Goal: Information Seeking & Learning: Learn about a topic

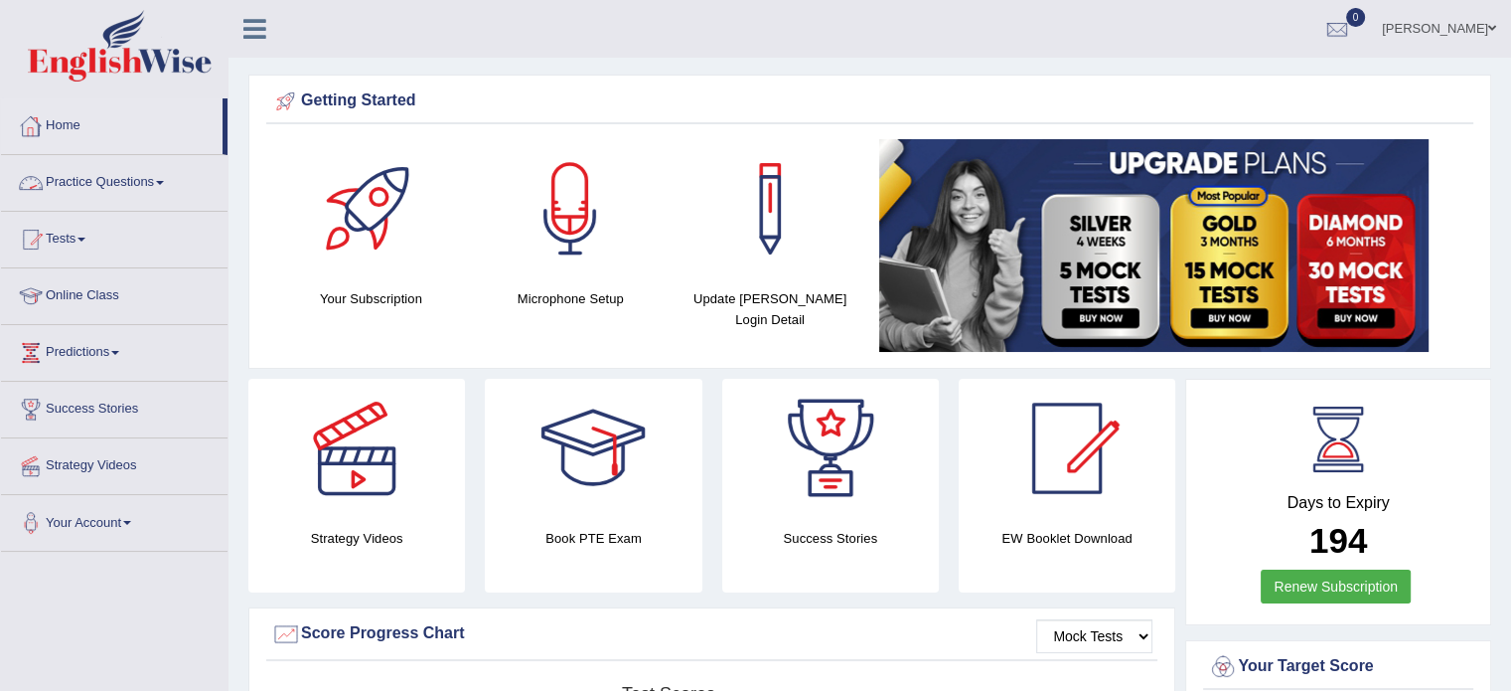
click at [97, 181] on link "Practice Questions" at bounding box center [114, 180] width 227 height 50
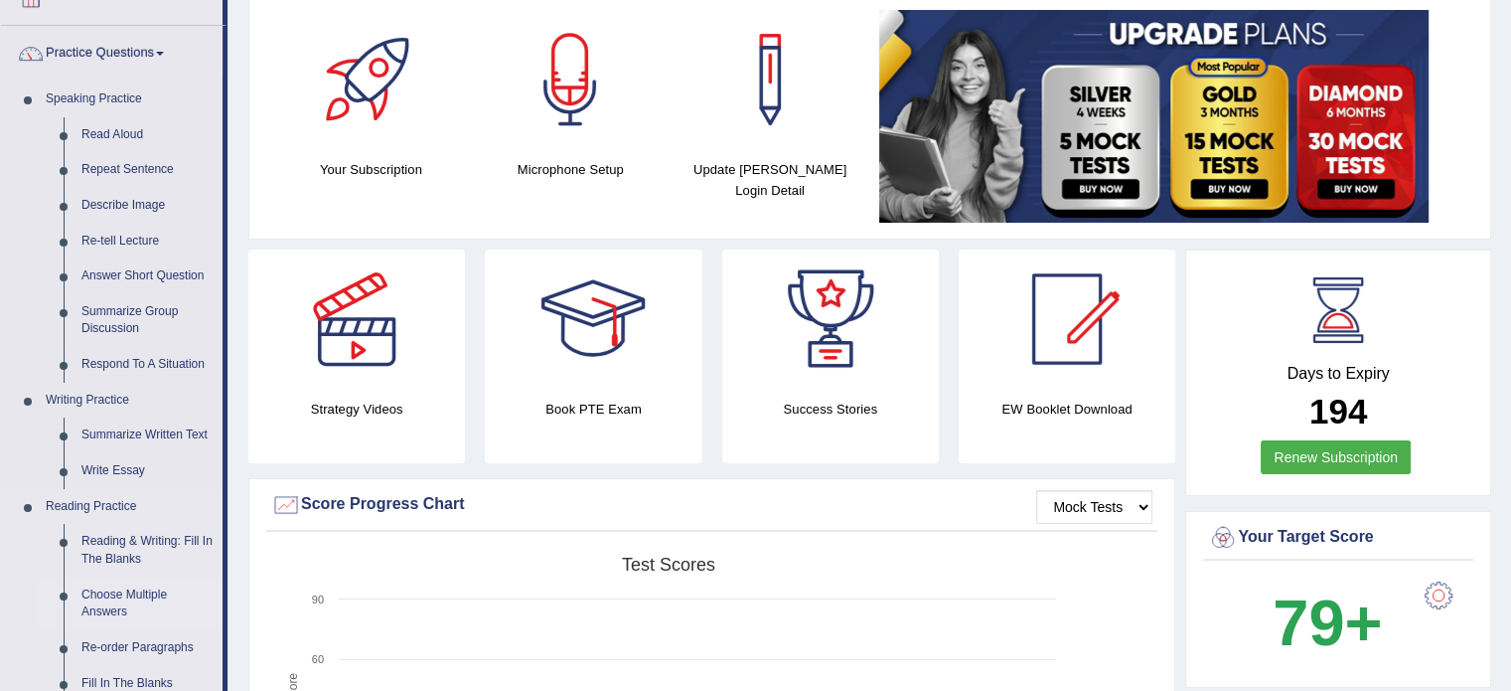
scroll to position [132, 0]
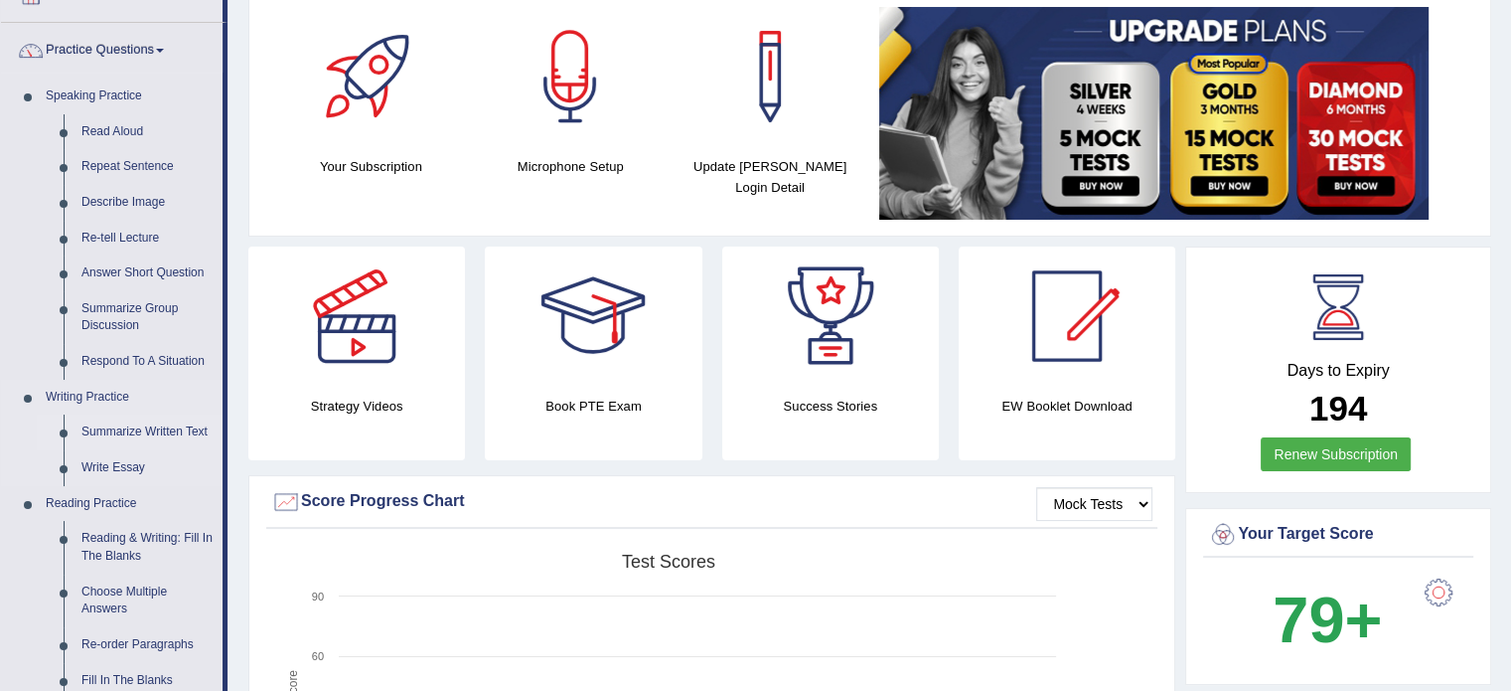
click at [164, 430] on link "Summarize Written Text" at bounding box center [148, 432] width 150 height 36
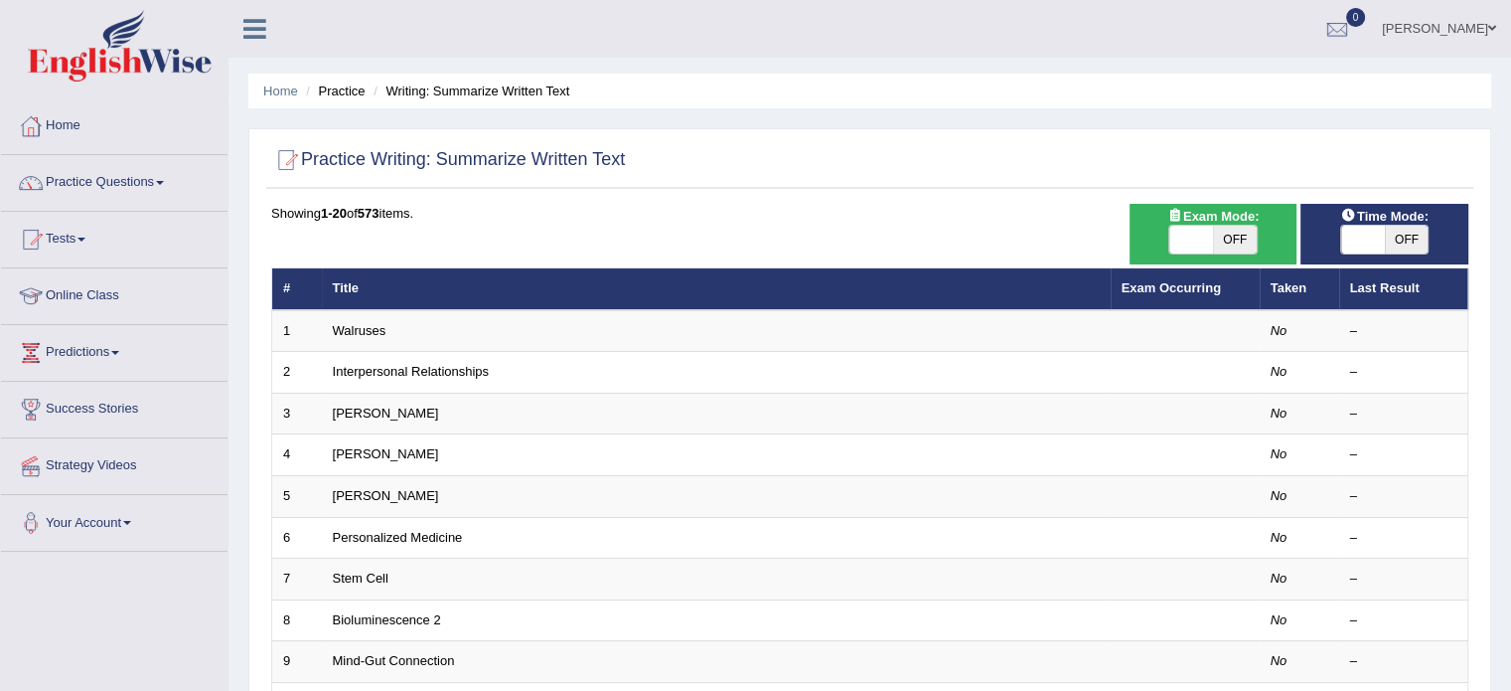
click at [1204, 234] on span at bounding box center [1191, 240] width 44 height 28
checkbox input "true"
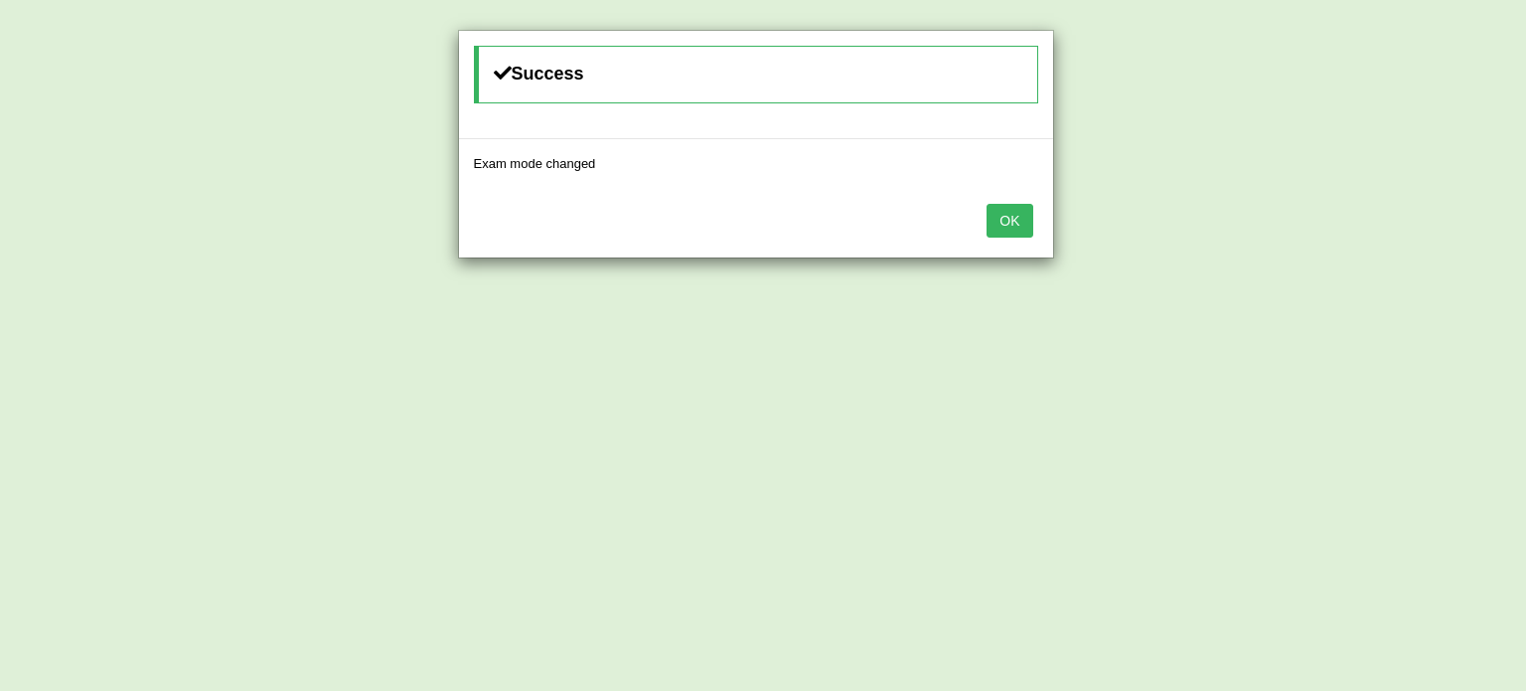
click at [1039, 235] on div "OK" at bounding box center [756, 223] width 594 height 70
click at [1019, 227] on button "OK" at bounding box center [1010, 221] width 46 height 34
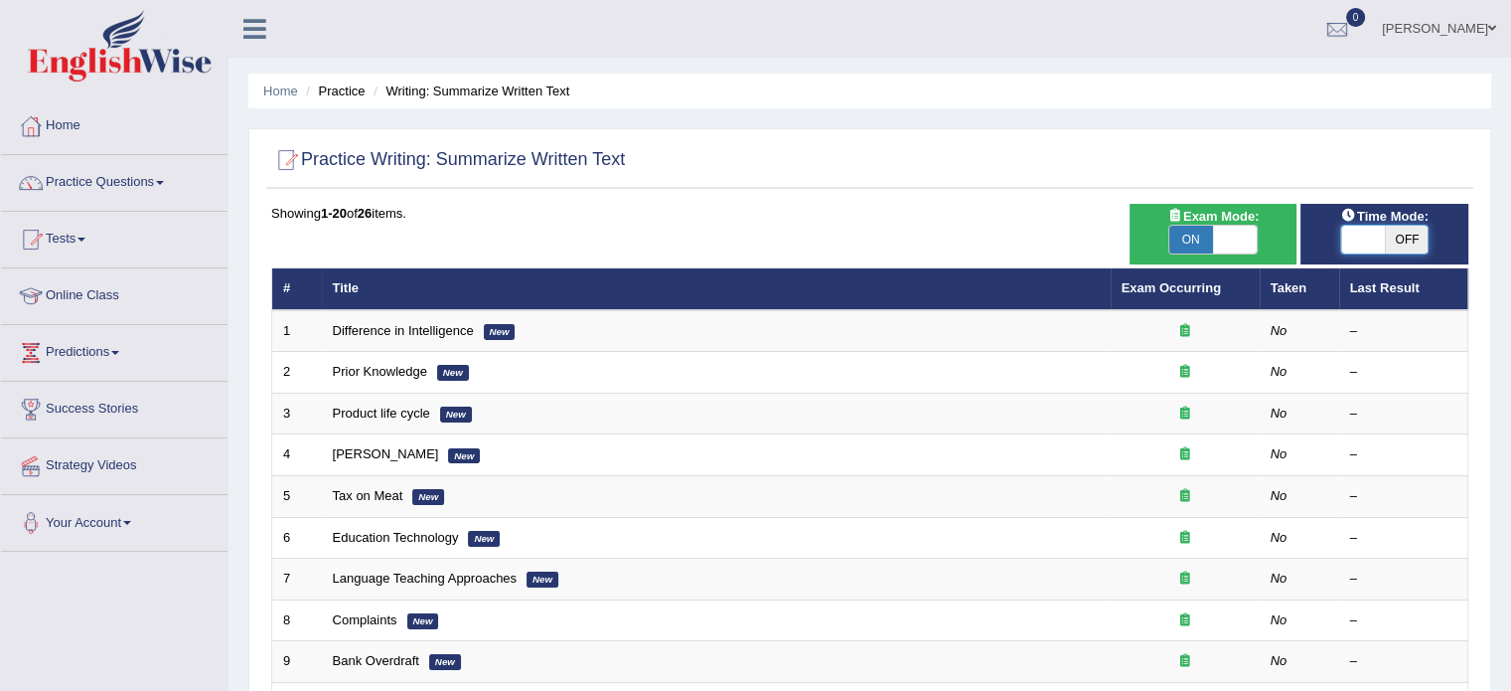
click at [1359, 245] on span at bounding box center [1363, 240] width 44 height 28
checkbox input "true"
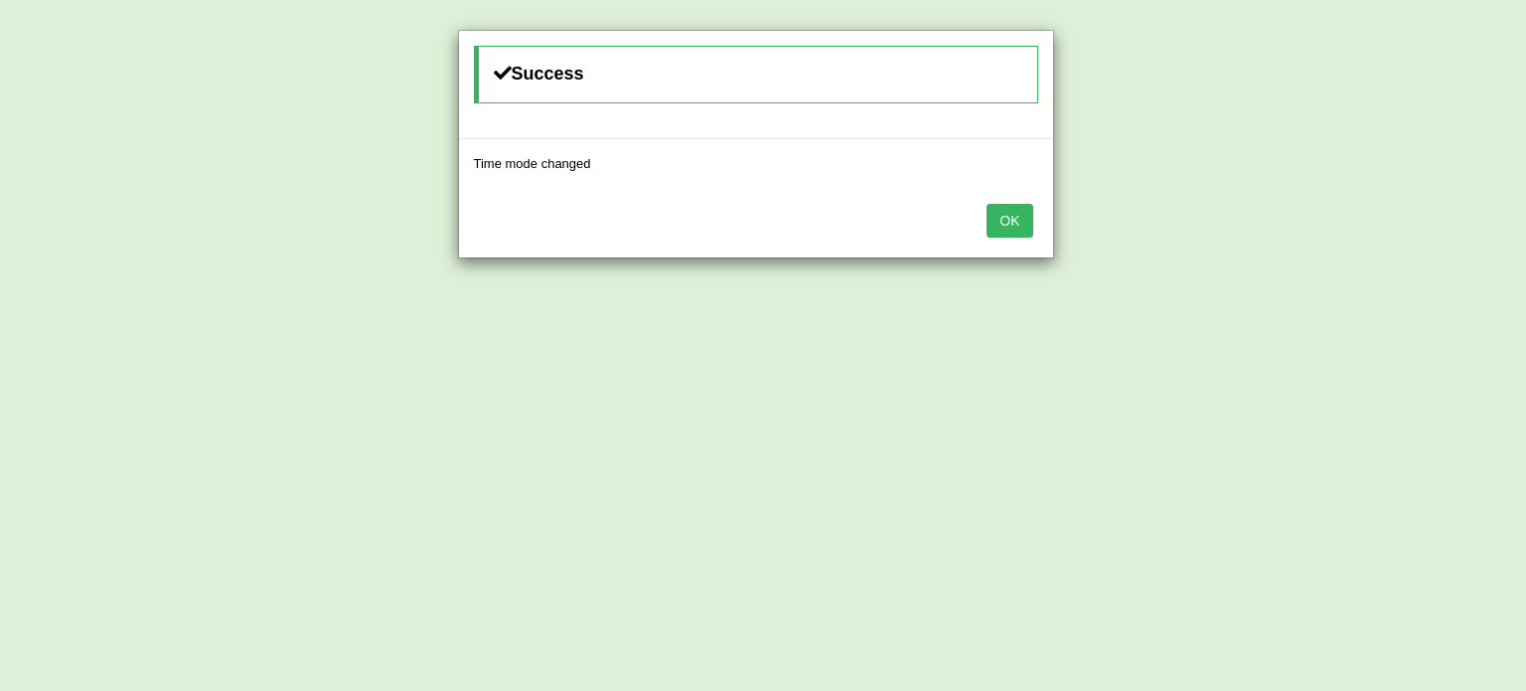
click at [1014, 210] on button "OK" at bounding box center [1010, 221] width 46 height 34
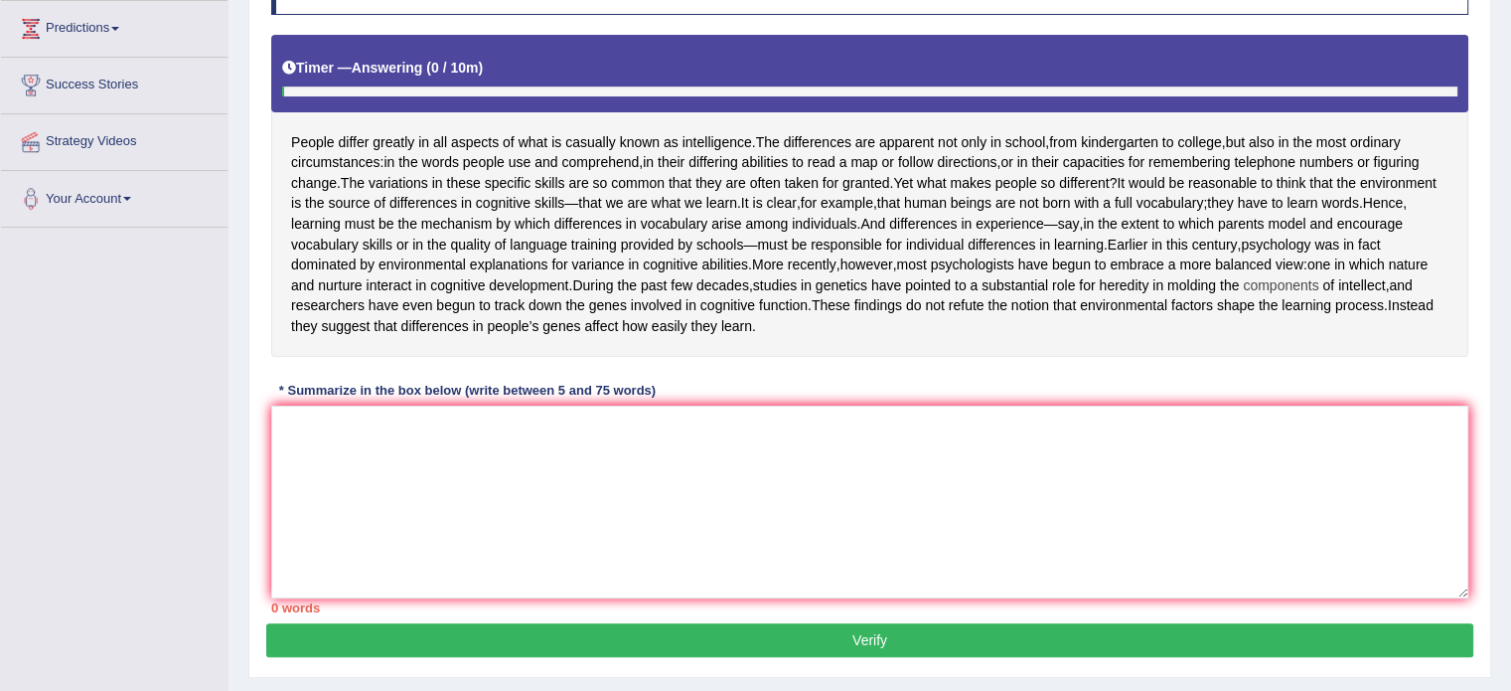
scroll to position [364, 0]
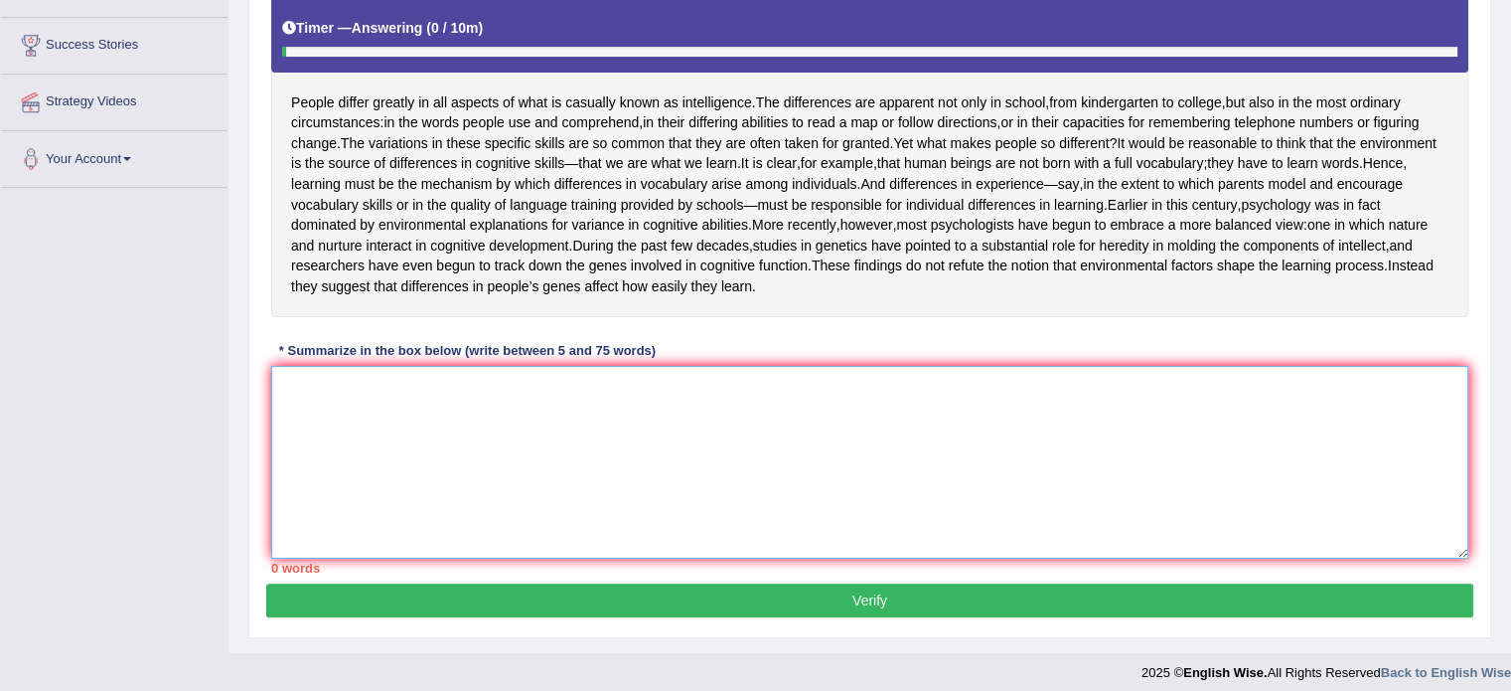
click at [409, 435] on textarea at bounding box center [869, 462] width 1197 height 193
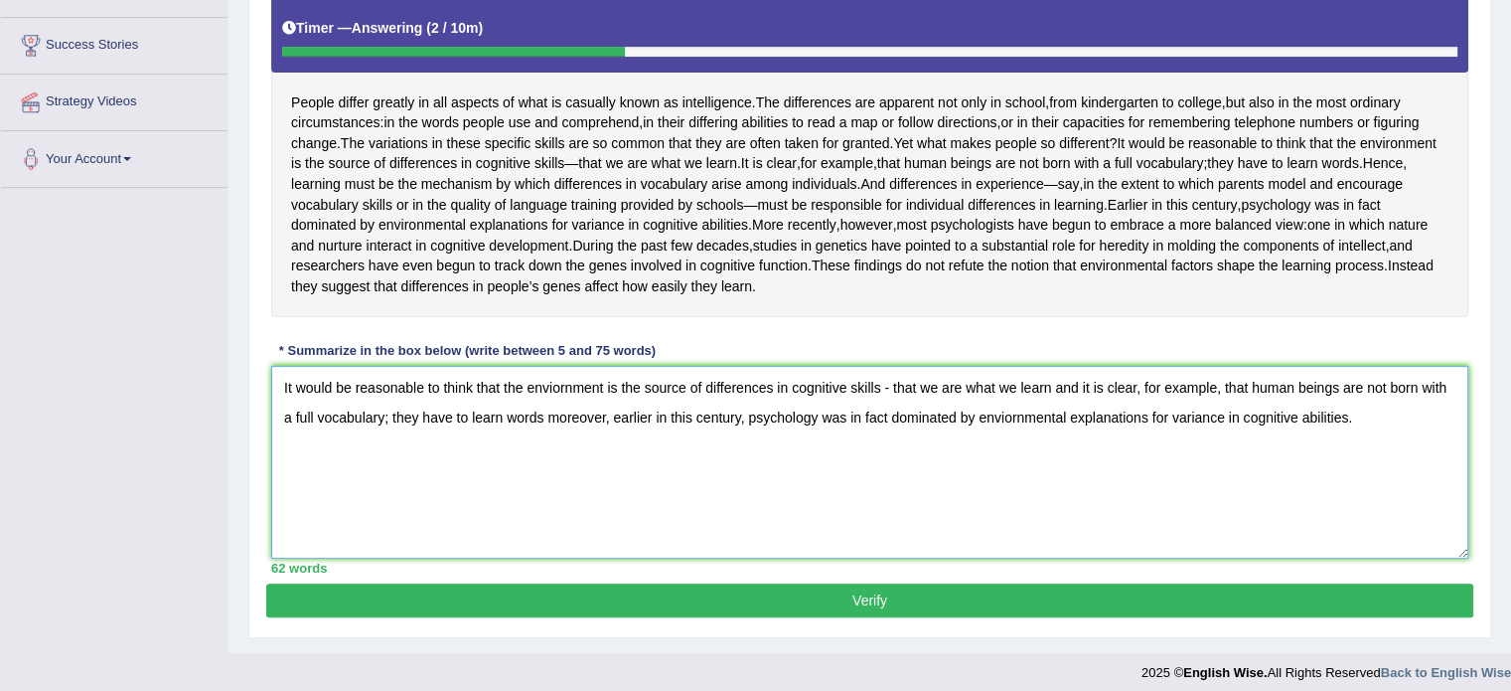
type textarea "It would be reasonable to think that the enviornment is the source of differenc…"
click at [712, 617] on button "Verify" at bounding box center [869, 600] width 1207 height 34
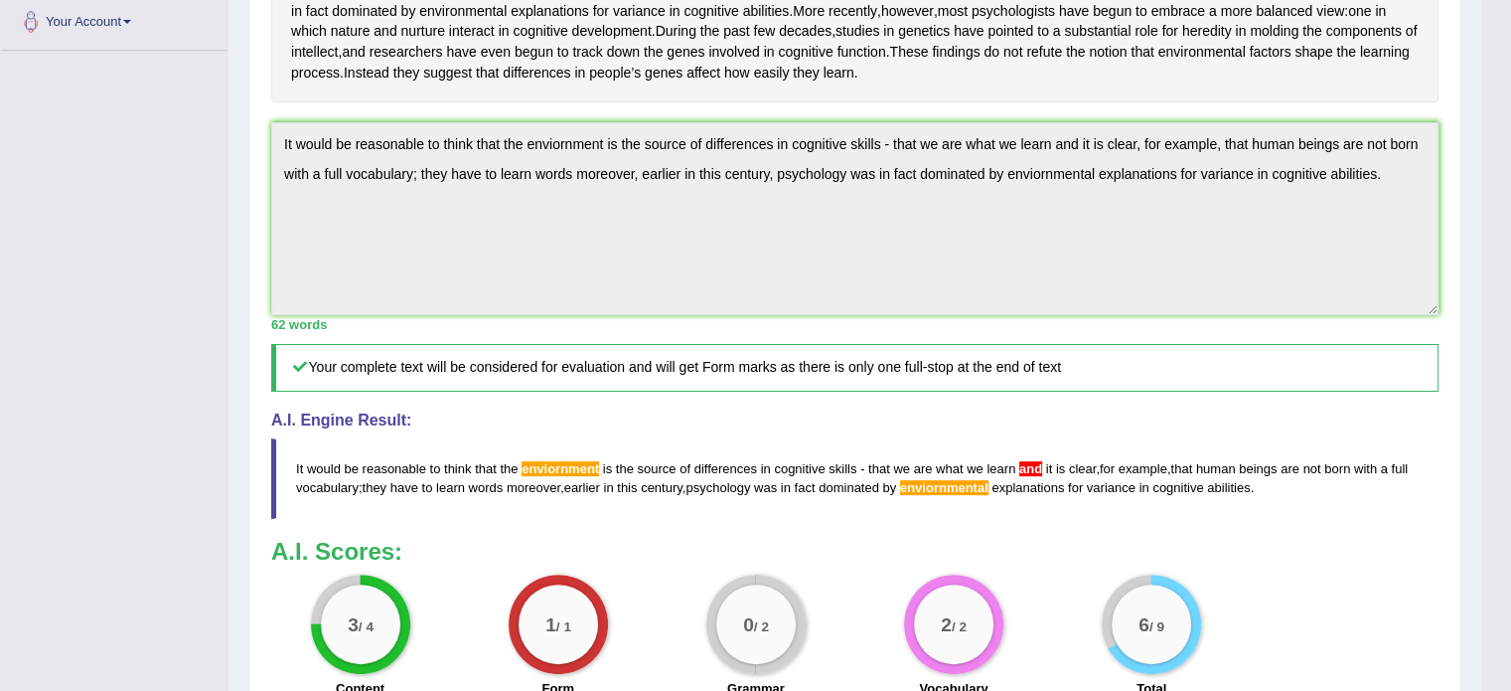
scroll to position [651, 0]
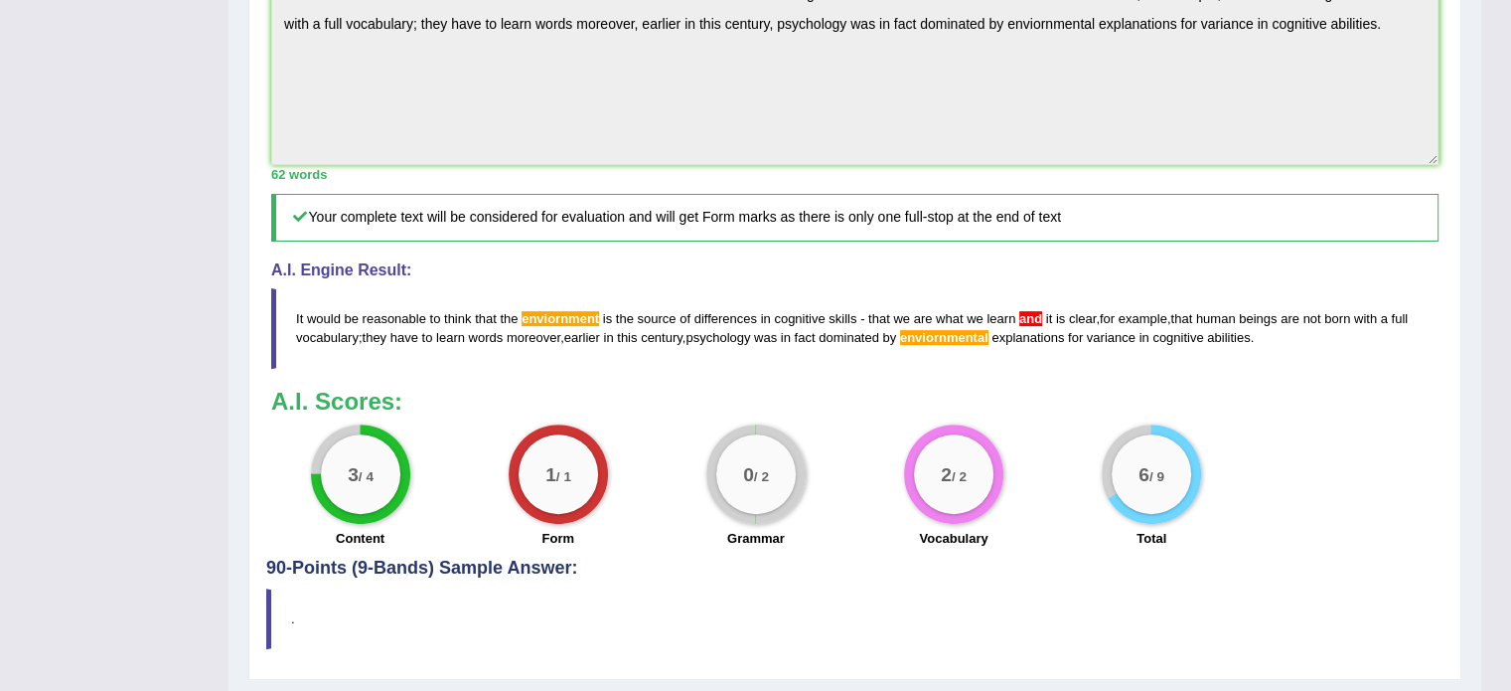
drag, startPoint x: 1252, startPoint y: 399, endPoint x: 539, endPoint y: 269, distance: 725.2
click at [696, 293] on div "Instructions: Read the passage below and summarize it using one sentence. Type …" at bounding box center [854, 84] width 1177 height 947
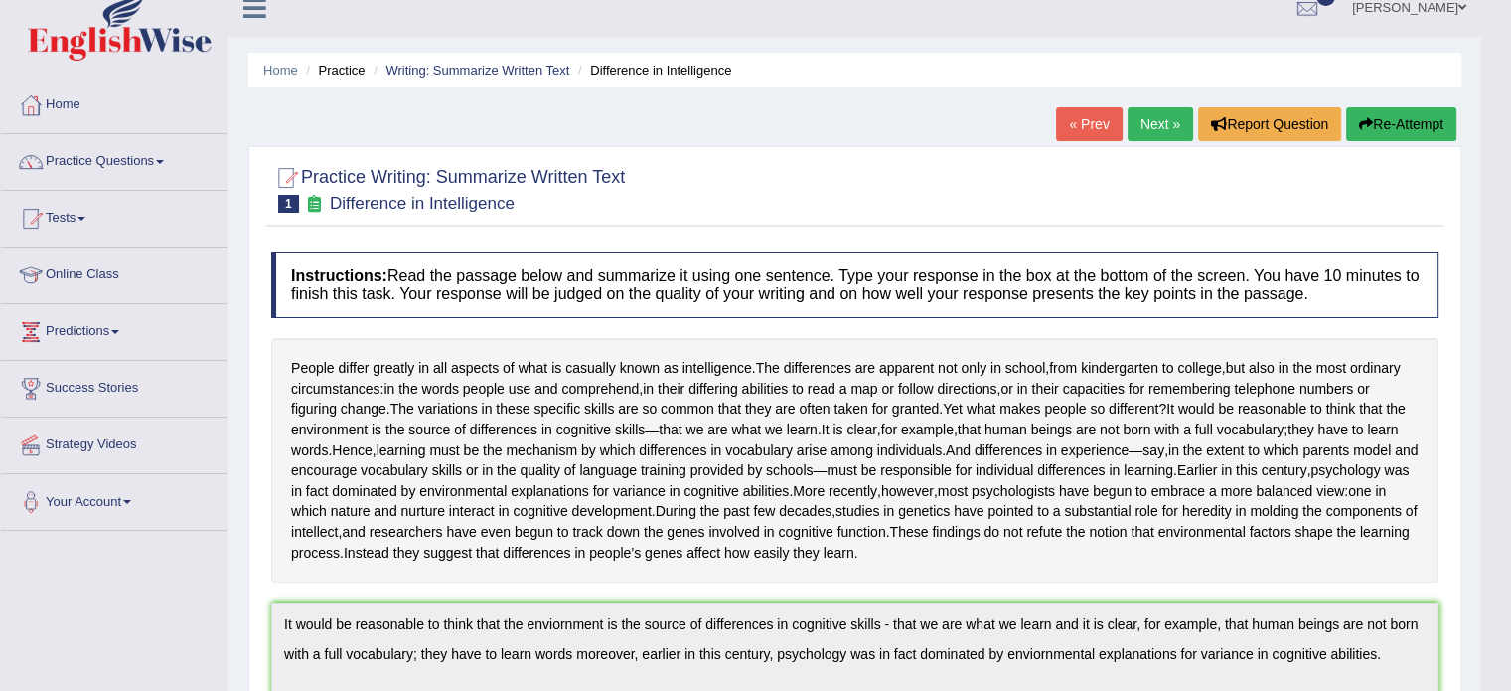
scroll to position [0, 0]
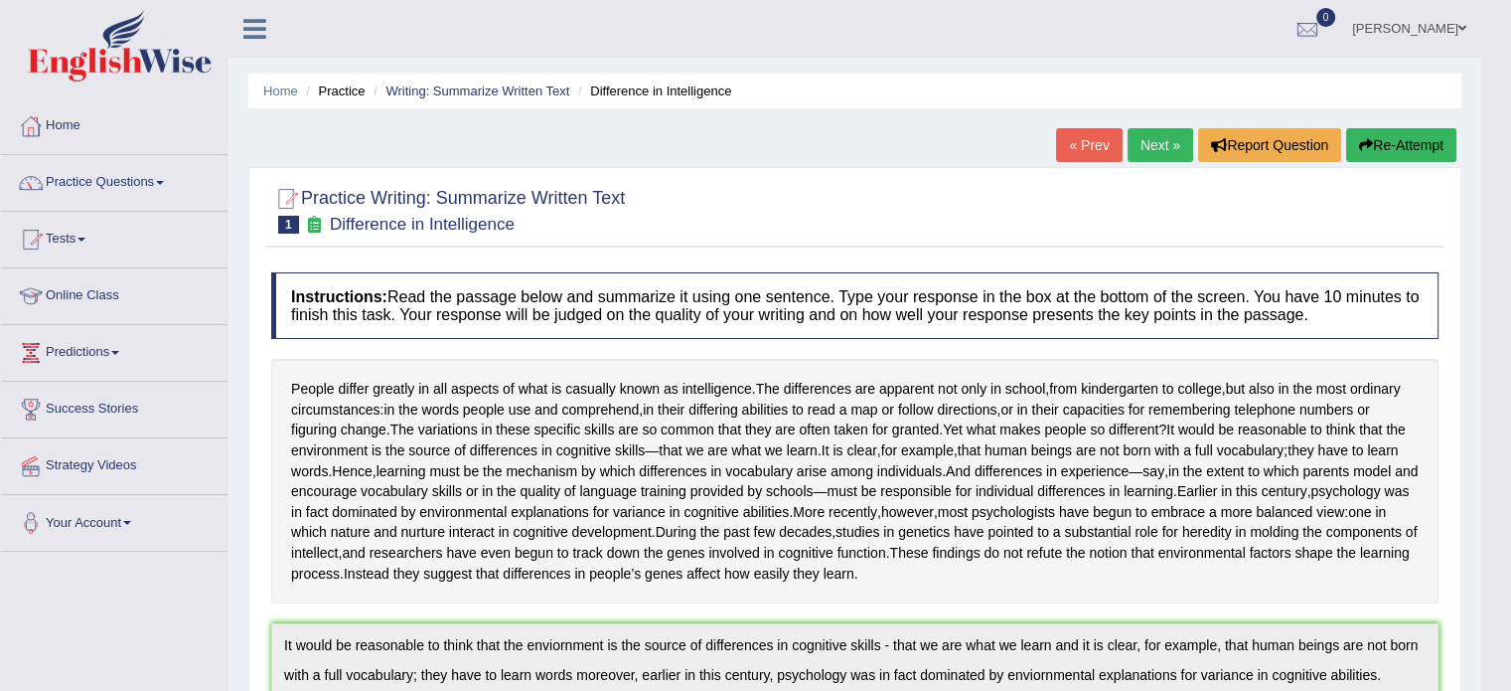
click at [1376, 154] on button "Re-Attempt" at bounding box center [1401, 145] width 110 height 34
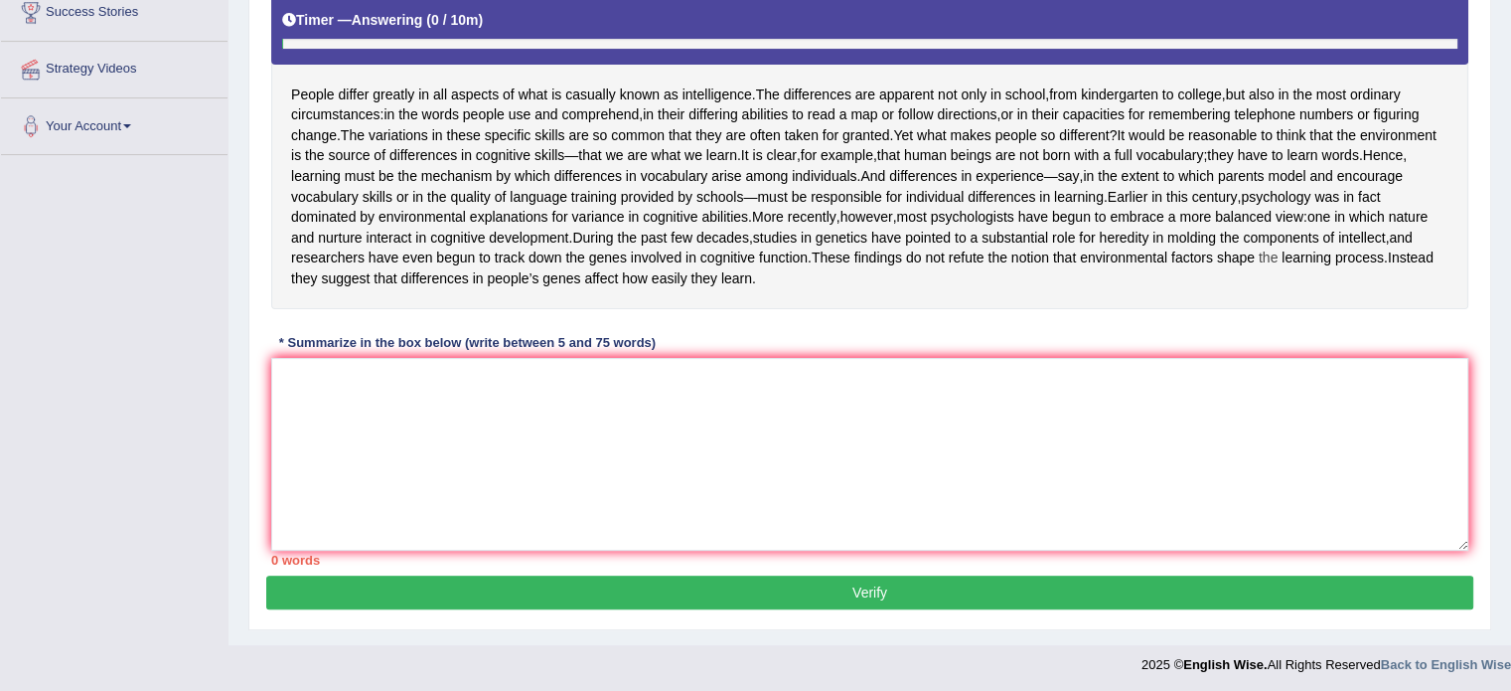
scroll to position [397, 0]
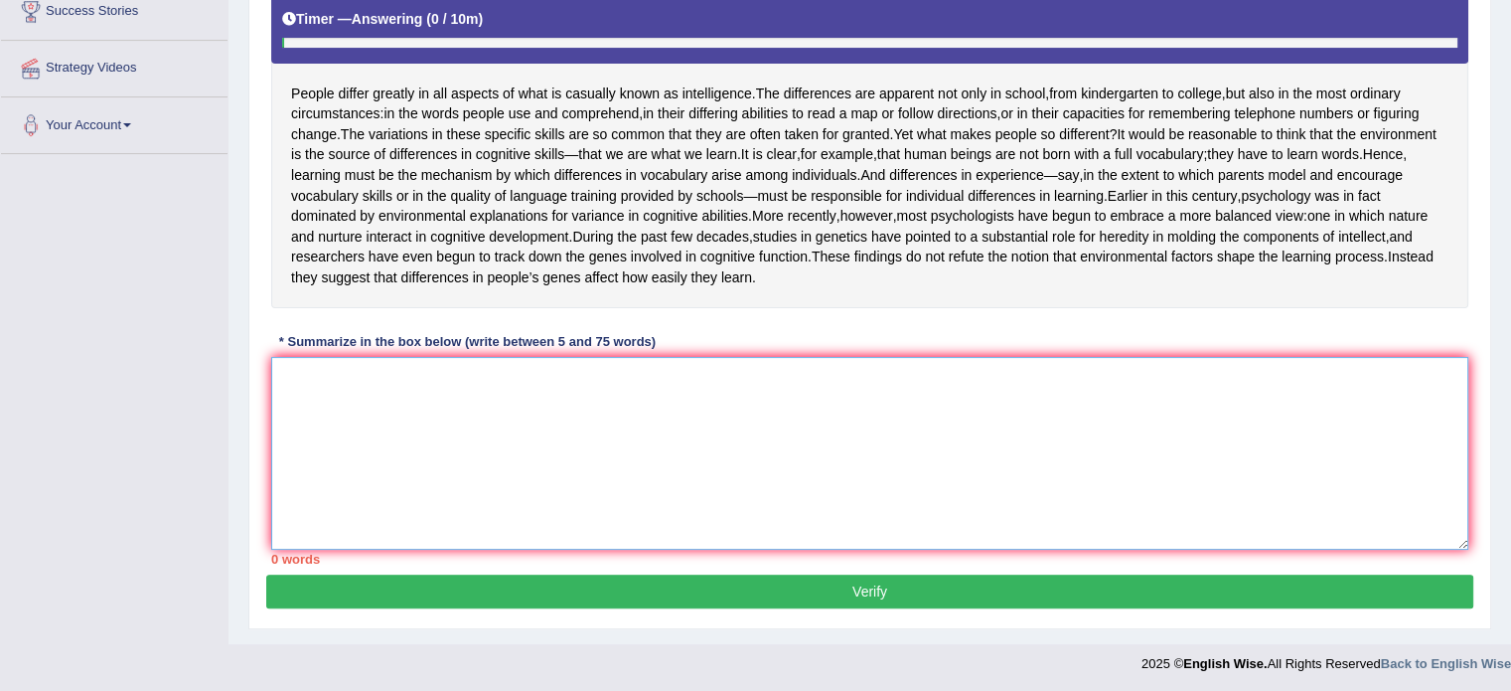
click at [329, 438] on textarea at bounding box center [869, 453] width 1197 height 193
paste textarea "It would be reasonable to think that the enviornment is the source of differenc…"
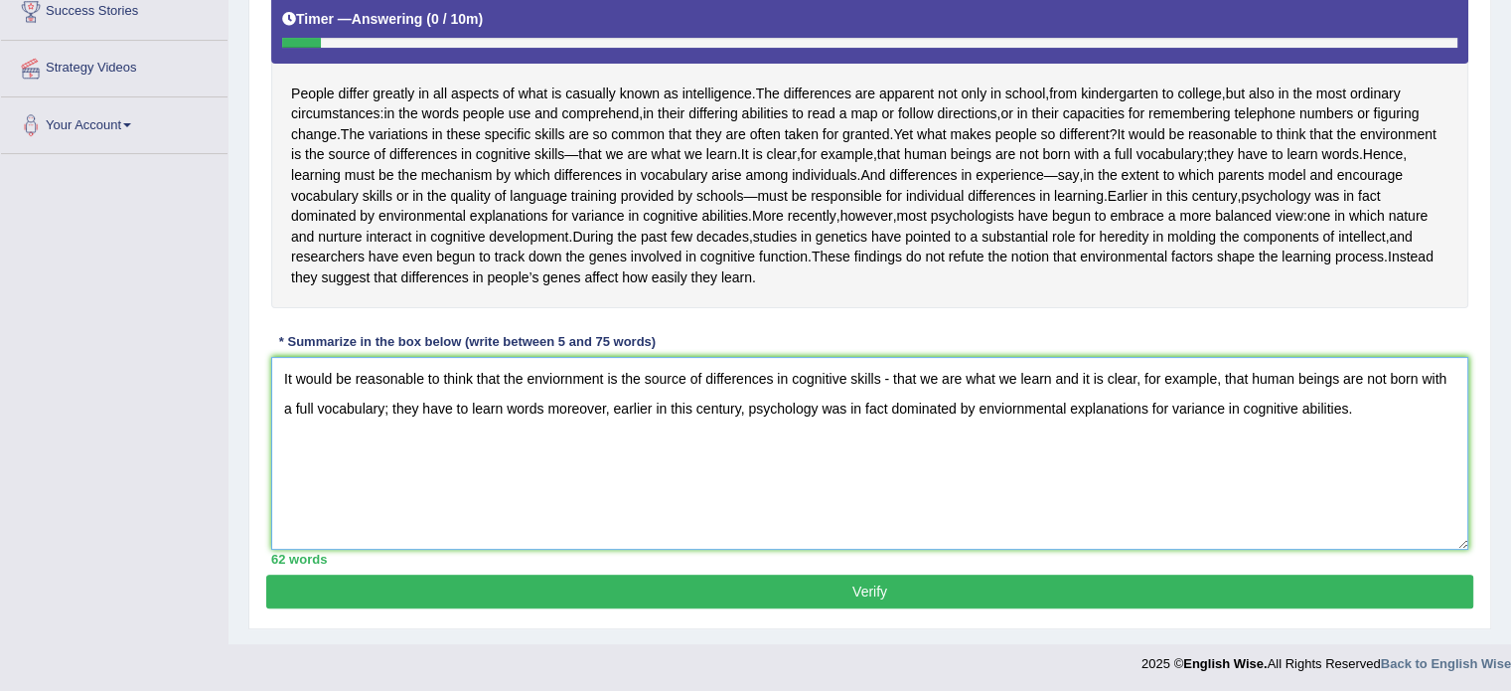
click at [1078, 420] on textarea "It would be reasonable to think that the enviornment is the source of differenc…" at bounding box center [869, 453] width 1197 height 193
click at [1014, 448] on textarea "It would be reasonable to think that the enviornment is the source of differenc…" at bounding box center [869, 453] width 1197 height 193
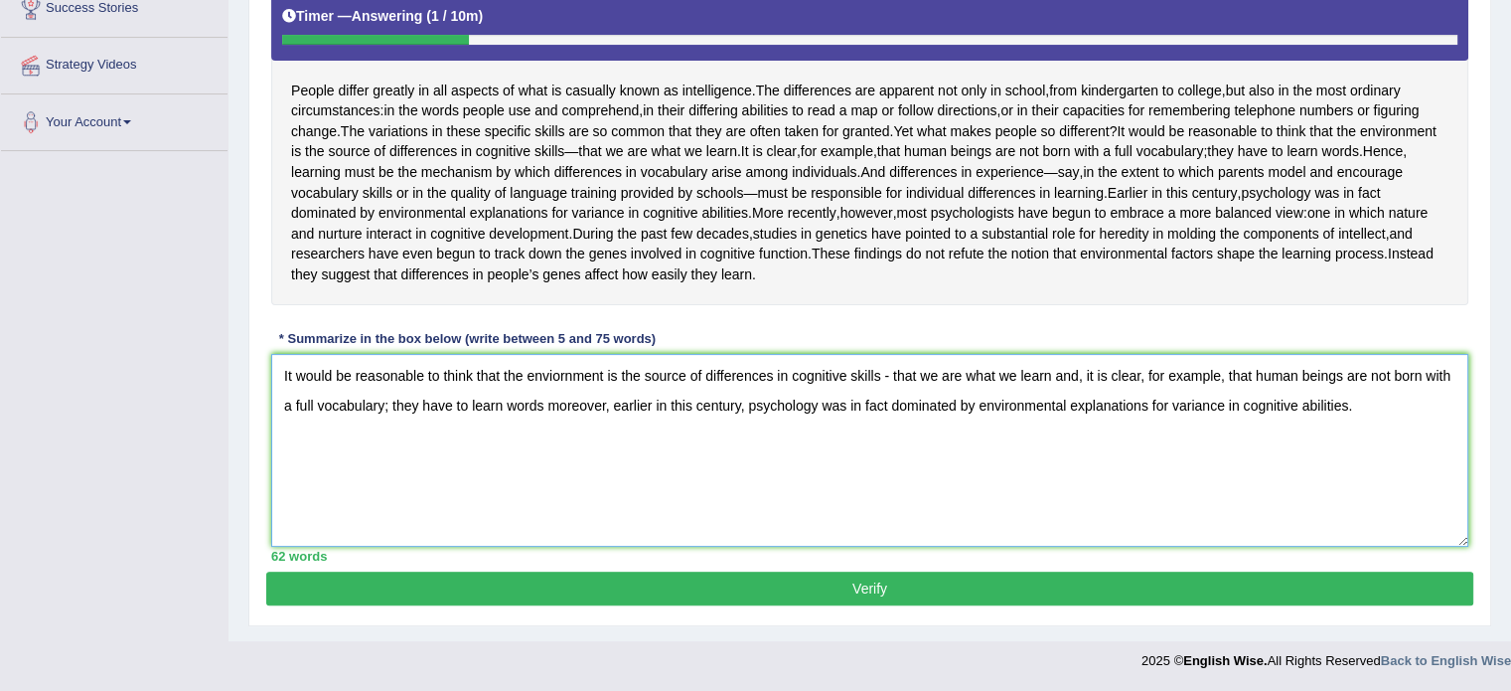
scroll to position [437, 0]
type textarea "It would be reasonable to think that the enviornment is the source of differenc…"
click at [870, 579] on button "Verify" at bounding box center [869, 588] width 1207 height 34
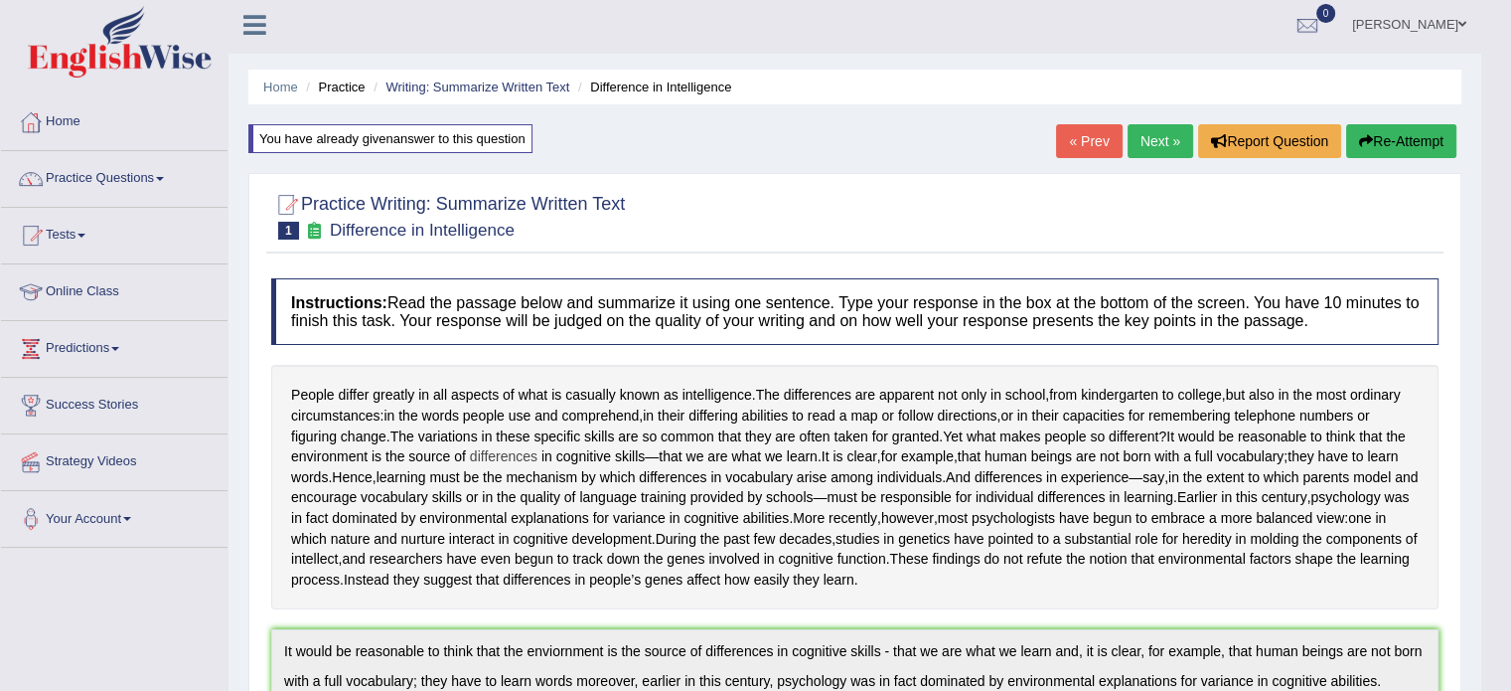
scroll to position [0, 0]
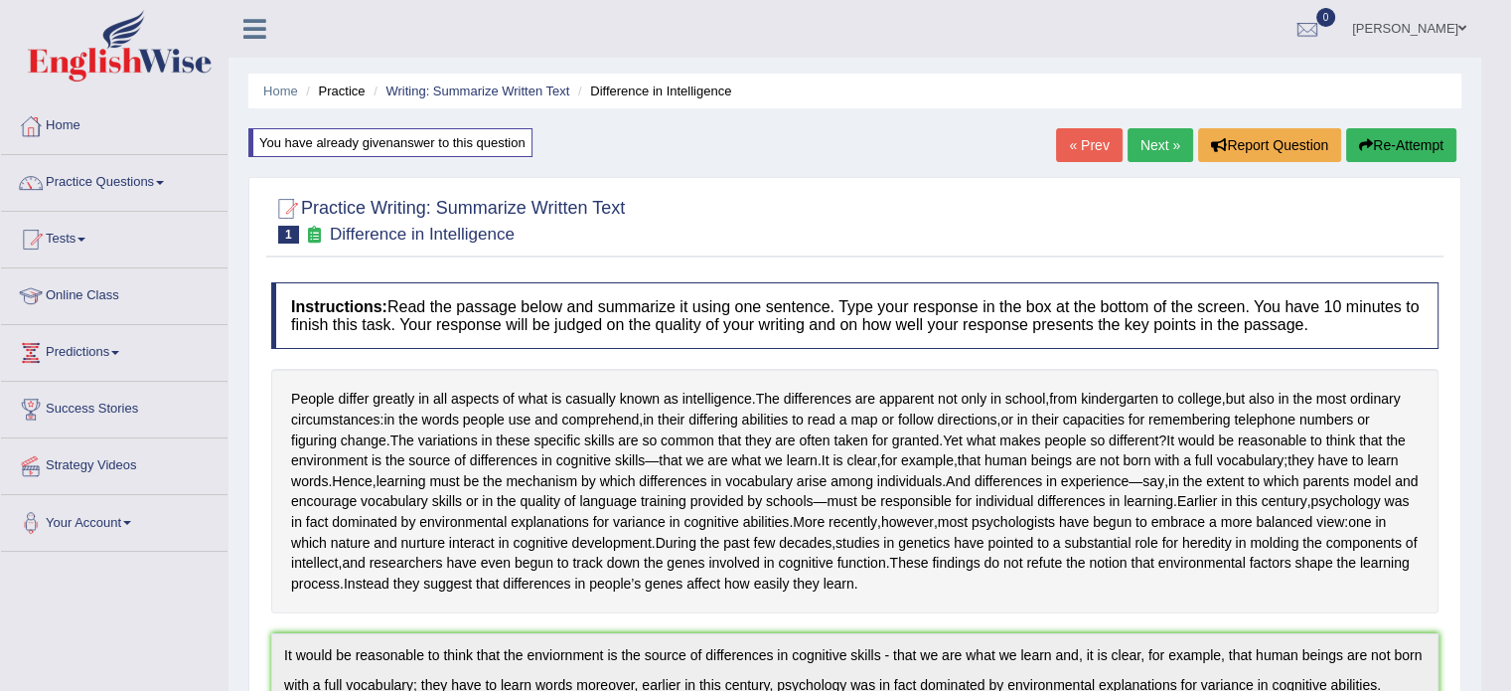
click at [1148, 140] on link "Next »" at bounding box center [1161, 145] width 66 height 34
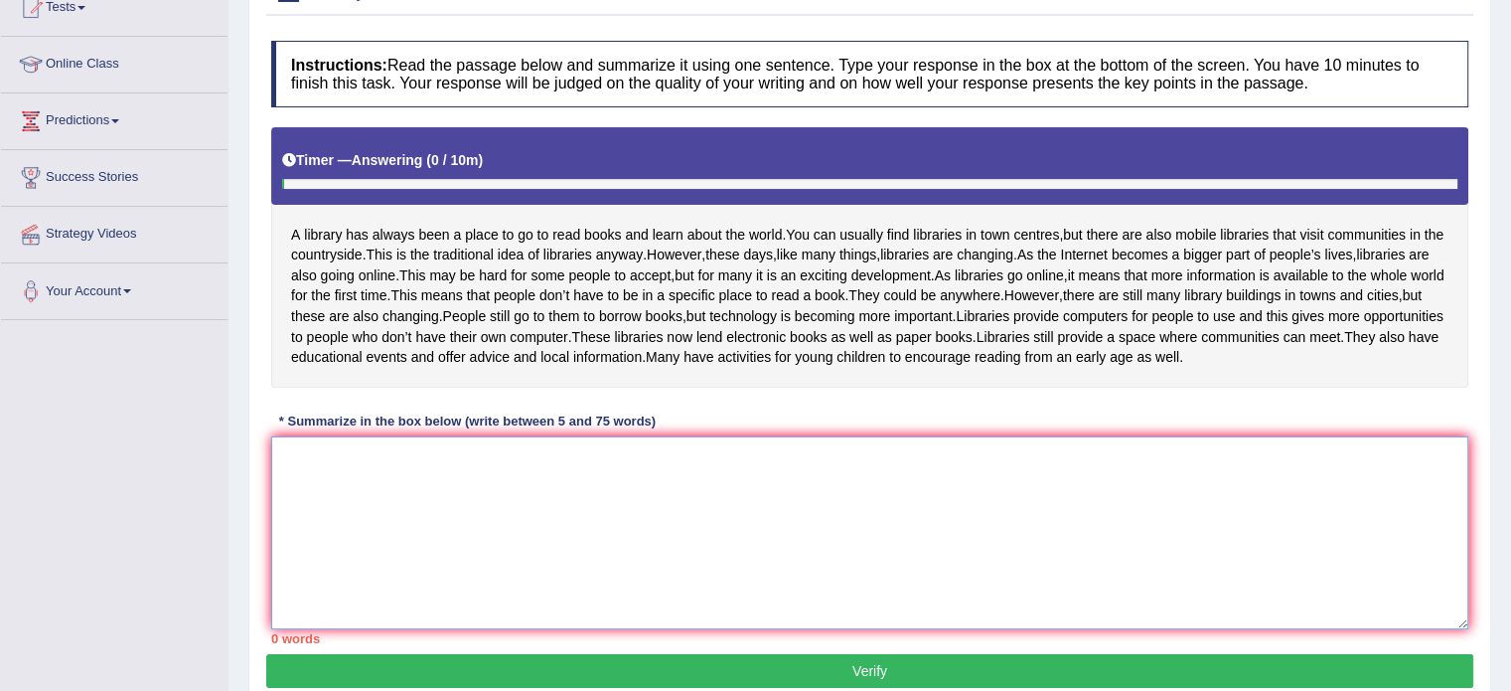
click at [383, 555] on textarea at bounding box center [869, 532] width 1197 height 193
type textarea "T"
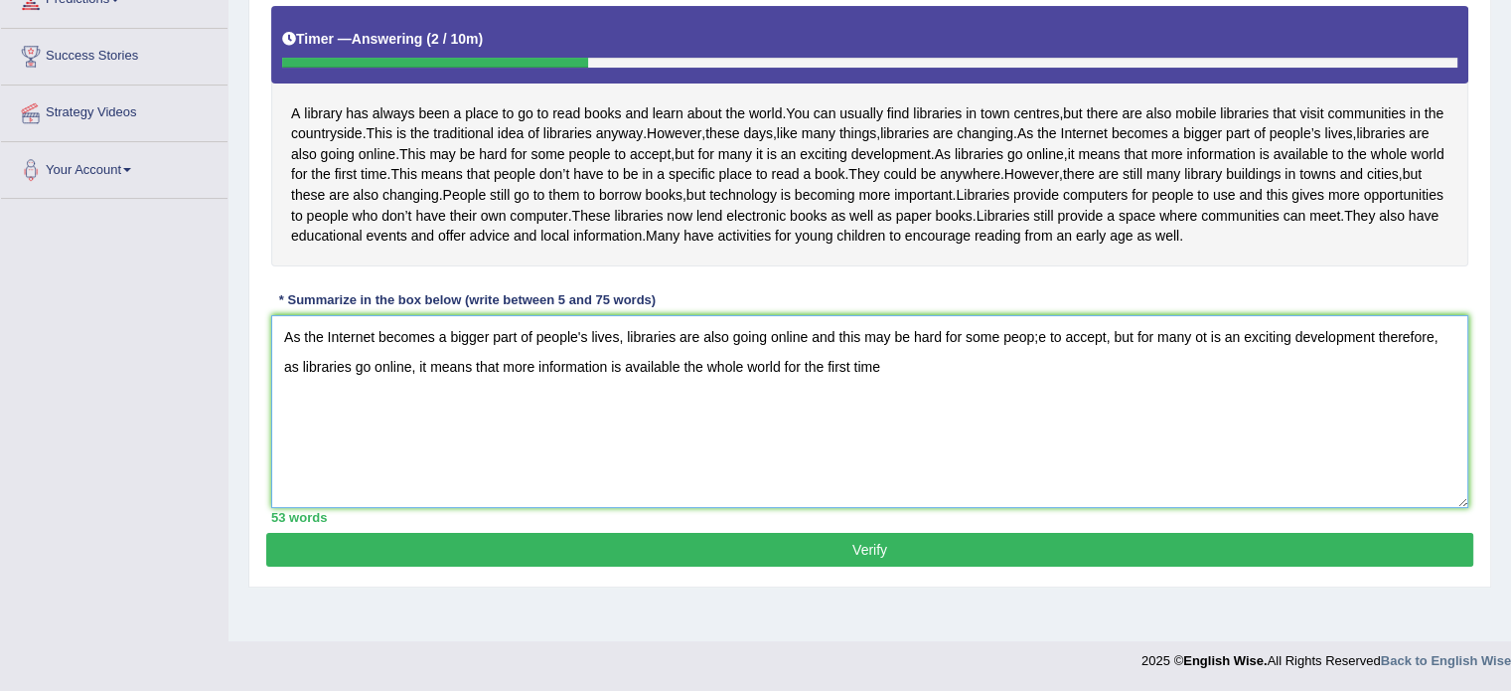
scroll to position [364, 0]
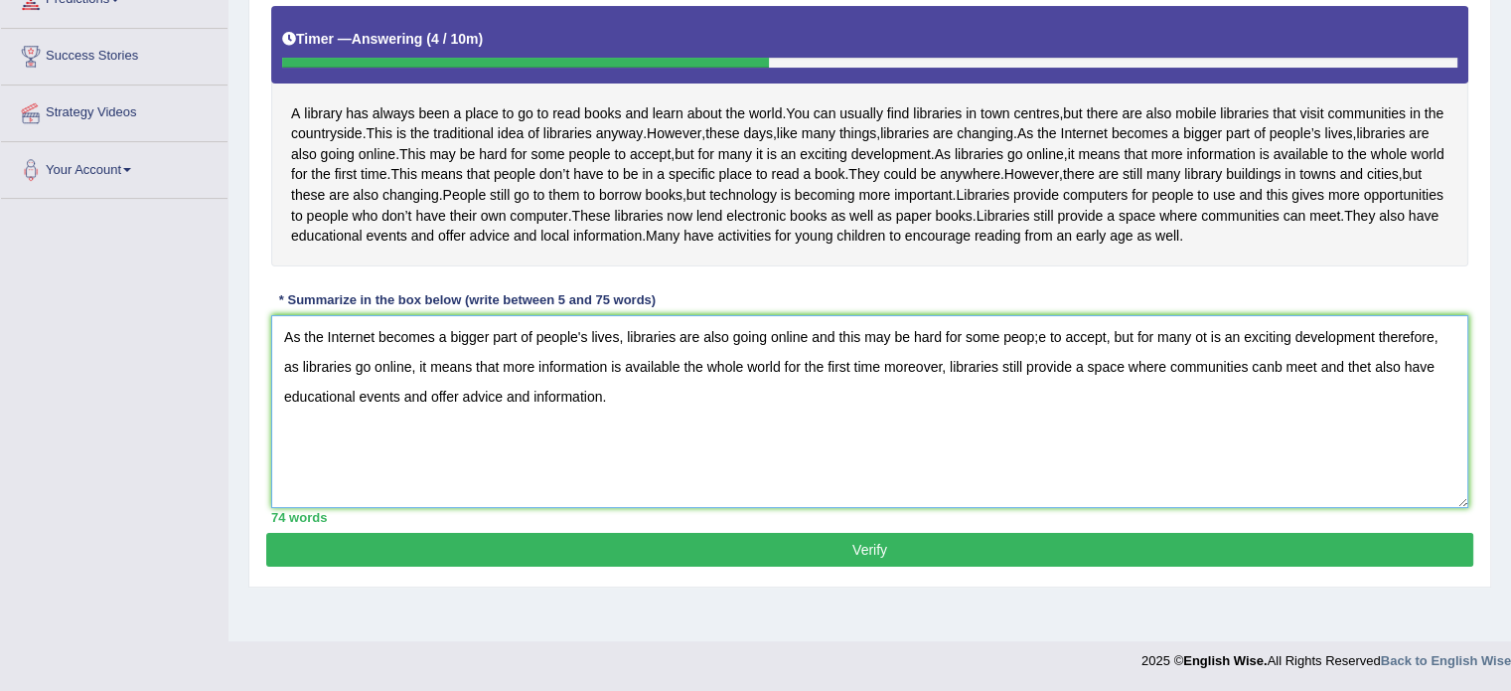
click at [1039, 401] on textarea "As the Internet becomes a bigger part of people's lives, libraries are also goi…" at bounding box center [869, 411] width 1197 height 193
click at [1201, 404] on textarea "As the Internet becomes a bigger part of people's lives, libraries are also goi…" at bounding box center [869, 411] width 1197 height 193
click at [659, 432] on textarea "As the Internet becomes a bigger part of people's lives, libraries are also goi…" at bounding box center [869, 411] width 1197 height 193
click at [1363, 433] on textarea "As the Internet becomes a bigger part of people's lives, libraries are also goi…" at bounding box center [869, 411] width 1197 height 193
click at [625, 462] on textarea "As the Internet becomes a bigger part of people's lives, libraries are also goi…" at bounding box center [869, 411] width 1197 height 193
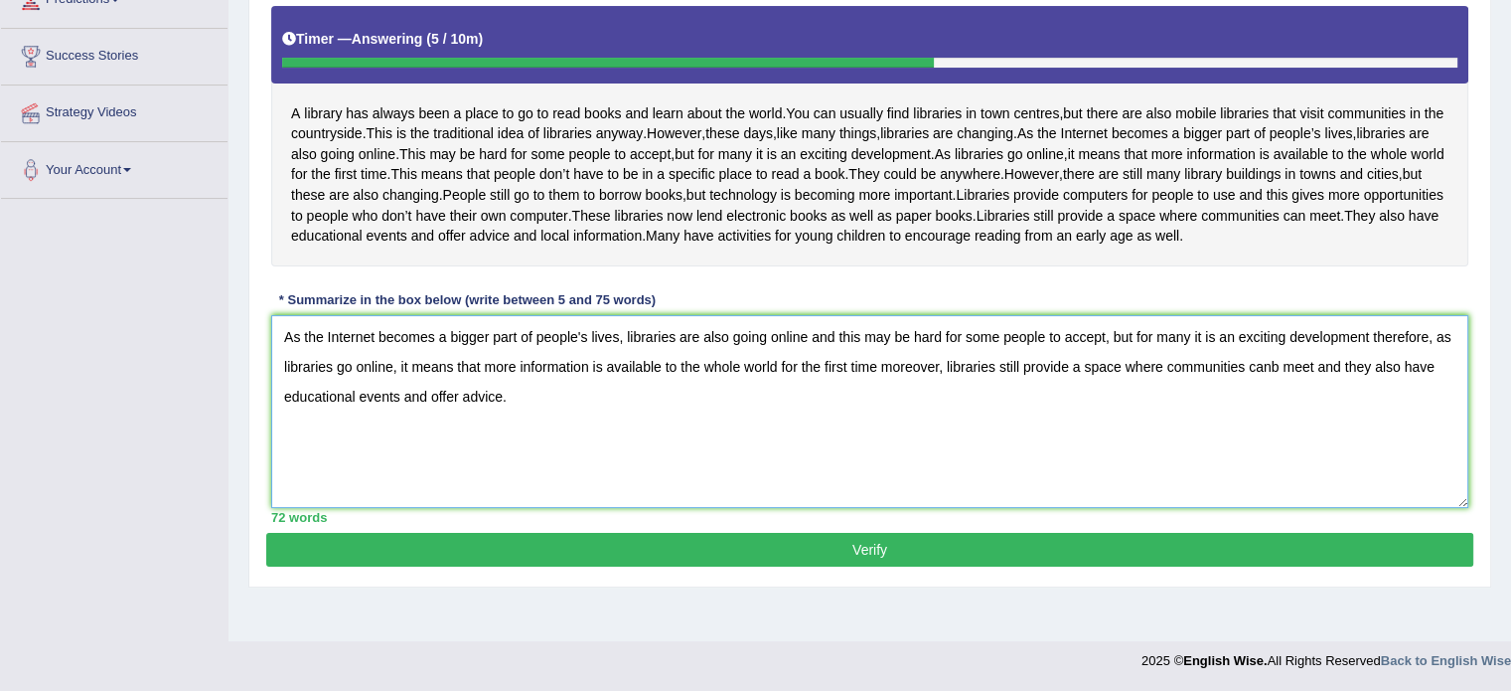
type textarea "As the Internet becomes a bigger part of people's lives, libraries are also goi…"
click at [699, 566] on button "Verify" at bounding box center [869, 550] width 1207 height 34
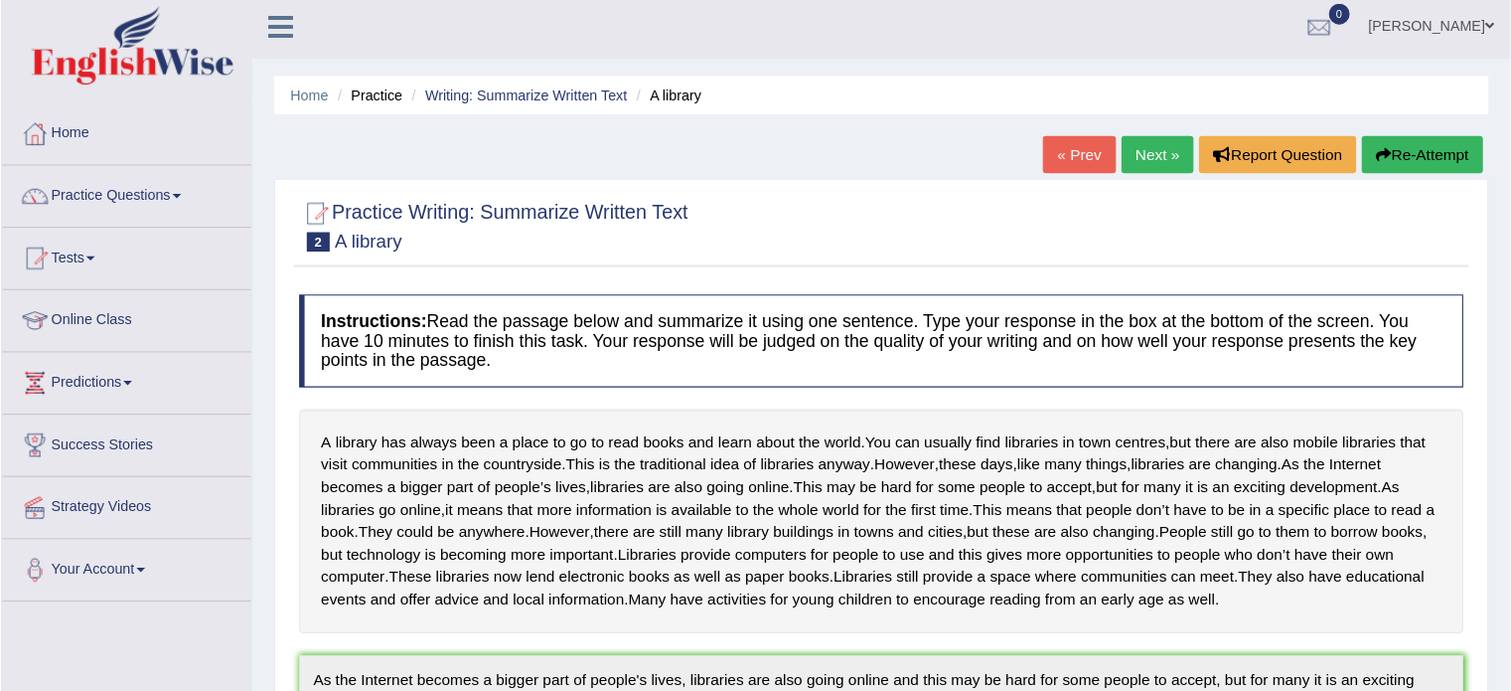
scroll to position [0, 0]
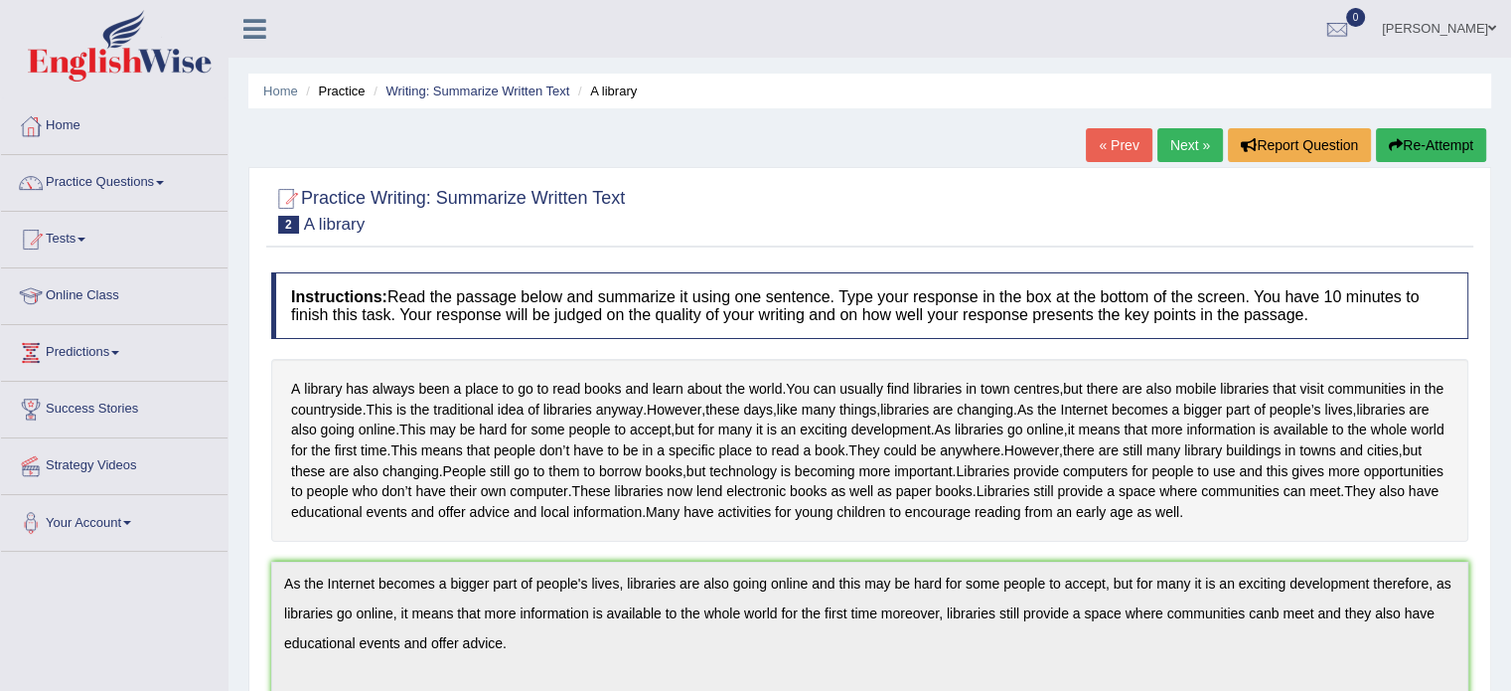
click at [1410, 137] on button "Re-Attempt" at bounding box center [1431, 145] width 110 height 34
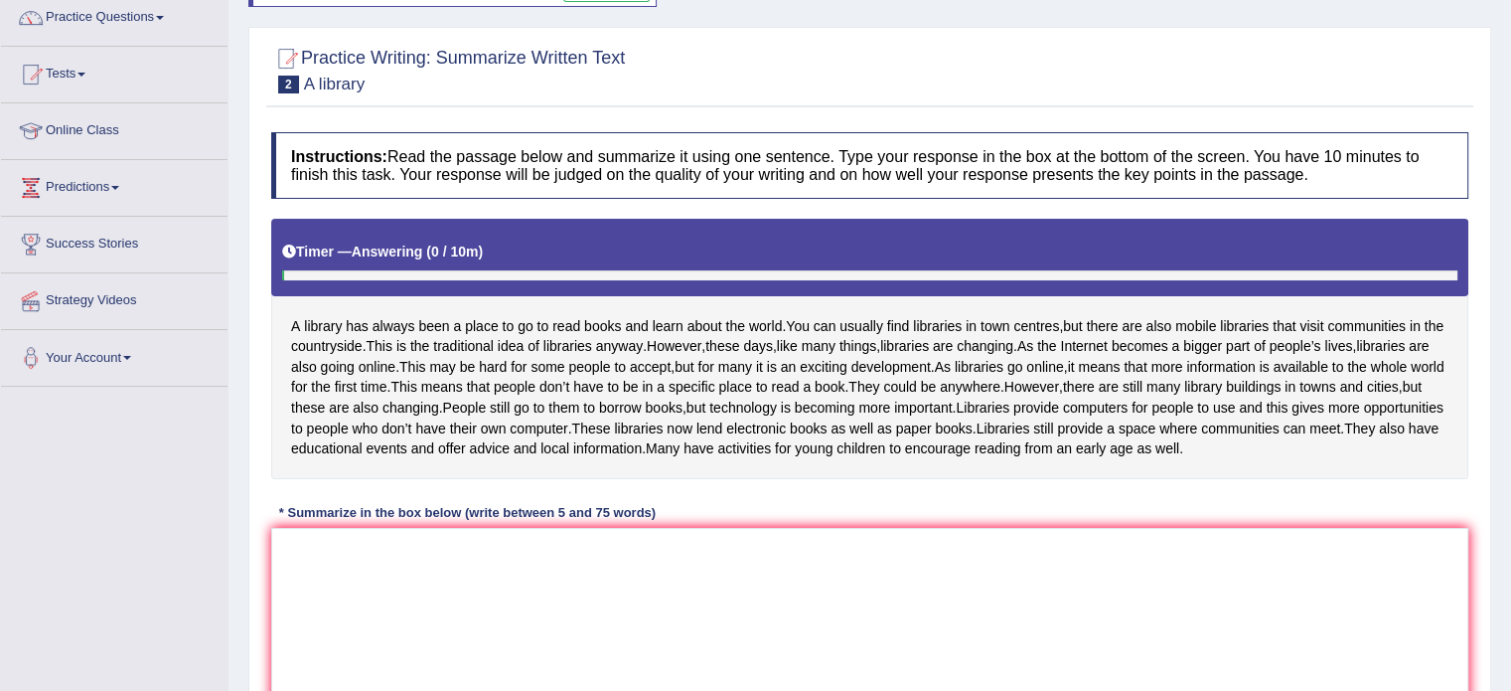
scroll to position [298, 0]
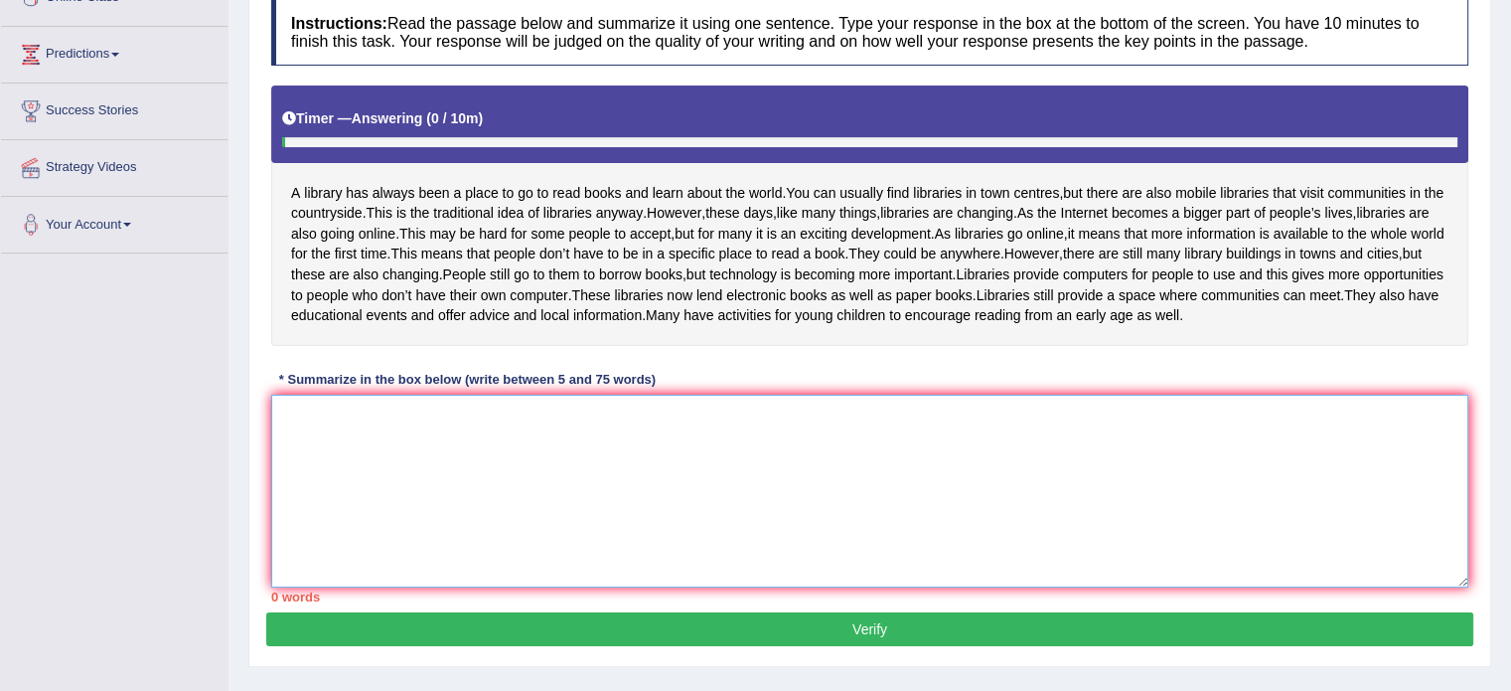
click at [443, 545] on textarea at bounding box center [869, 490] width 1197 height 193
paste textarea "As the Internet becomes a bigger part of people's lives, libraries are also goi…"
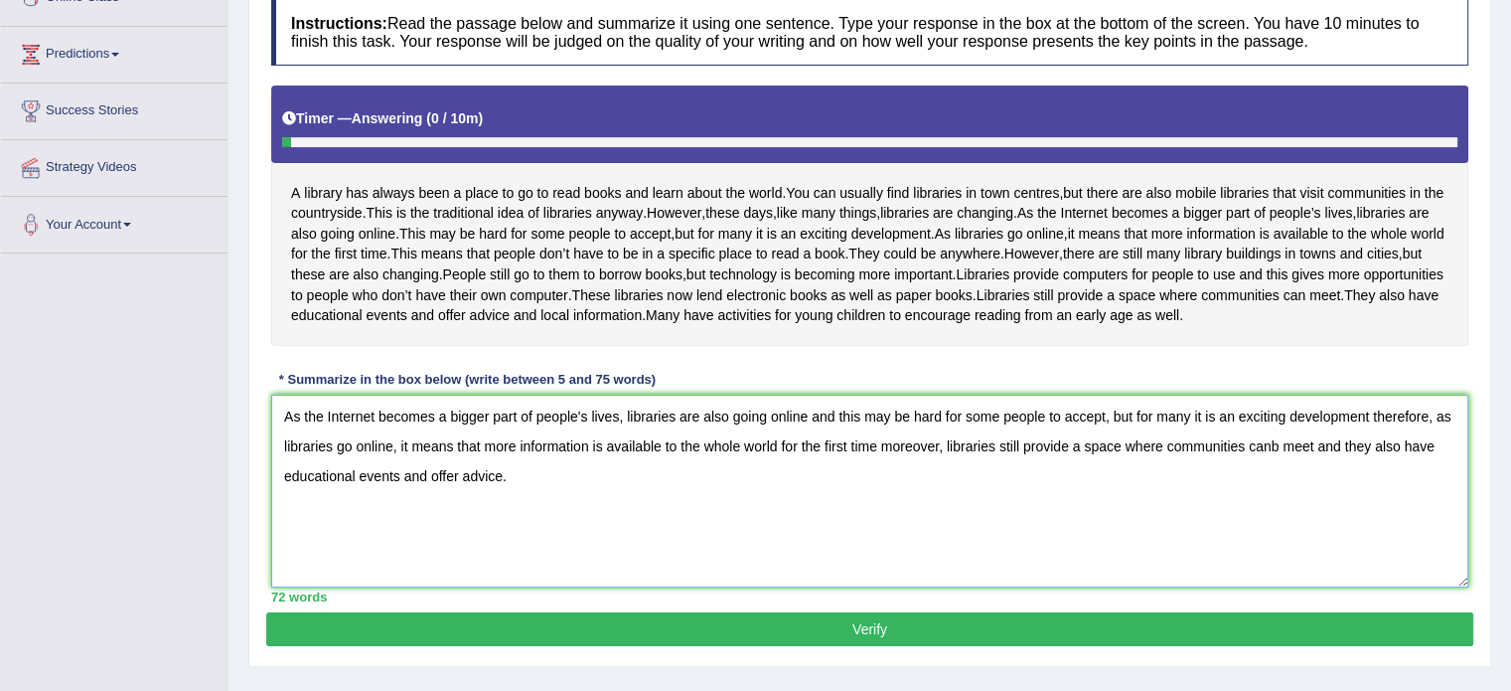
click at [1279, 521] on textarea "As the Internet becomes a bigger part of people's lives, libraries are also goi…" at bounding box center [869, 490] width 1197 height 193
click at [1334, 520] on textarea "As the Internet becomes a bigger part of people's lives, libraries are also goi…" at bounding box center [869, 490] width 1197 height 193
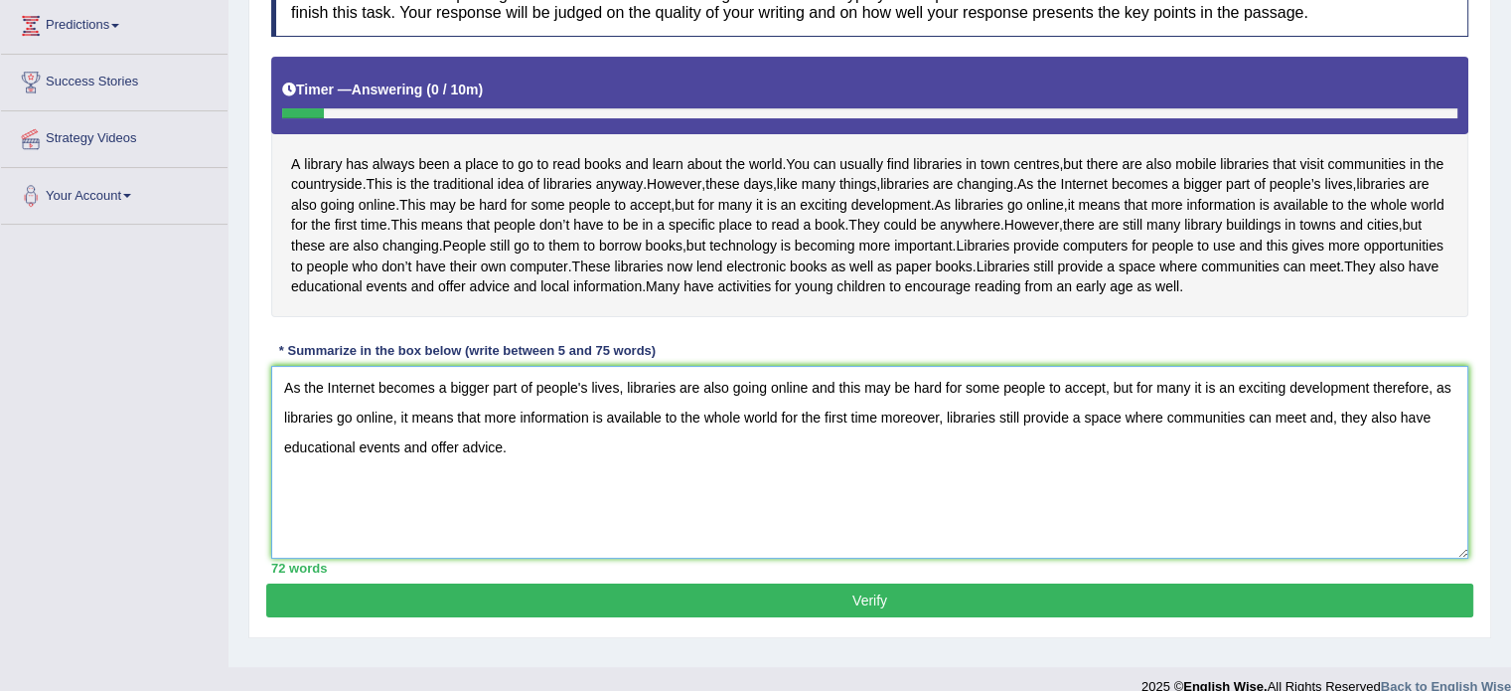
scroll to position [417, 0]
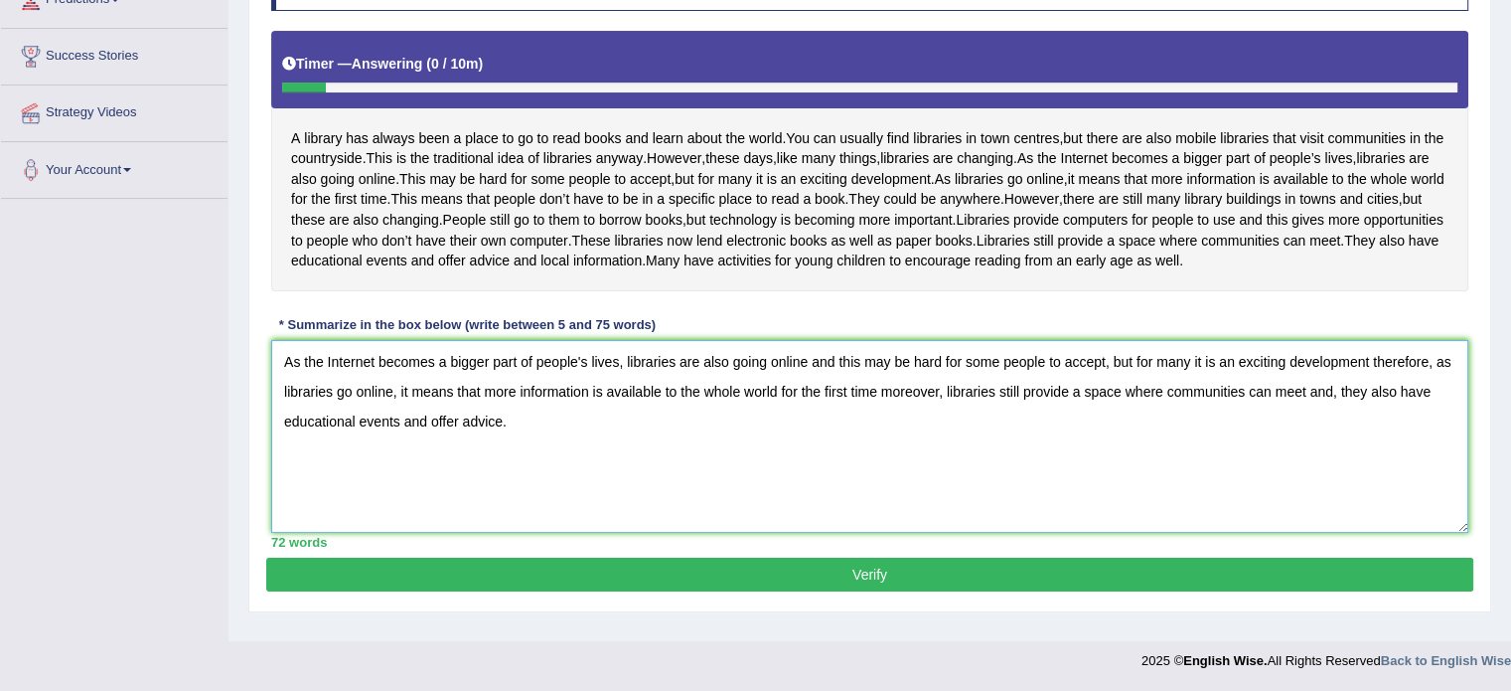
type textarea "As the Internet becomes a bigger part of people's lives, libraries are also goi…"
click at [685, 591] on button "Verify" at bounding box center [869, 574] width 1207 height 34
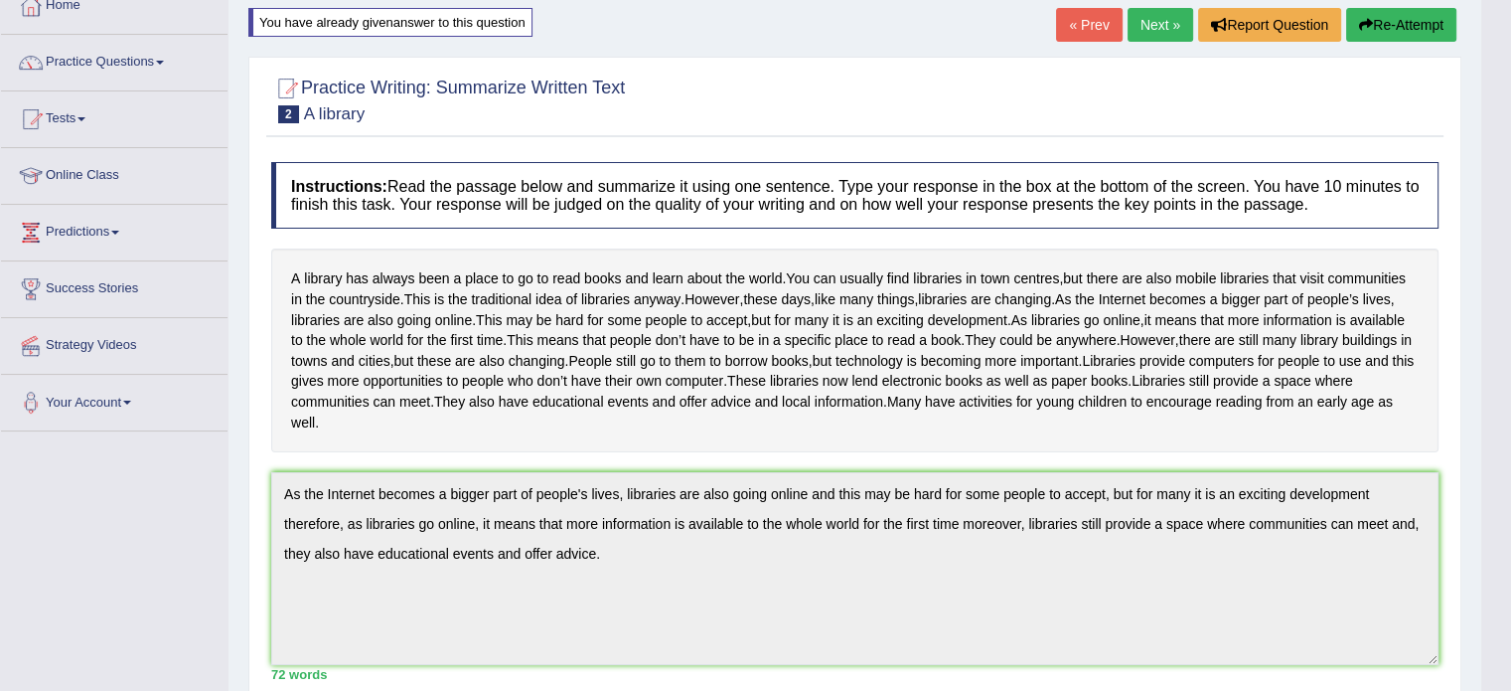
scroll to position [0, 0]
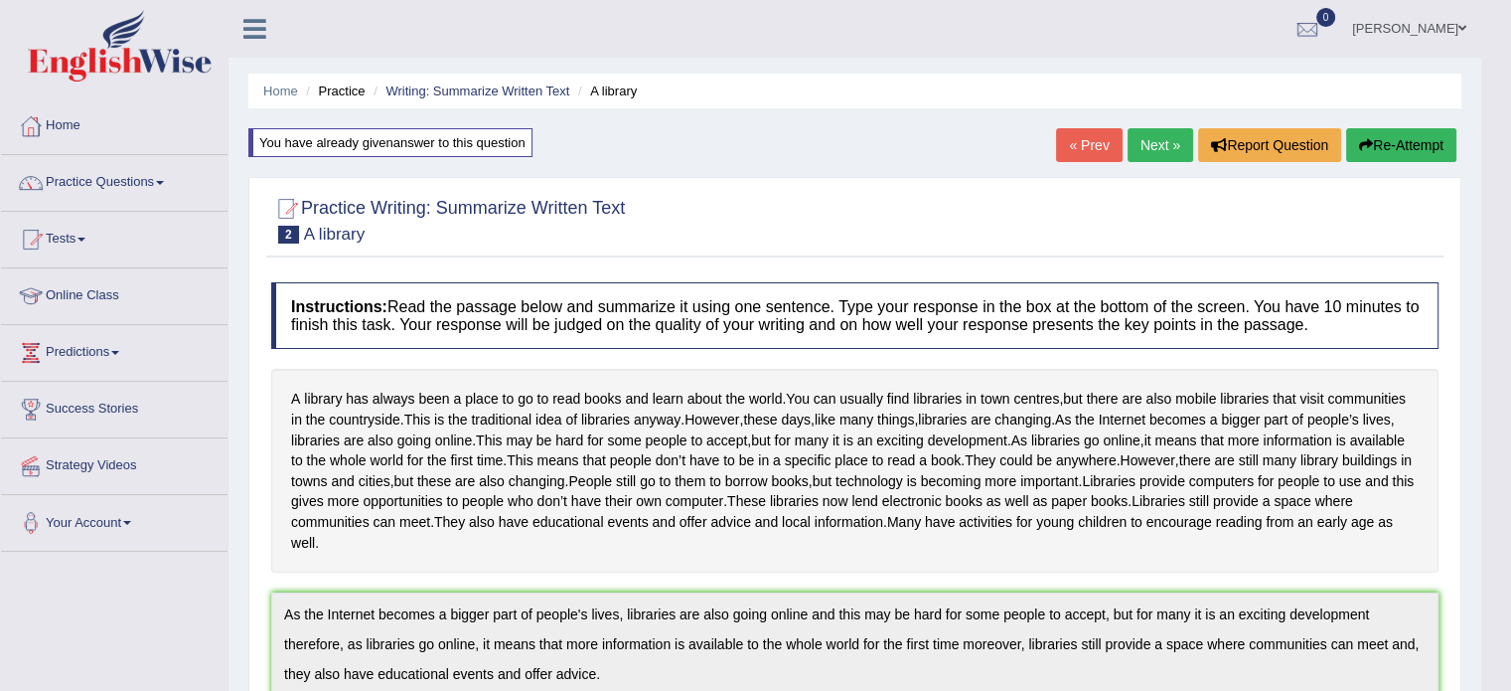
click at [1149, 142] on link "Next »" at bounding box center [1161, 145] width 66 height 34
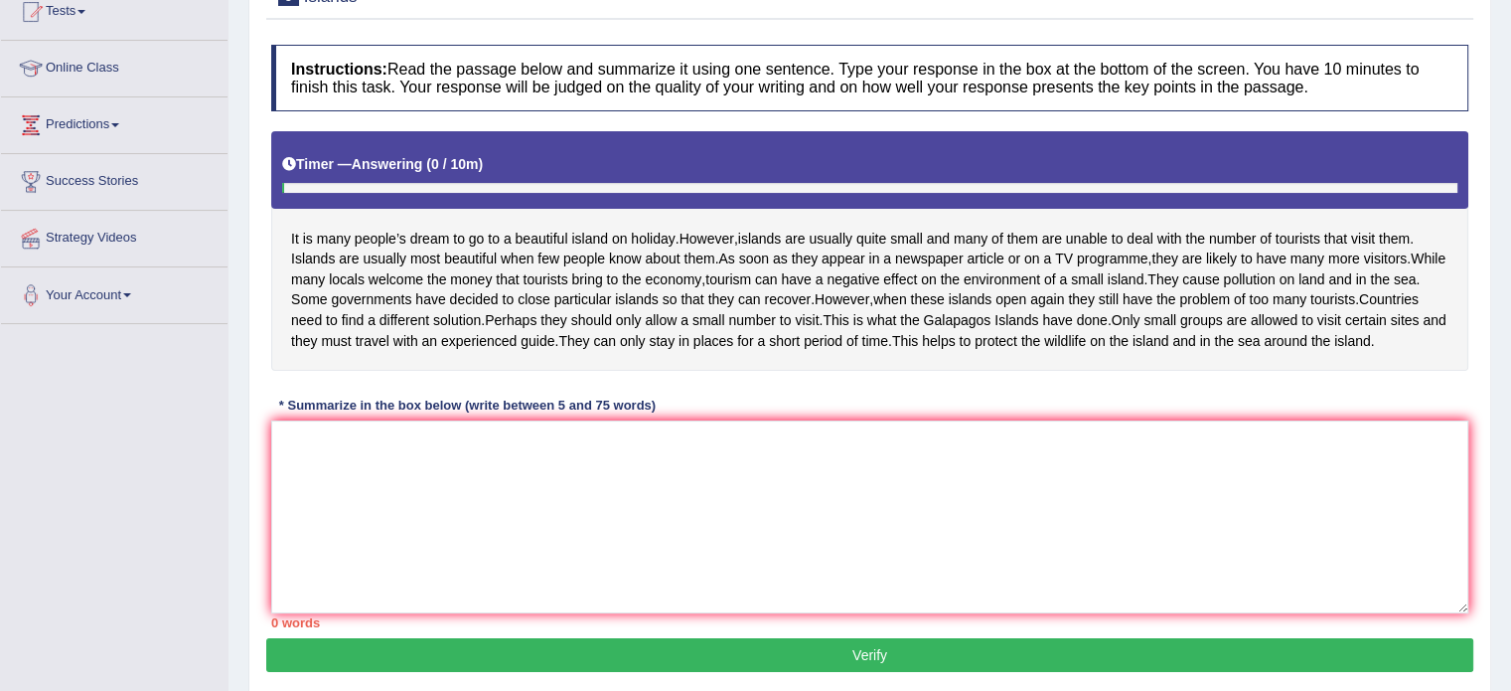
scroll to position [264, 0]
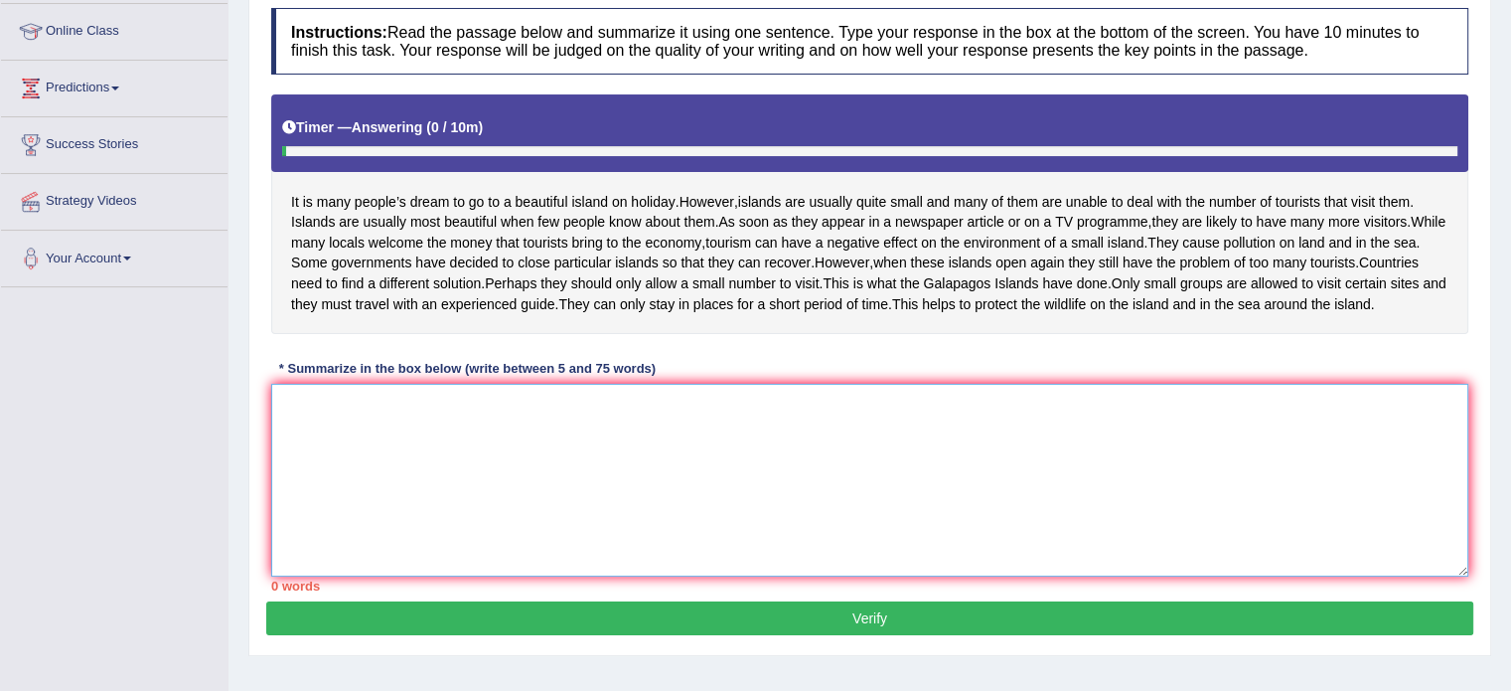
click at [398, 544] on textarea at bounding box center [869, 480] width 1197 height 193
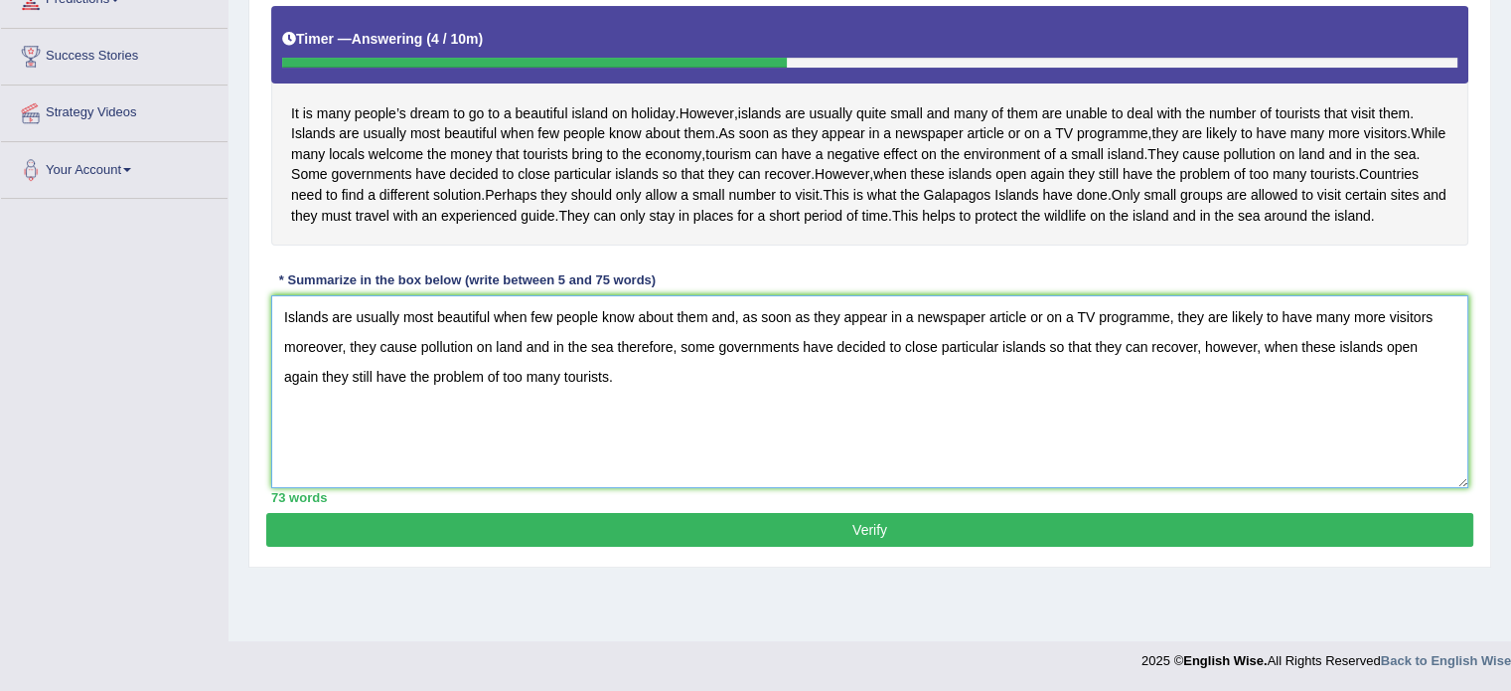
type textarea "Islands are usually most beautiful when few people know about them and, as soon…"
click at [756, 546] on button "Verify" at bounding box center [869, 530] width 1207 height 34
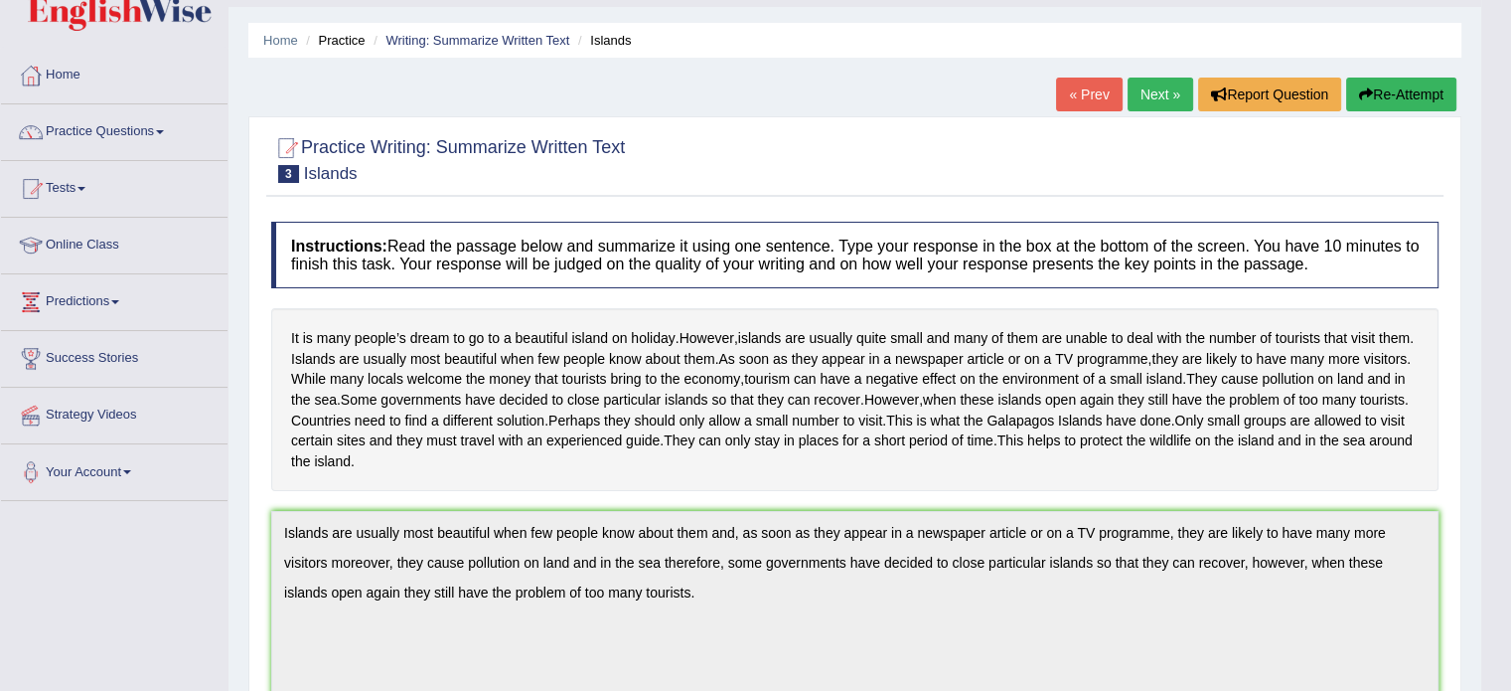
scroll to position [0, 0]
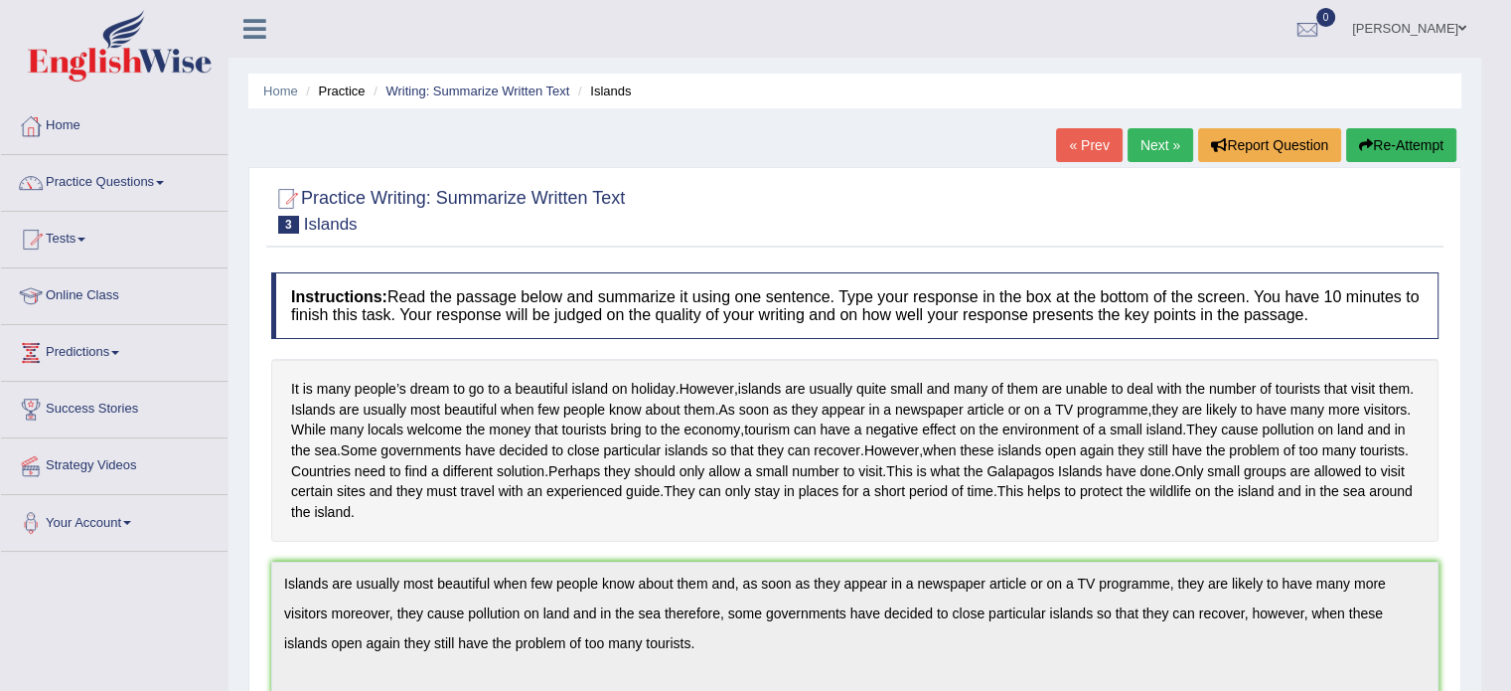
click at [1149, 132] on link "Next »" at bounding box center [1161, 145] width 66 height 34
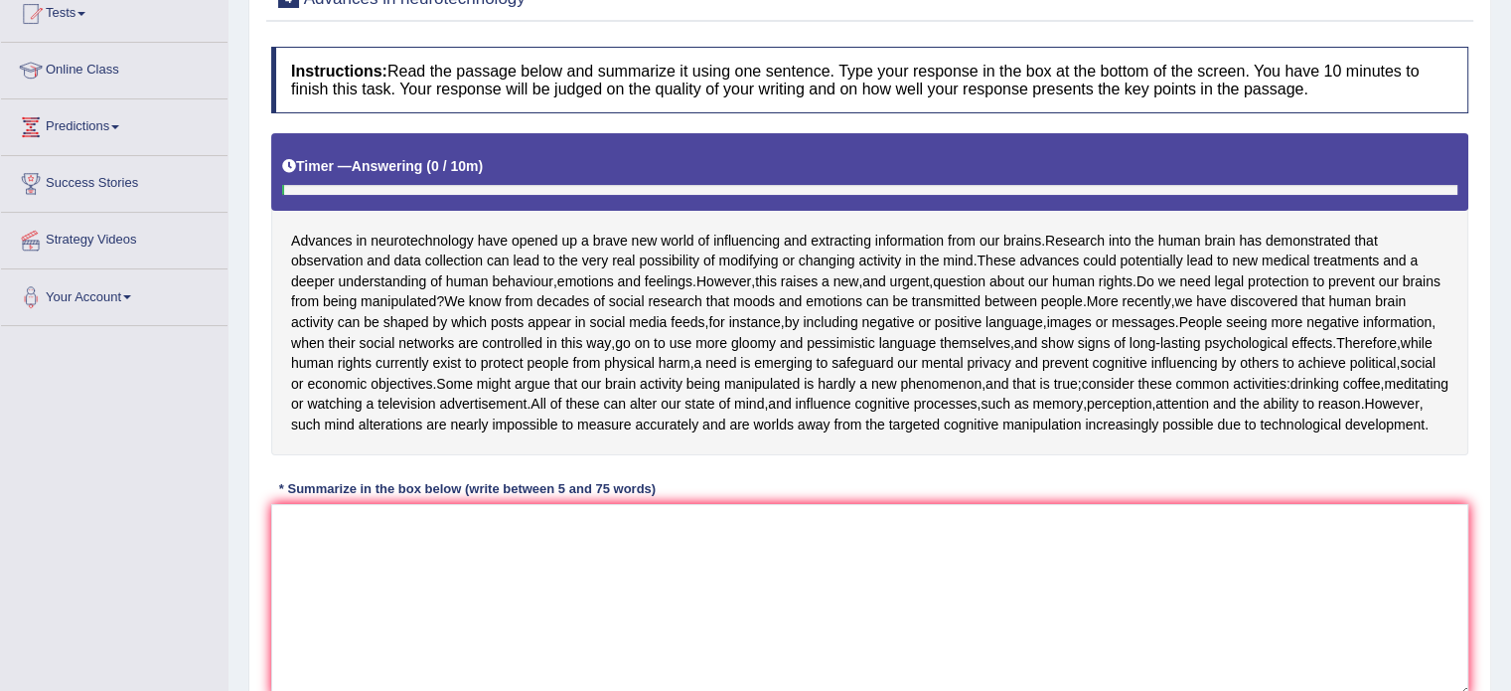
scroll to position [264, 0]
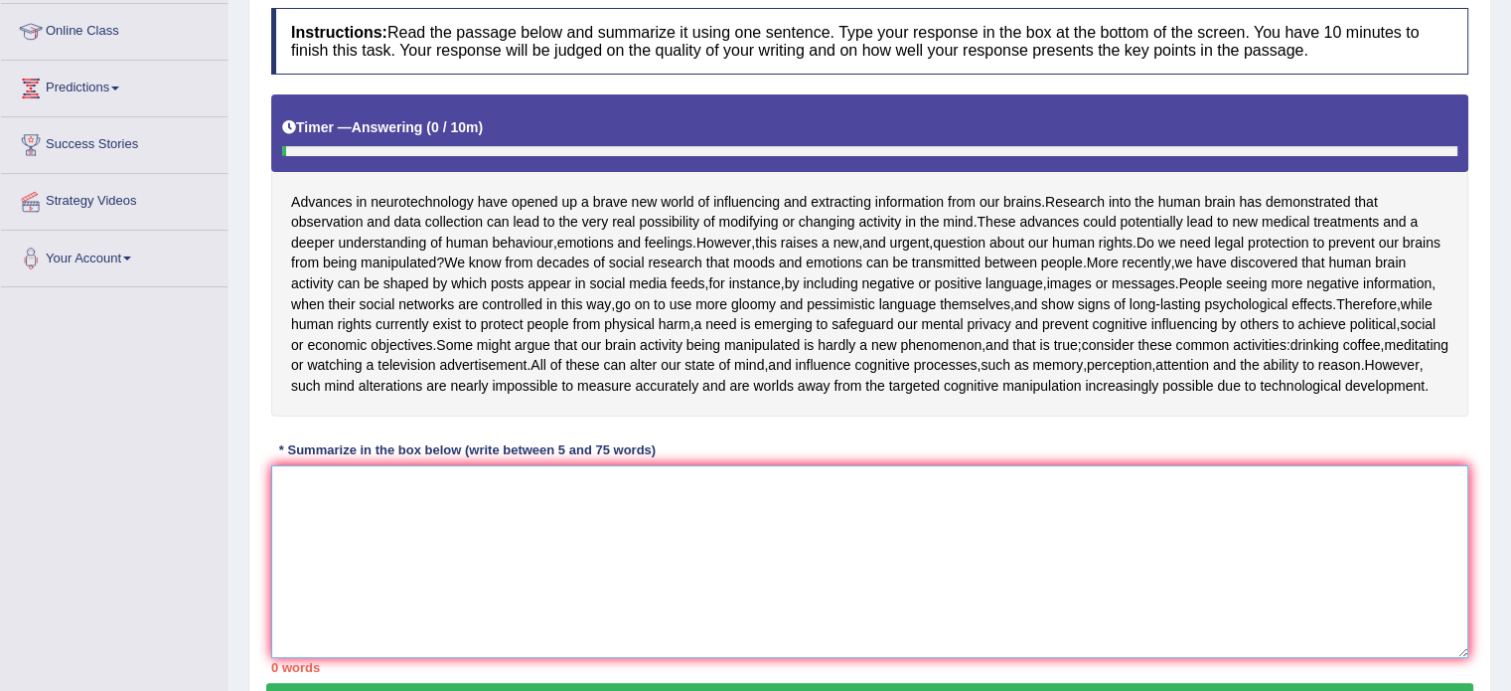
click at [401, 585] on textarea at bounding box center [869, 561] width 1197 height 193
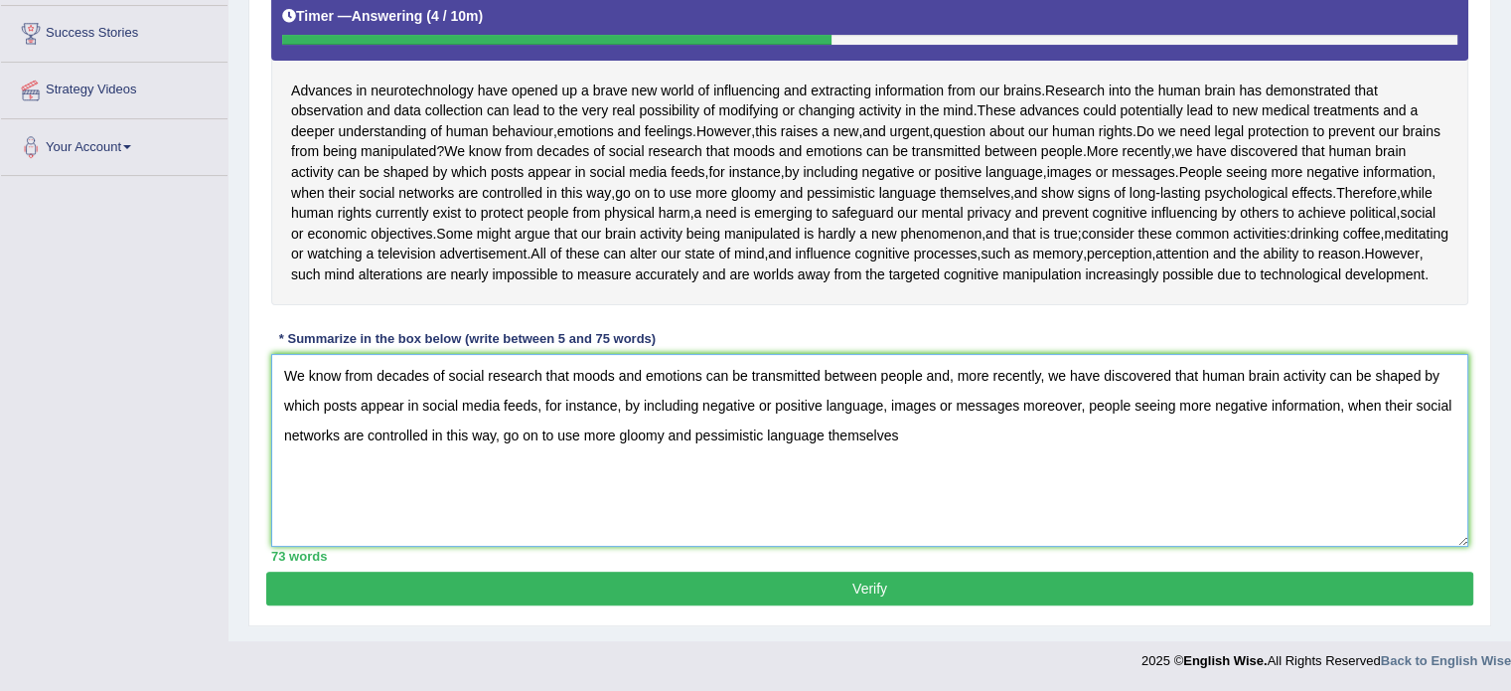
scroll to position [454, 0]
type textarea "We know from decades of social research that moods and emotions can be transmit…"
click at [773, 583] on button "Verify" at bounding box center [869, 588] width 1207 height 34
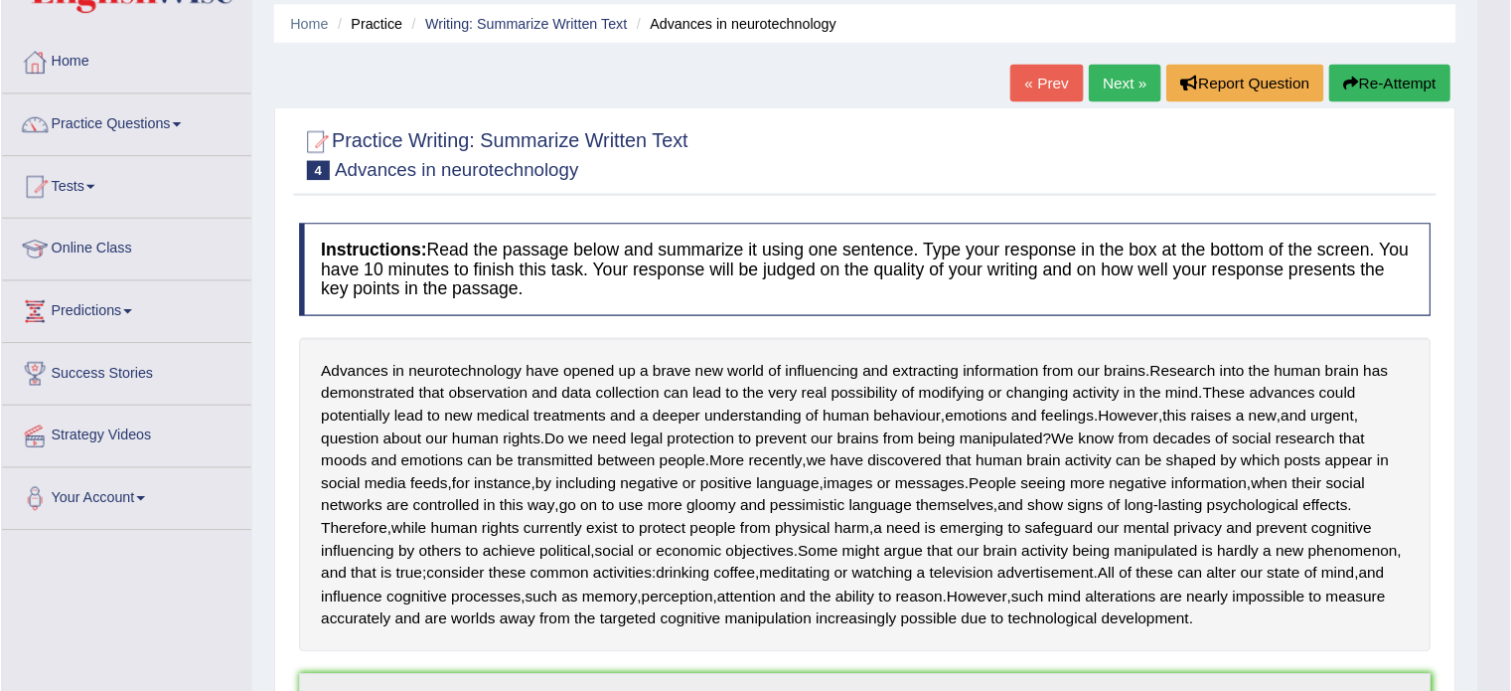
scroll to position [70, 0]
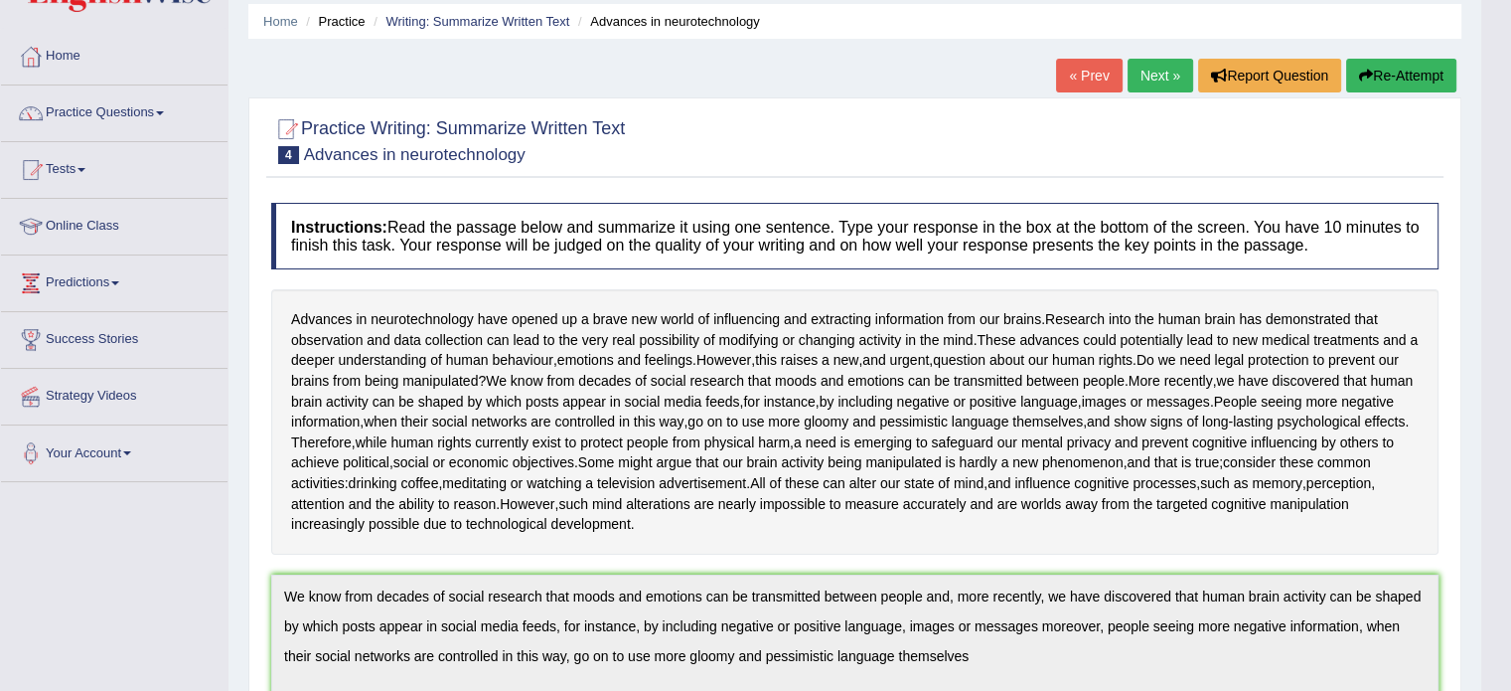
click at [1394, 76] on button "Re-Attempt" at bounding box center [1401, 76] width 110 height 34
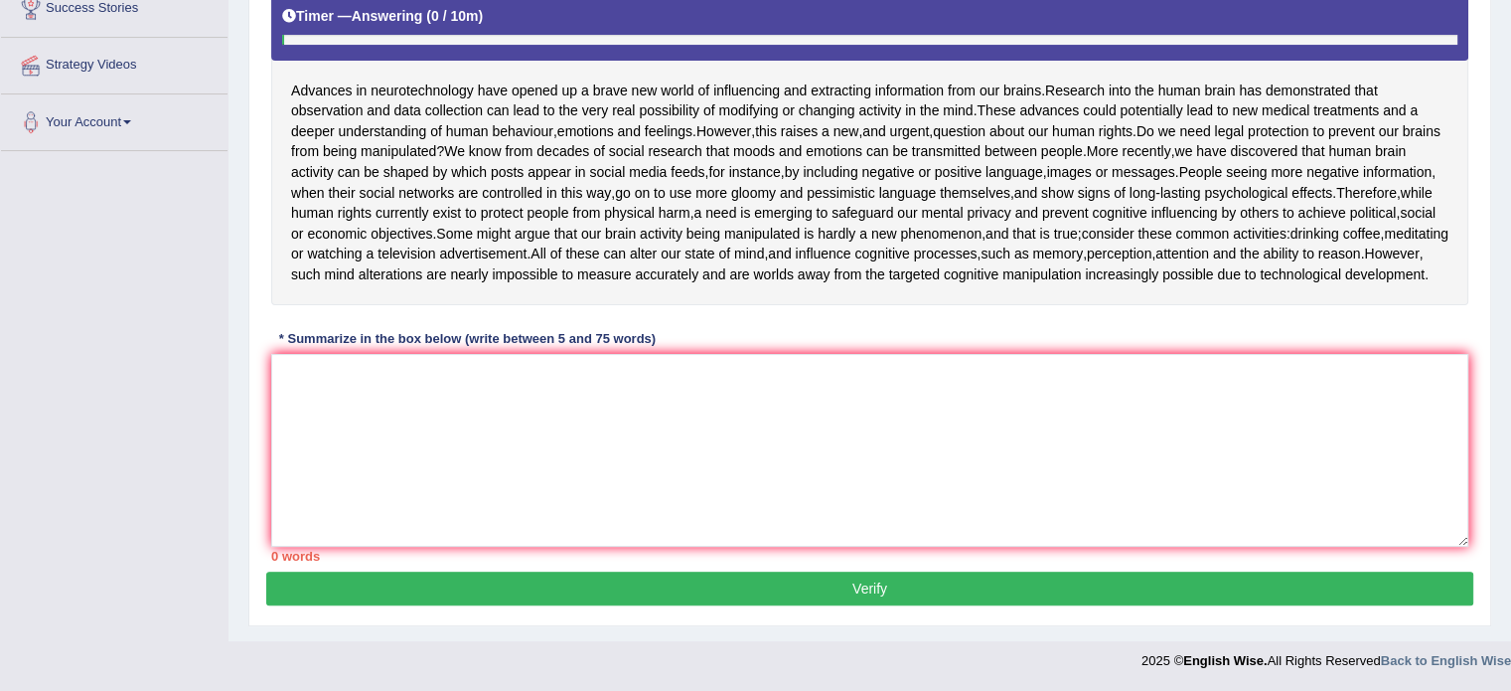
scroll to position [433, 0]
click at [371, 450] on textarea at bounding box center [869, 450] width 1197 height 193
paste textarea "We know from decades of social research that moods and emotions can be transmit…"
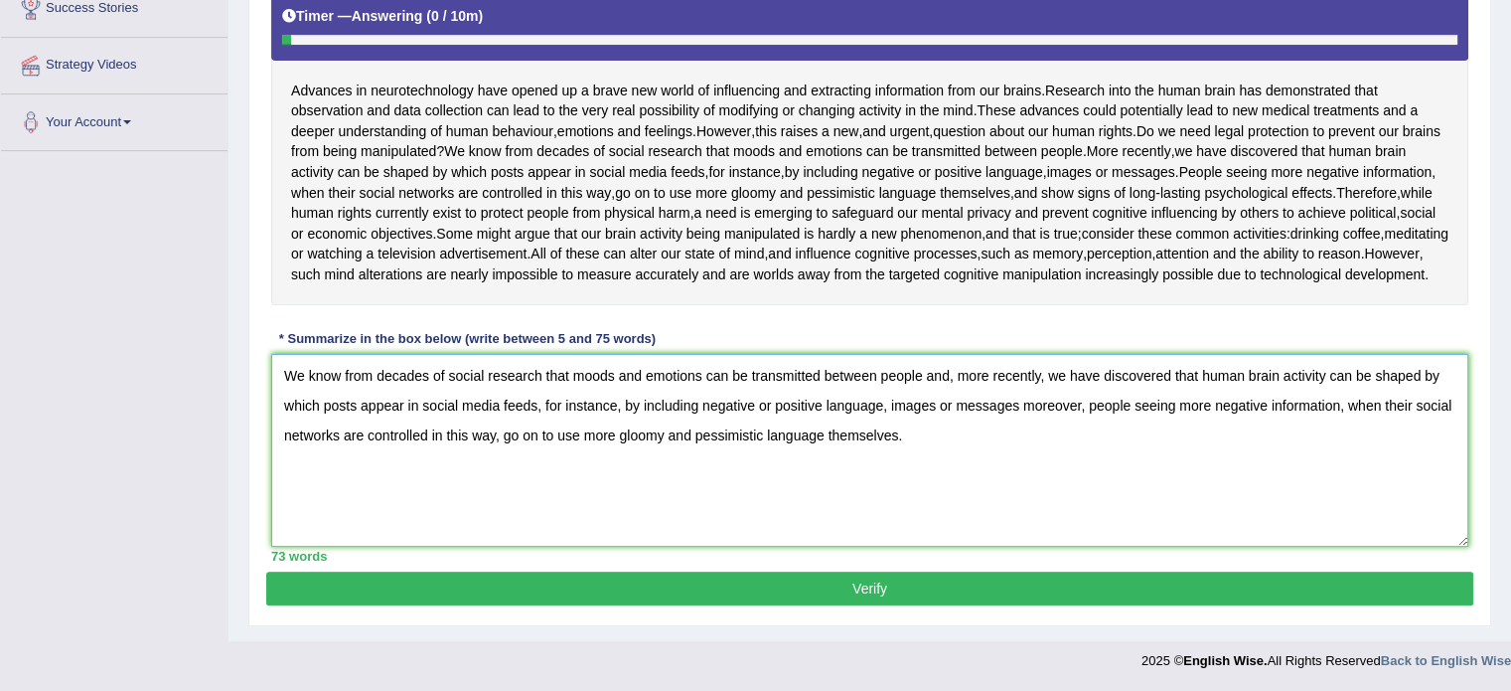
type textarea "We know from decades of social research that moods and emotions can be transmit…"
click at [870, 605] on button "Verify" at bounding box center [869, 588] width 1207 height 34
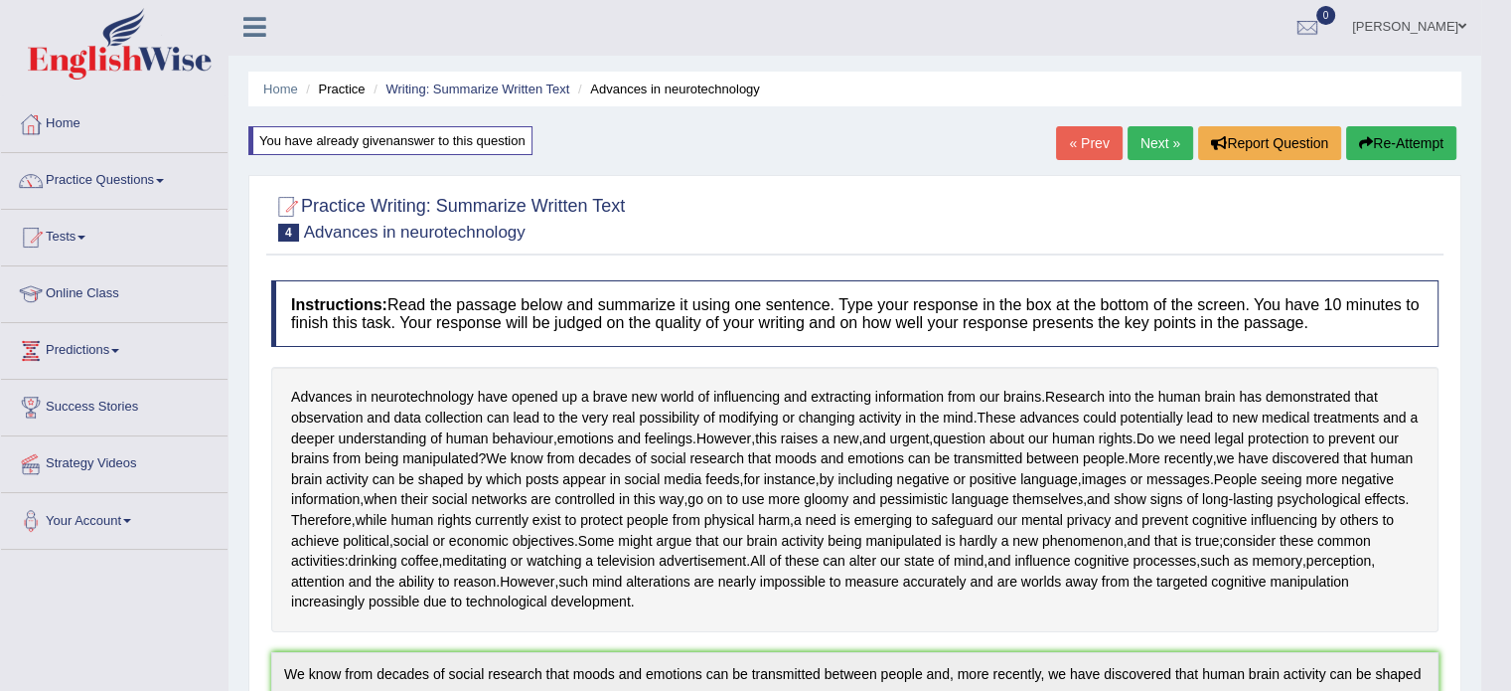
scroll to position [0, 0]
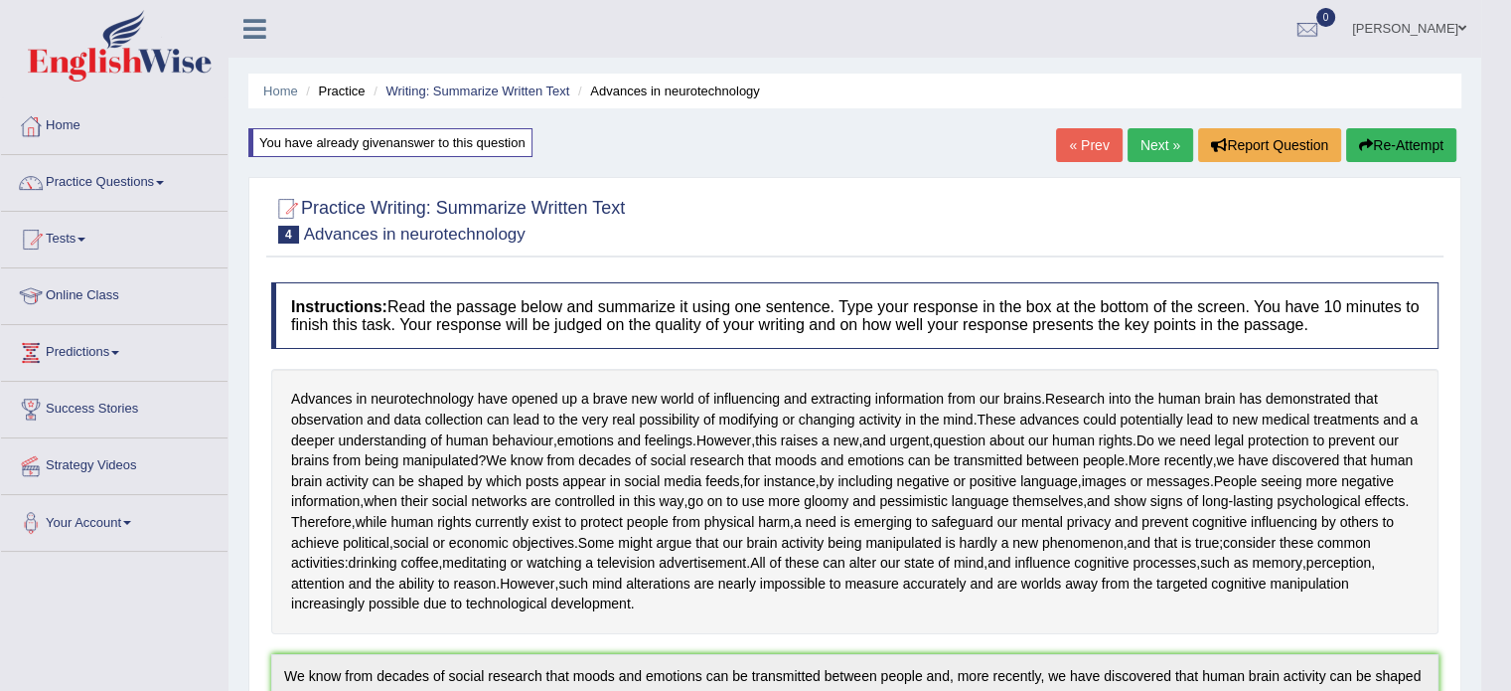
click at [1142, 132] on link "Next »" at bounding box center [1161, 145] width 66 height 34
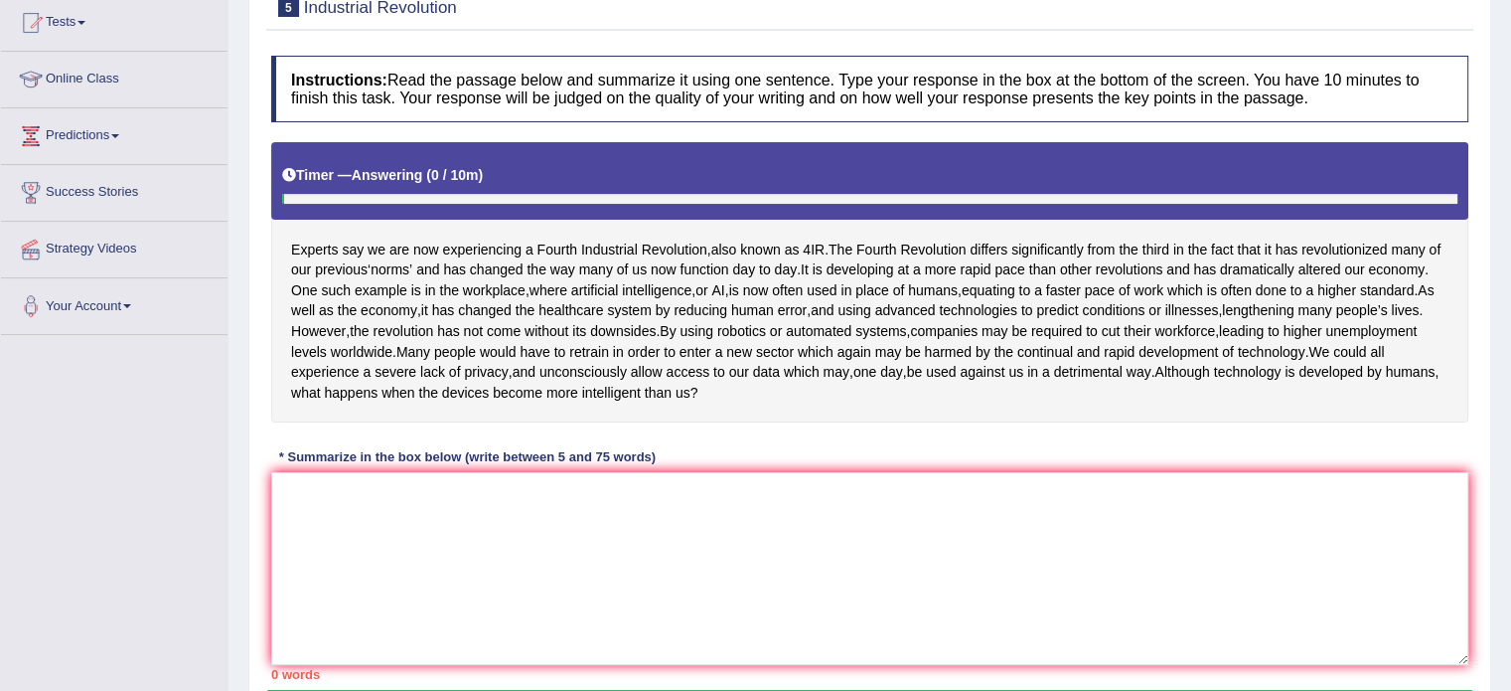
scroll to position [232, 0]
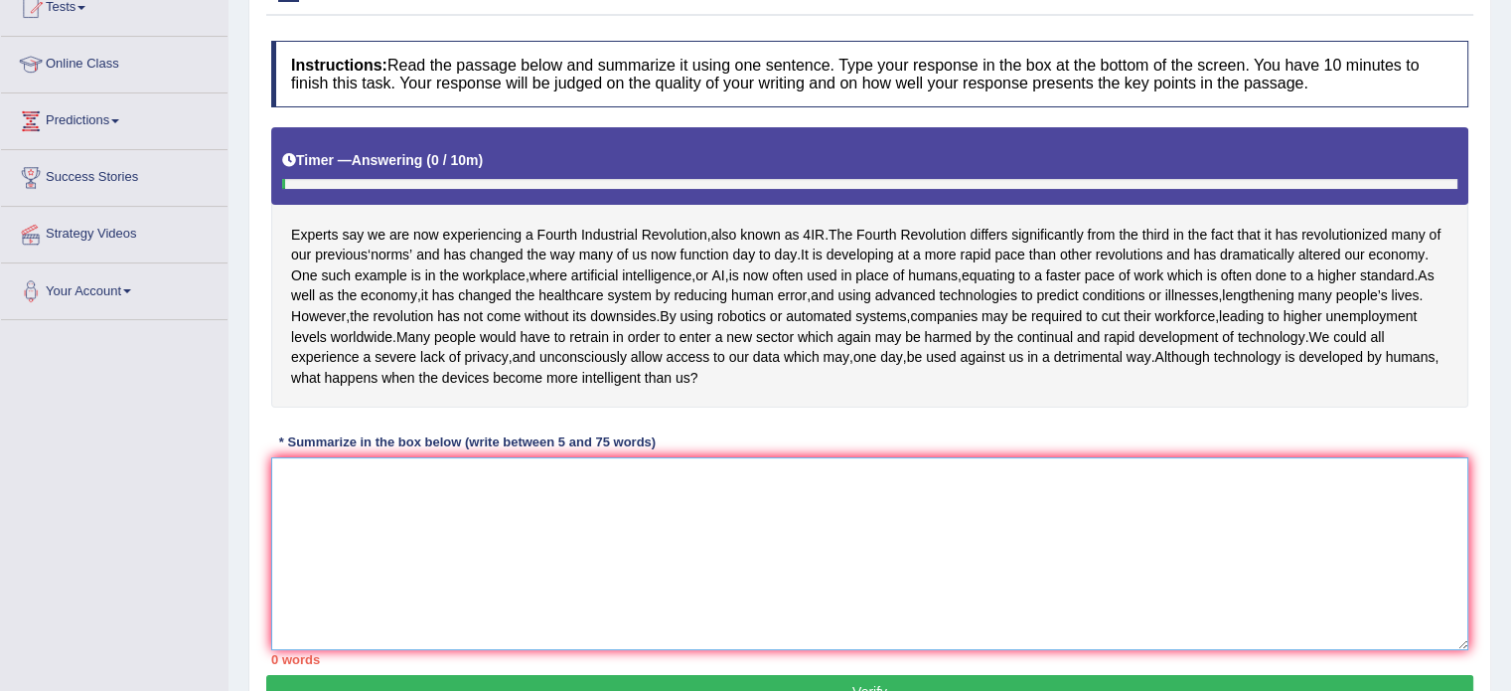
click at [317, 560] on textarea at bounding box center [869, 553] width 1197 height 193
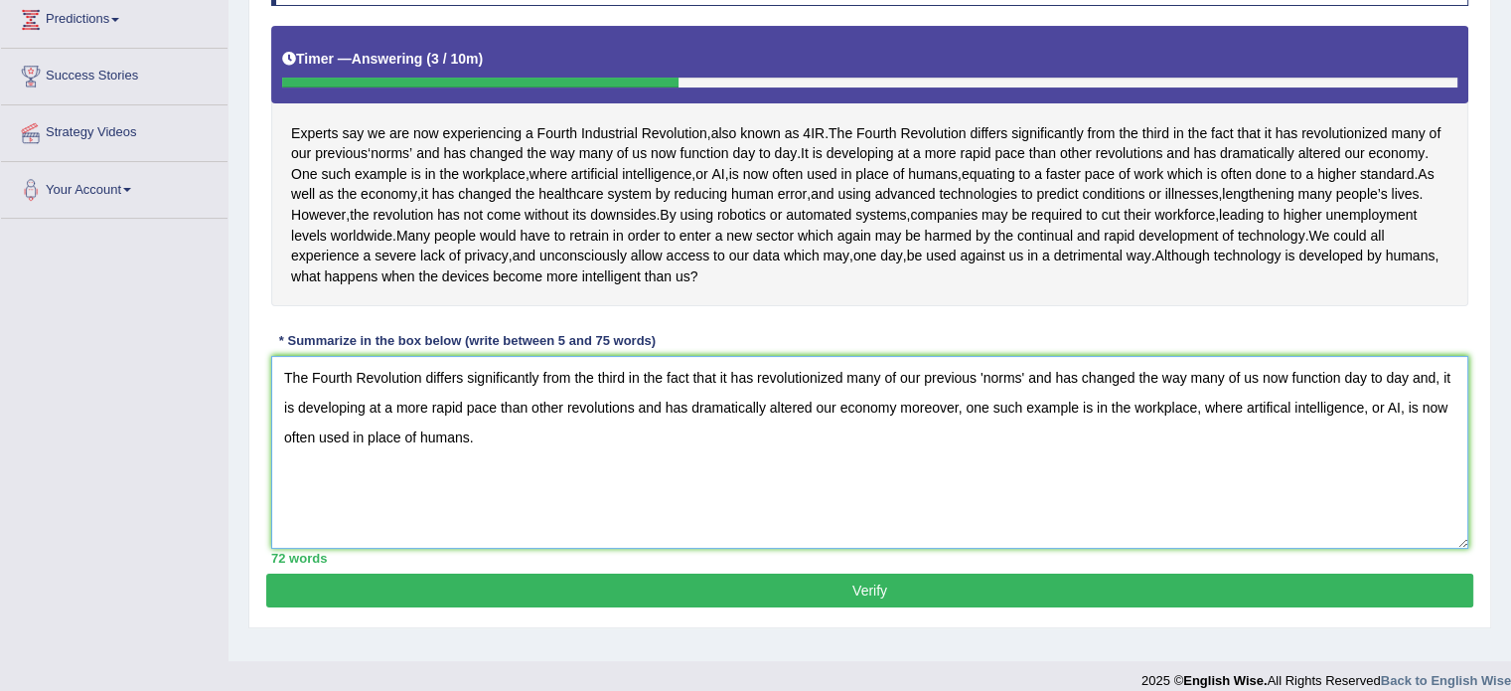
scroll to position [298, 0]
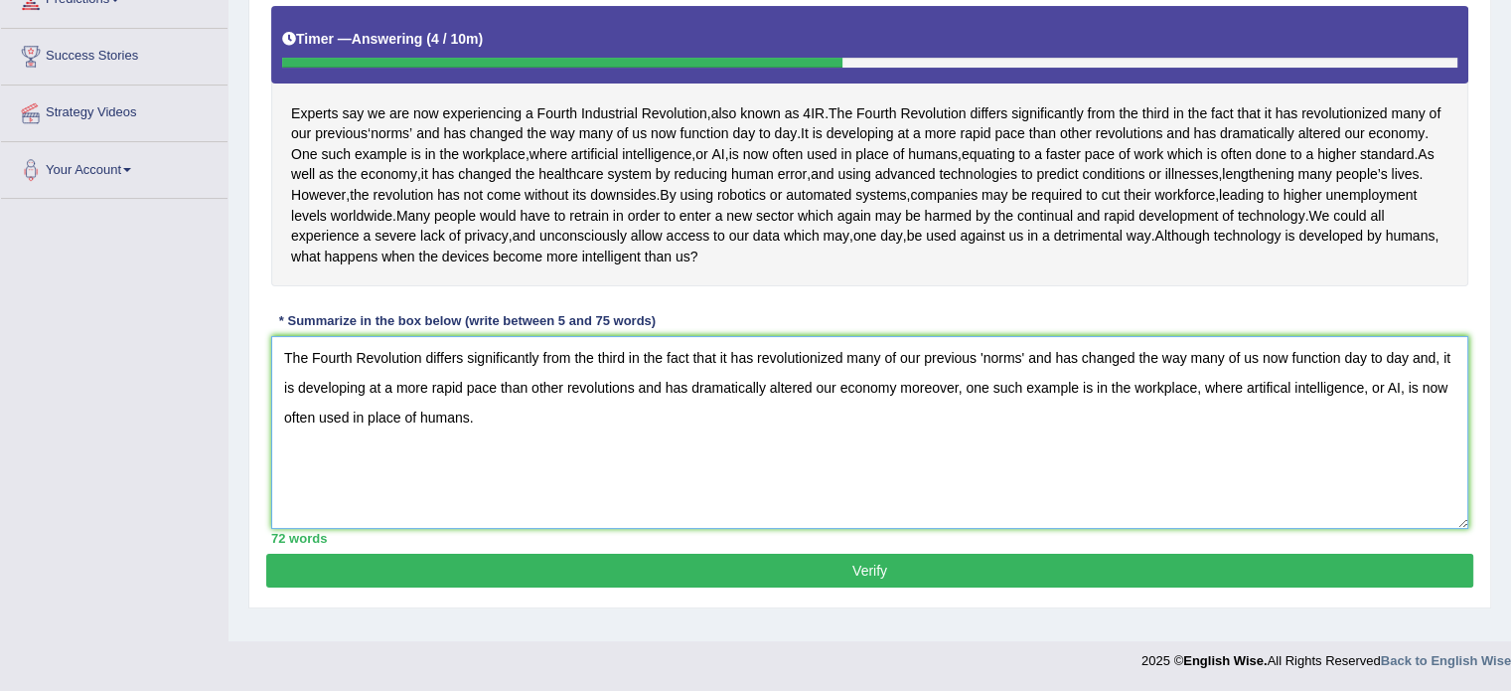
type textarea "The Fourth Revolution differs significantly from the third in the fact that it …"
click at [821, 587] on button "Verify" at bounding box center [869, 570] width 1207 height 34
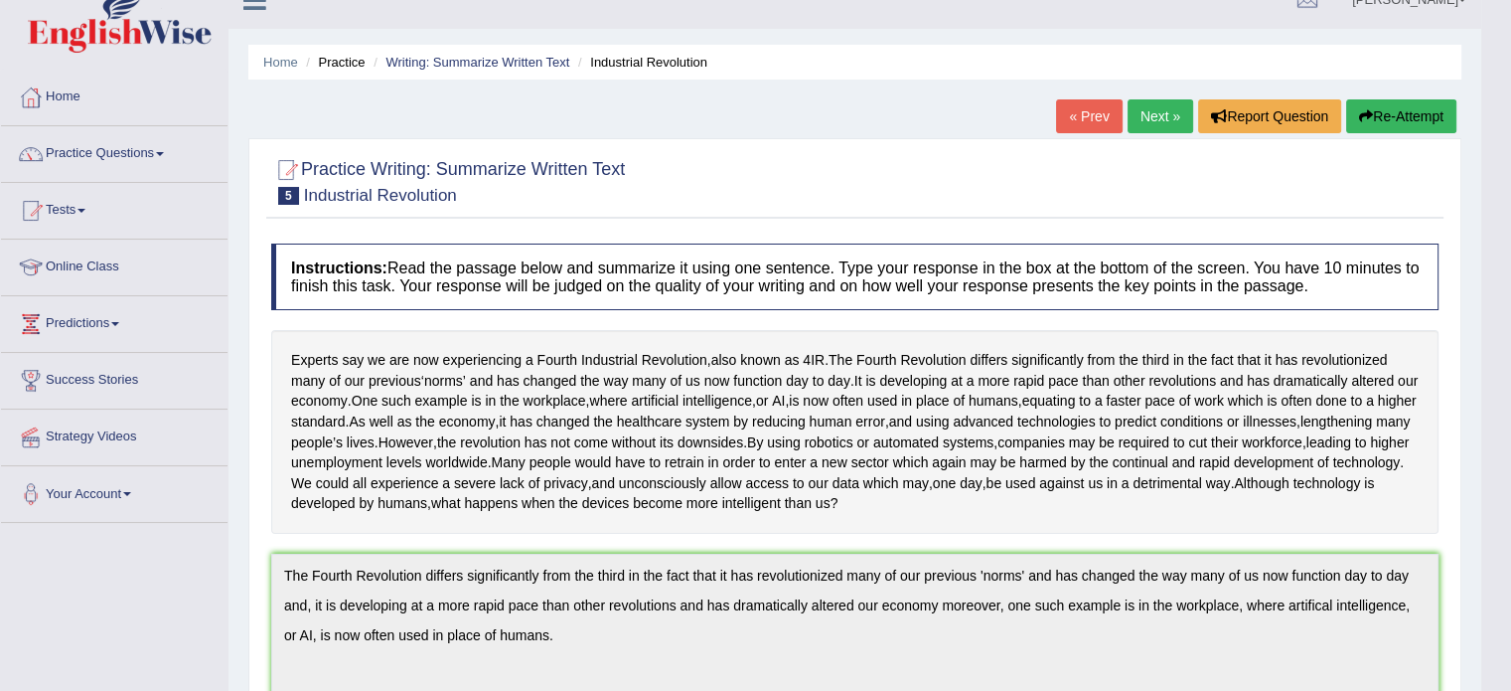
scroll to position [0, 0]
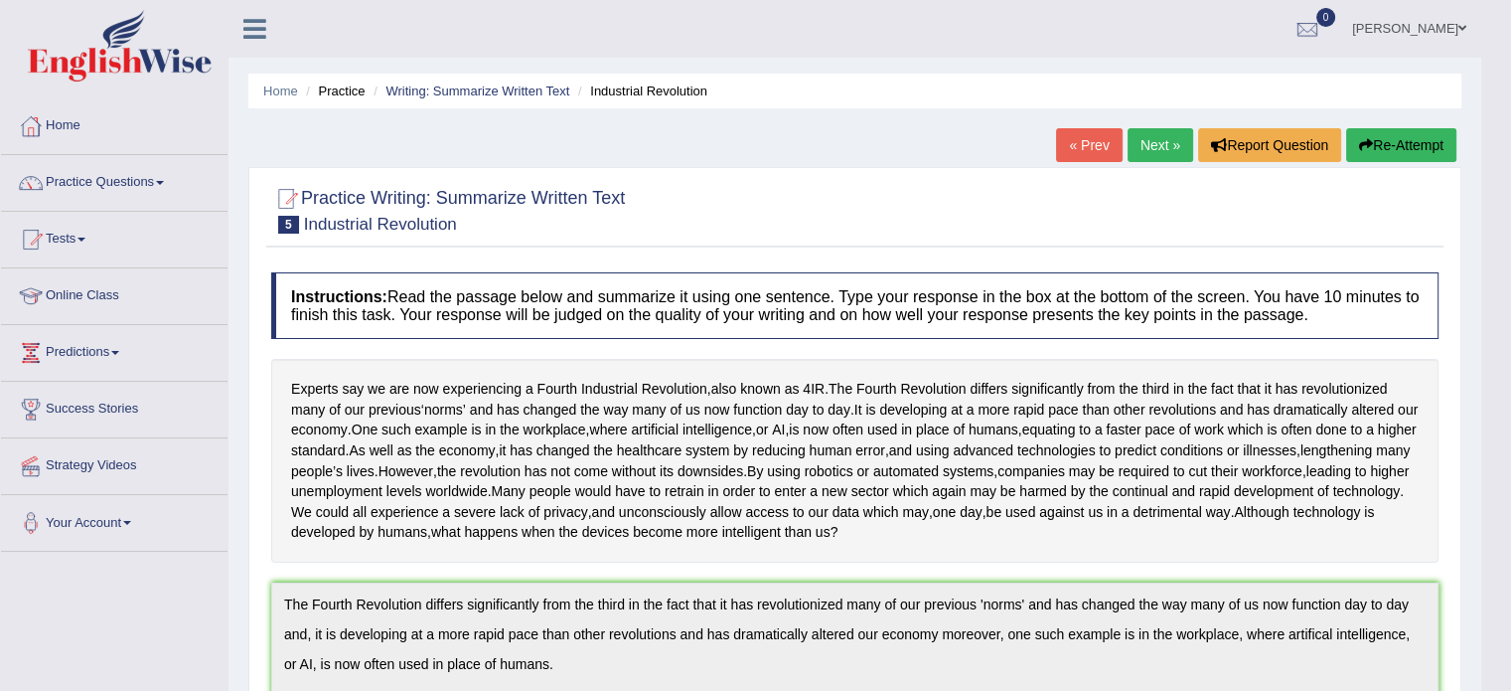
click at [1374, 148] on button "Re-Attempt" at bounding box center [1401, 145] width 110 height 34
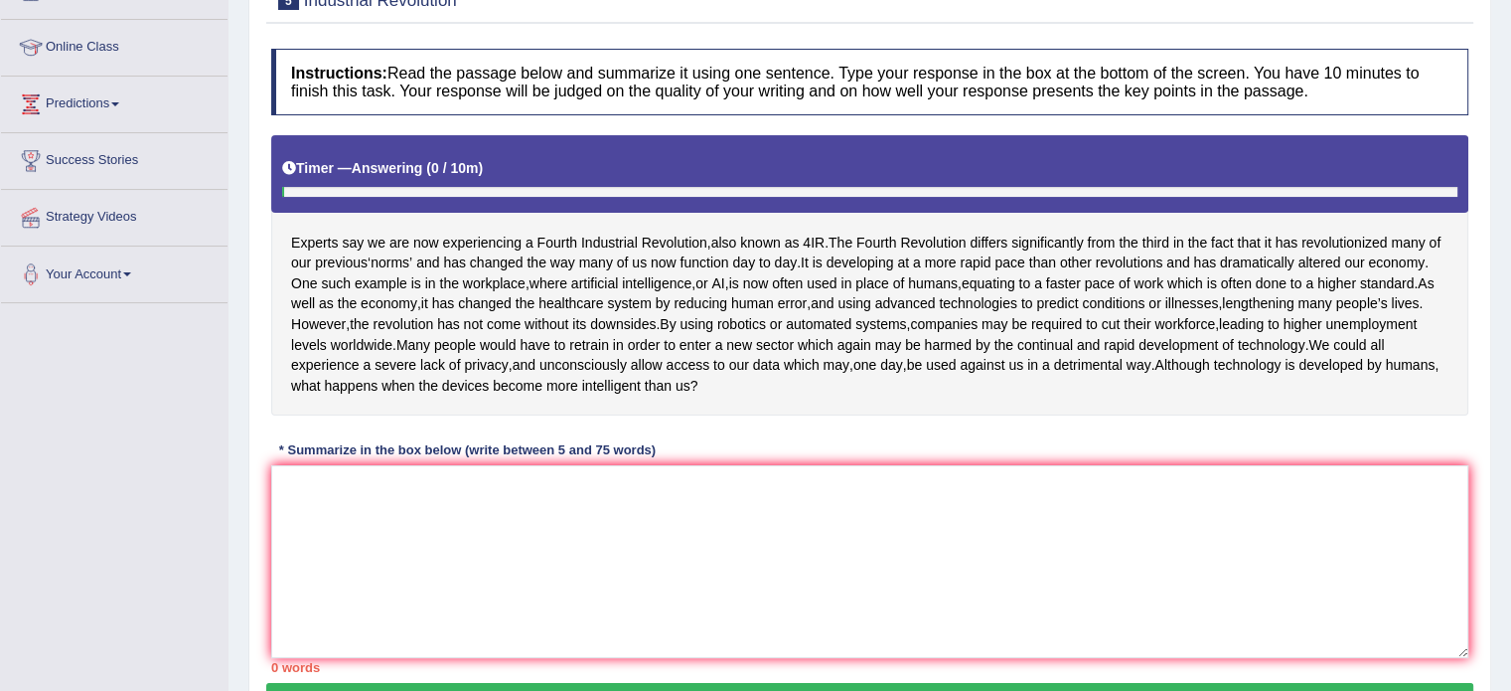
scroll to position [264, 0]
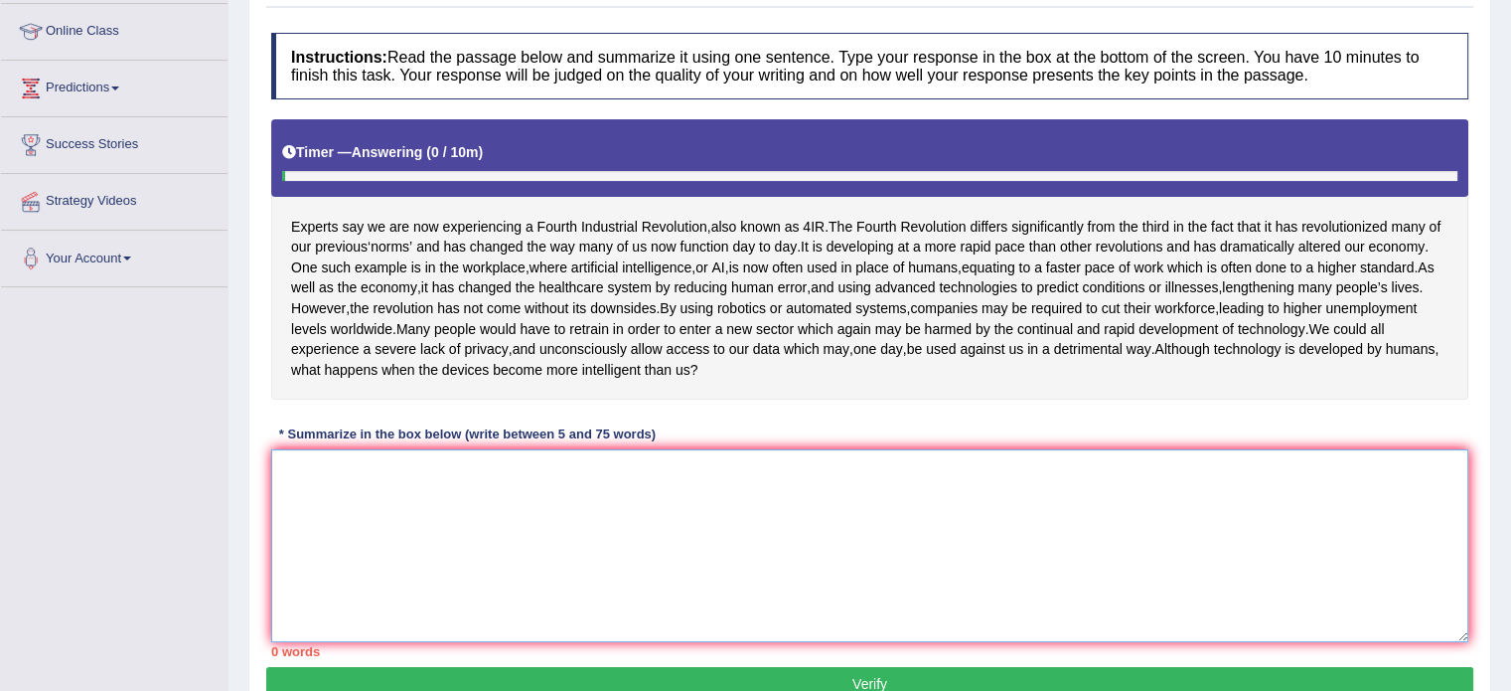
click at [525, 504] on textarea at bounding box center [869, 545] width 1197 height 193
paste textarea "The Fourth Revolution differs significantly from the third in the fact that it …"
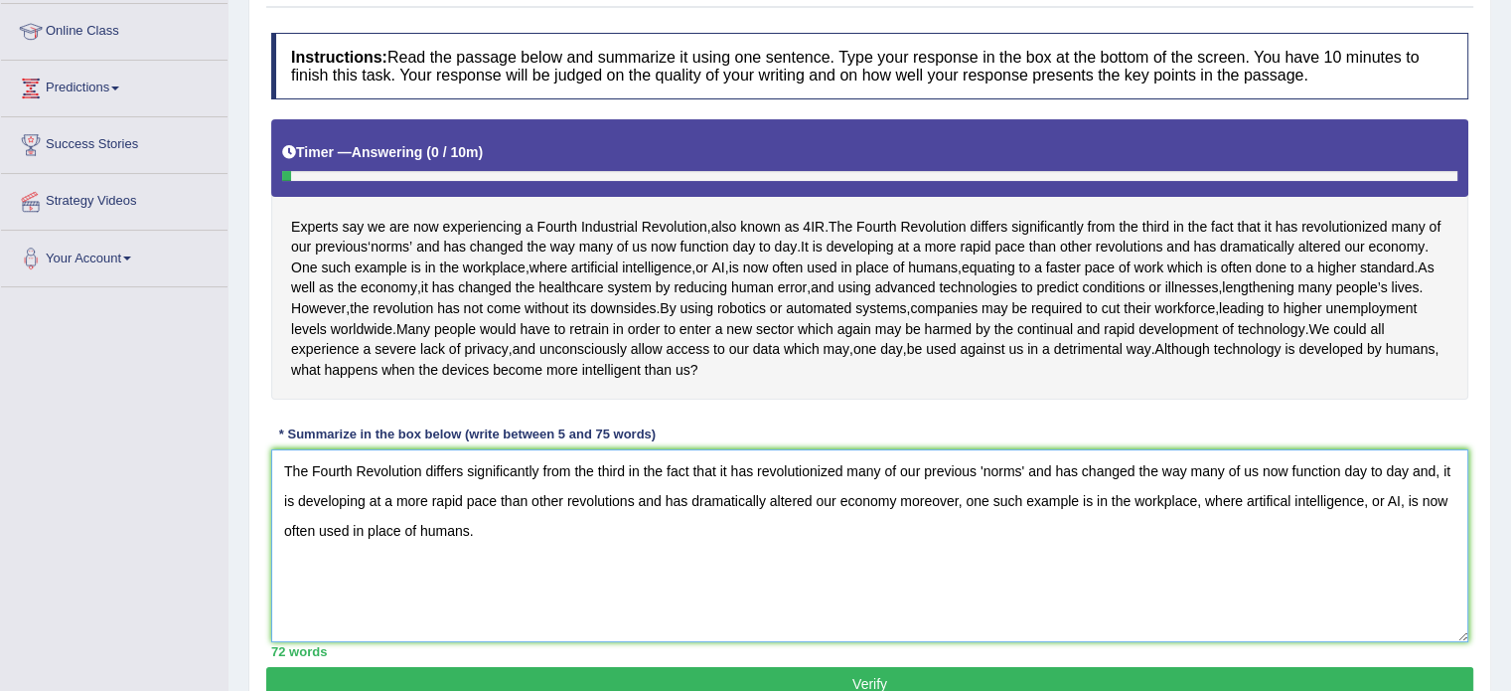
click at [1274, 542] on textarea "The Fourth Revolution differs significantly from the third in the fact that it …" at bounding box center [869, 545] width 1197 height 193
click at [1277, 536] on textarea "The Fourth Revolution differs significantly from the third in the fact that it …" at bounding box center [869, 545] width 1197 height 193
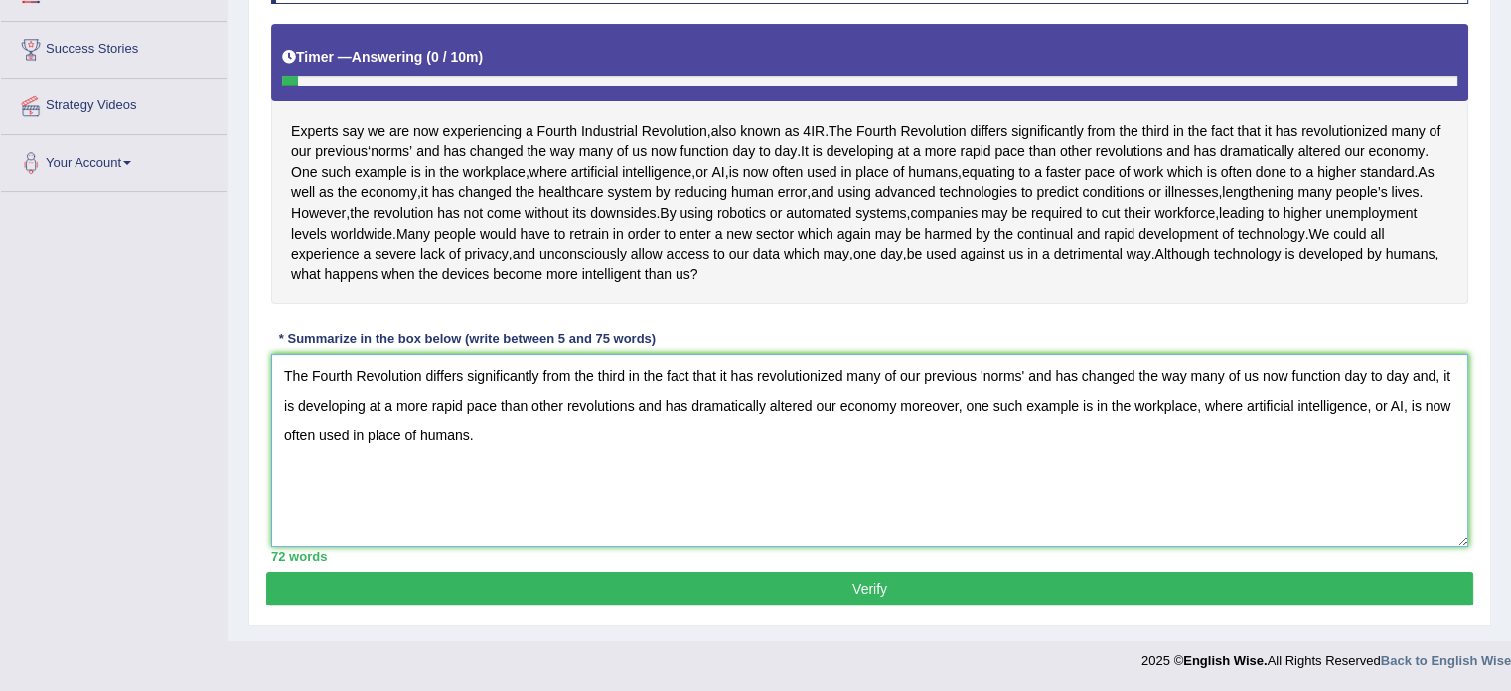
type textarea "The Fourth Revolution differs significantly from the third in the fact that it …"
click at [878, 585] on button "Verify" at bounding box center [869, 588] width 1207 height 34
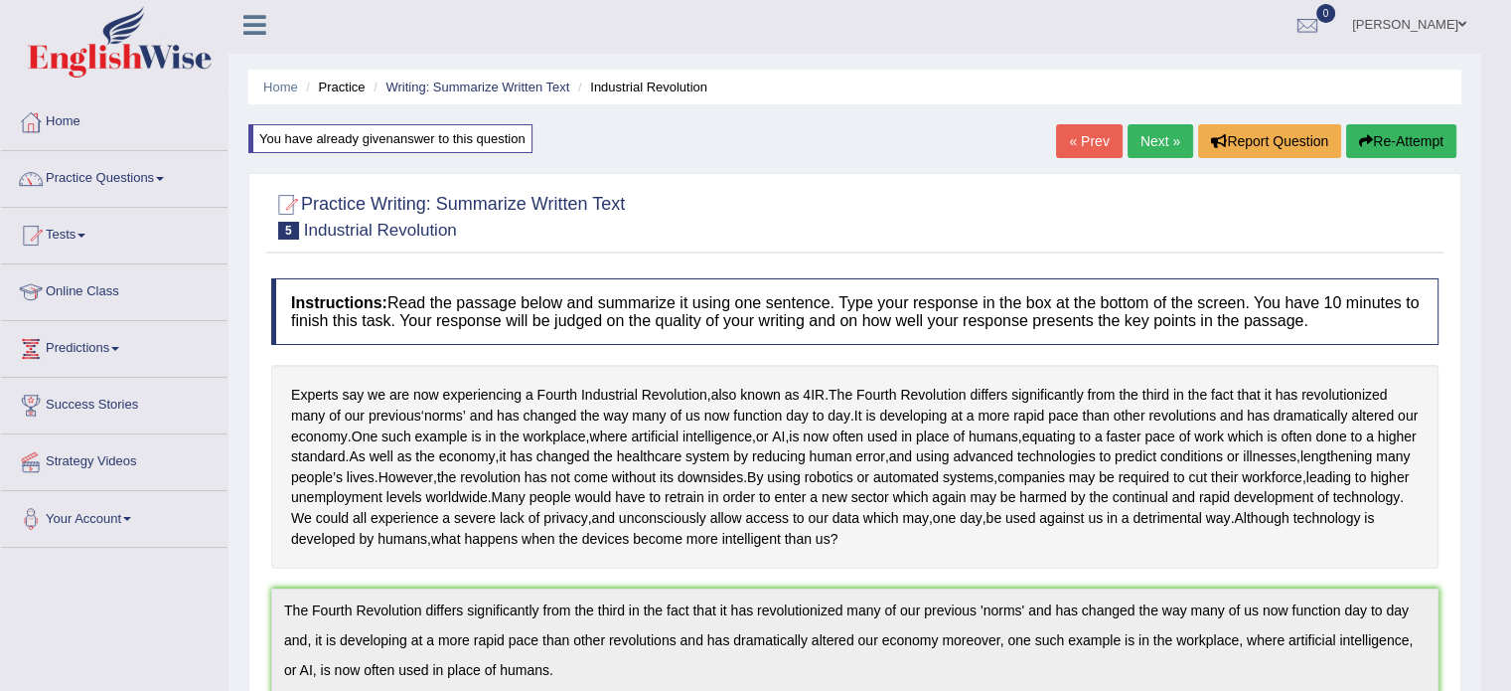
scroll to position [0, 0]
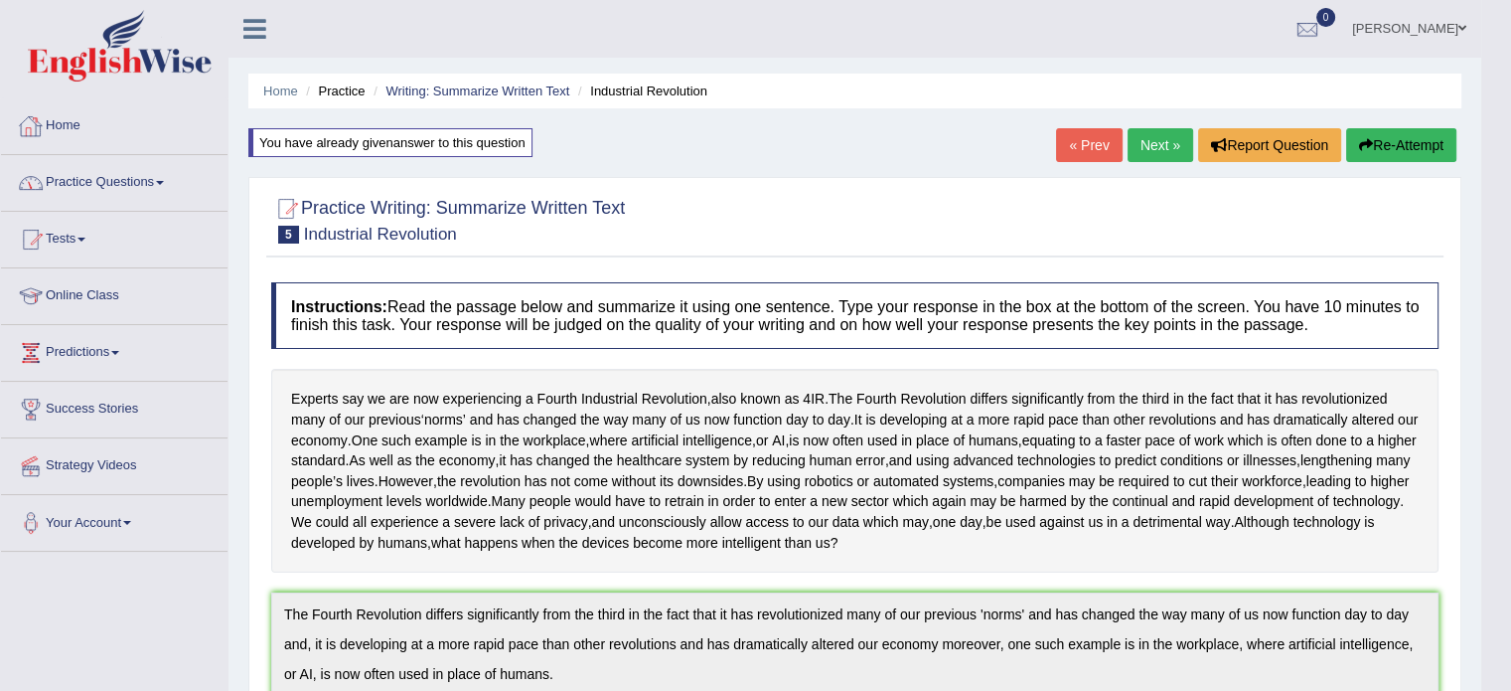
click at [114, 199] on link "Practice Questions" at bounding box center [114, 180] width 227 height 50
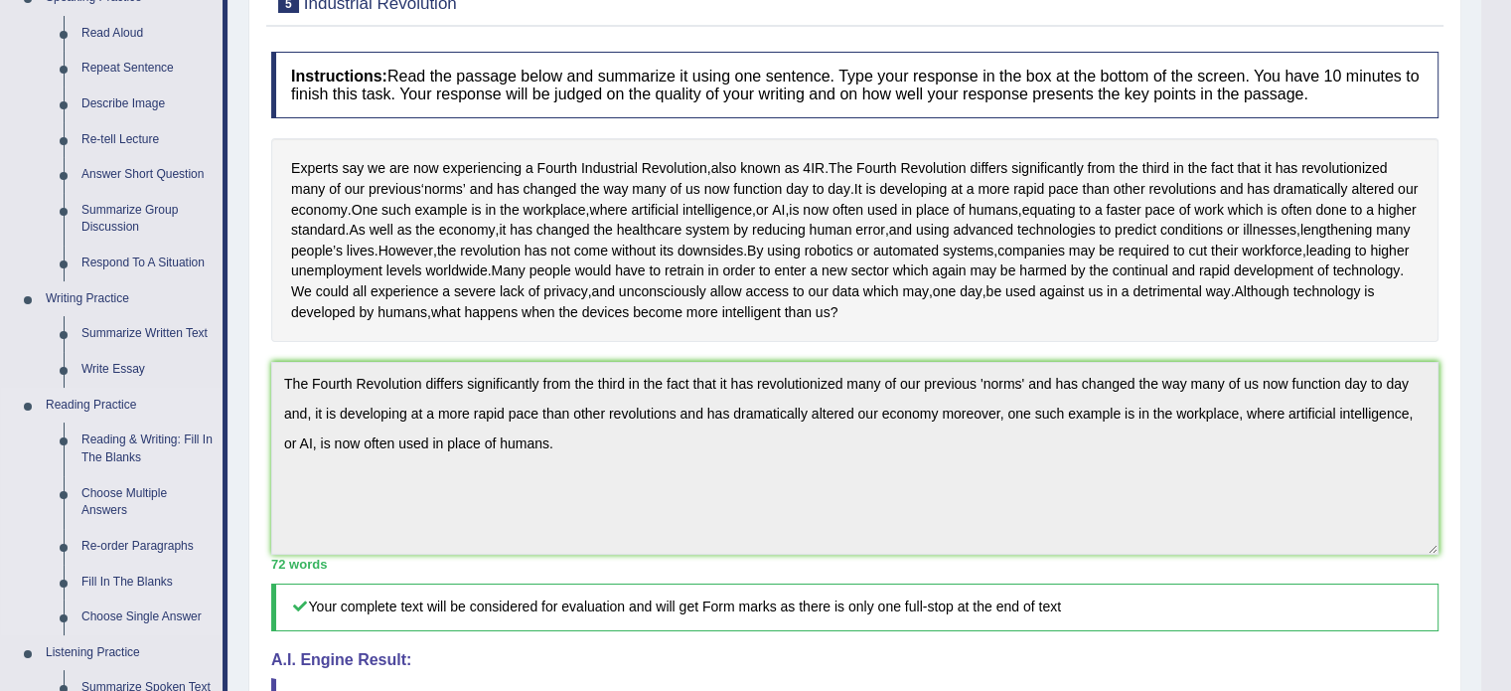
scroll to position [232, 0]
click at [107, 369] on link "Write Essay" at bounding box center [148, 369] width 150 height 36
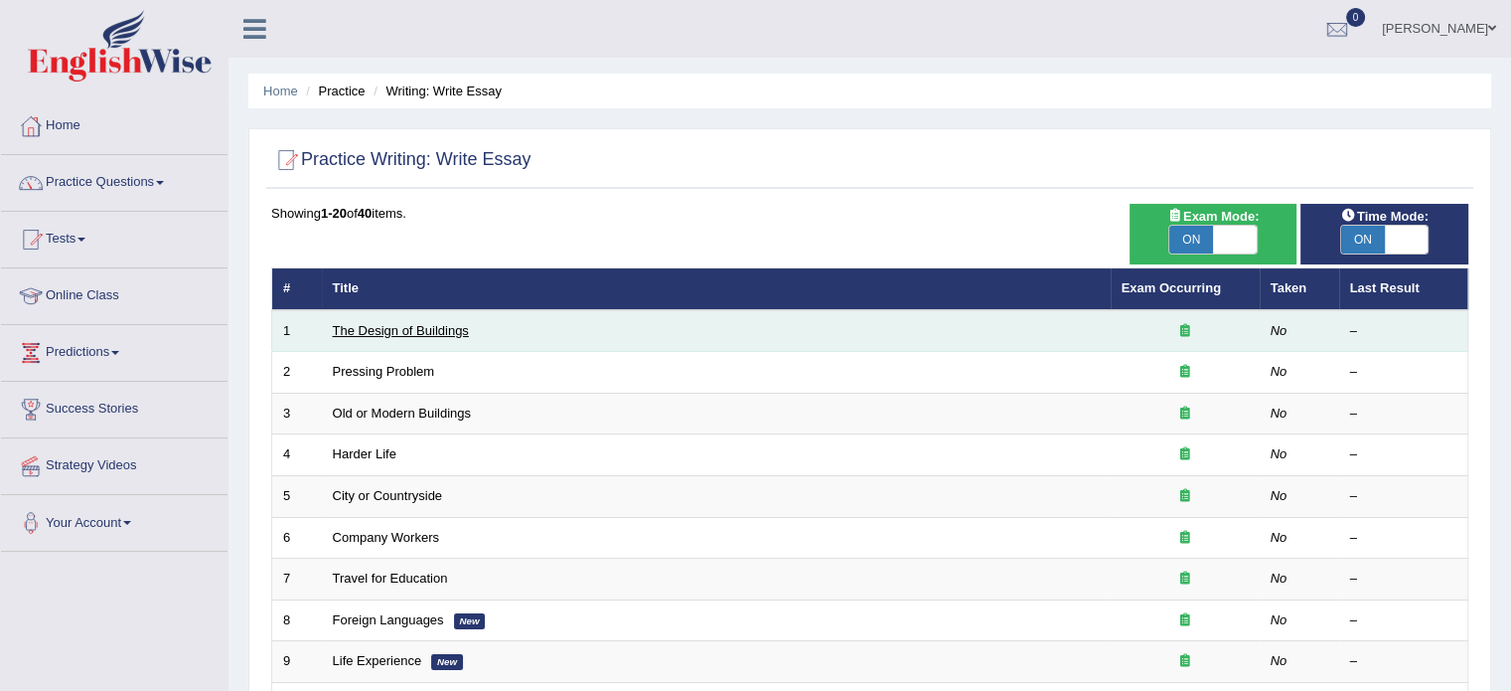
click at [413, 329] on link "The Design of Buildings" at bounding box center [401, 330] width 136 height 15
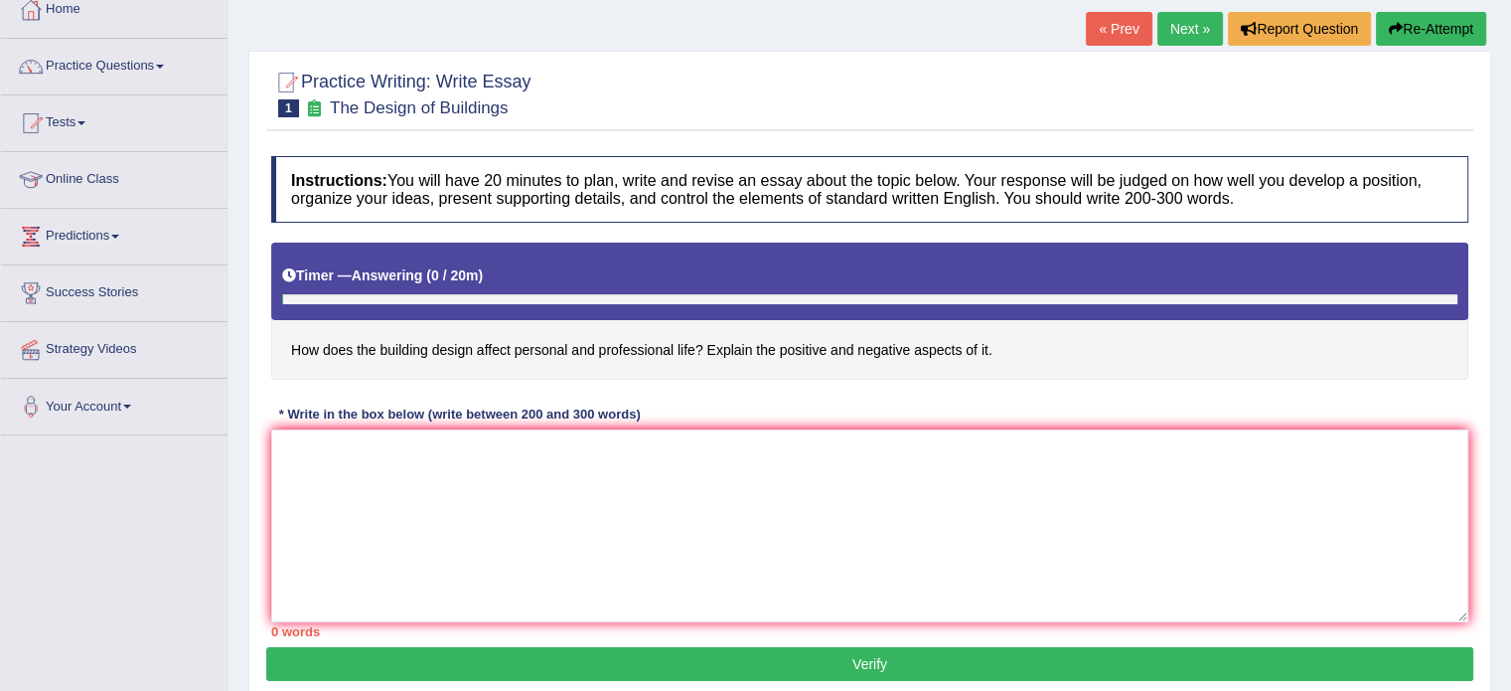
scroll to position [132, 0]
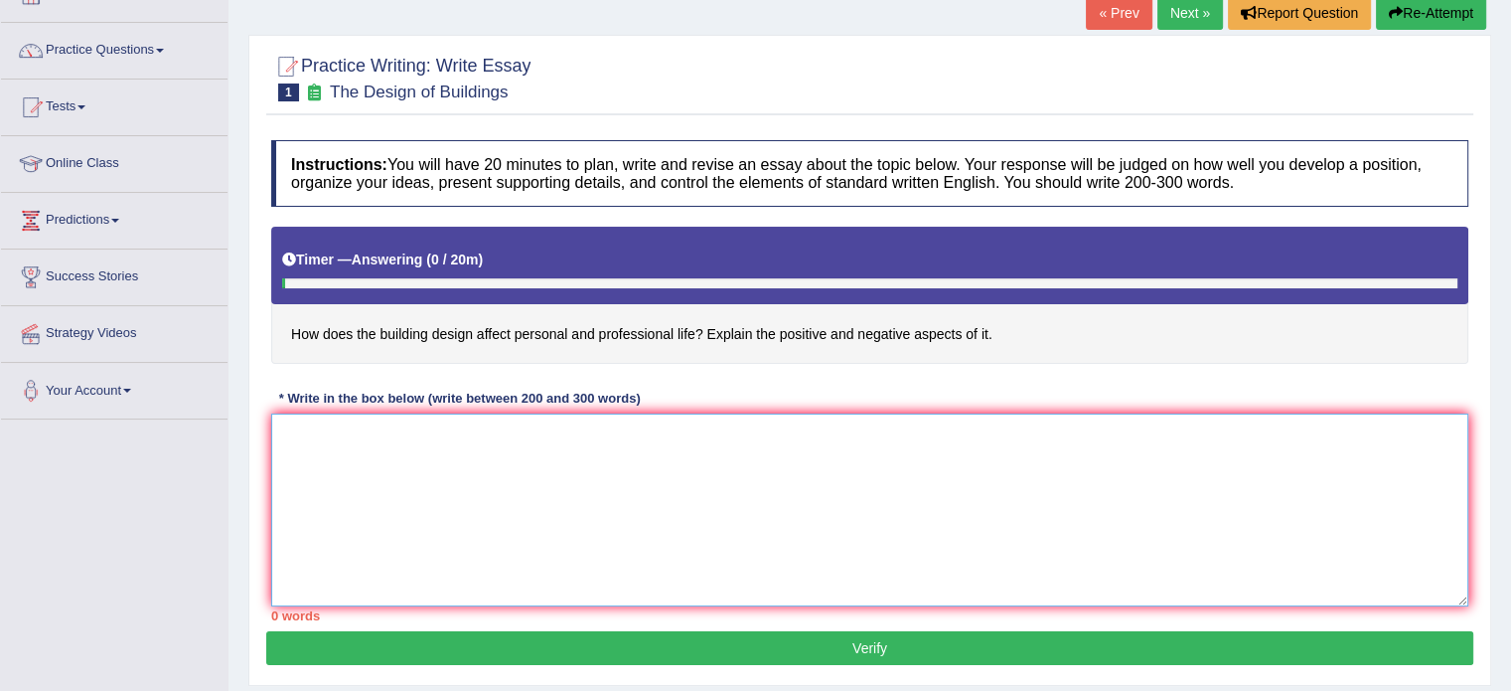
click at [382, 475] on textarea at bounding box center [869, 509] width 1197 height 193
paste textarea "The increasing influence of (essay topic) on our lives has ignited numerous dis…"
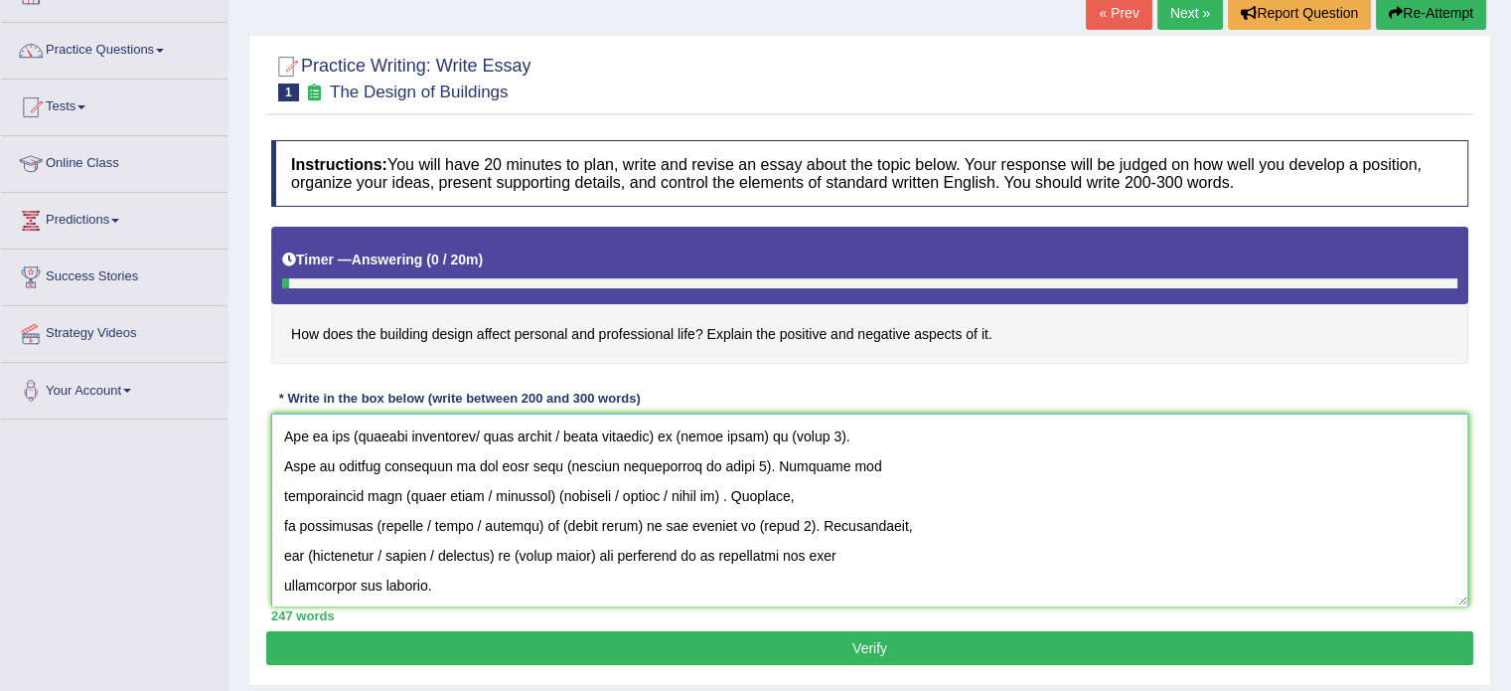
scroll to position [0, 0]
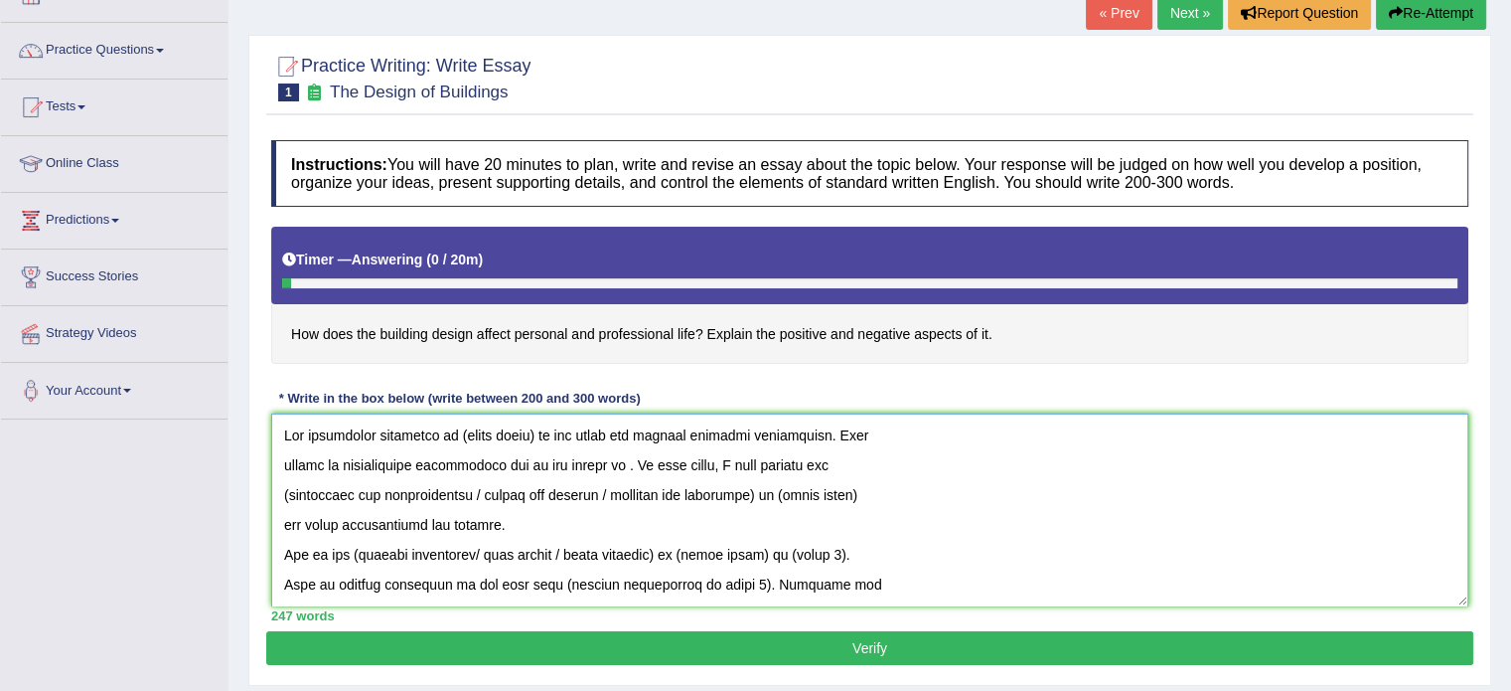
click at [531, 431] on textarea at bounding box center [869, 509] width 1197 height 193
click at [768, 496] on textarea at bounding box center [869, 509] width 1197 height 193
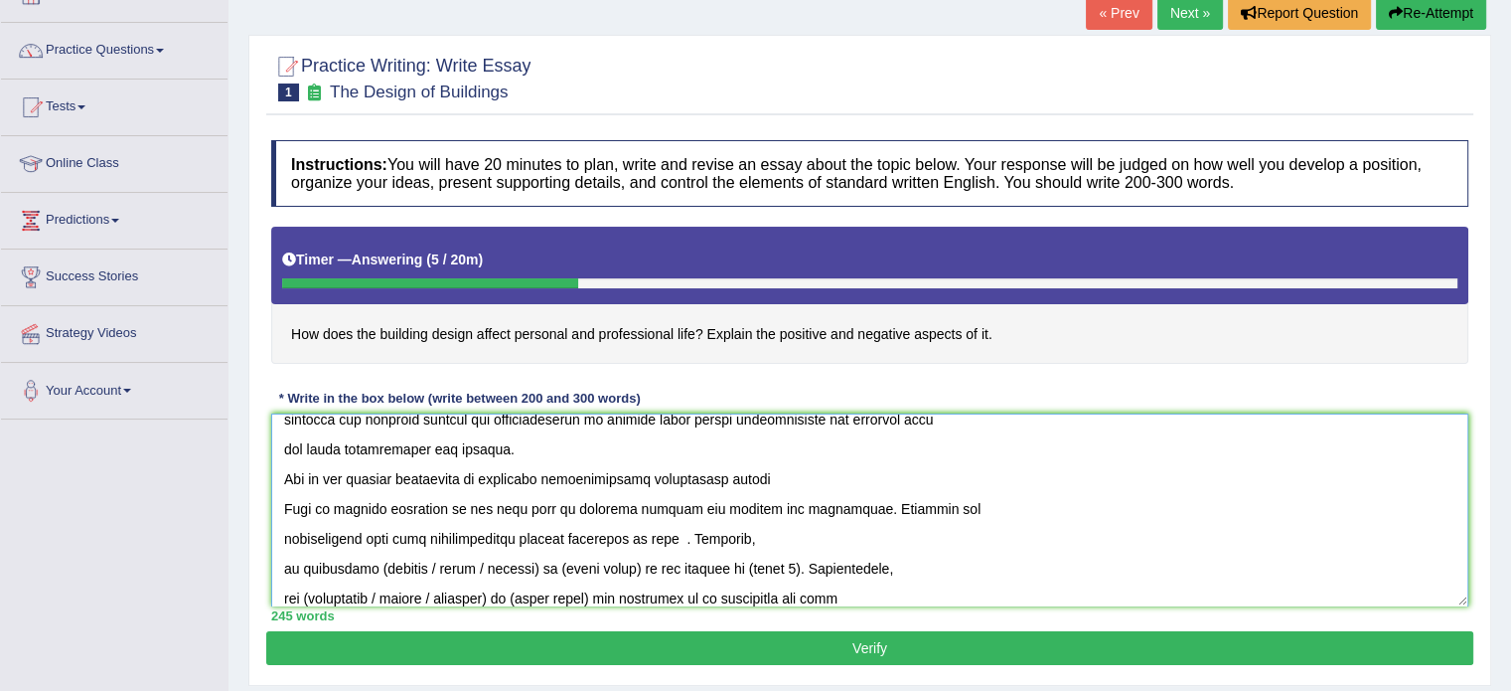
scroll to position [106, 0]
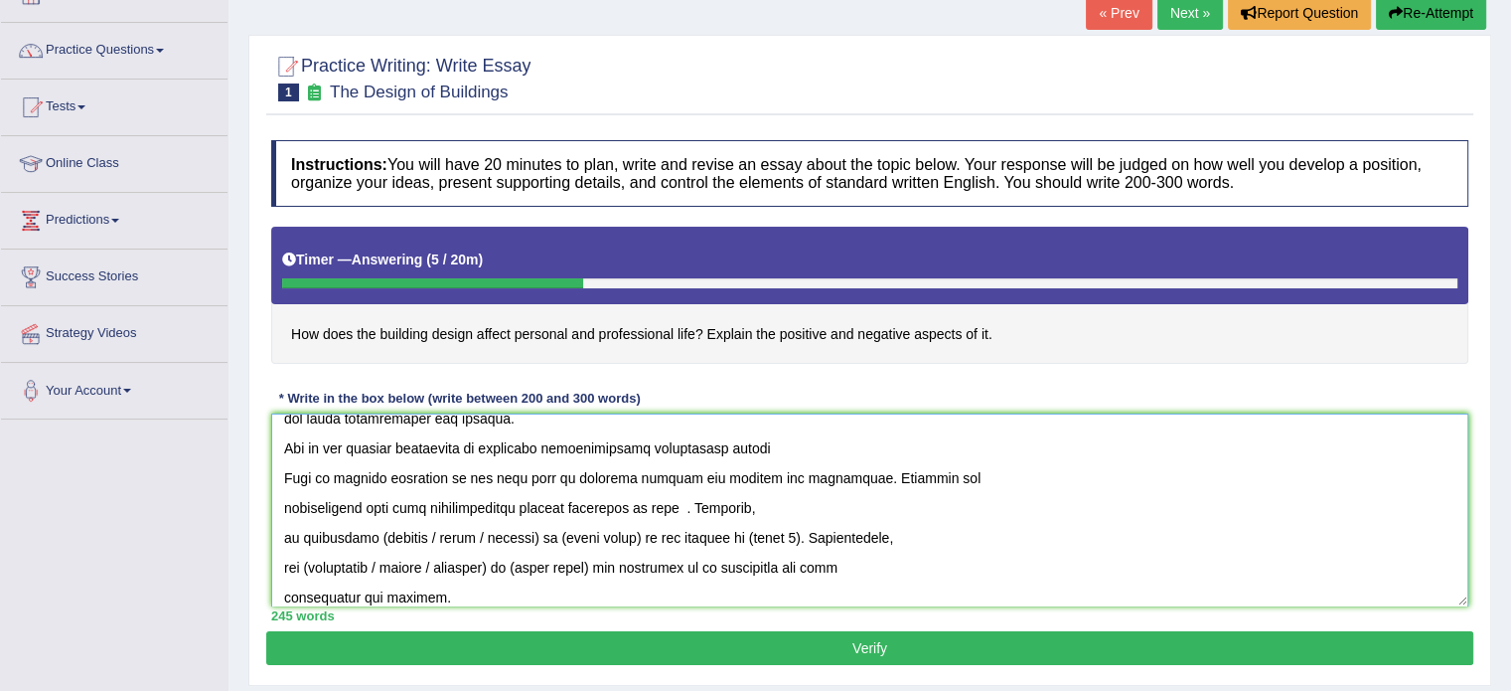
click at [769, 532] on textarea at bounding box center [869, 509] width 1197 height 193
click at [624, 529] on textarea at bounding box center [869, 509] width 1197 height 193
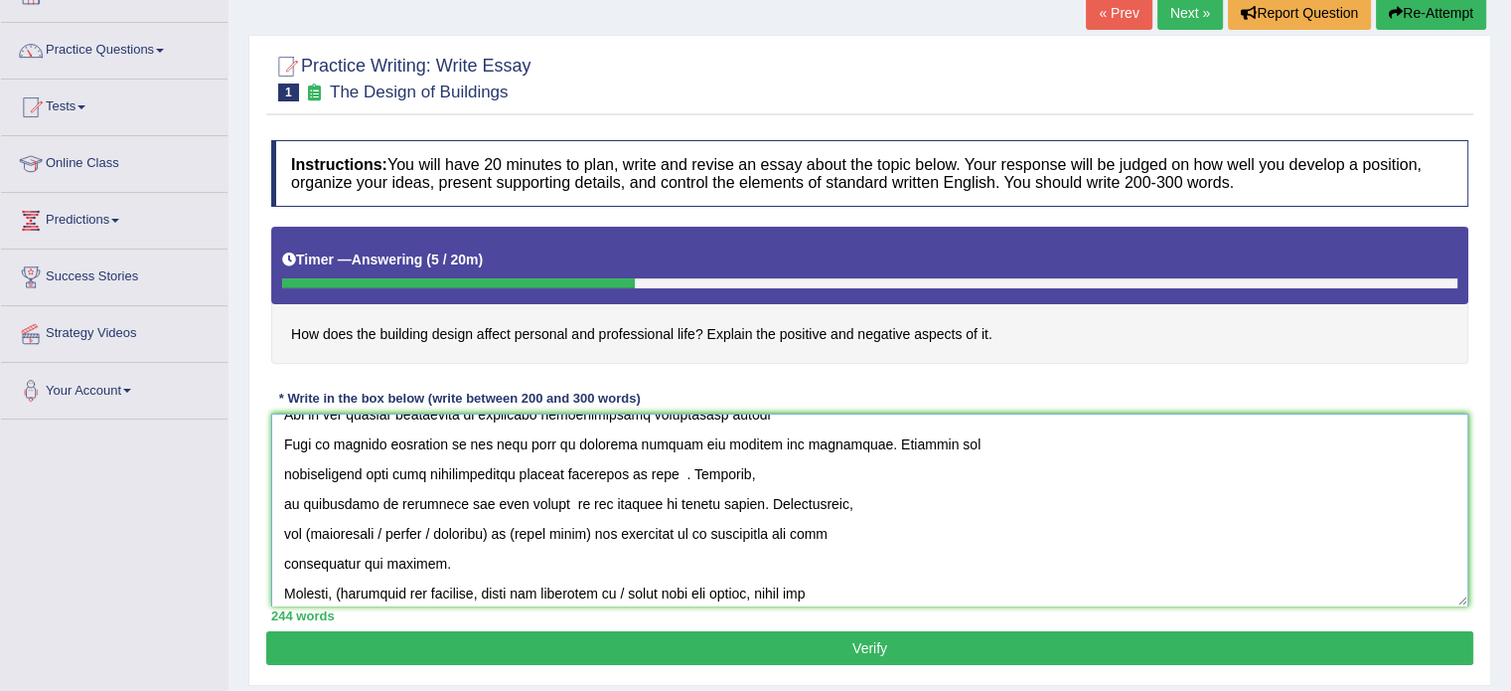
scroll to position [139, 0]
click at [516, 525] on textarea at bounding box center [869, 509] width 1197 height 193
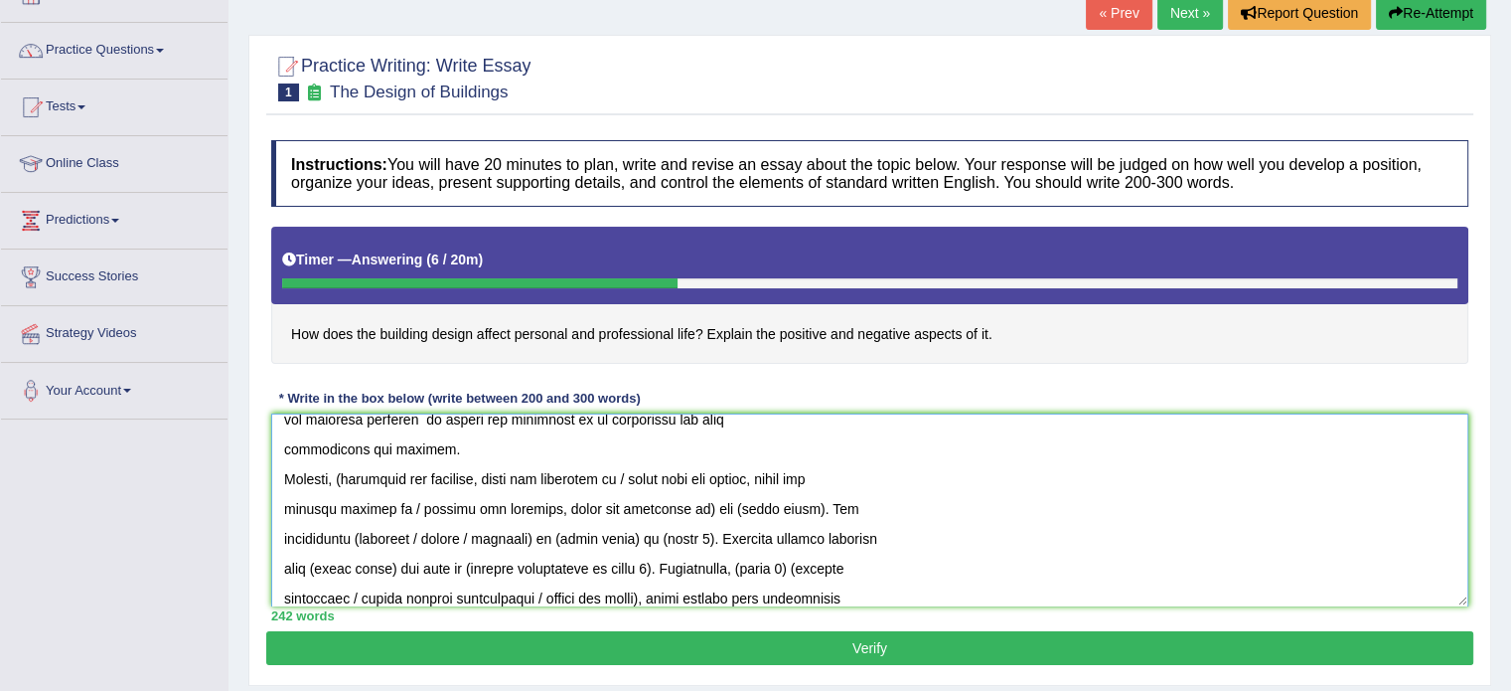
scroll to position [238, 0]
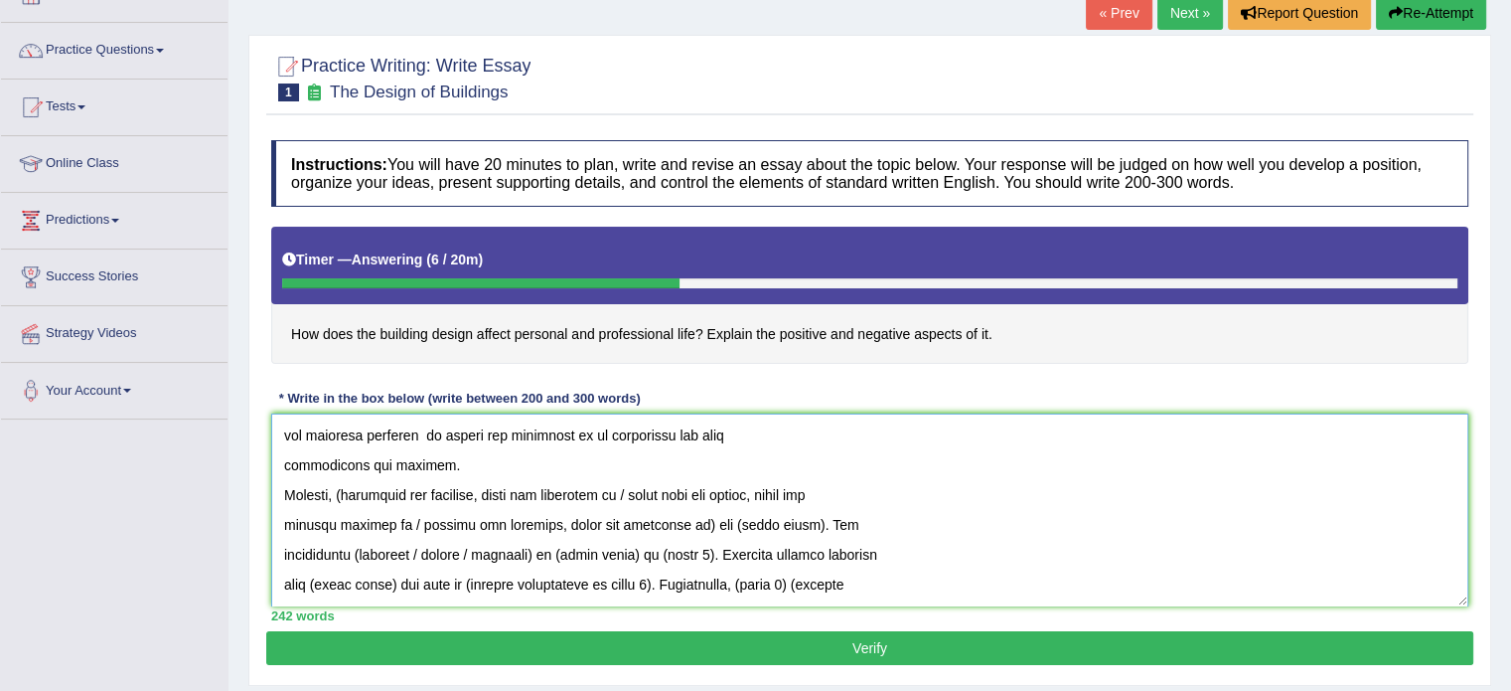
click at [424, 498] on textarea at bounding box center [869, 509] width 1197 height 193
drag, startPoint x: 781, startPoint y: 523, endPoint x: 649, endPoint y: 495, distance: 135.0
click at [649, 495] on textarea at bounding box center [869, 509] width 1197 height 193
click at [616, 522] on textarea at bounding box center [869, 509] width 1197 height 193
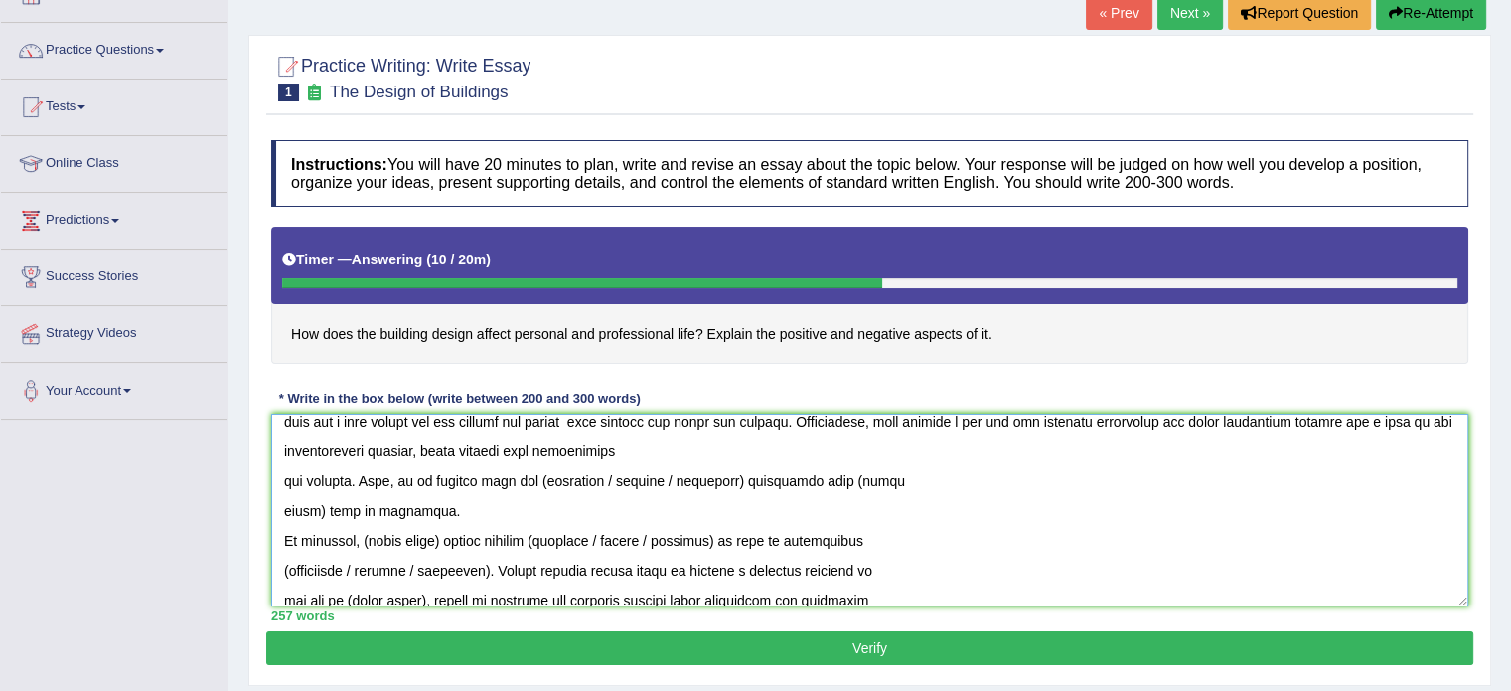
scroll to position [388, 0]
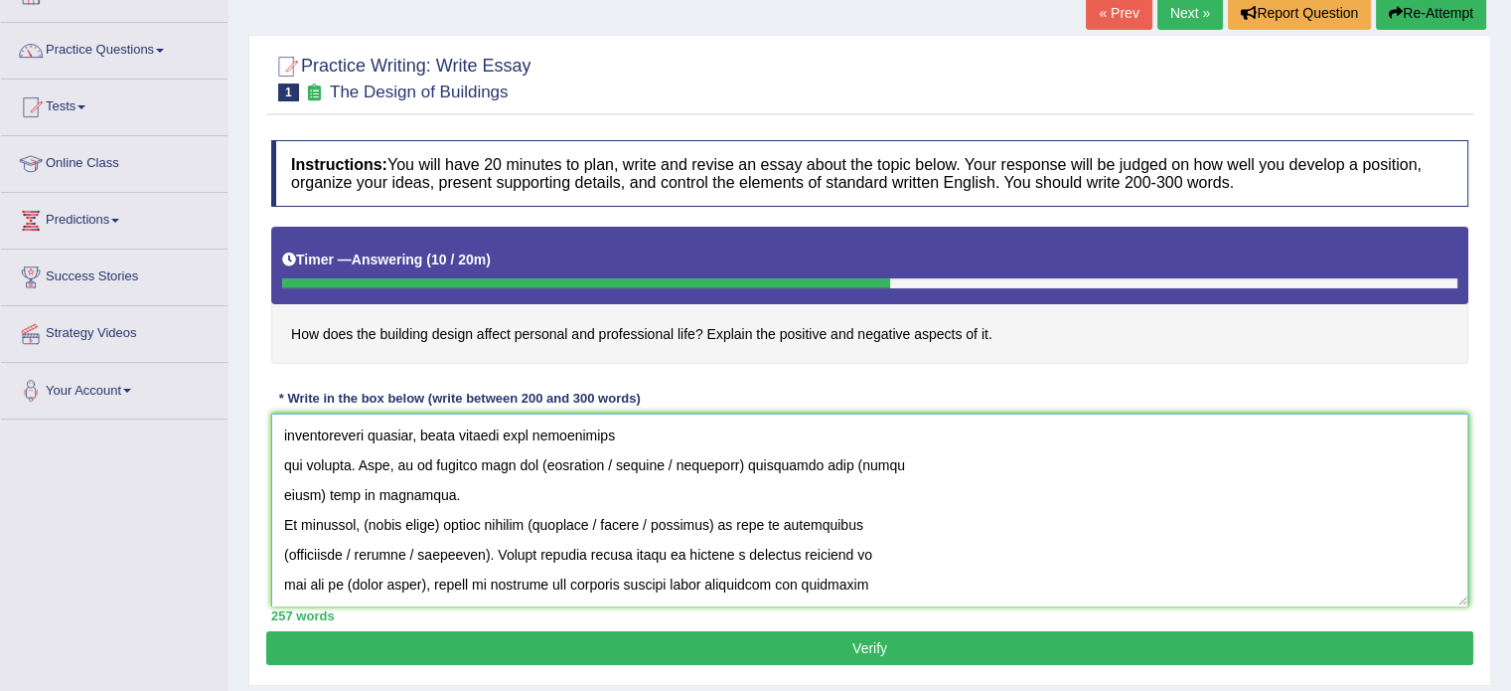
click at [719, 456] on textarea at bounding box center [869, 509] width 1197 height 193
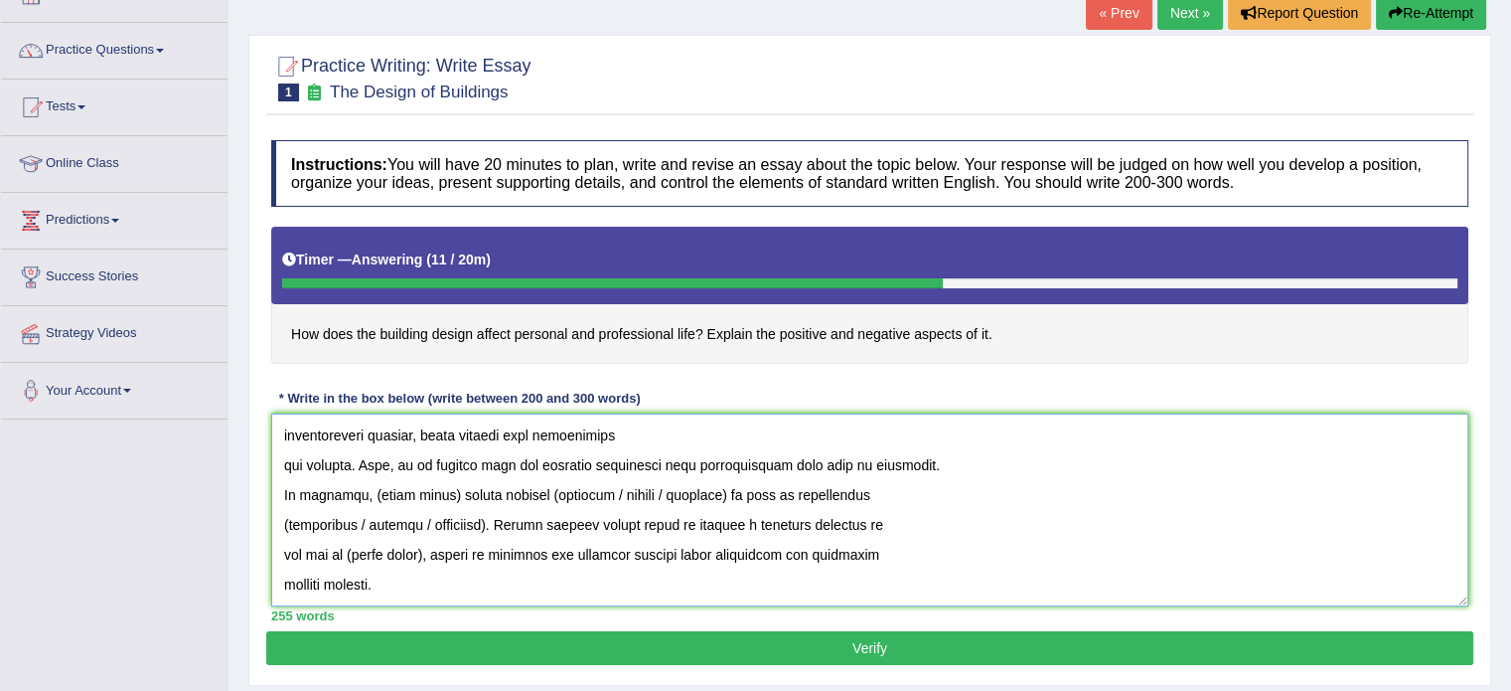
click at [445, 491] on textarea at bounding box center [869, 509] width 1197 height 193
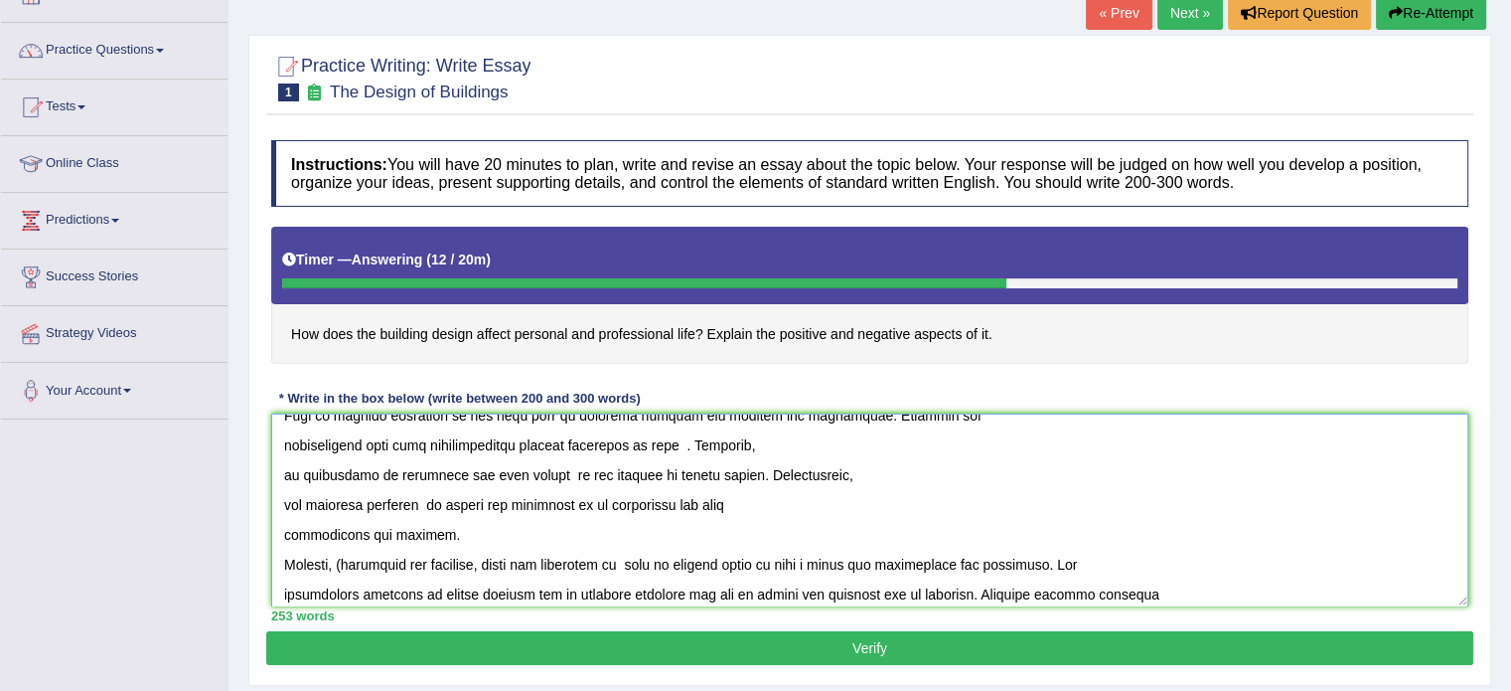
scroll to position [189, 0]
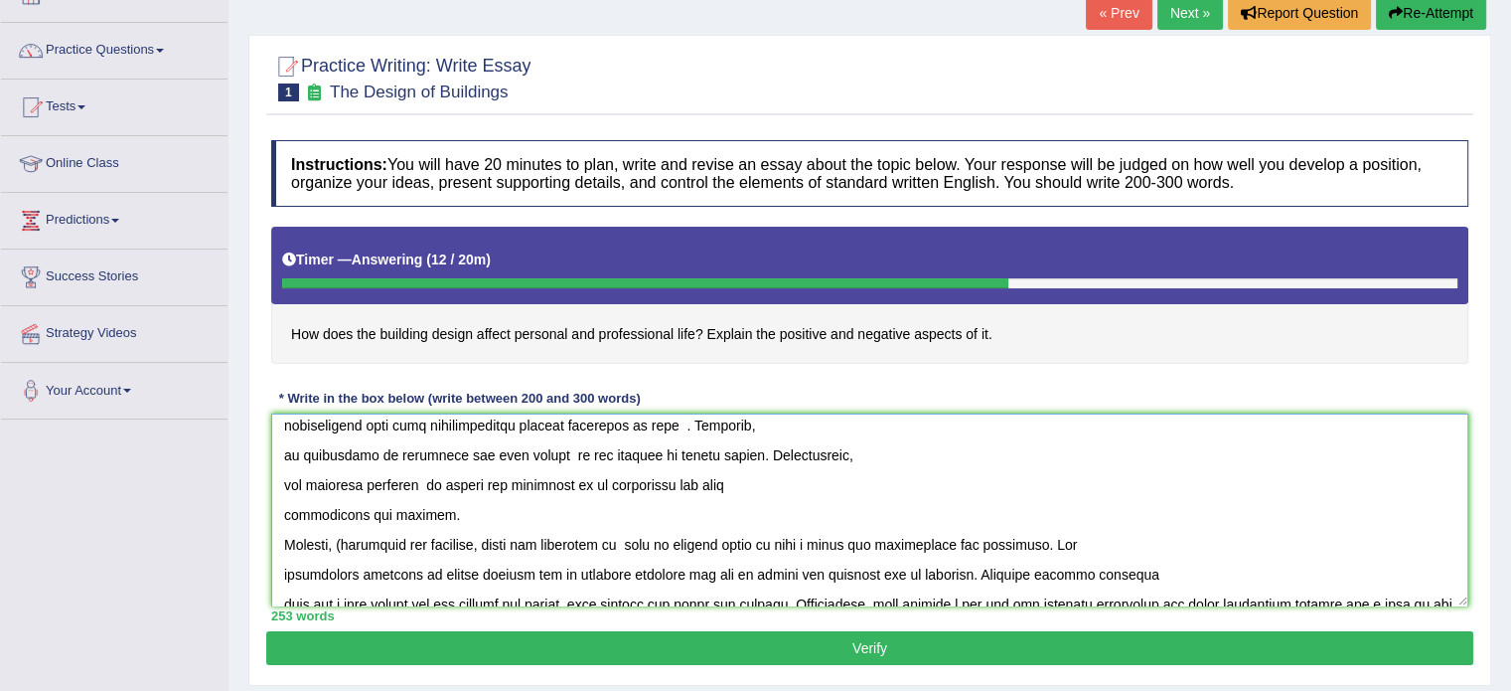
click at [346, 544] on textarea at bounding box center [869, 509] width 1197 height 193
click at [348, 541] on textarea at bounding box center [869, 509] width 1197 height 193
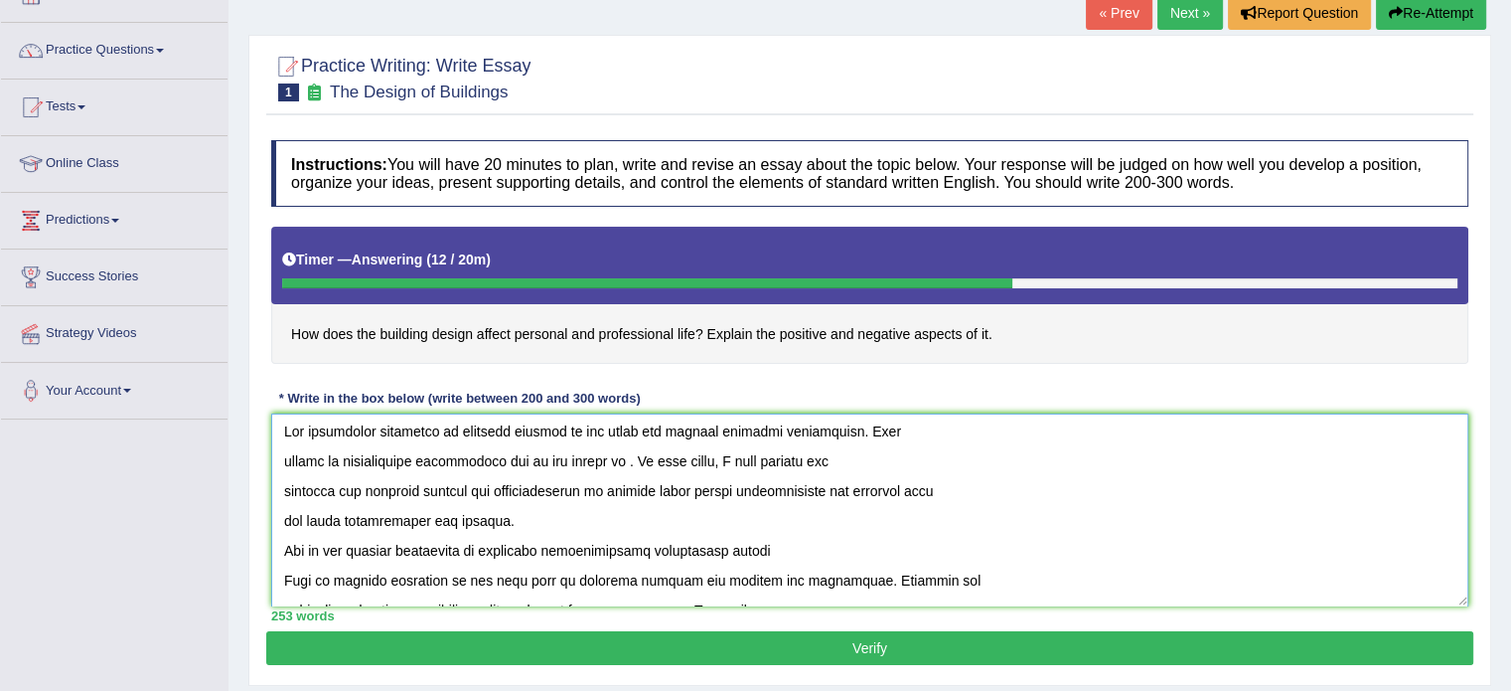
scroll to position [0, 0]
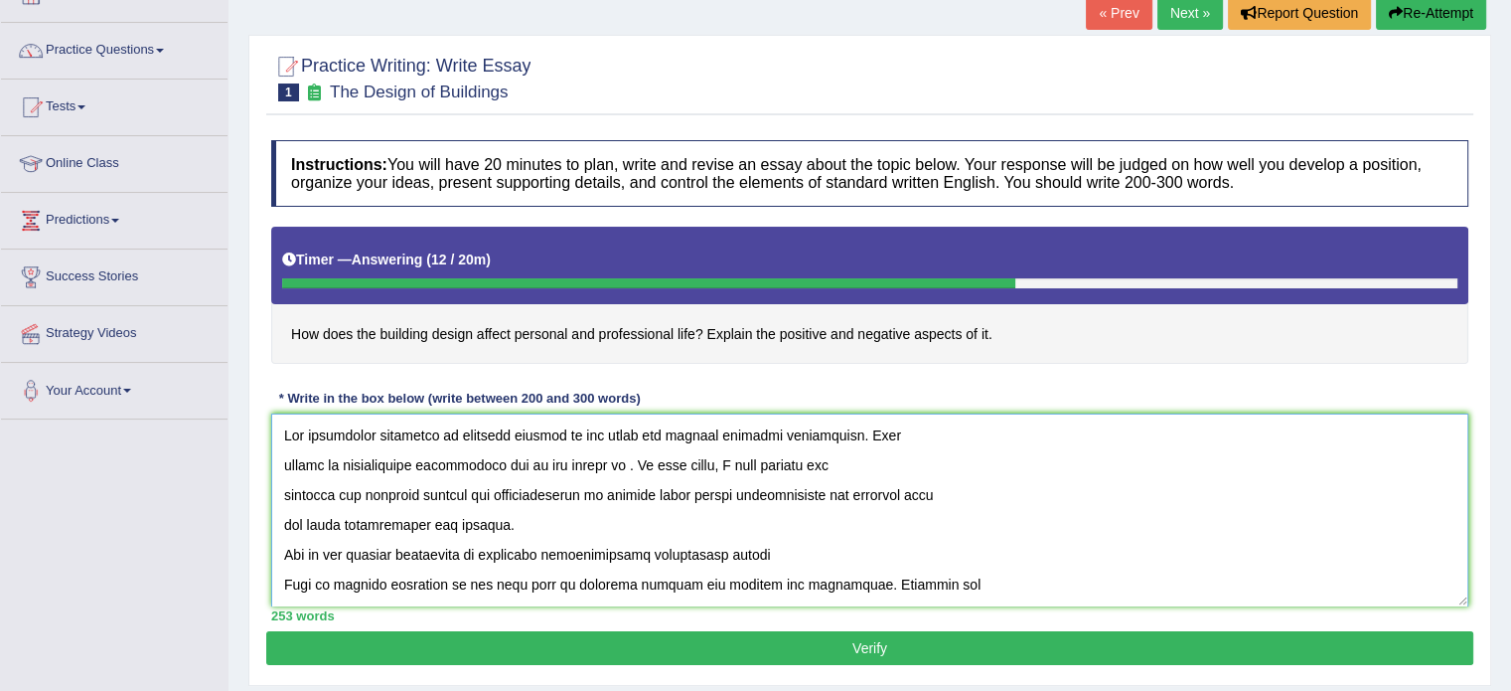
type textarea "The increasing influence of building designs on our lives has ignited numerous …"
click at [769, 639] on button "Verify" at bounding box center [869, 648] width 1207 height 34
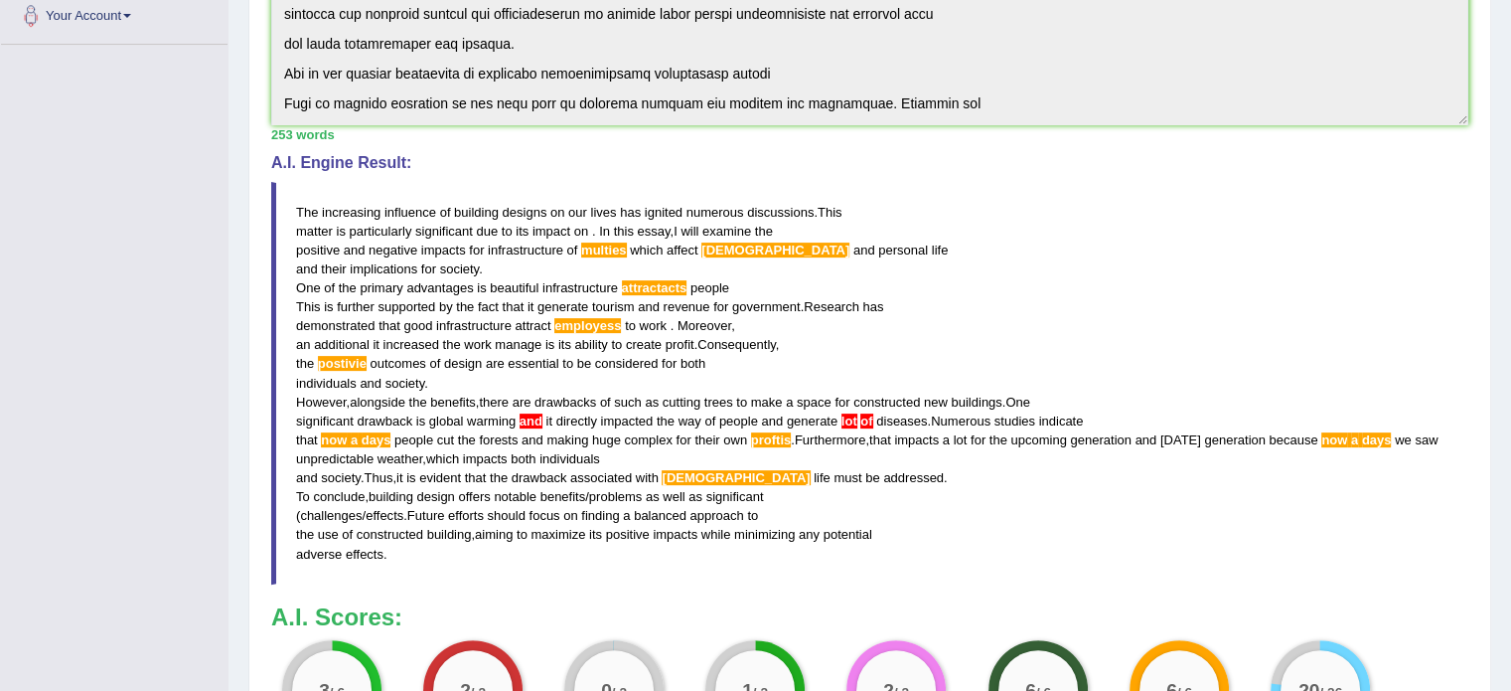
scroll to position [509, 0]
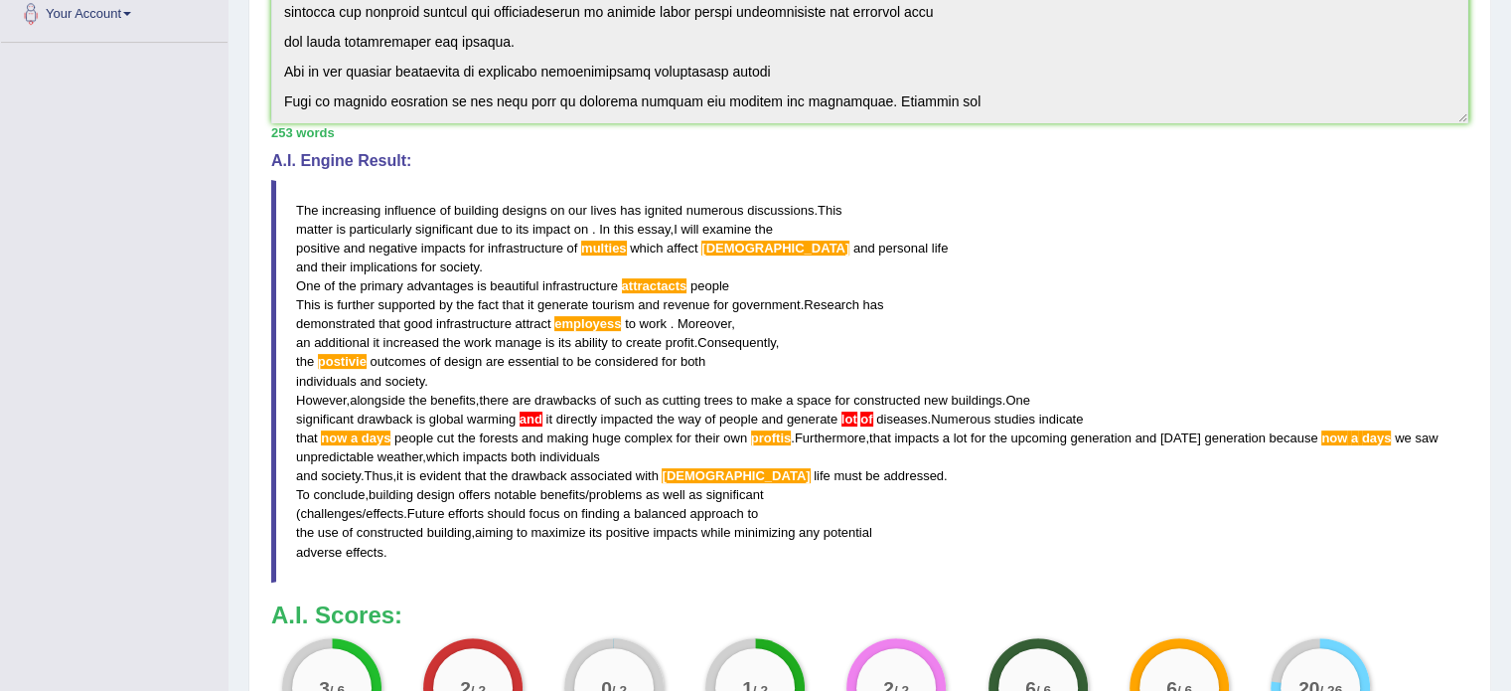
drag, startPoint x: 290, startPoint y: 197, endPoint x: 861, endPoint y: 541, distance: 666.8
click at [860, 542] on blockquote "The increasing influence of building designs on our lives has ignited numerous …" at bounding box center [869, 381] width 1197 height 402
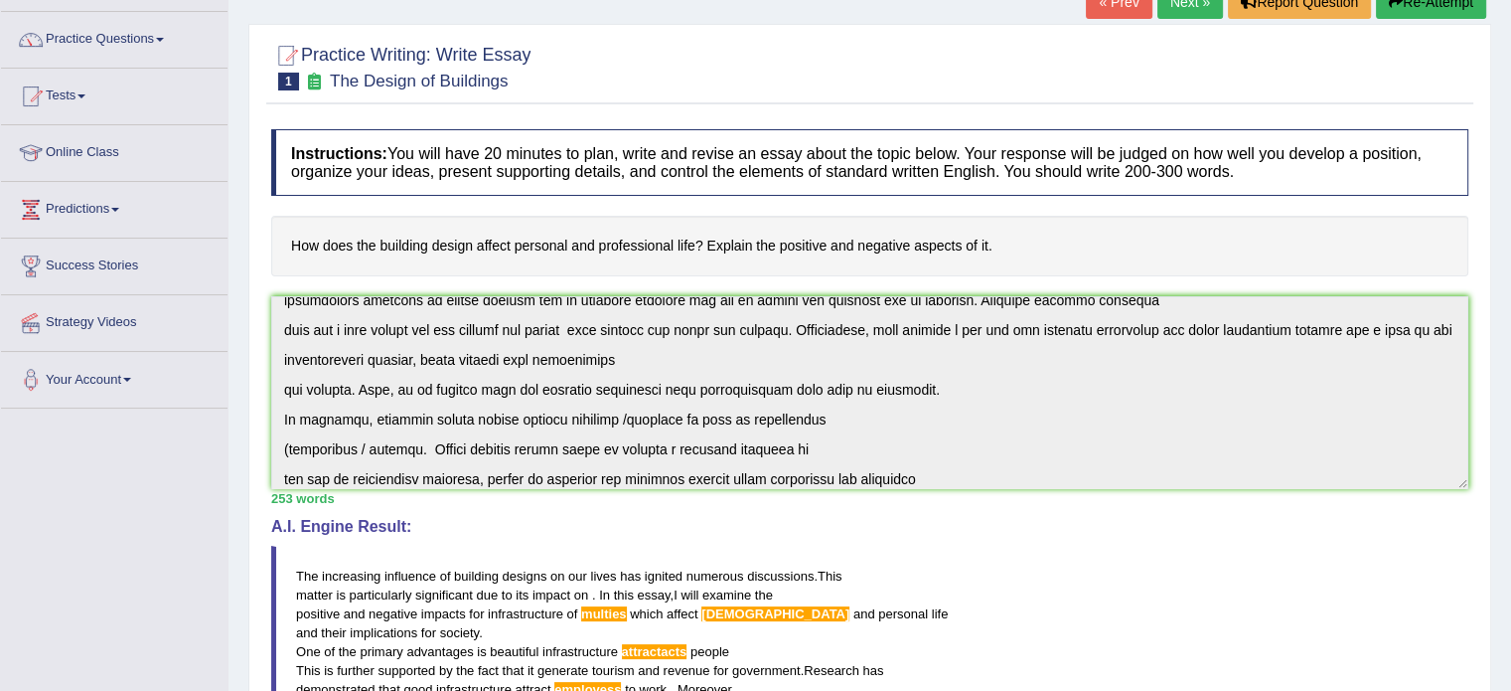
scroll to position [388, 0]
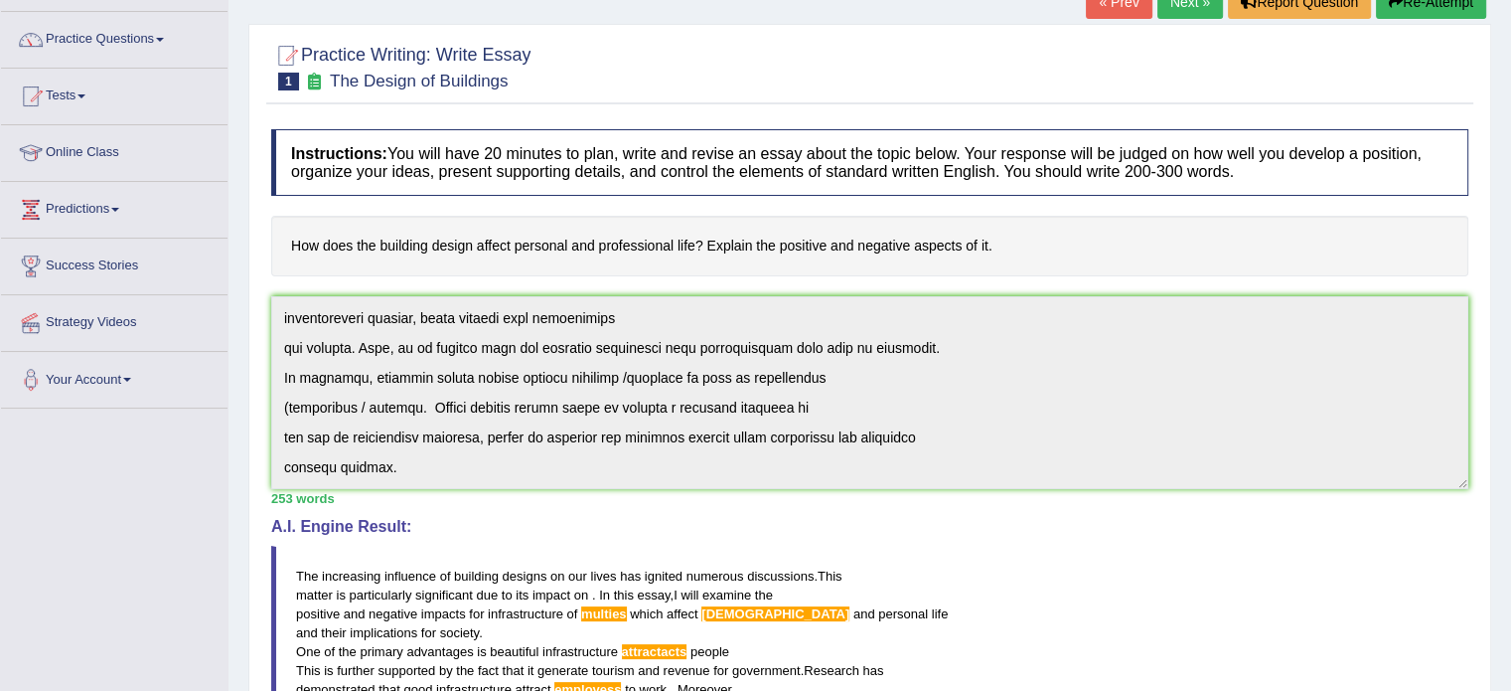
click at [991, 551] on div "Instructions: You will have 20 minutes to plan, write and revise an essay about…" at bounding box center [869, 628] width 1207 height 1018
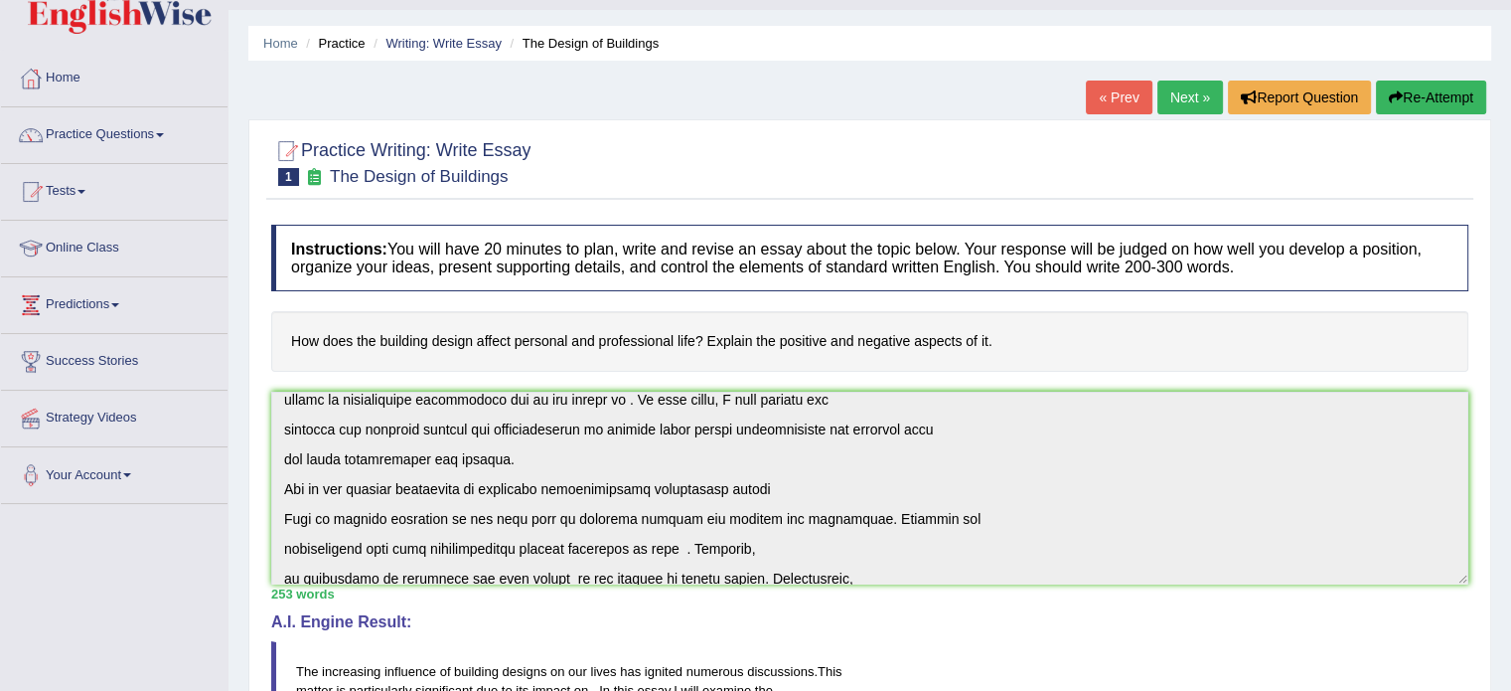
scroll to position [44, 0]
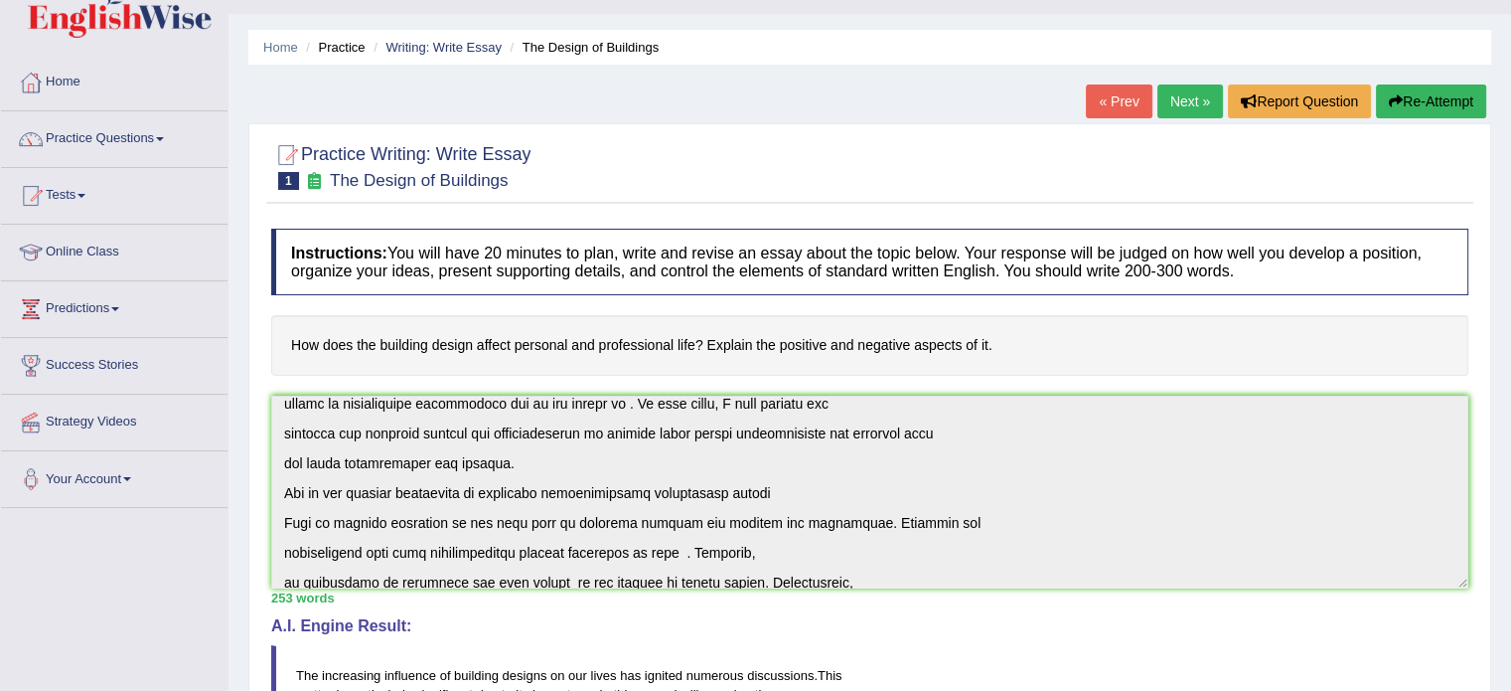
click at [1429, 102] on button "Re-Attempt" at bounding box center [1431, 101] width 110 height 34
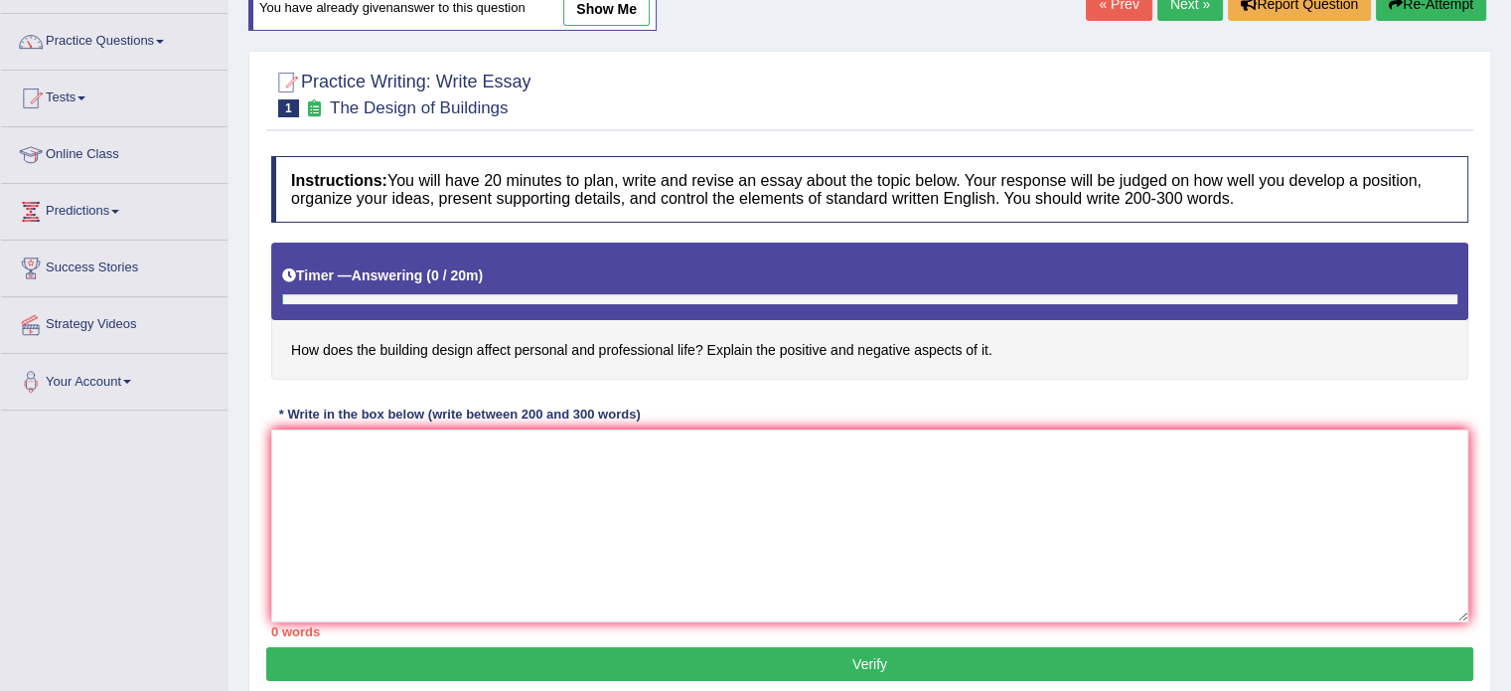
scroll to position [143, 0]
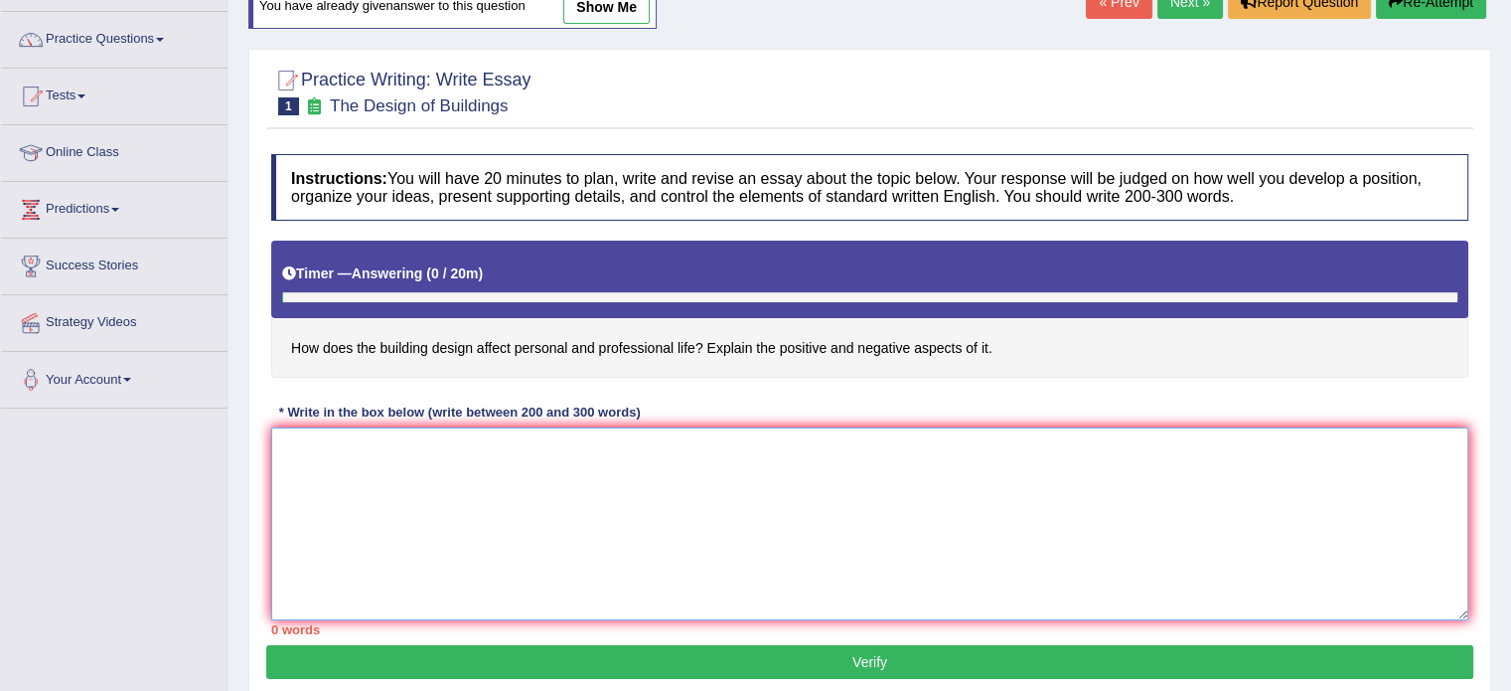
click at [363, 475] on textarea at bounding box center [869, 523] width 1197 height 193
paste textarea "The increasing influence of building designs on our lives has ignited numerous …"
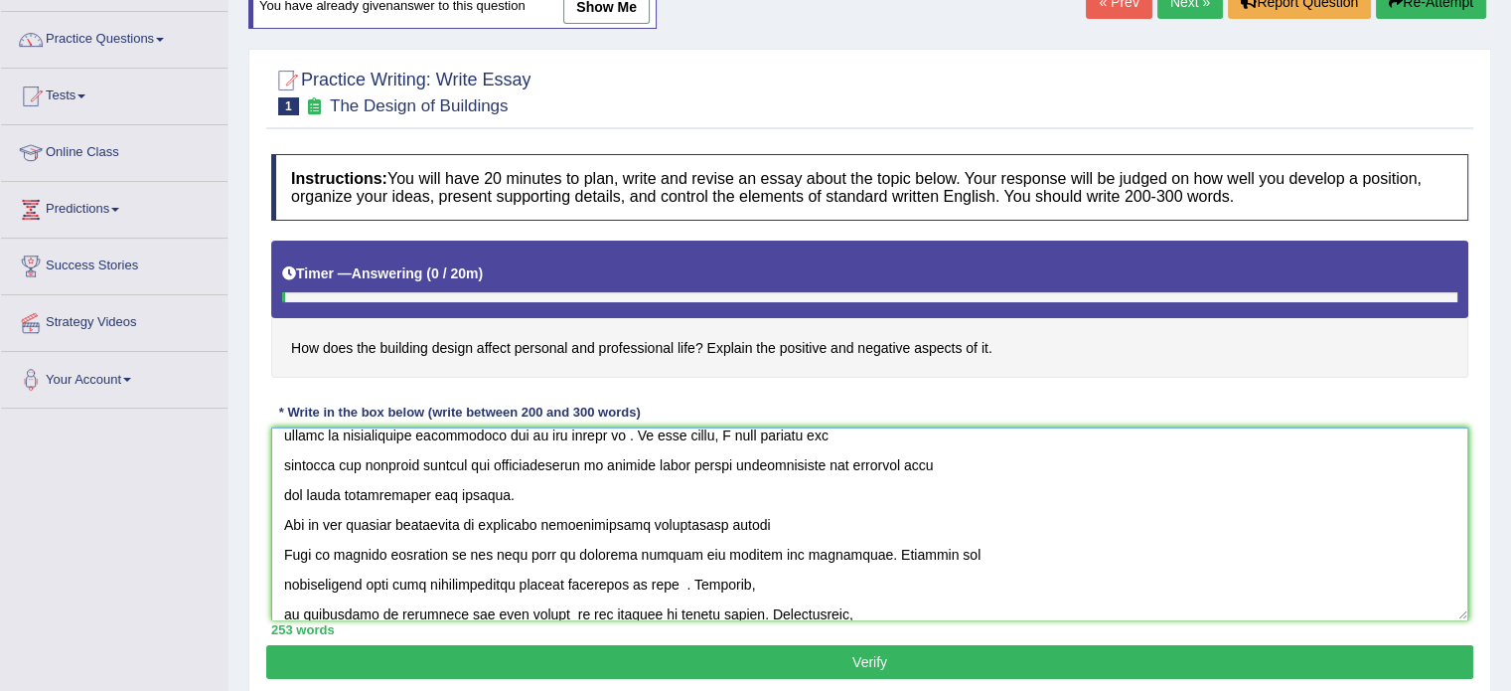
scroll to position [0, 0]
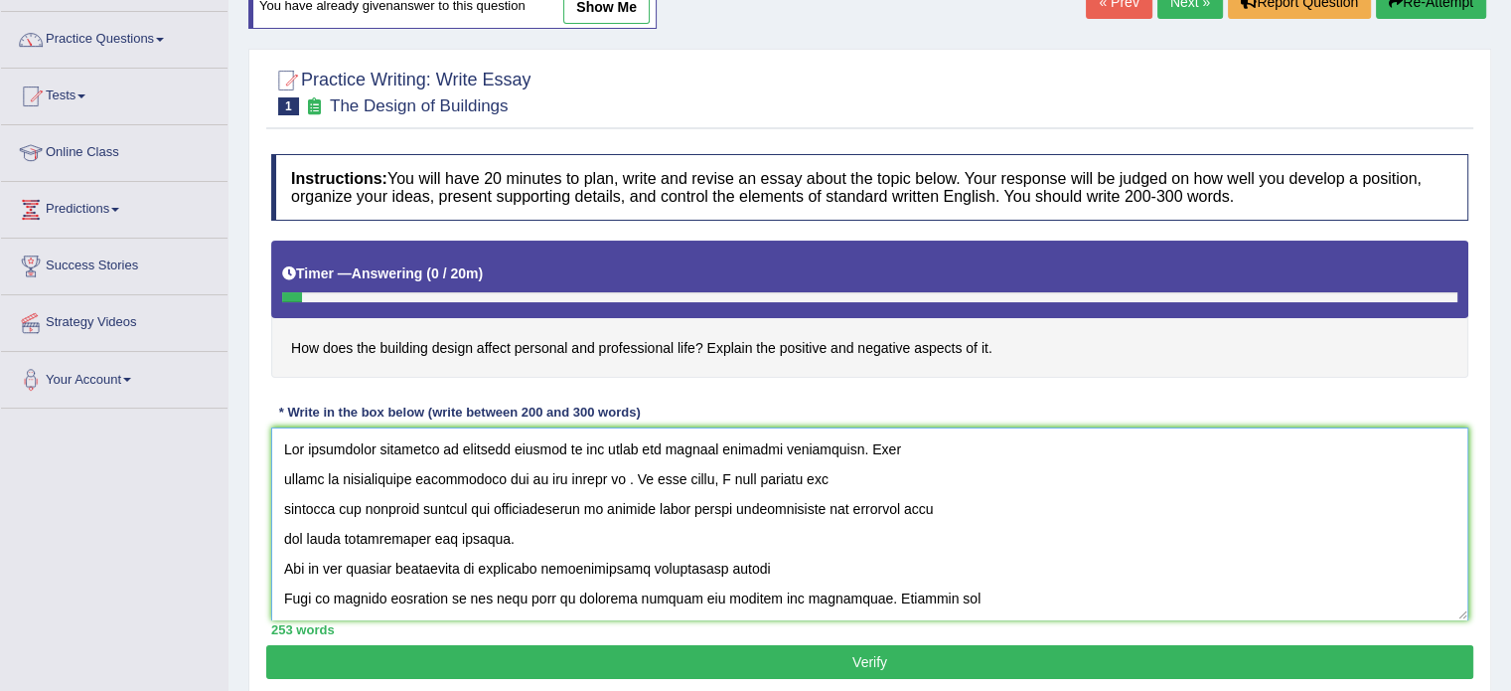
click at [636, 505] on textarea at bounding box center [869, 523] width 1197 height 193
click at [777, 531] on textarea at bounding box center [869, 523] width 1197 height 193
click at [772, 501] on textarea at bounding box center [869, 523] width 1197 height 193
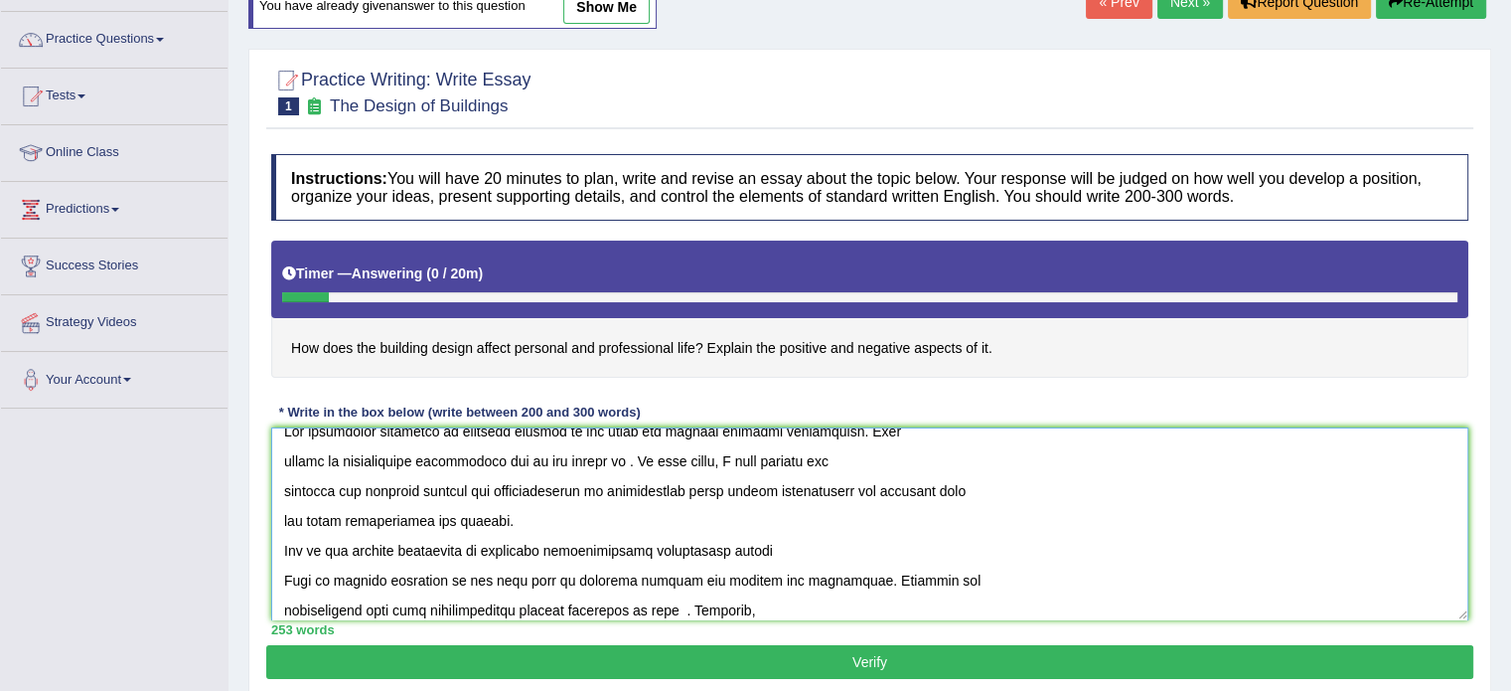
scroll to position [99, 0]
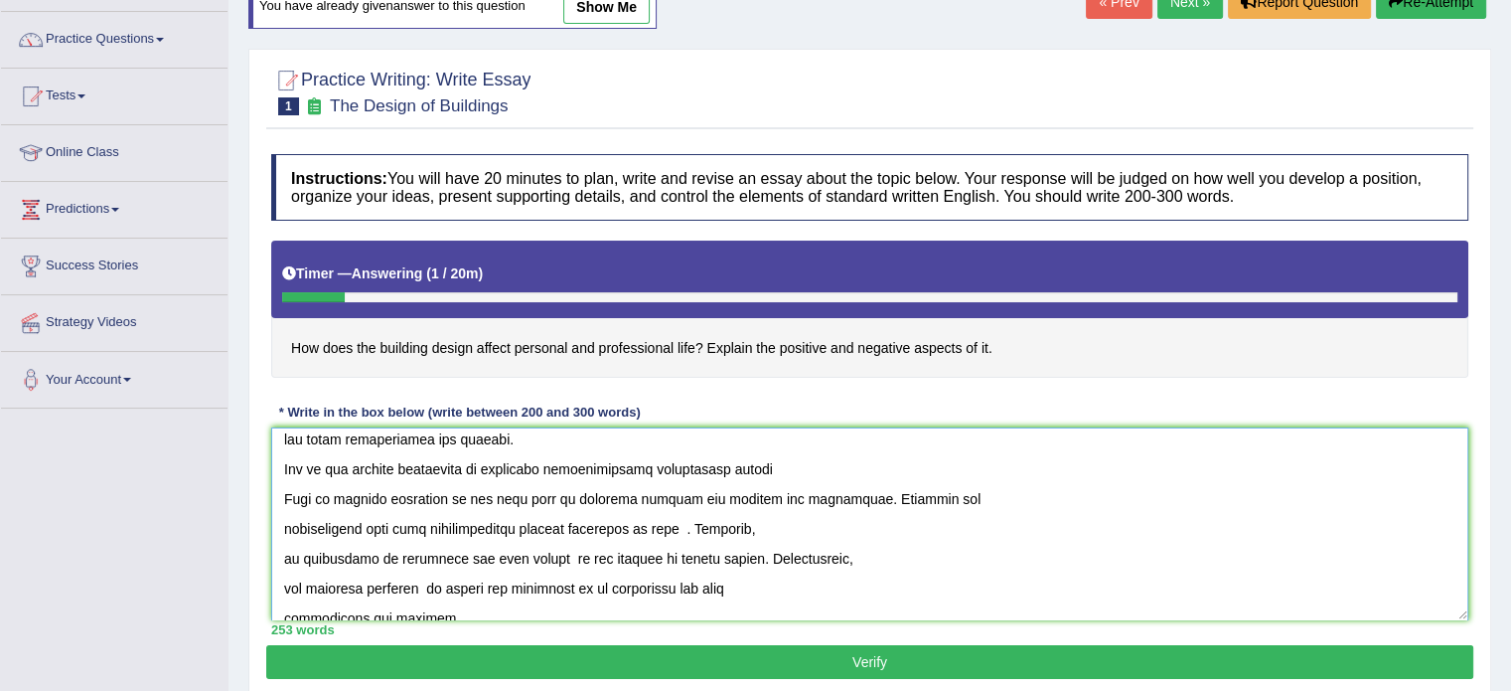
click at [552, 555] on textarea at bounding box center [869, 523] width 1197 height 193
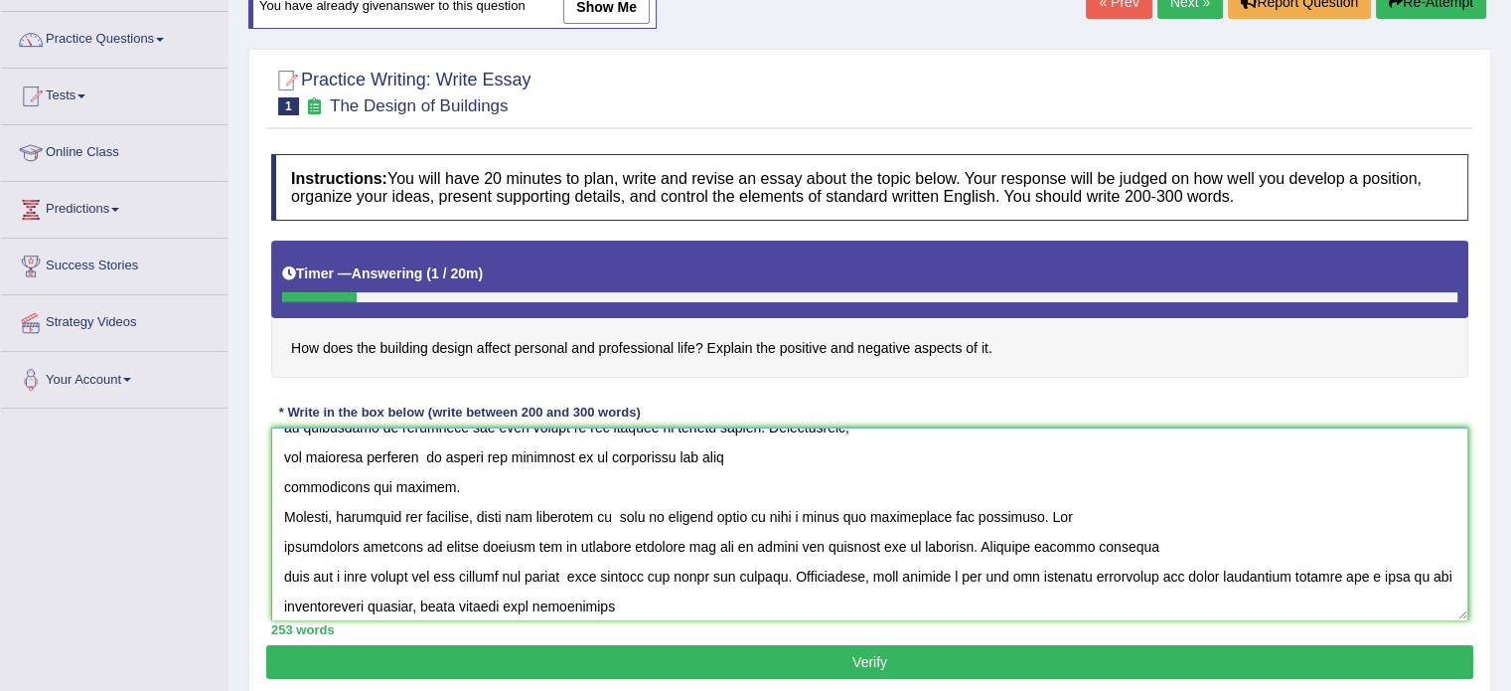
scroll to position [232, 0]
click at [967, 512] on textarea at bounding box center [869, 523] width 1197 height 193
click at [806, 542] on textarea at bounding box center [869, 523] width 1197 height 193
click at [887, 542] on textarea at bounding box center [869, 523] width 1197 height 193
click at [901, 536] on textarea at bounding box center [869, 523] width 1197 height 193
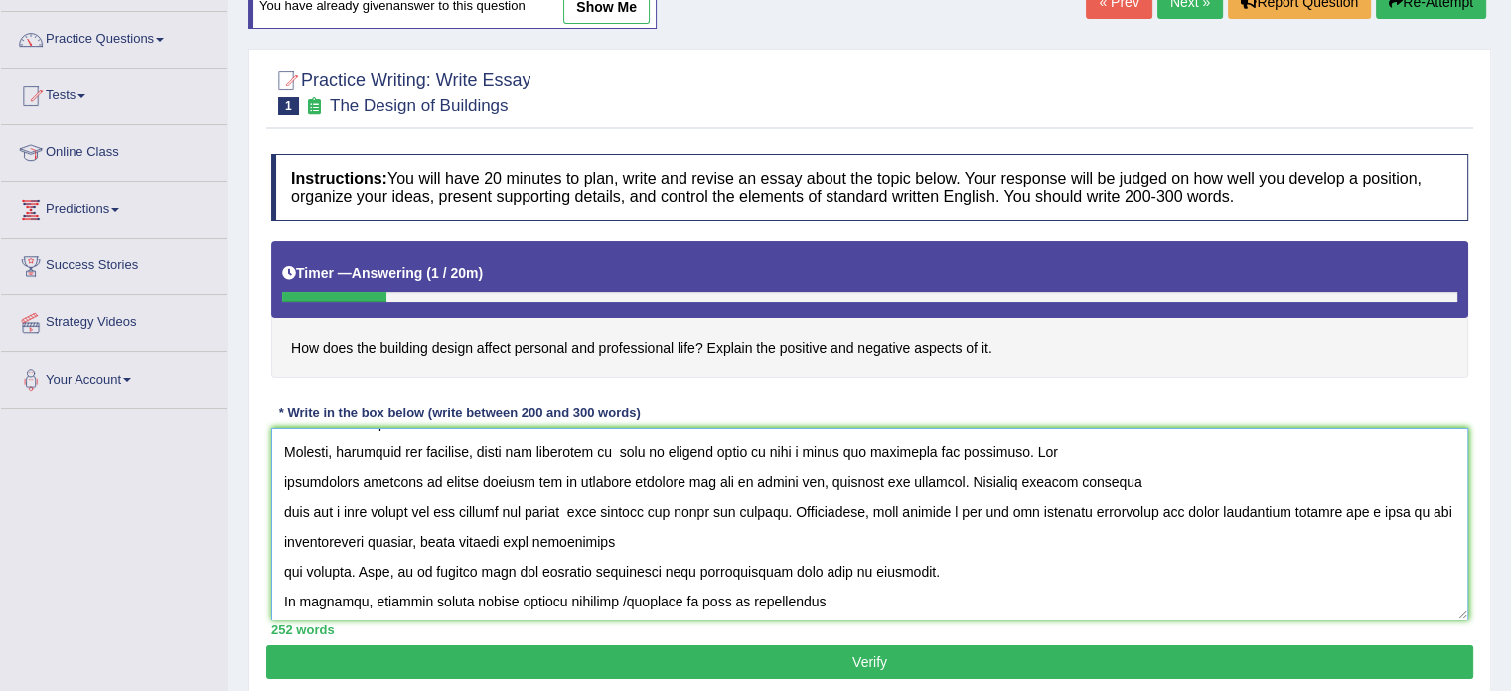
scroll to position [298, 0]
click at [517, 500] on textarea at bounding box center [869, 523] width 1197 height 193
click at [592, 504] on textarea at bounding box center [869, 523] width 1197 height 193
click at [795, 504] on textarea at bounding box center [869, 523] width 1197 height 193
click at [469, 534] on textarea at bounding box center [869, 523] width 1197 height 193
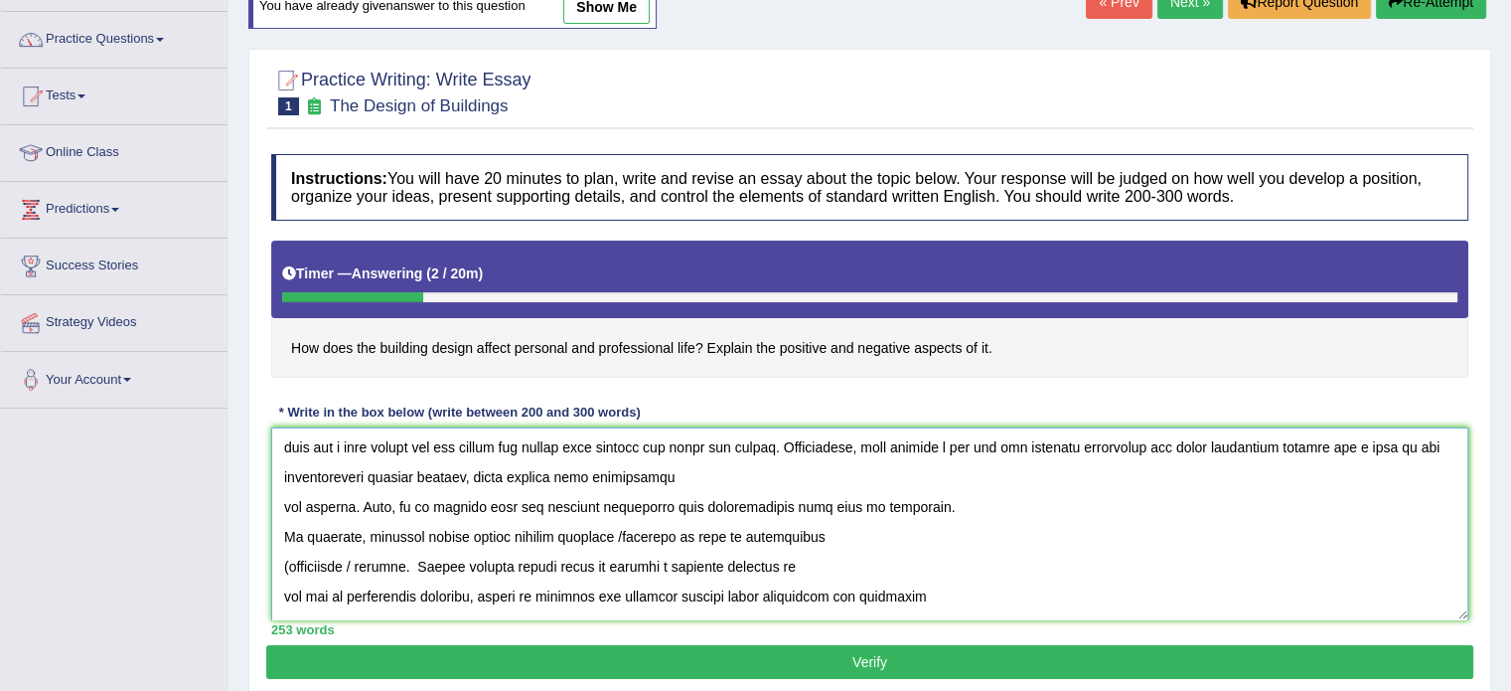
scroll to position [364, 0]
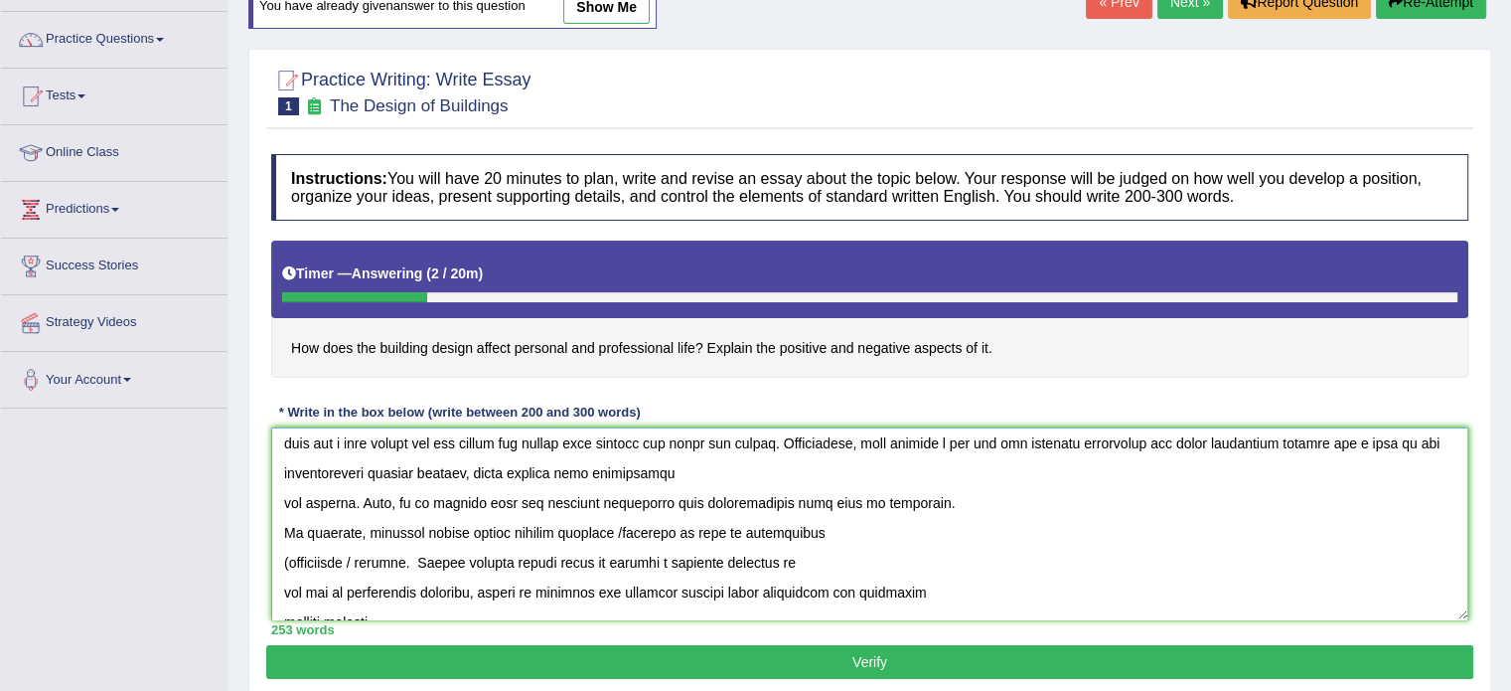
click at [710, 498] on textarea at bounding box center [869, 523] width 1197 height 193
click at [288, 558] on textarea at bounding box center [869, 523] width 1197 height 193
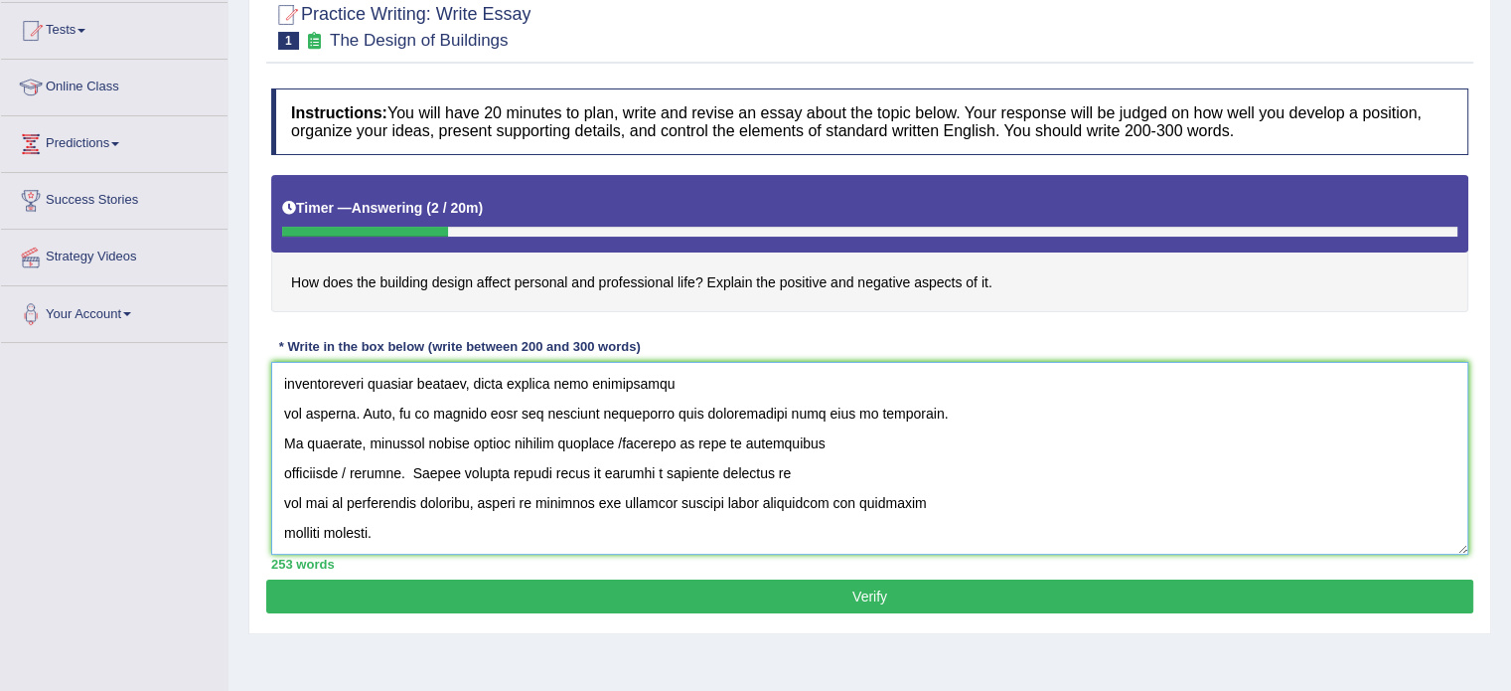
scroll to position [210, 0]
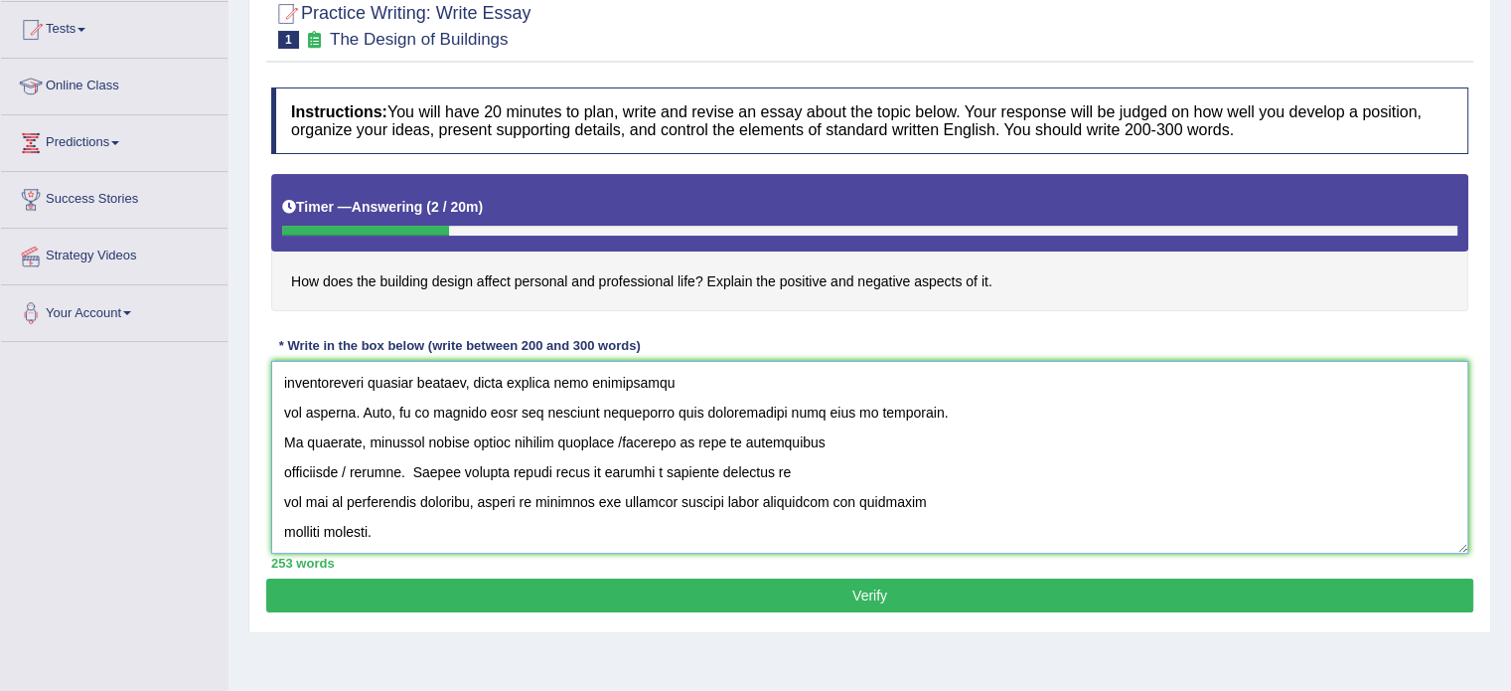
type textarea "The increasing influence of building designs on our lives has ignited numerous …"
click at [855, 597] on button "Verify" at bounding box center [869, 595] width 1207 height 34
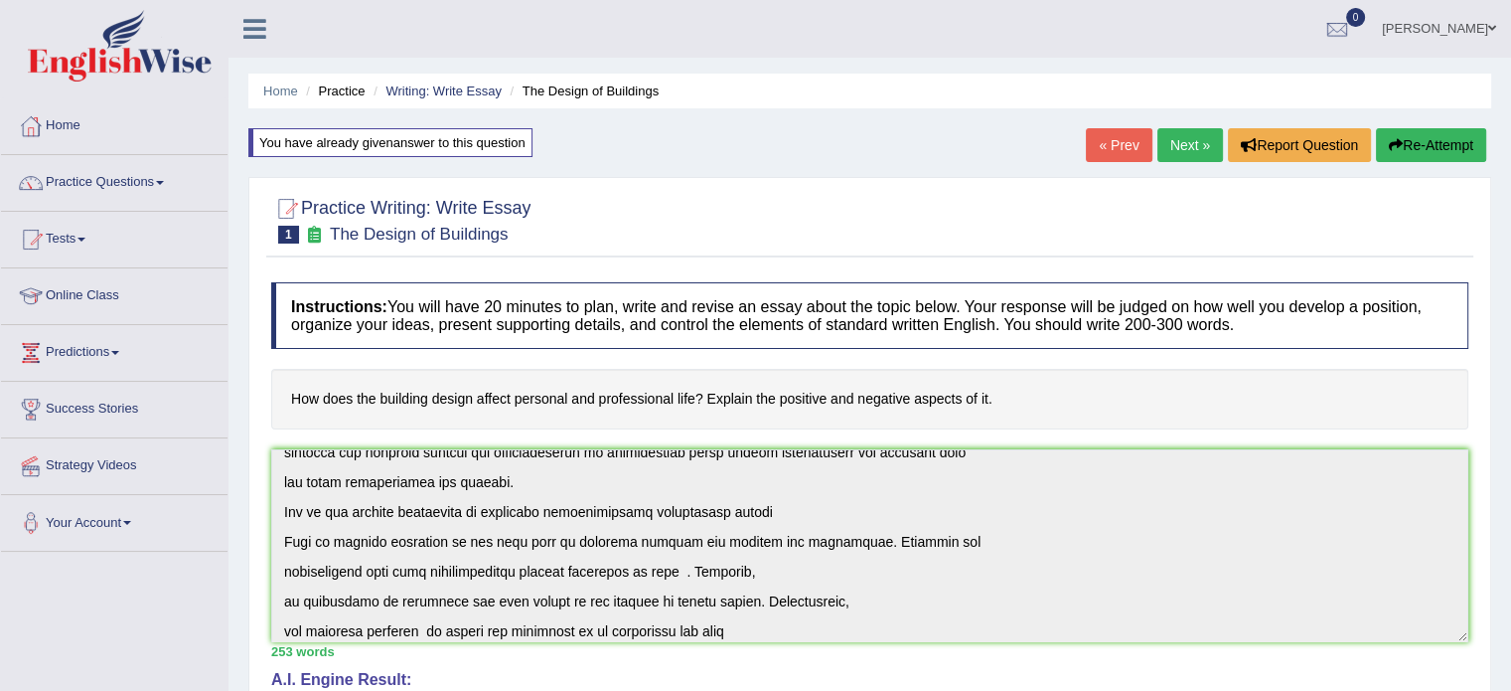
scroll to position [0, 0]
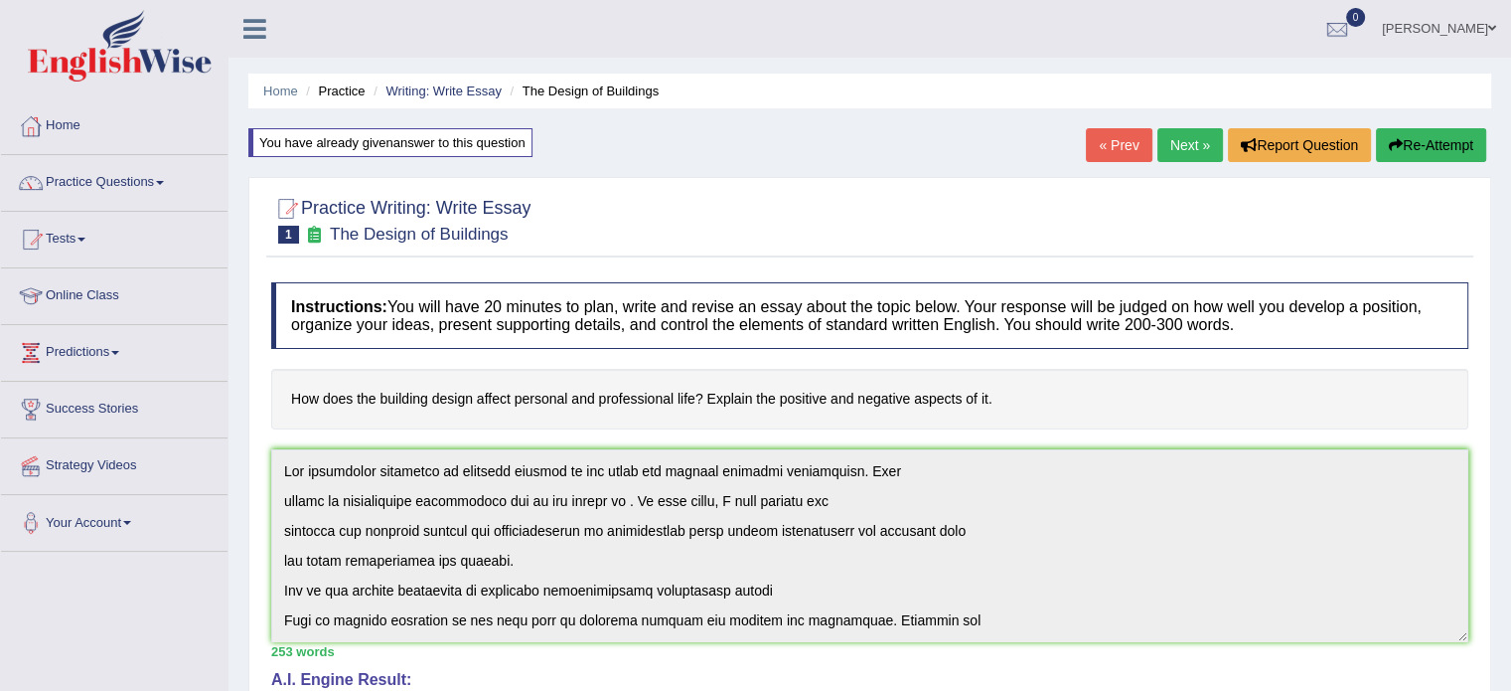
click at [1162, 132] on link "Next »" at bounding box center [1191, 145] width 66 height 34
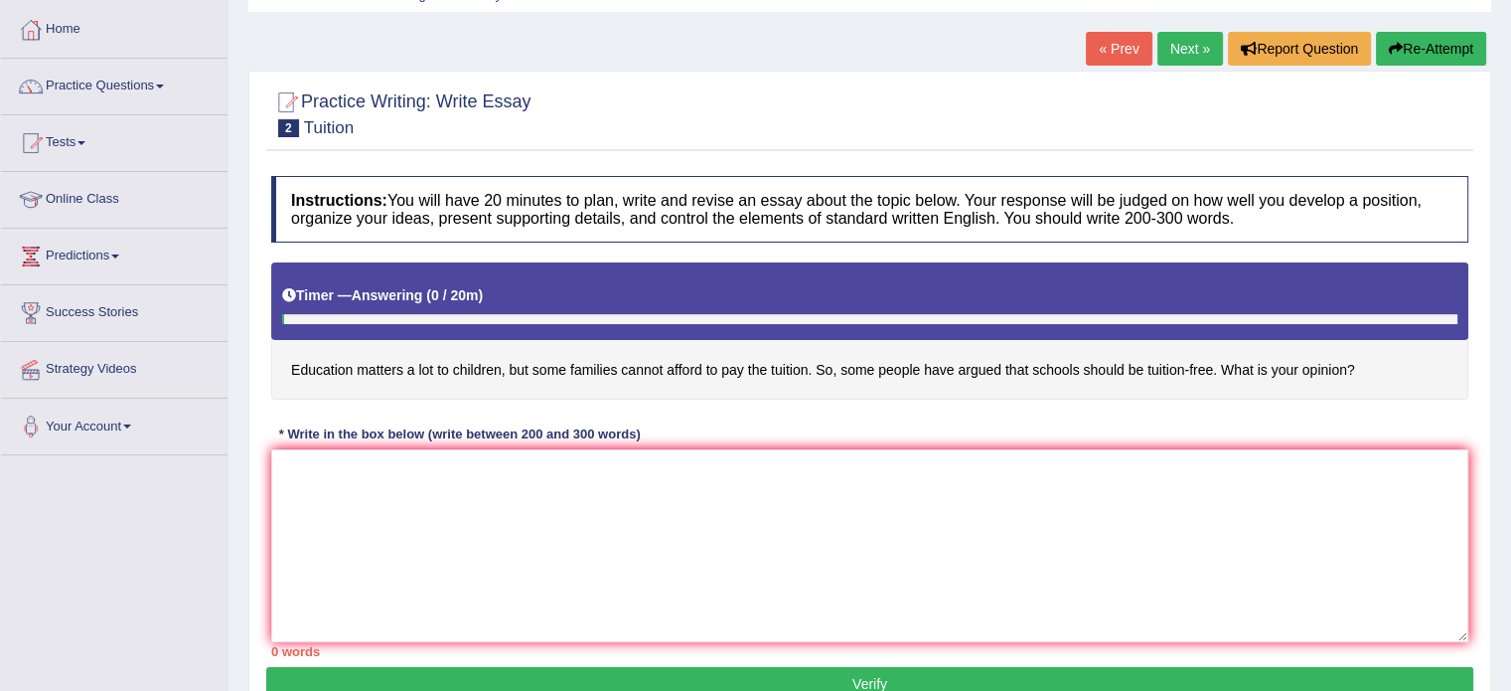
scroll to position [99, 0]
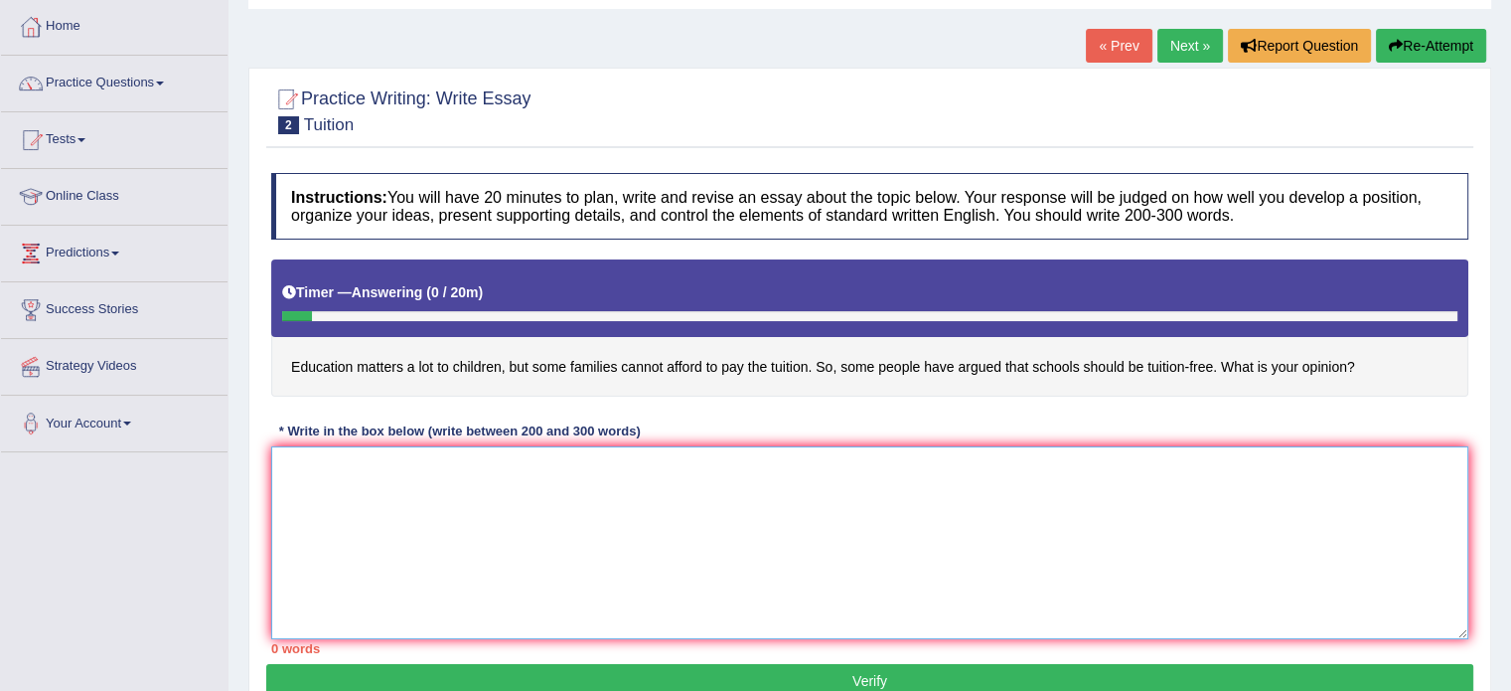
click at [413, 527] on textarea at bounding box center [869, 542] width 1197 height 193
paste textarea "The increasing influence of building designs on our lives has ignited numerous …"
type textarea "The increasing influence of building designs on our lives has ignited numerous …"
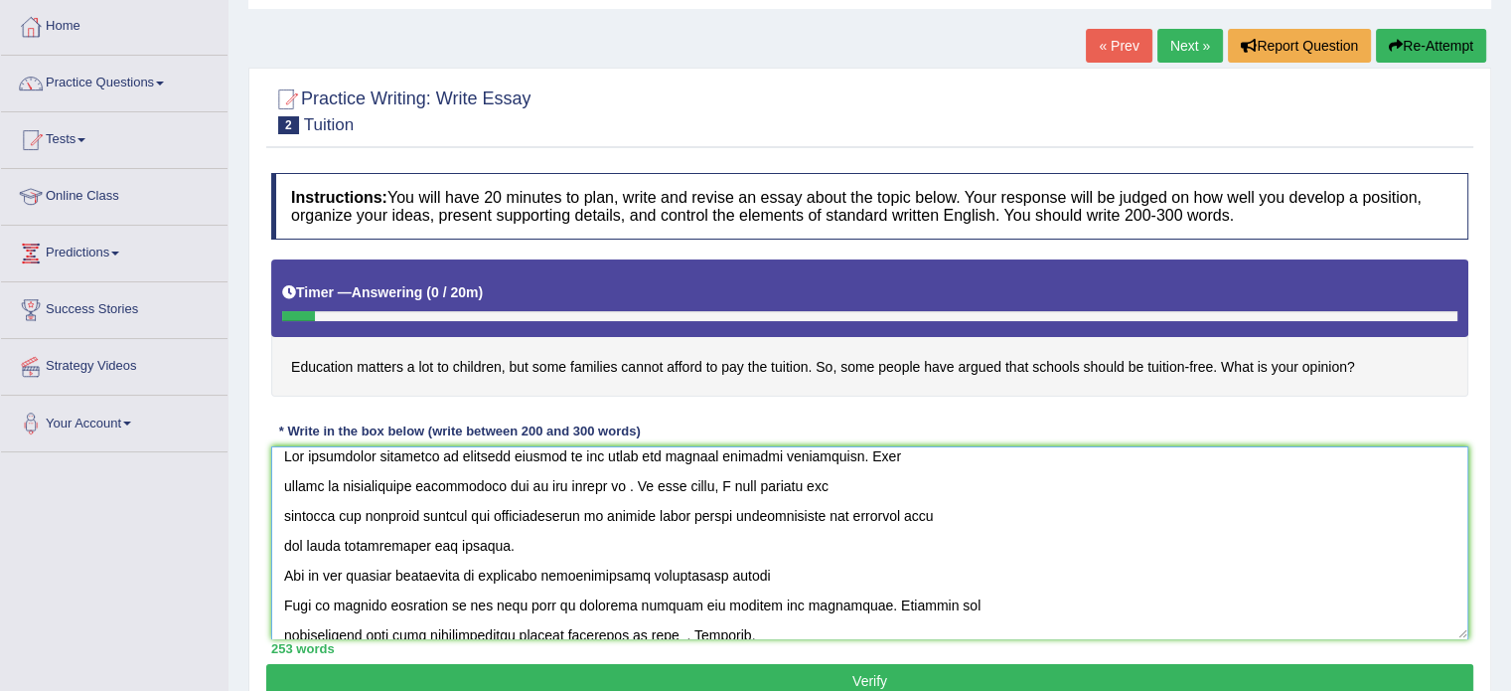
scroll to position [0, 0]
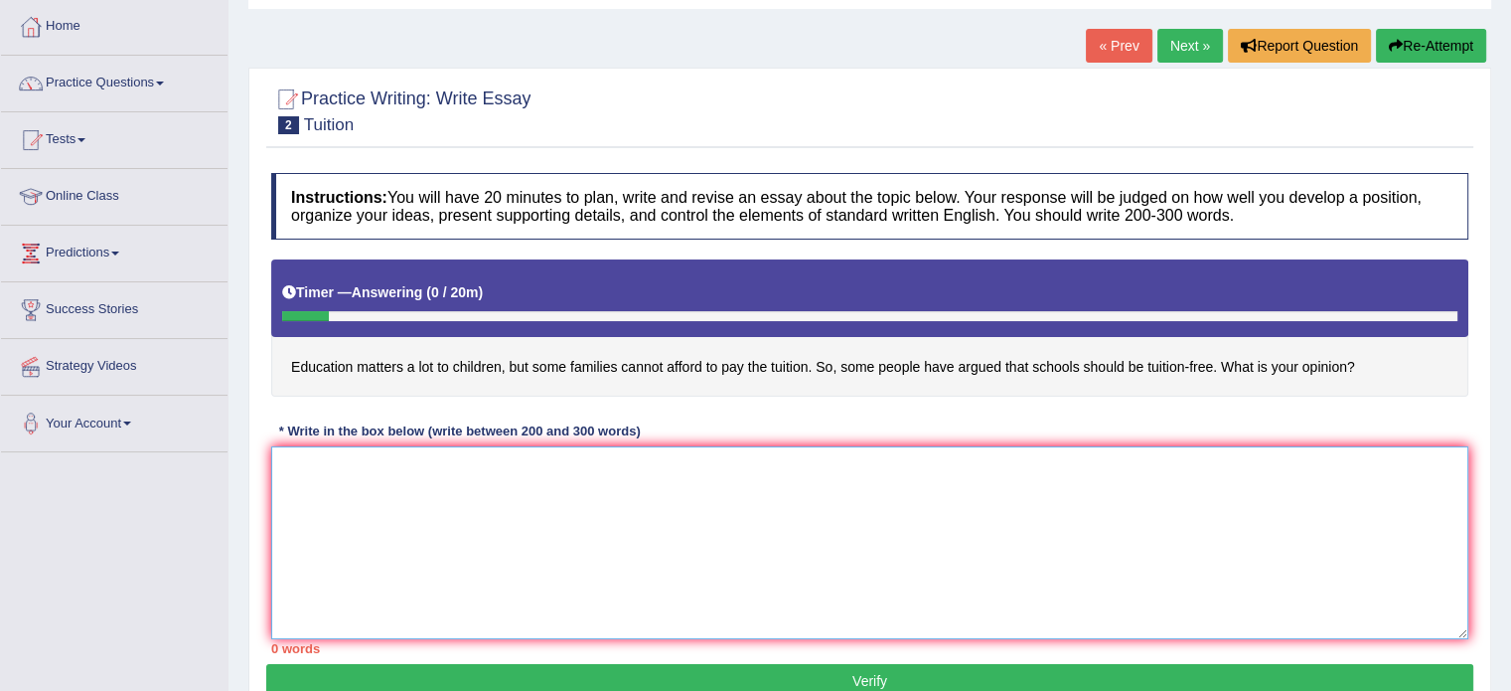
paste textarea "The increasing influence of (essay topic) on our lives has ignited numerous dis…"
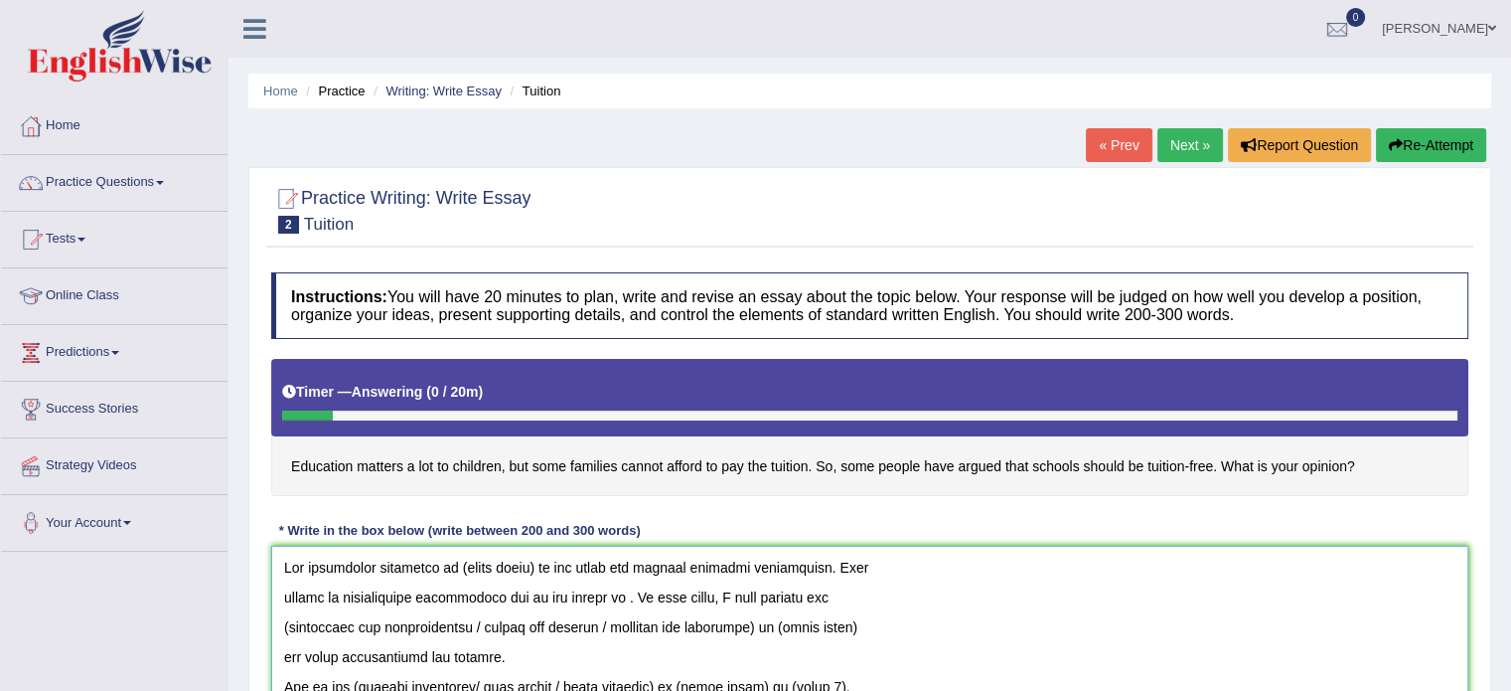
click at [534, 566] on textarea at bounding box center [869, 641] width 1197 height 193
click at [617, 623] on textarea at bounding box center [869, 641] width 1197 height 193
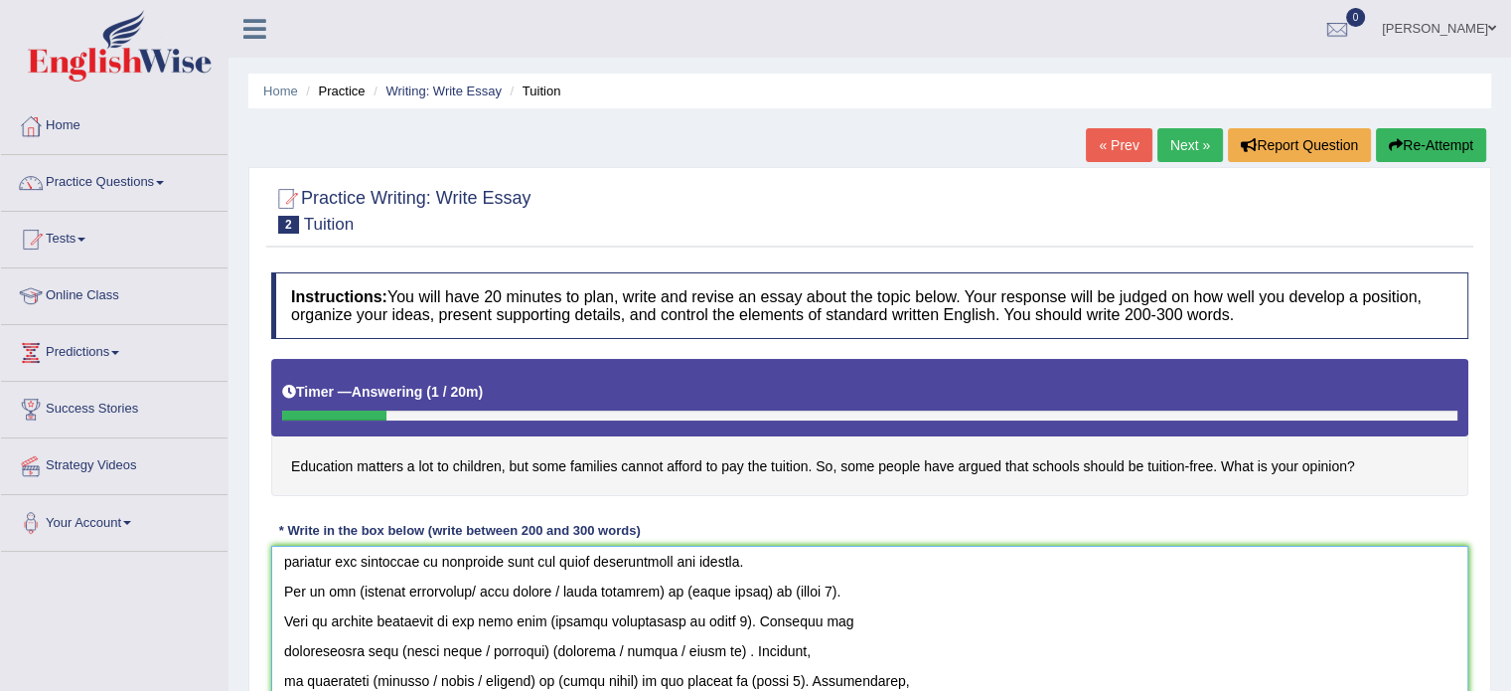
scroll to position [33, 0]
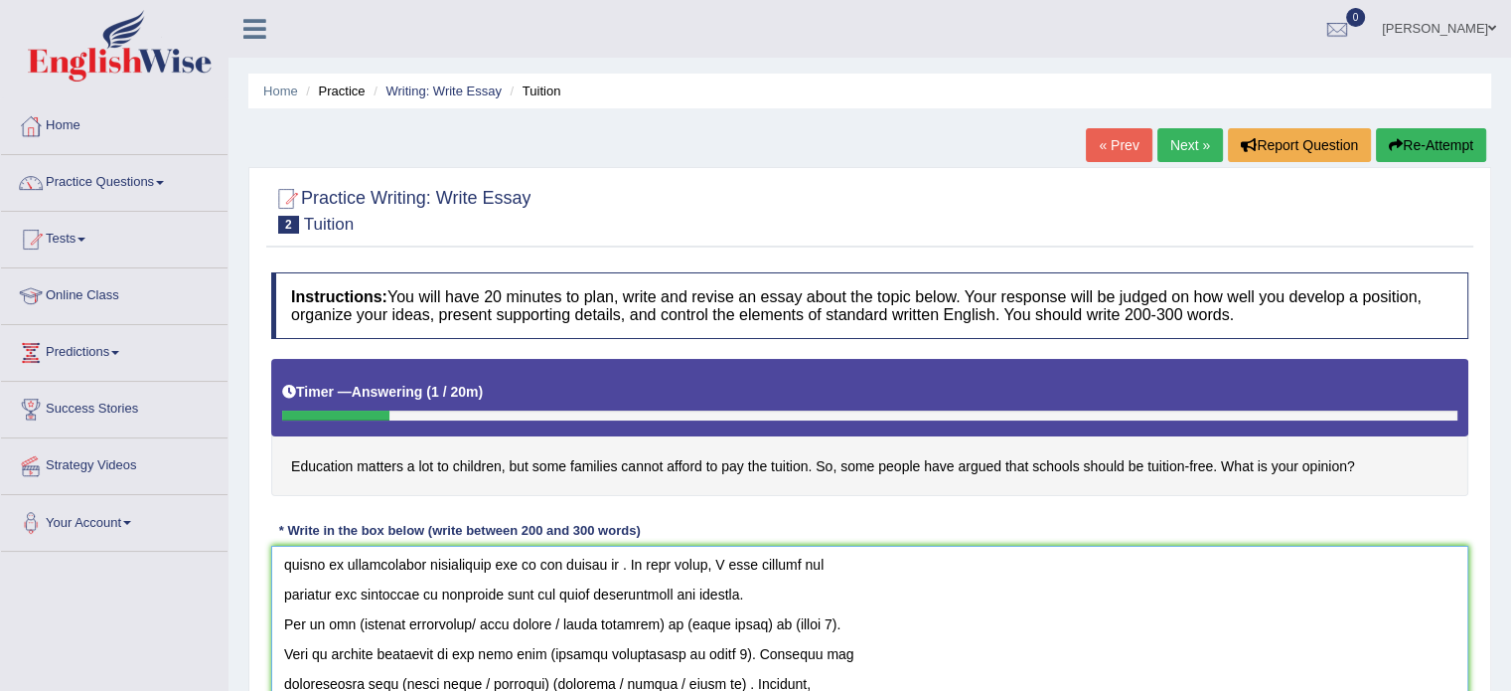
click at [676, 618] on textarea at bounding box center [869, 641] width 1197 height 193
click at [717, 649] on textarea at bounding box center [869, 641] width 1197 height 193
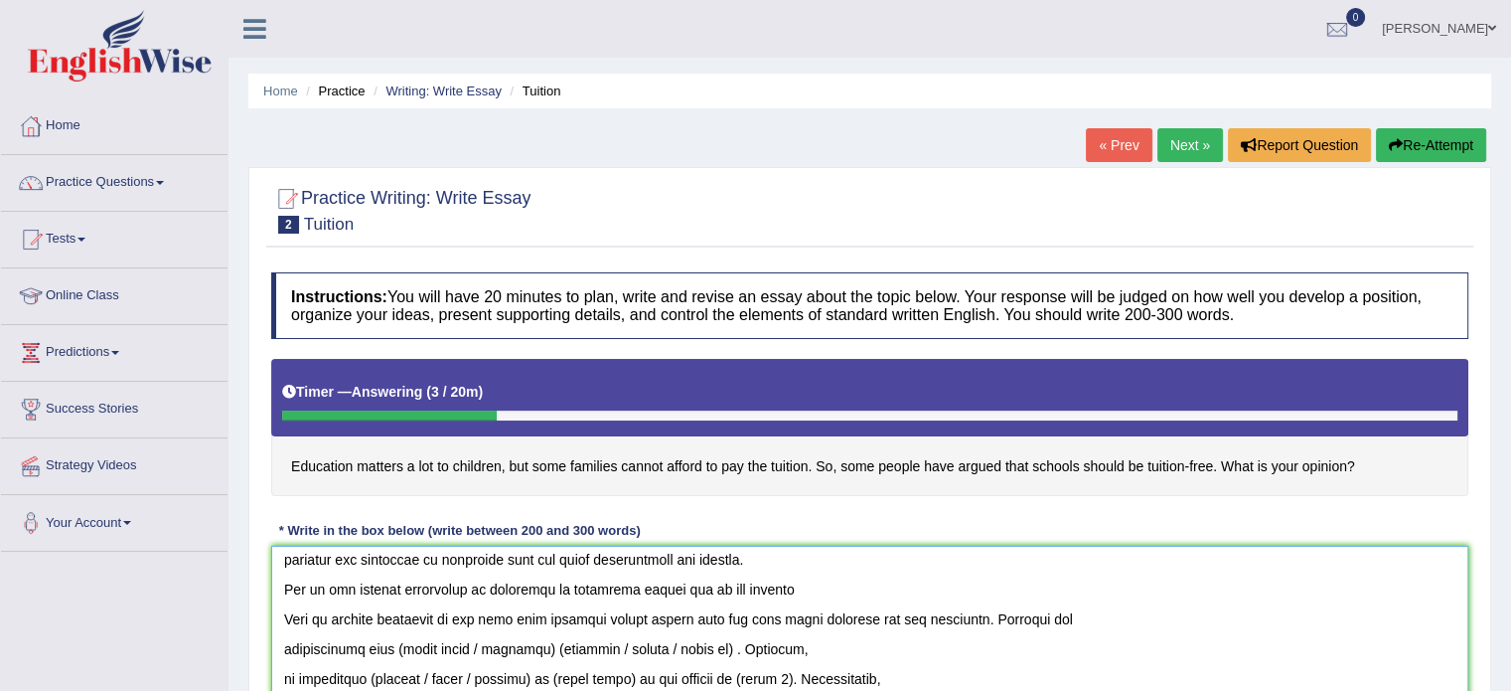
scroll to position [66, 0]
click at [548, 645] on textarea at bounding box center [869, 641] width 1197 height 193
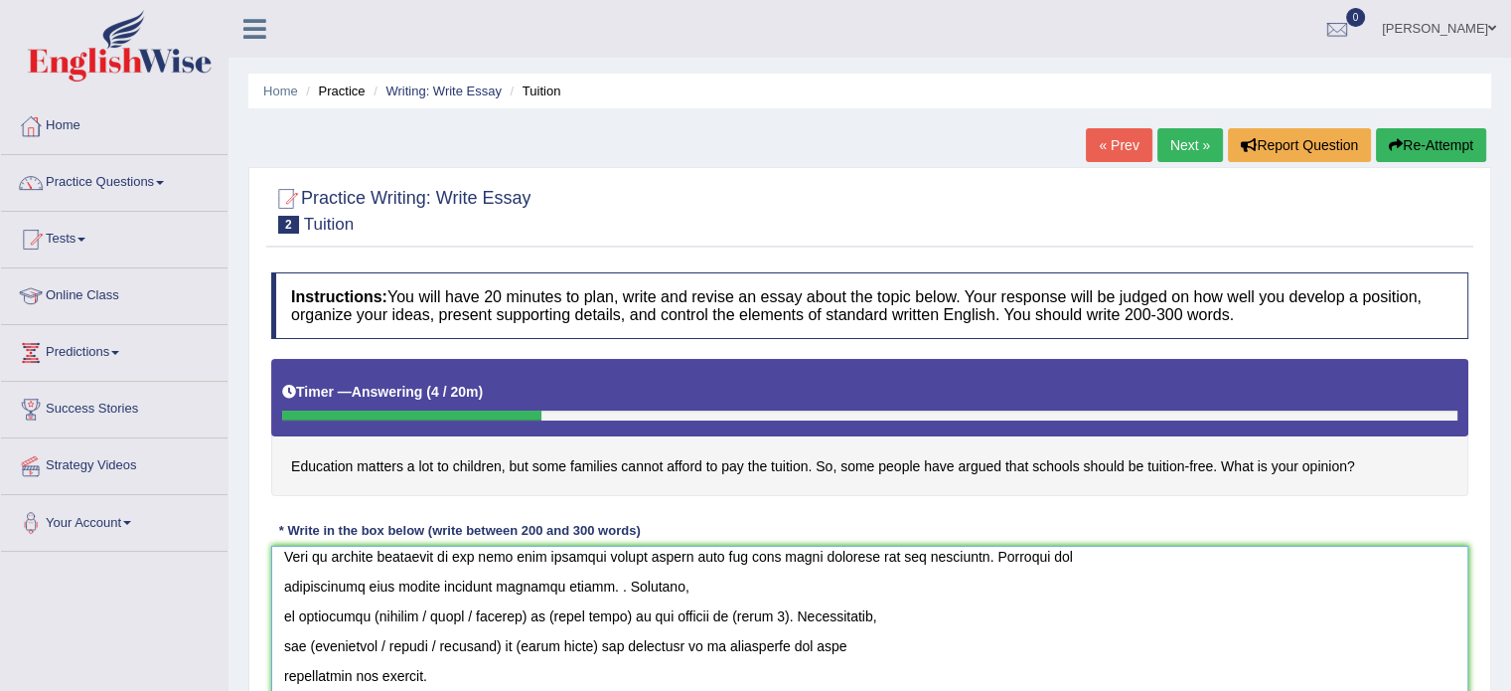
scroll to position [132, 0]
click at [525, 607] on textarea at bounding box center [869, 641] width 1197 height 193
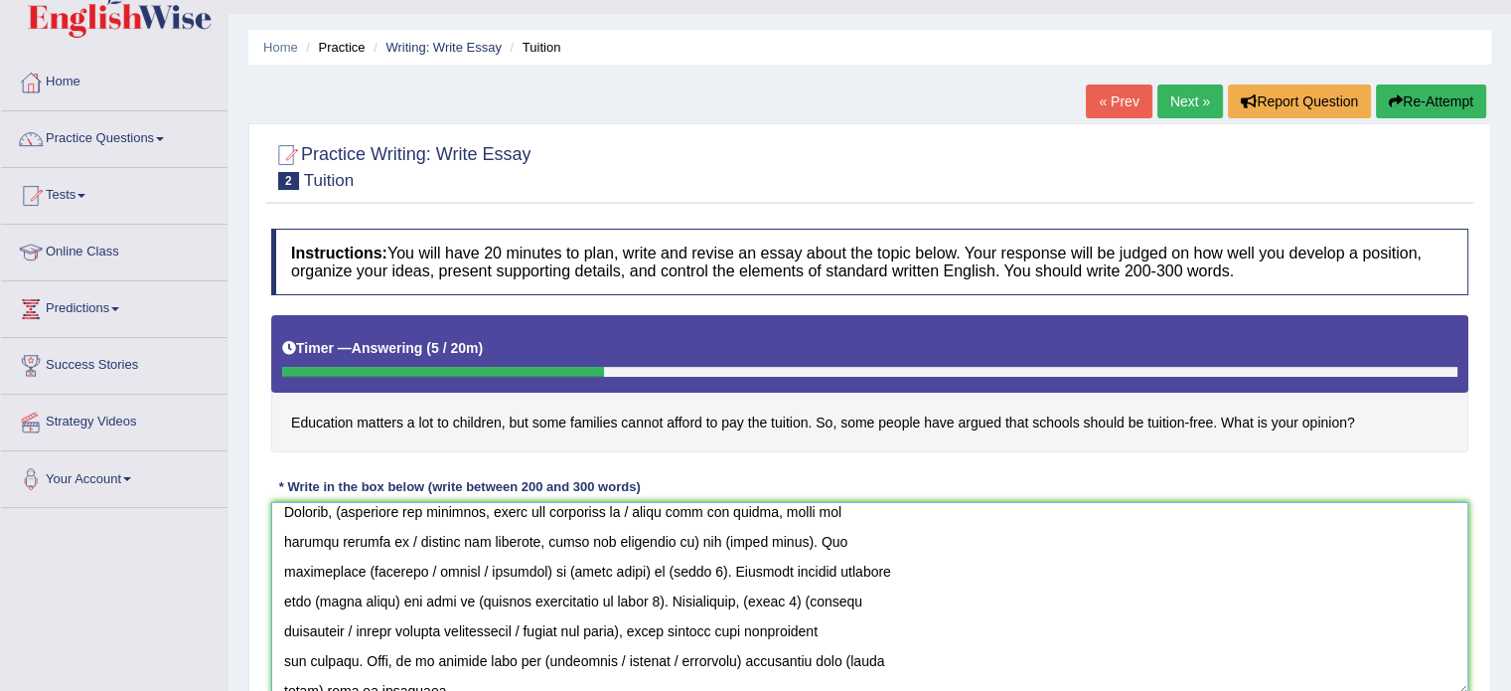
scroll to position [250, 0]
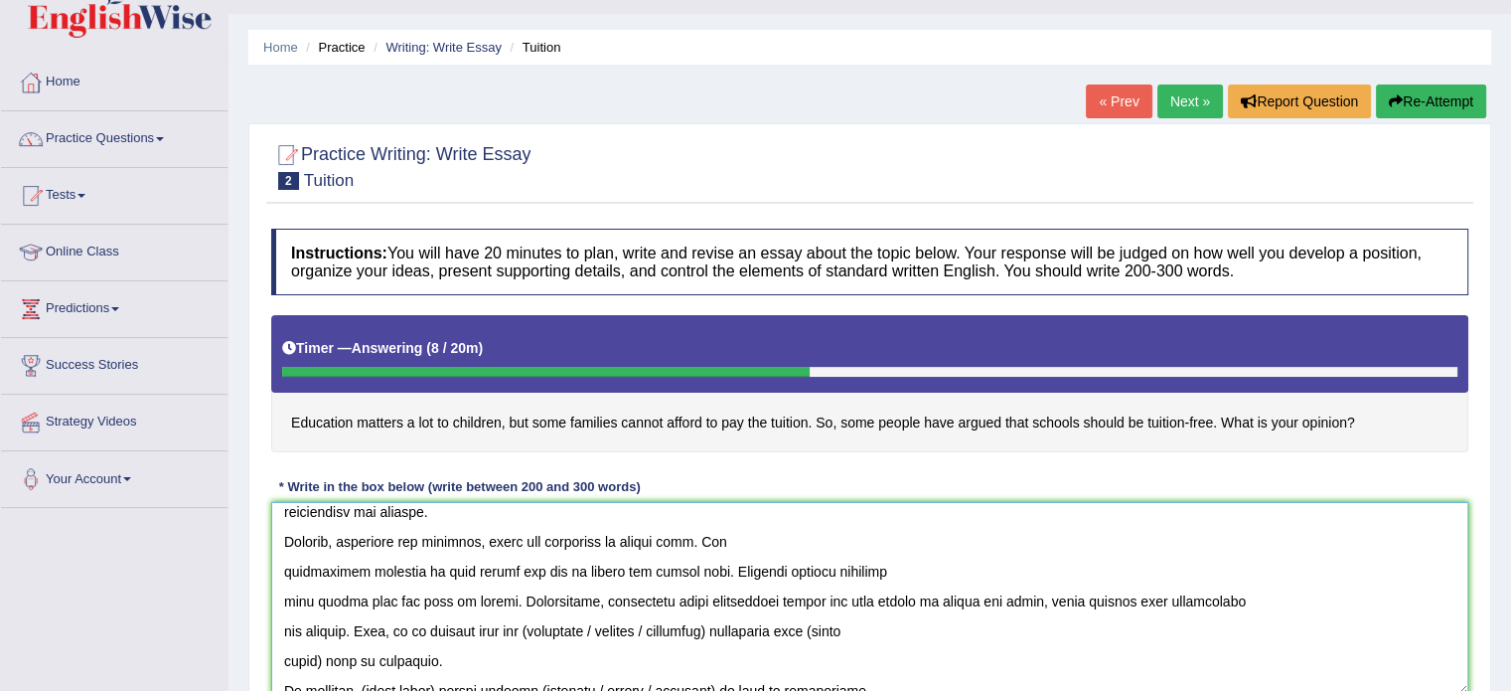
drag, startPoint x: 363, startPoint y: 625, endPoint x: 509, endPoint y: 663, distance: 150.9
click at [509, 663] on textarea at bounding box center [869, 598] width 1197 height 193
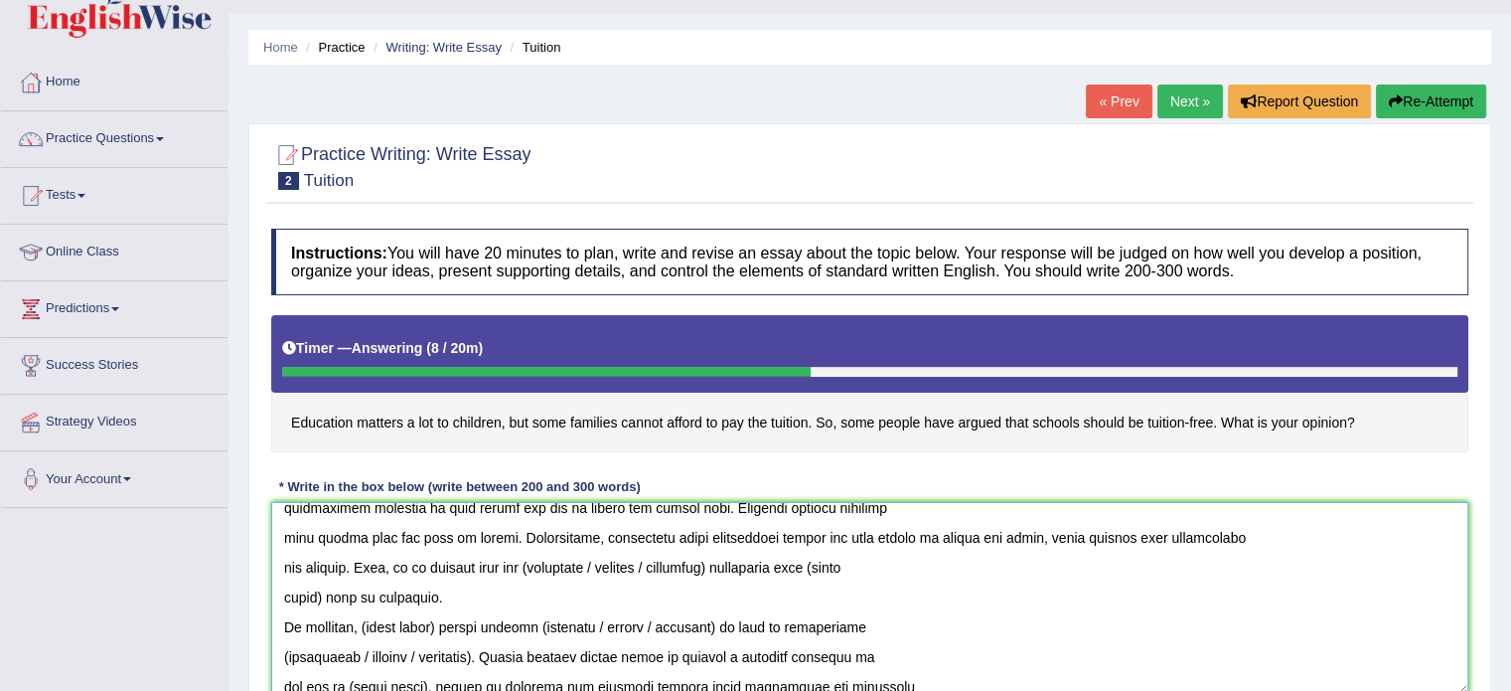
scroll to position [316, 0]
drag, startPoint x: 652, startPoint y: 560, endPoint x: 519, endPoint y: 556, distance: 133.2
click at [519, 556] on textarea at bounding box center [869, 598] width 1197 height 193
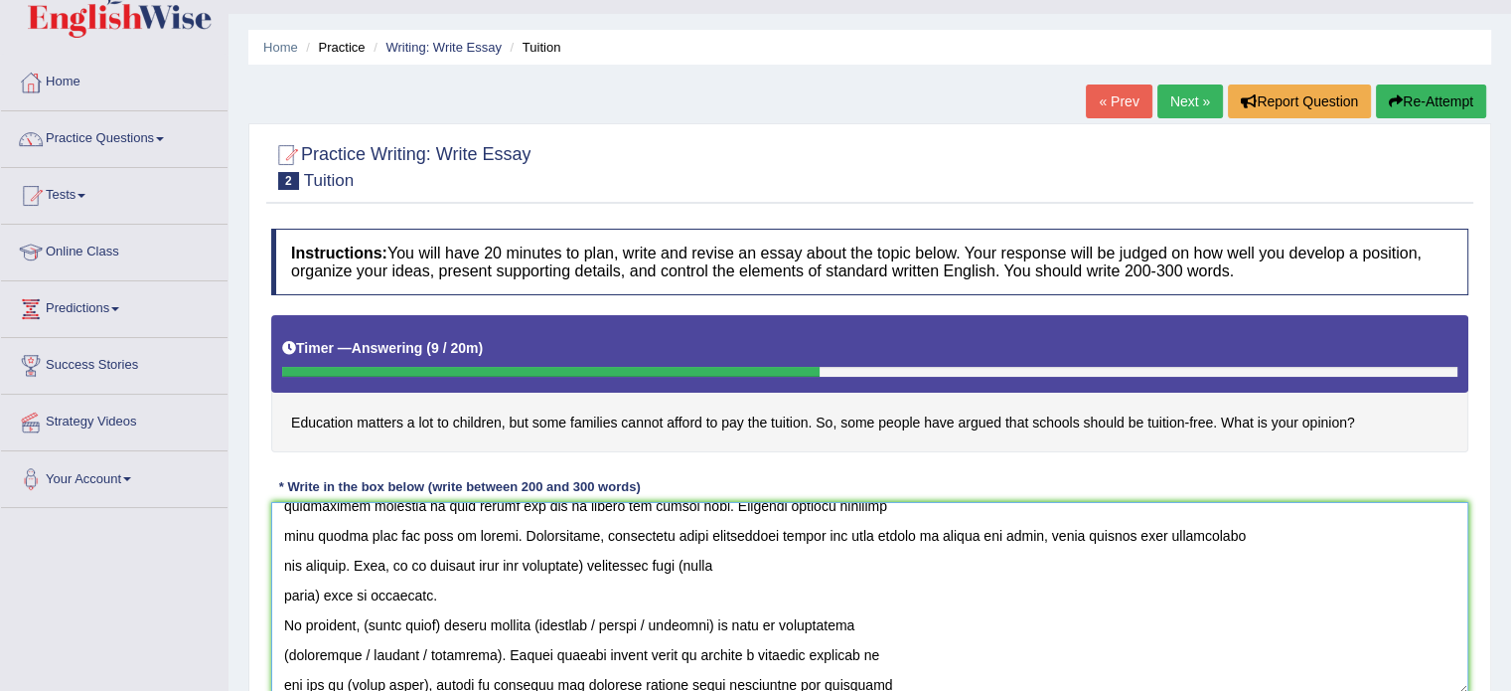
click at [579, 560] on textarea at bounding box center [869, 598] width 1197 height 193
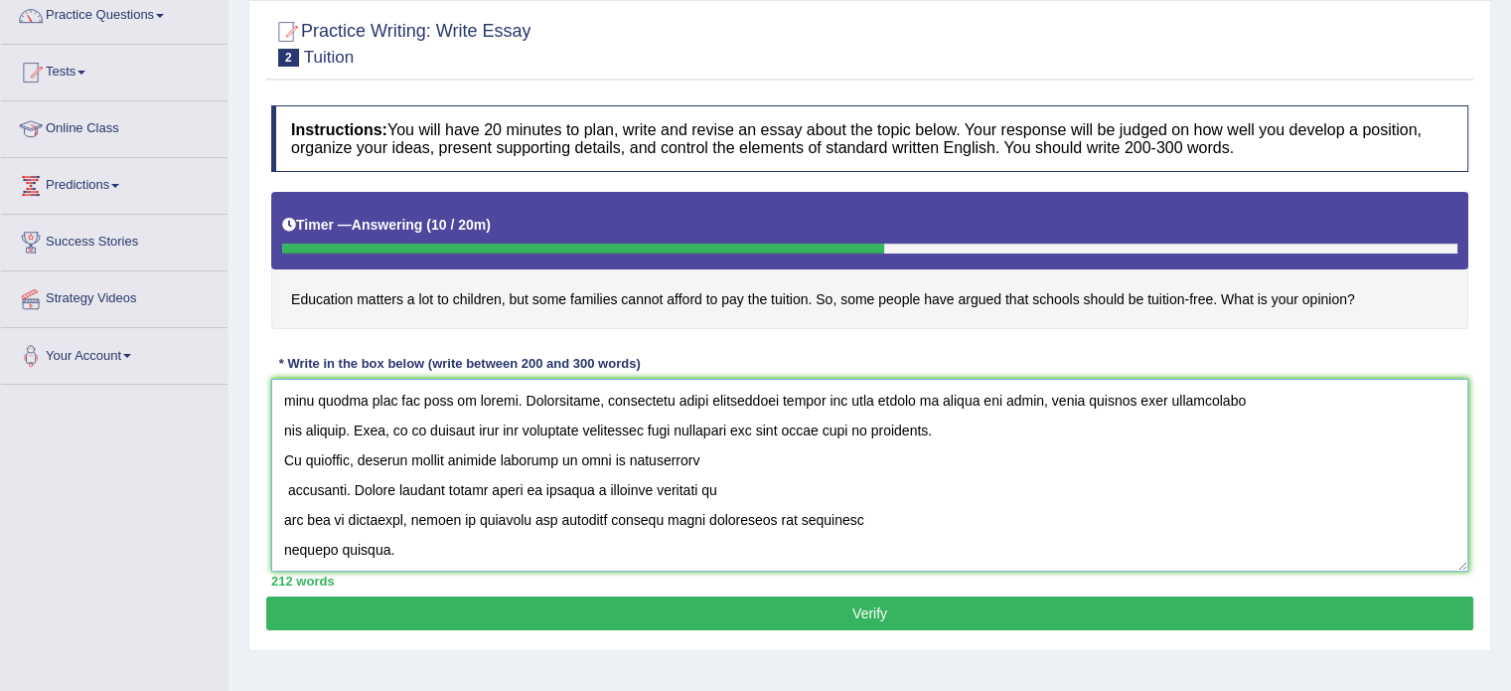
scroll to position [176, 0]
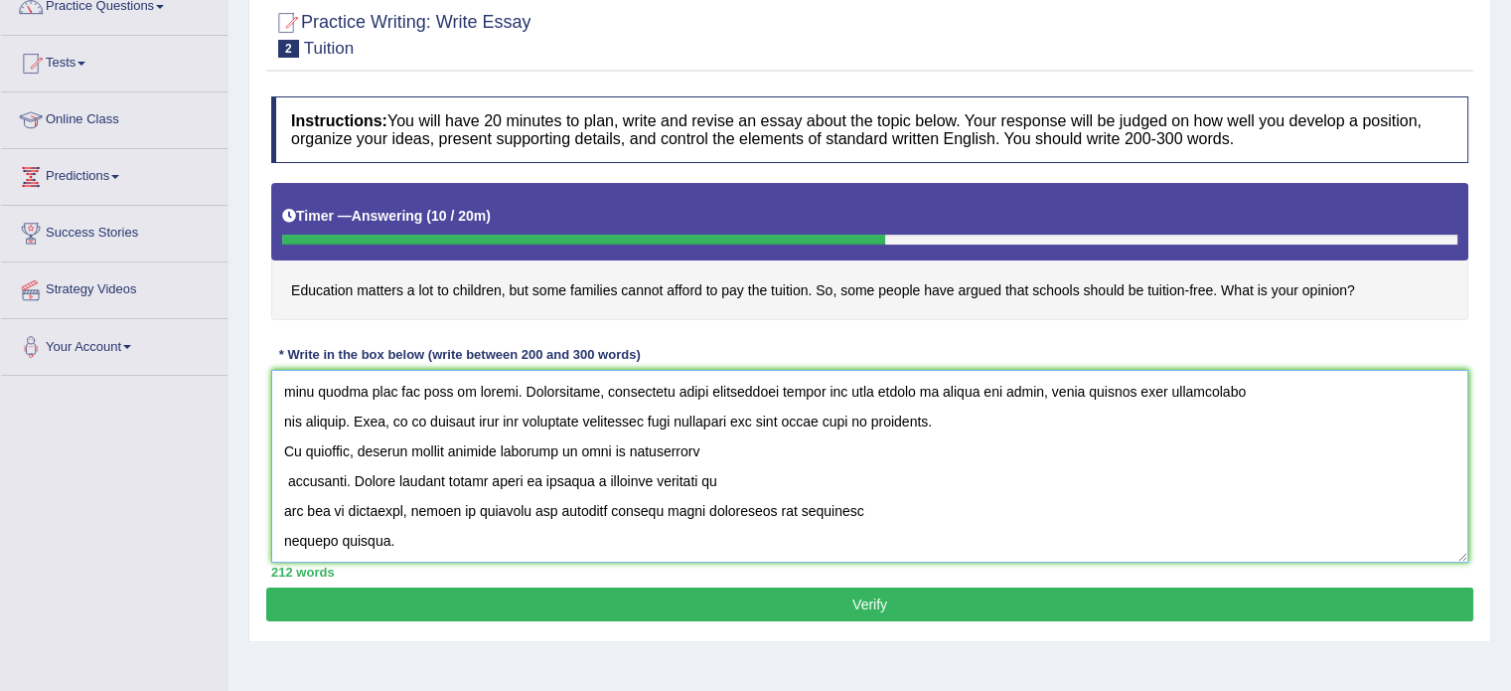
type textarea "The increasing influence of education on our lives has ignited numerous discuss…"
click at [770, 605] on button "Verify" at bounding box center [869, 604] width 1207 height 34
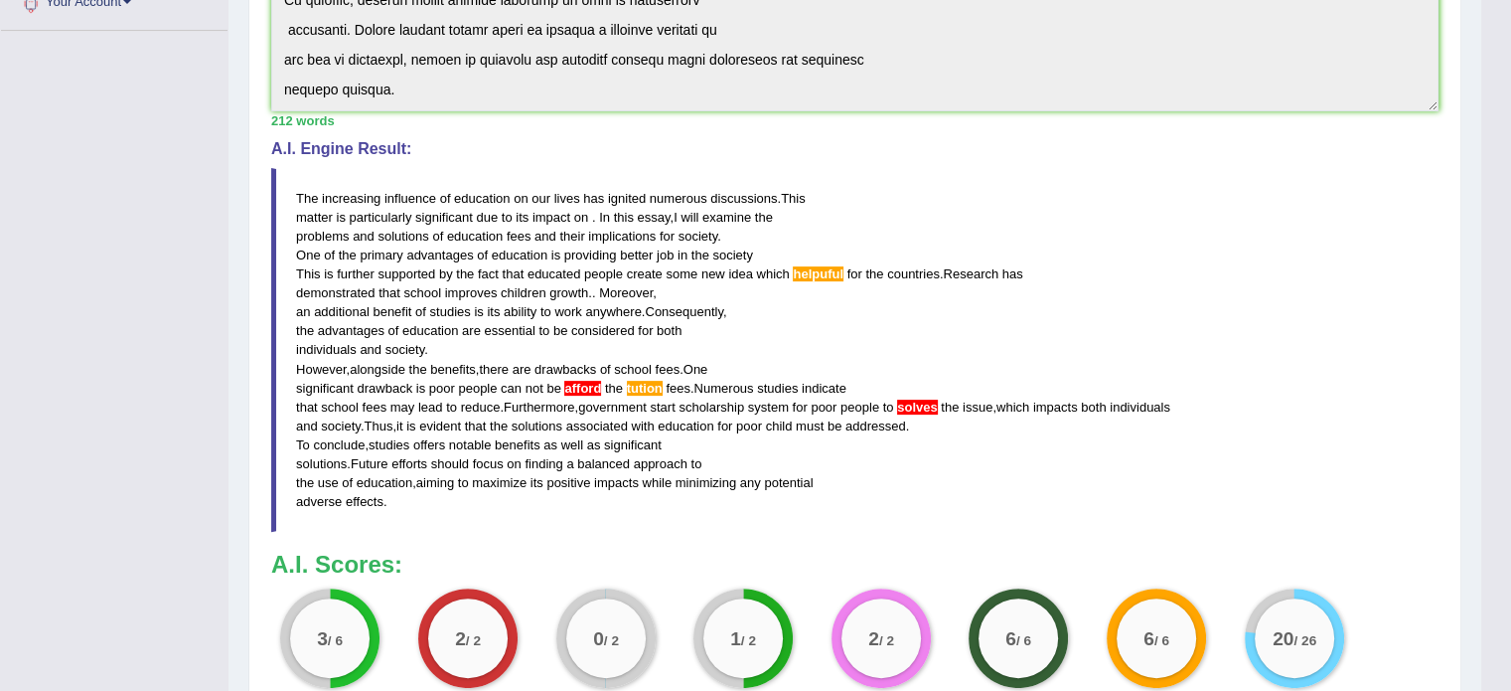
scroll to position [507, 0]
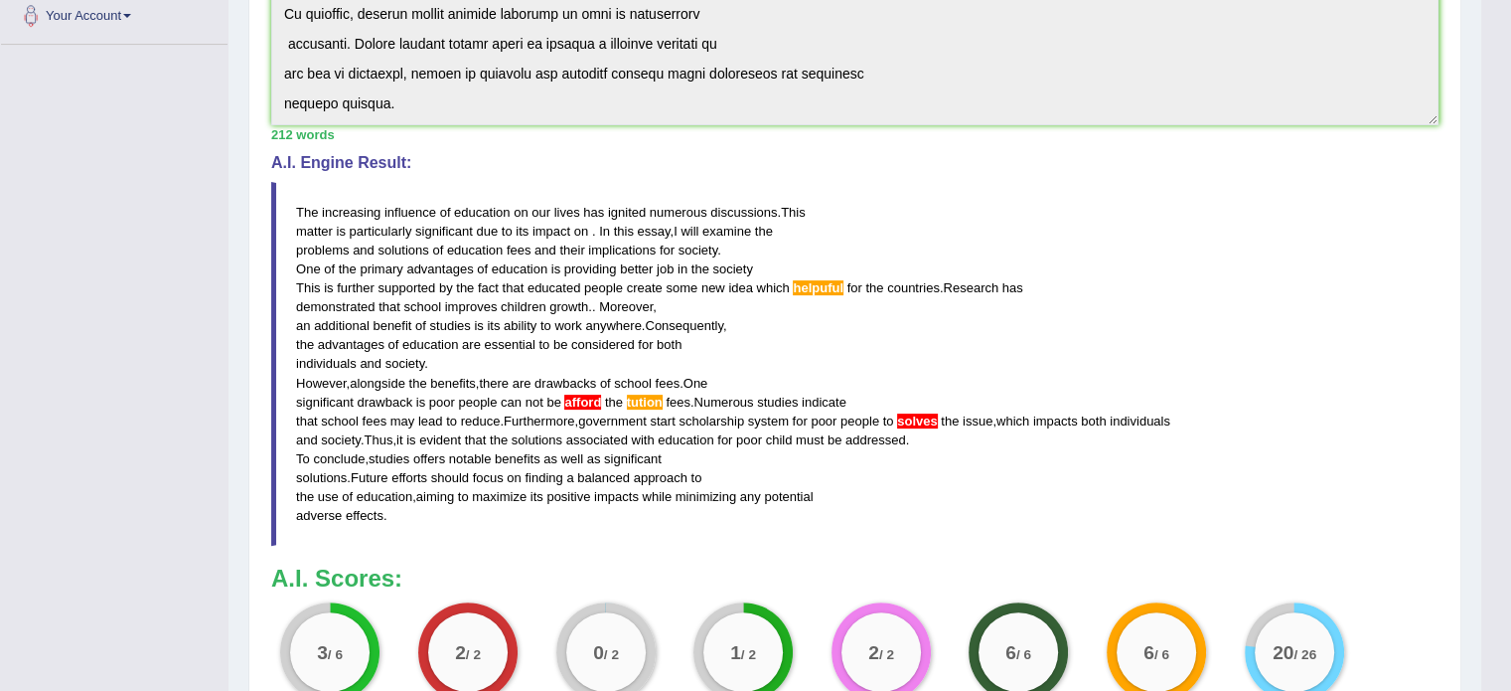
click at [652, 398] on span "tution" at bounding box center [645, 401] width 36 height 15
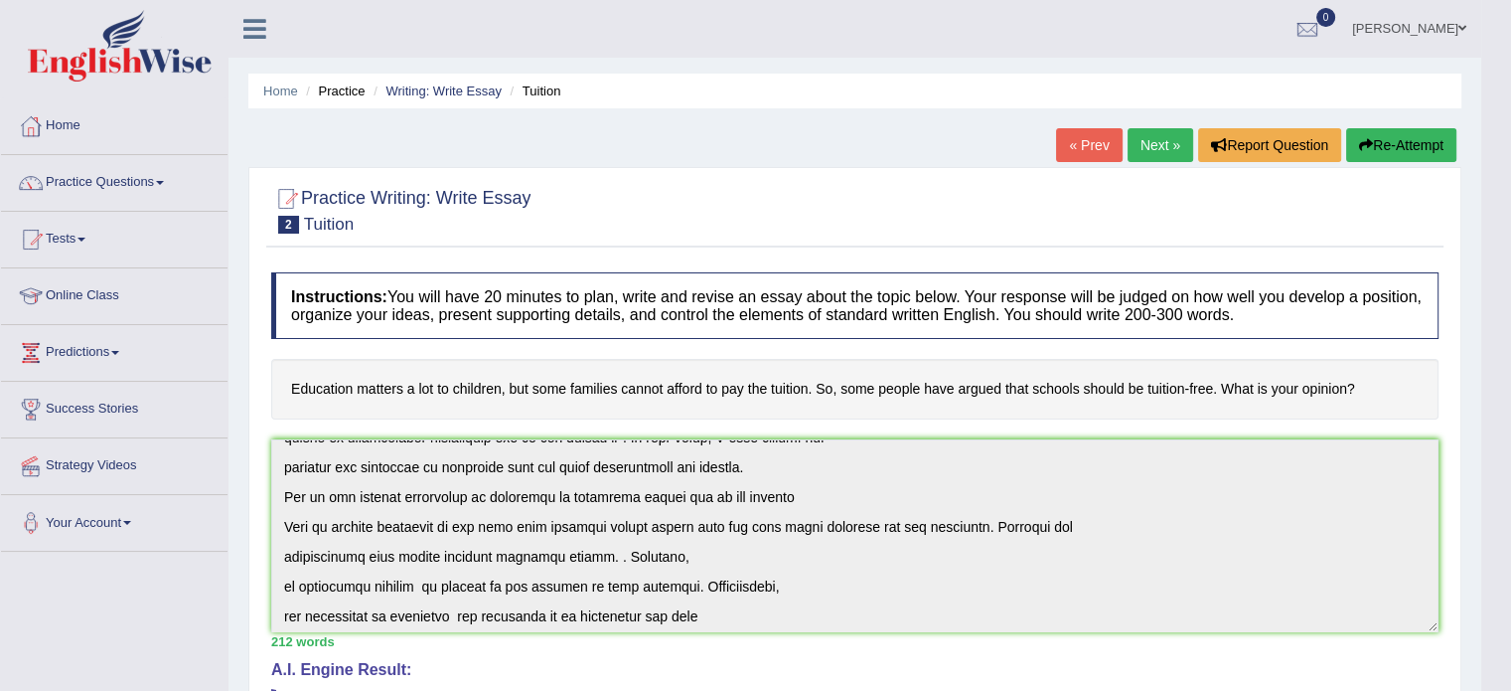
scroll to position [221, 0]
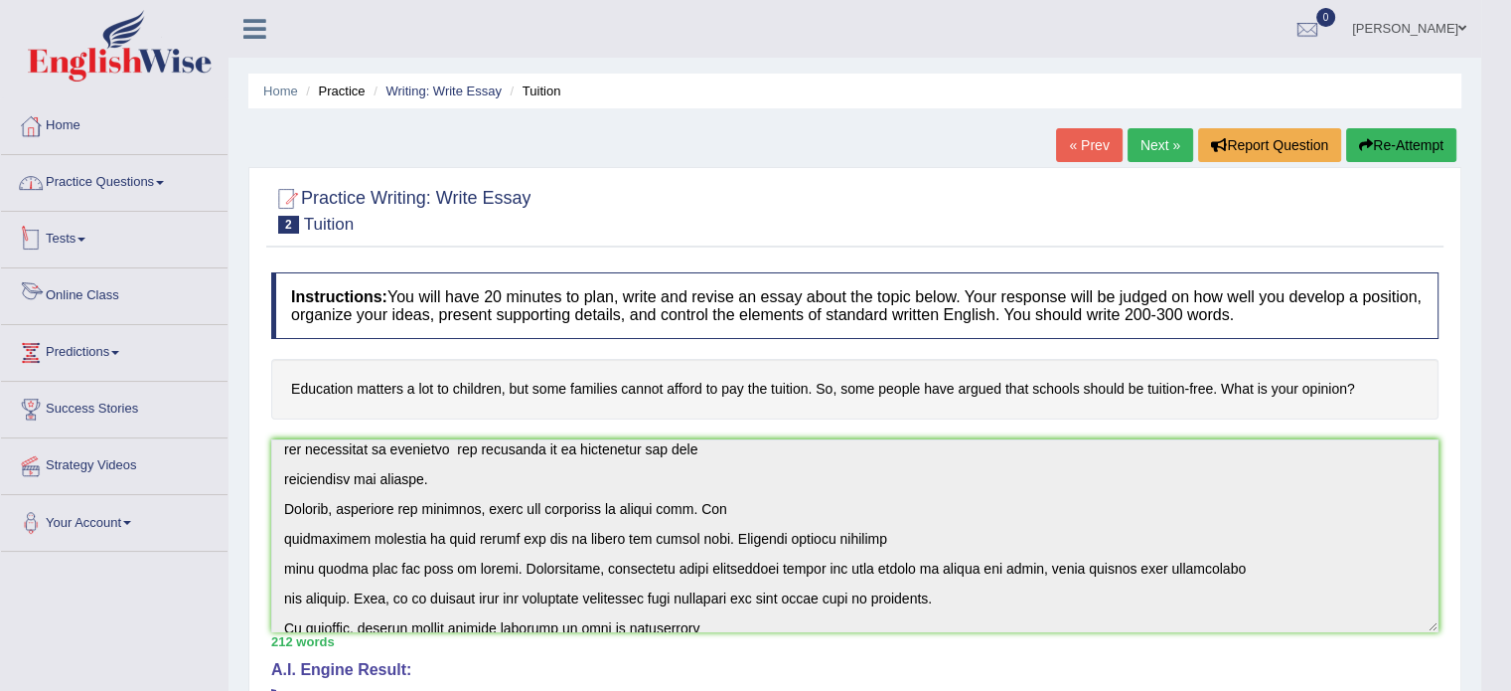
click at [133, 178] on link "Practice Questions" at bounding box center [114, 180] width 227 height 50
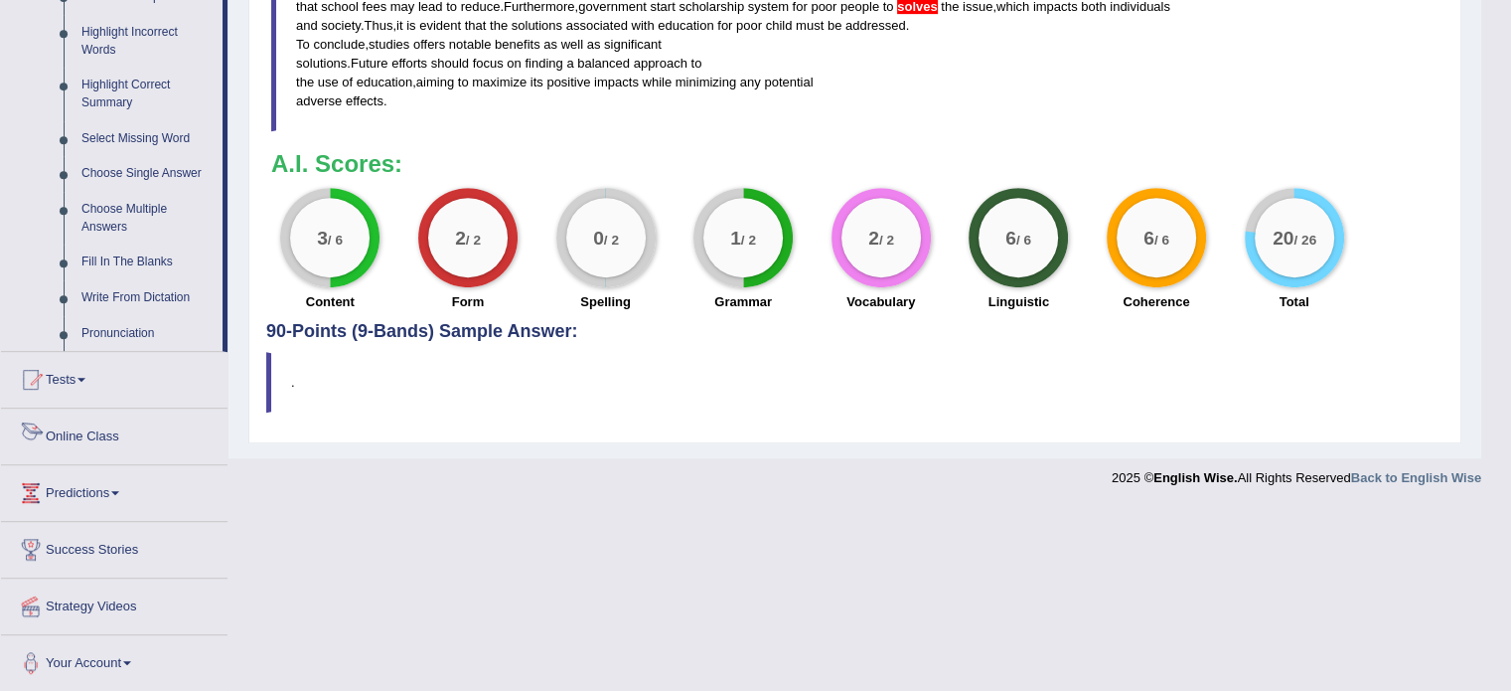
click at [106, 431] on link "Online Class" at bounding box center [114, 433] width 227 height 50
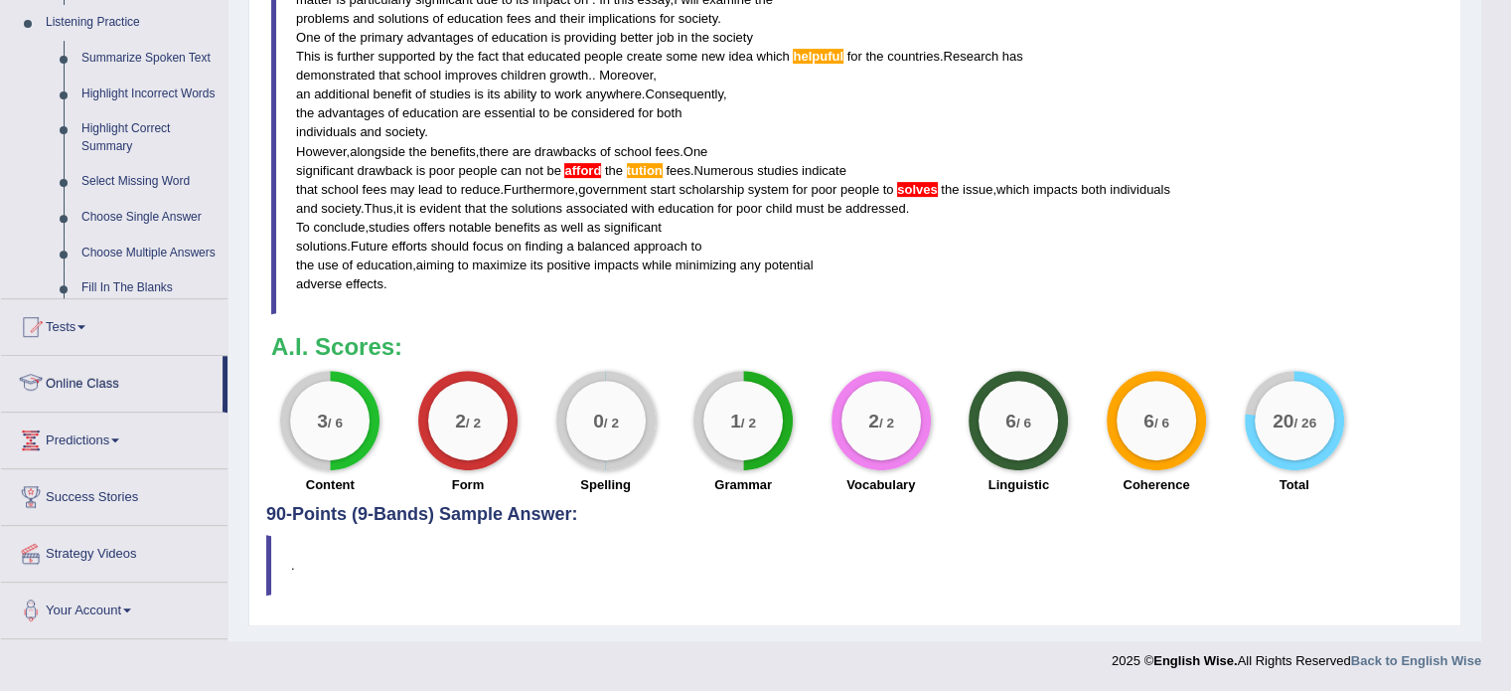
scroll to position [669, 0]
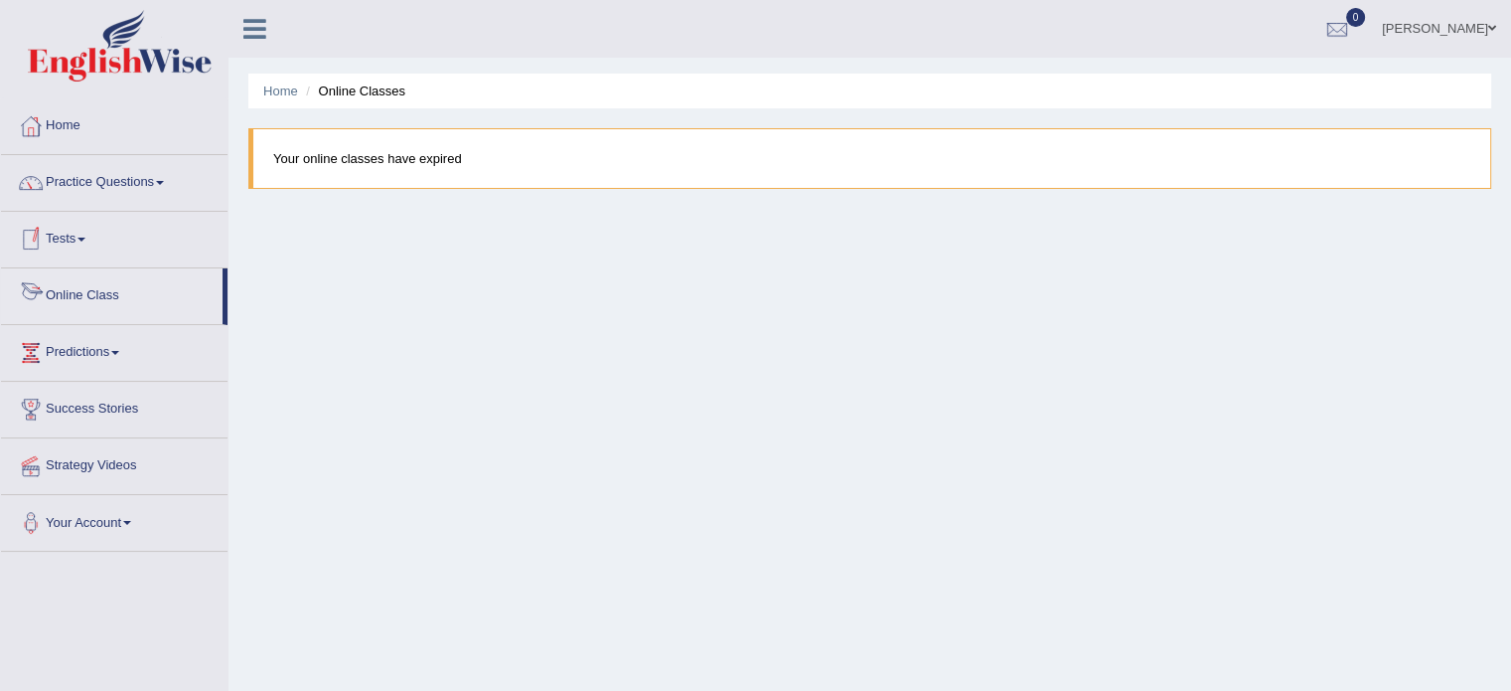
click at [100, 296] on link "Online Class" at bounding box center [112, 293] width 222 height 50
click at [74, 179] on link "Practice Questions" at bounding box center [114, 180] width 227 height 50
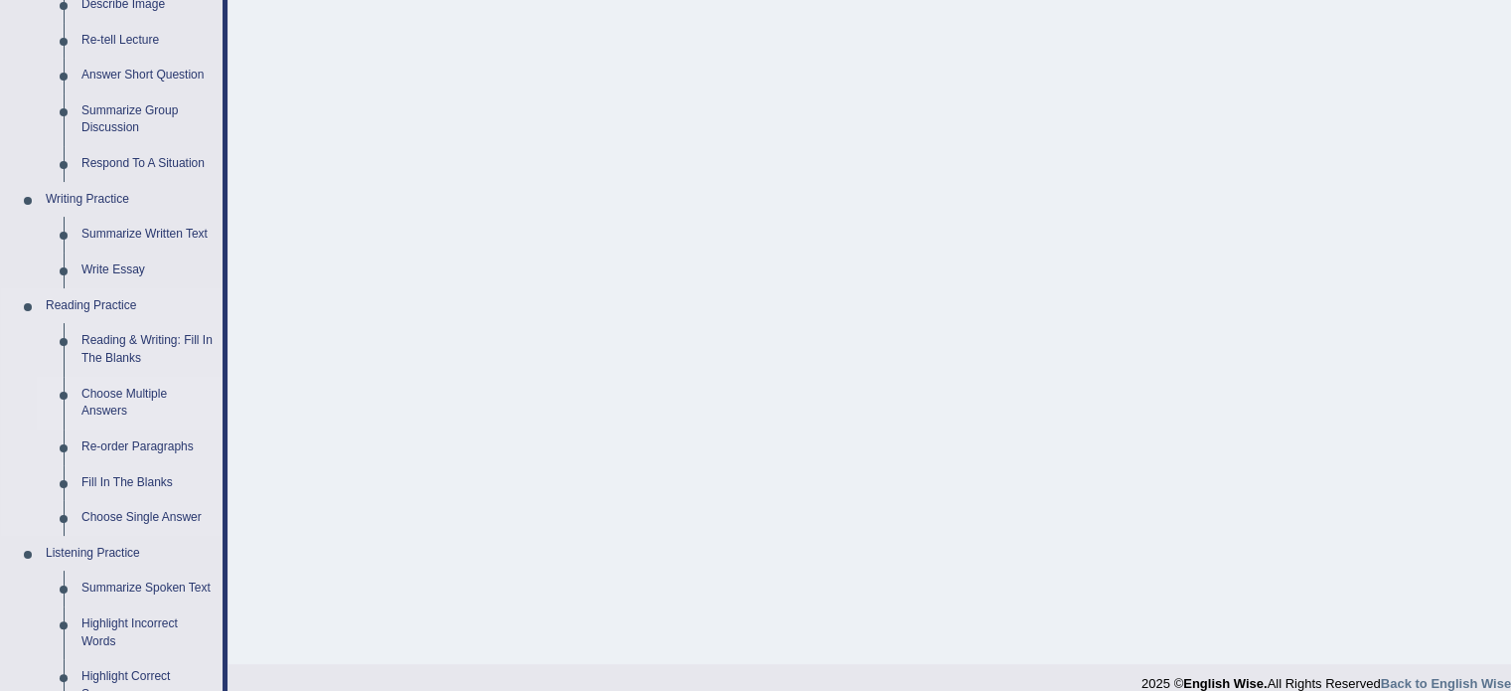
scroll to position [331, 0]
click at [128, 337] on link "Reading & Writing: Fill In The Blanks" at bounding box center [148, 348] width 150 height 53
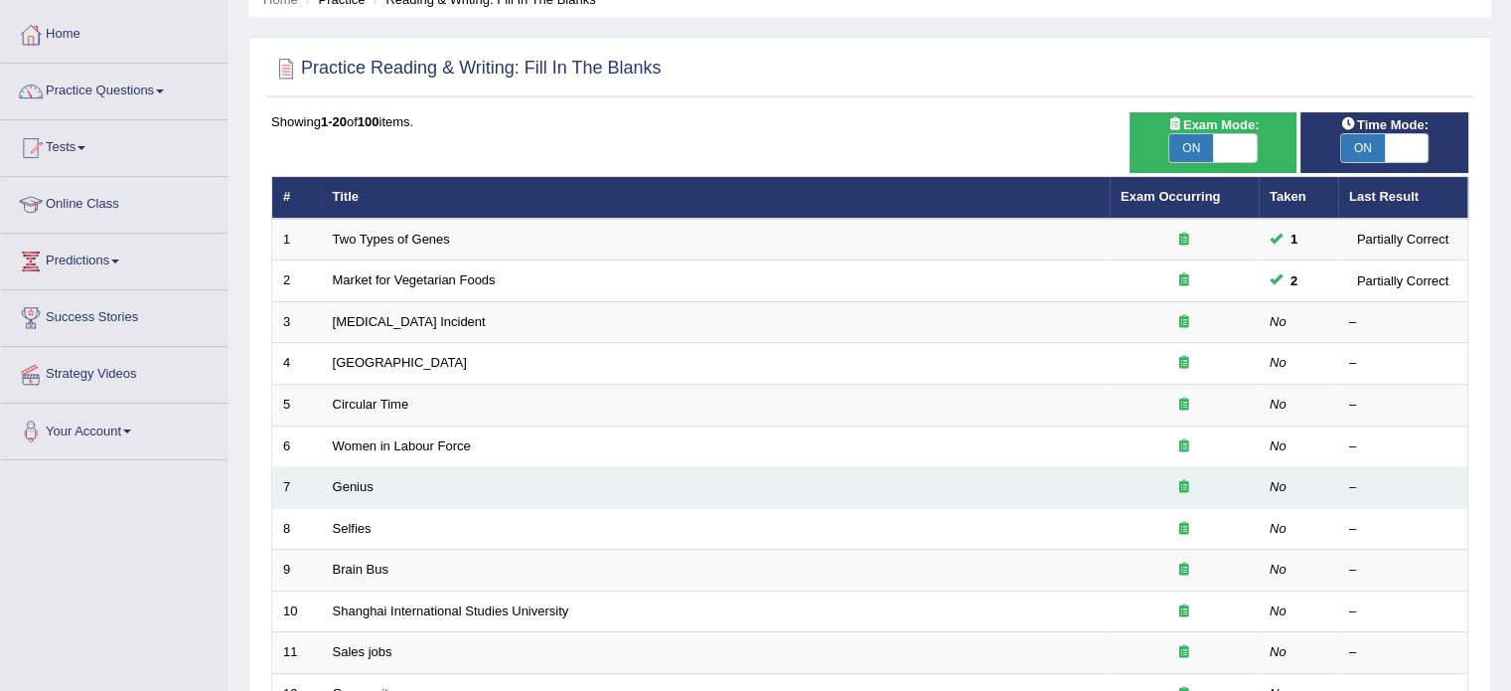
scroll to position [23, 0]
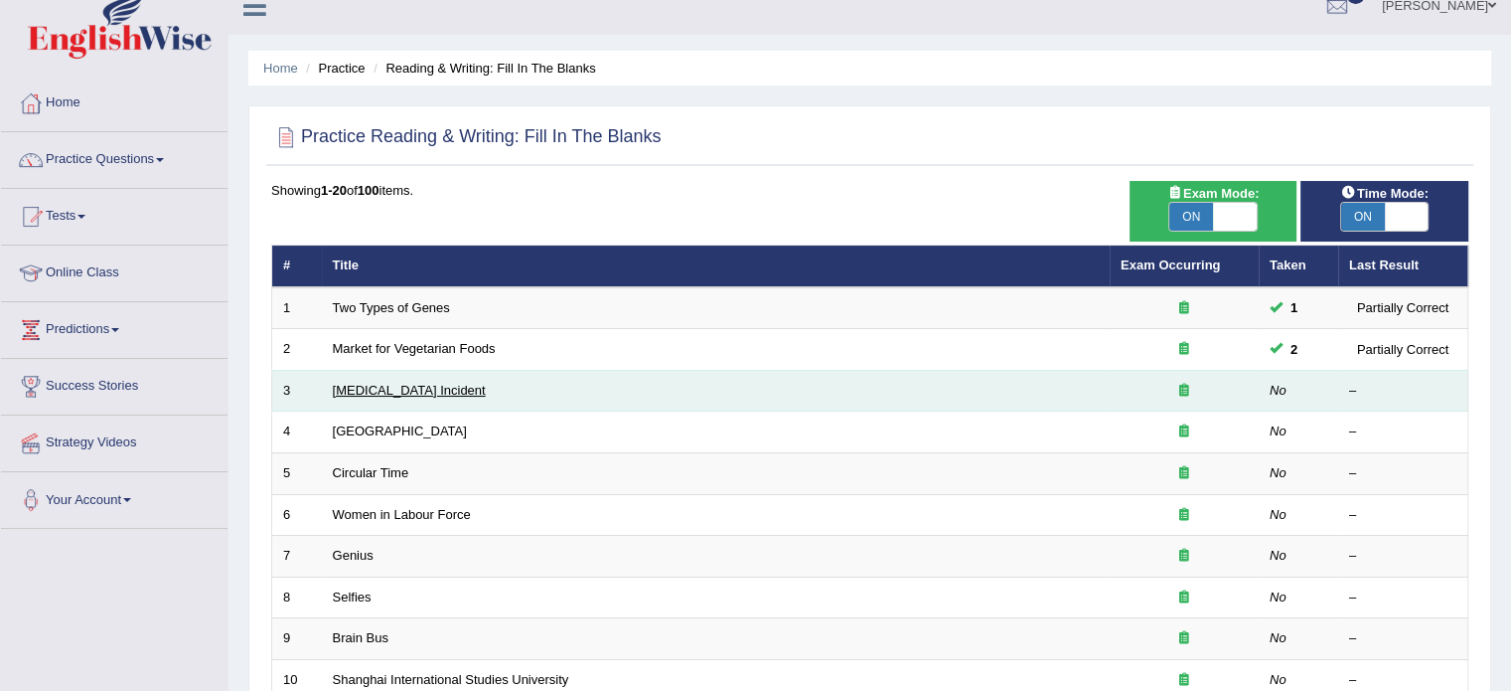
drag, startPoint x: 437, startPoint y: 389, endPoint x: 349, endPoint y: 382, distance: 88.7
click at [349, 383] on link "[MEDICAL_DATA] Incident" at bounding box center [409, 390] width 153 height 15
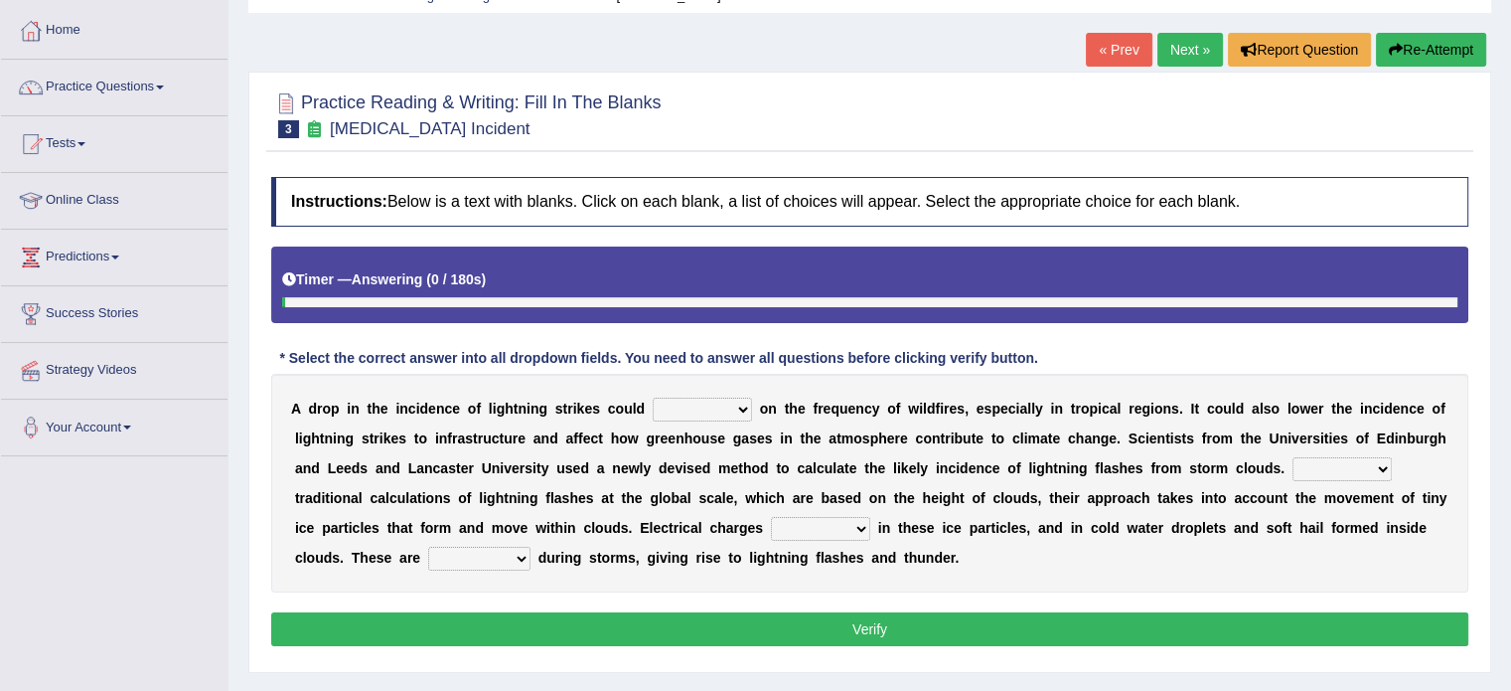
scroll to position [99, 0]
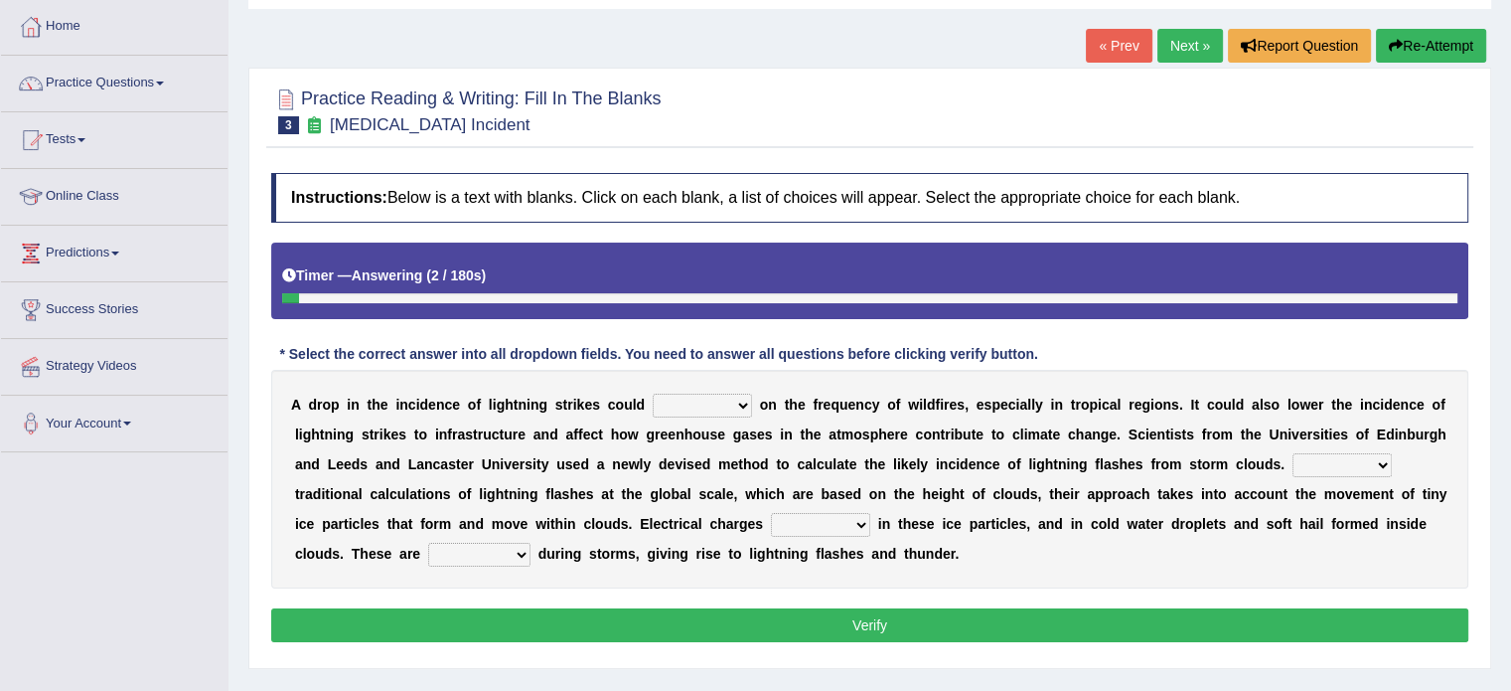
click at [670, 404] on select "dwell focus impact depend" at bounding box center [702, 405] width 99 height 24
click at [669, 404] on select "dwell focus impact depend" at bounding box center [702, 405] width 99 height 24
click at [692, 403] on select "dwell focus impact depend" at bounding box center [702, 405] width 99 height 24
select select "impact"
click at [653, 393] on select "dwell focus impact depend" at bounding box center [702, 405] width 99 height 24
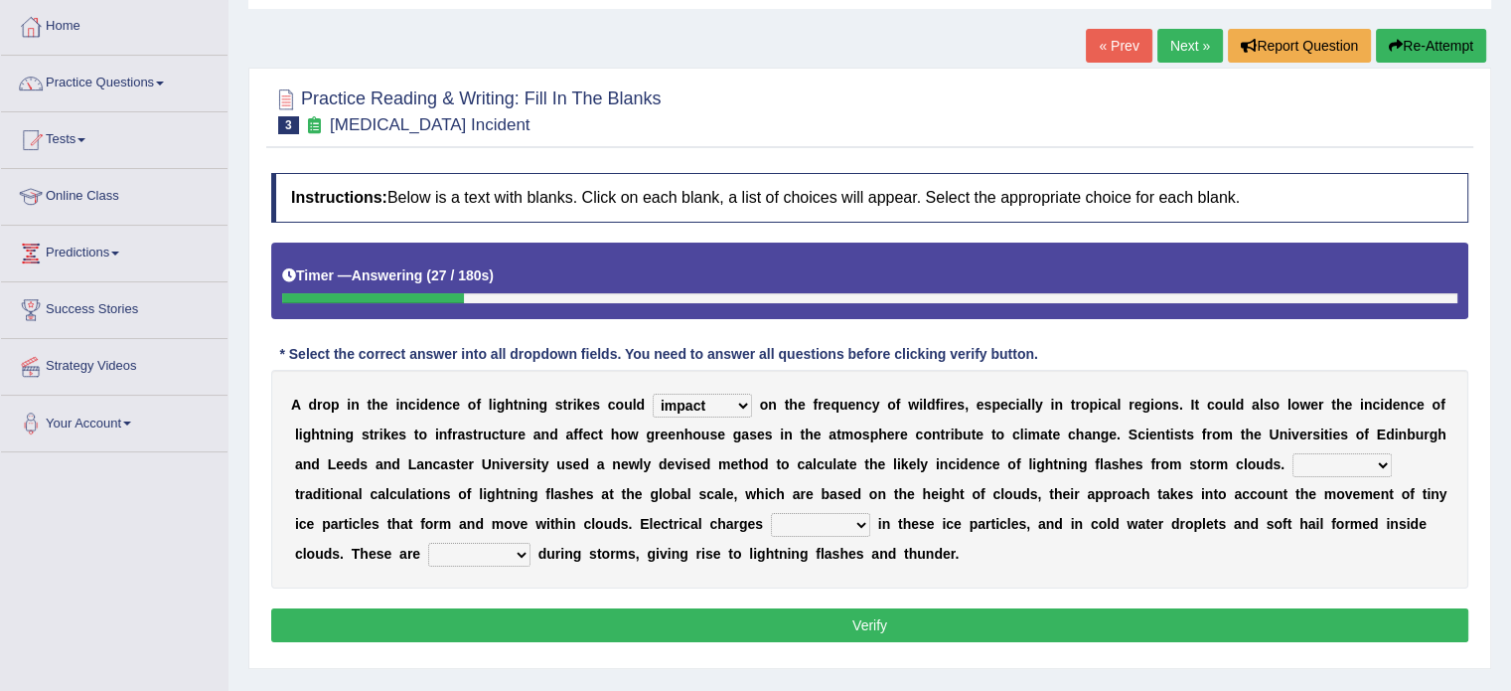
click at [1313, 464] on select "Unlike Unless Except Besides" at bounding box center [1342, 465] width 99 height 24
click at [1327, 459] on select "Unlike Unless Except Besides" at bounding box center [1342, 465] width 99 height 24
select select "Besides"
click at [1293, 453] on select "Unlike Unless Except Besides" at bounding box center [1342, 465] width 99 height 24
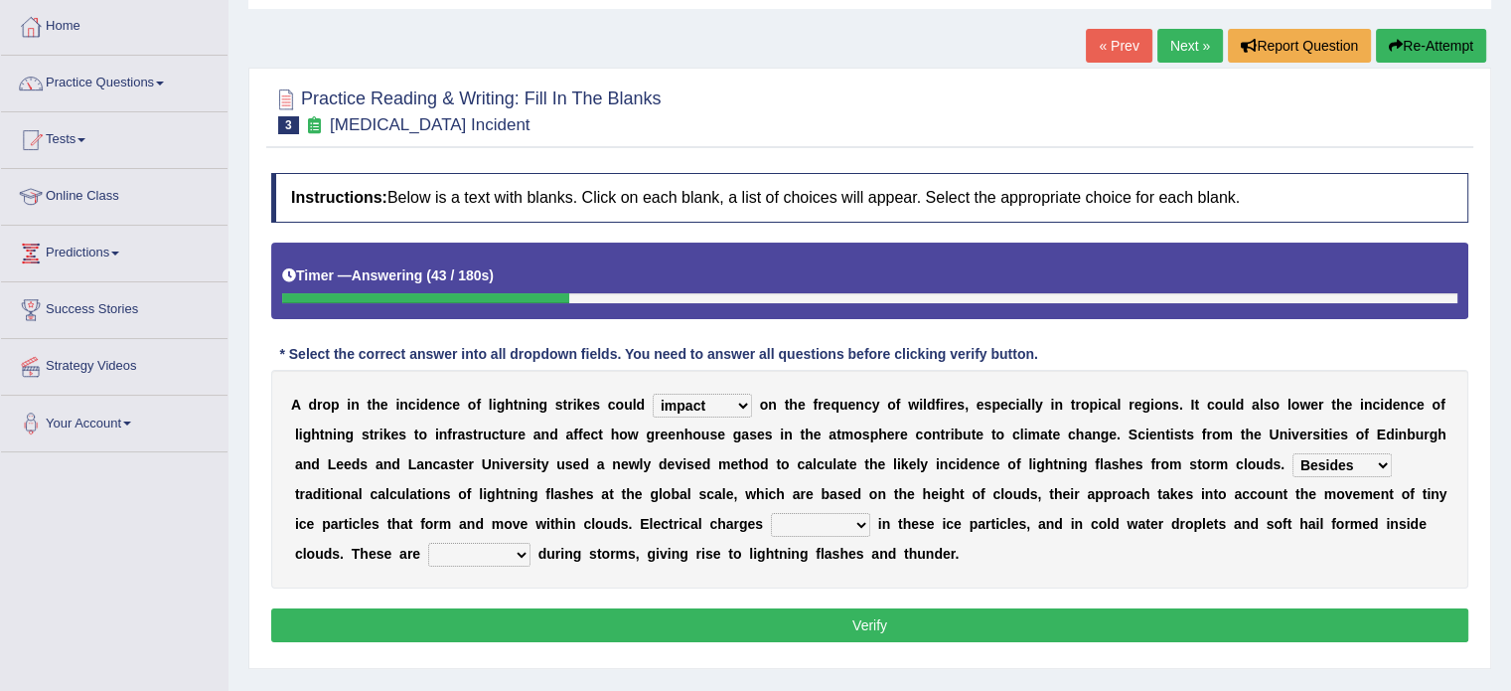
click at [802, 528] on select "run off build up mess up zoom in" at bounding box center [820, 525] width 99 height 24
click at [799, 526] on select "run off build up mess up zoom in" at bounding box center [820, 525] width 99 height 24
select select "build up"
click at [771, 513] on select "run off build up mess up zoom in" at bounding box center [820, 525] width 99 height 24
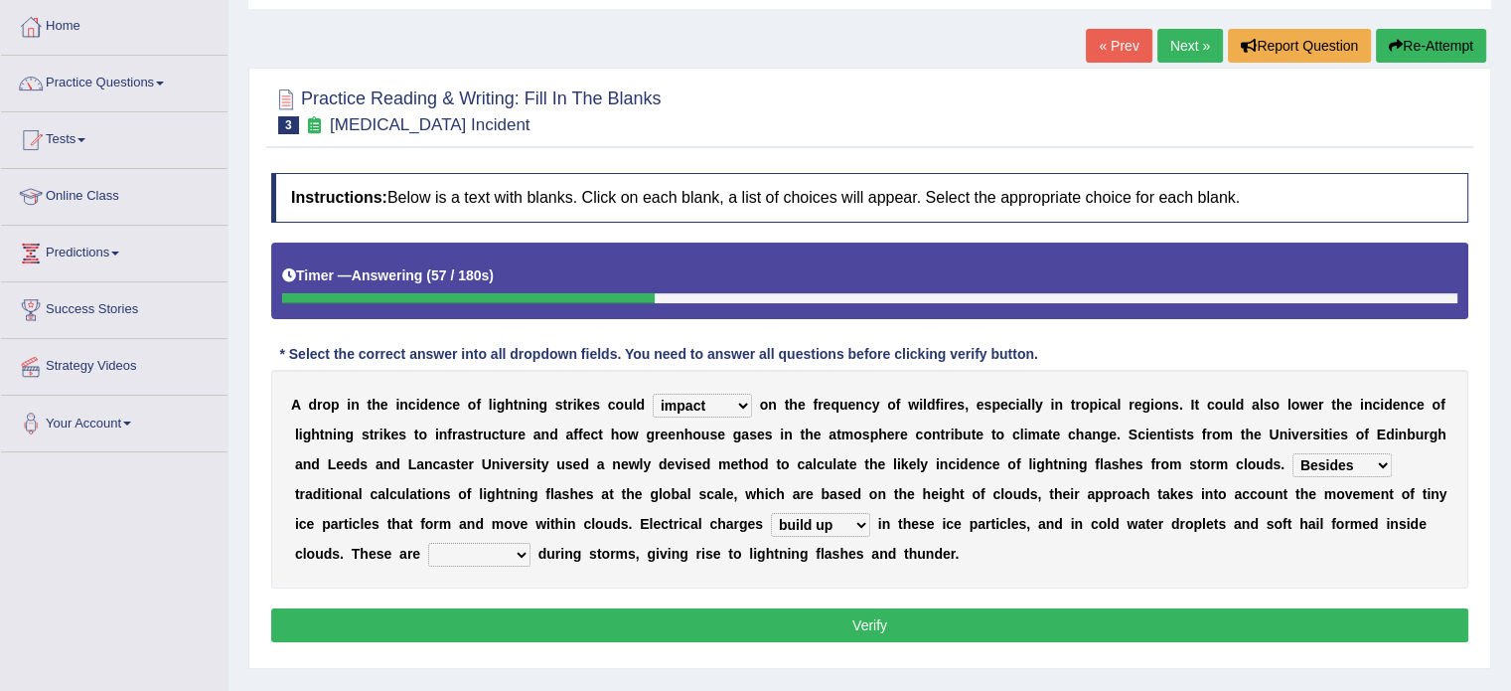
click at [446, 545] on select "collected diverted rounded discharged" at bounding box center [479, 555] width 102 height 24
click at [507, 558] on select "collected diverted rounded discharged" at bounding box center [479, 555] width 102 height 24
select select "collected"
click at [428, 543] on select "collected diverted rounded discharged" at bounding box center [479, 555] width 102 height 24
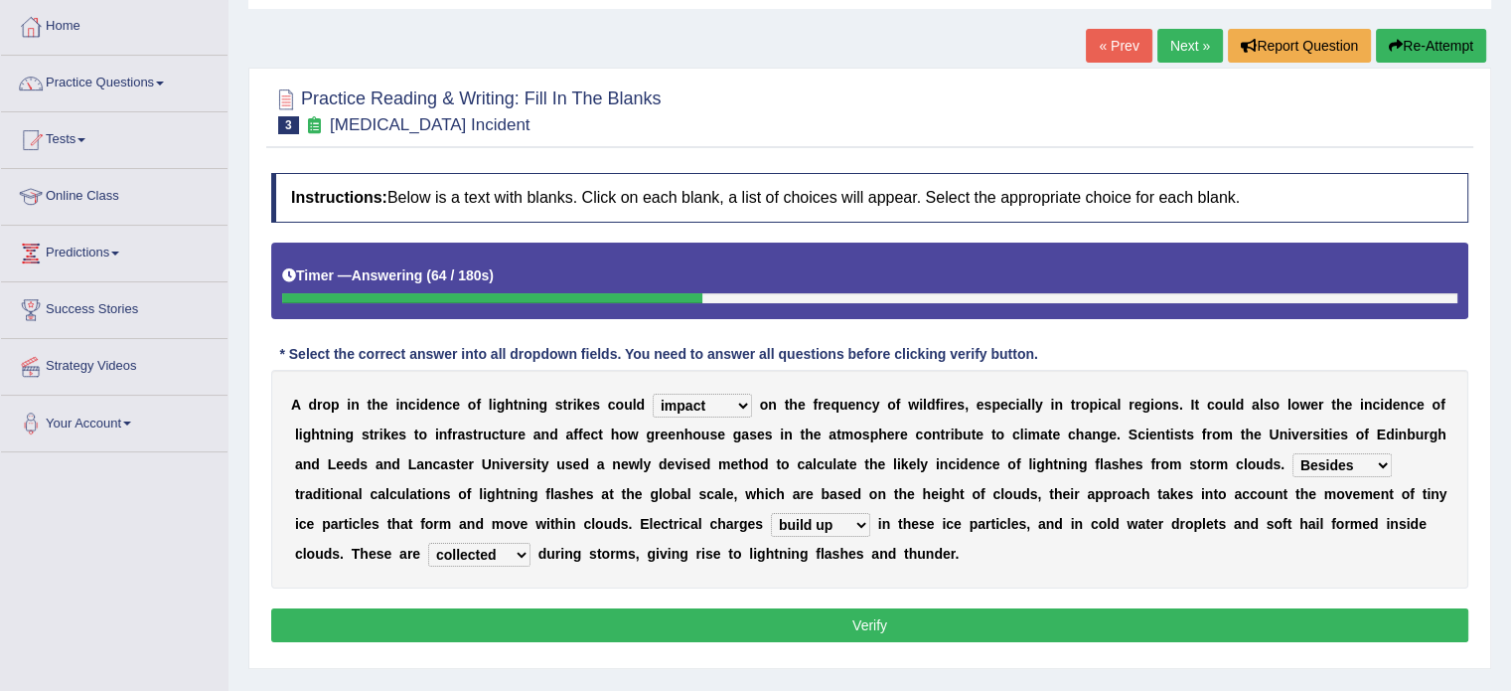
click at [698, 620] on button "Verify" at bounding box center [869, 625] width 1197 height 34
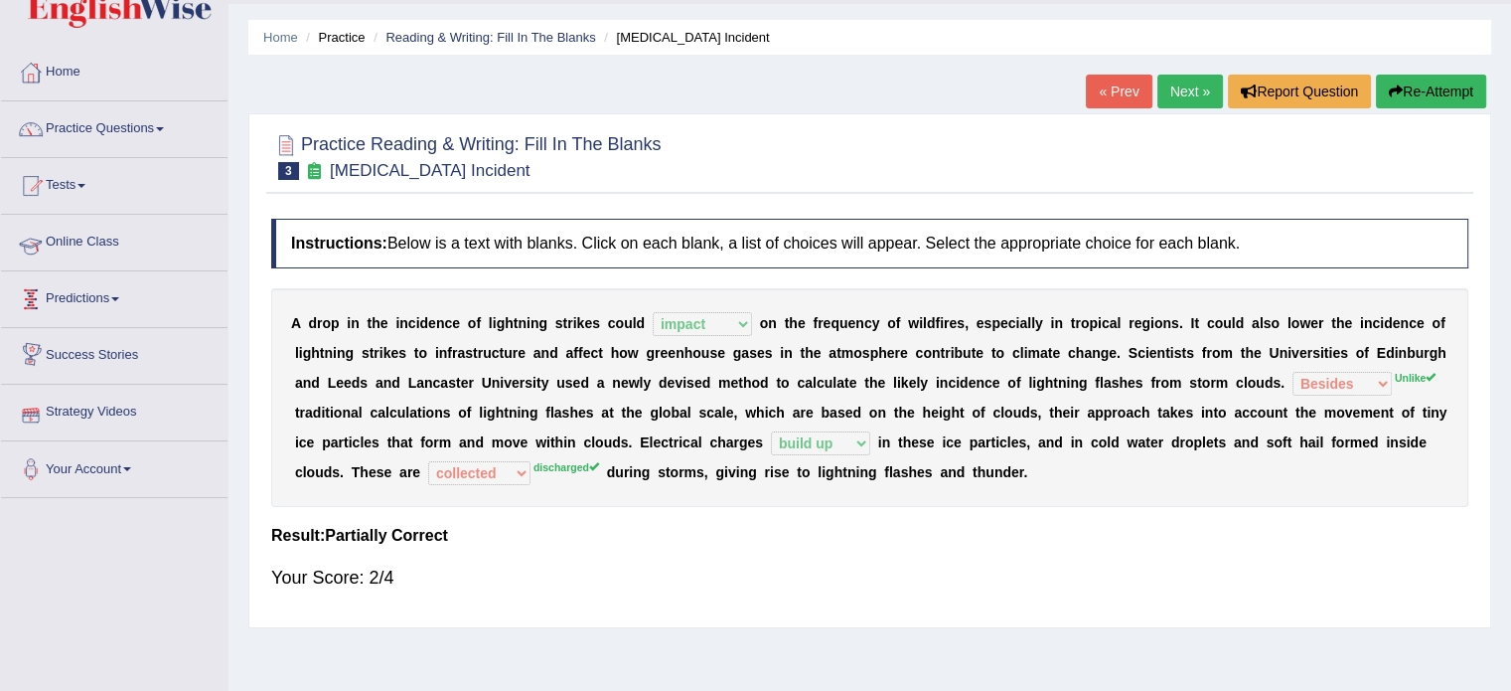
scroll to position [0, 0]
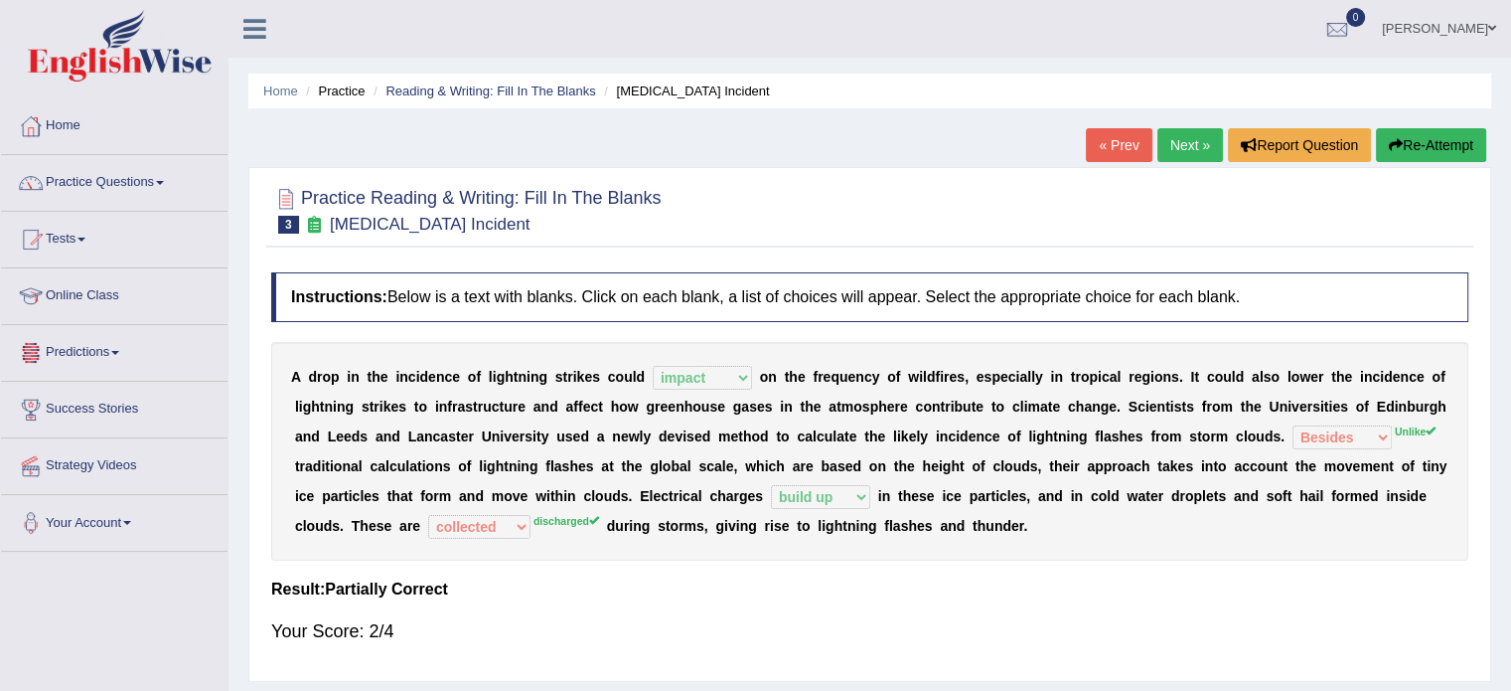
click at [1180, 150] on link "Next »" at bounding box center [1191, 145] width 66 height 34
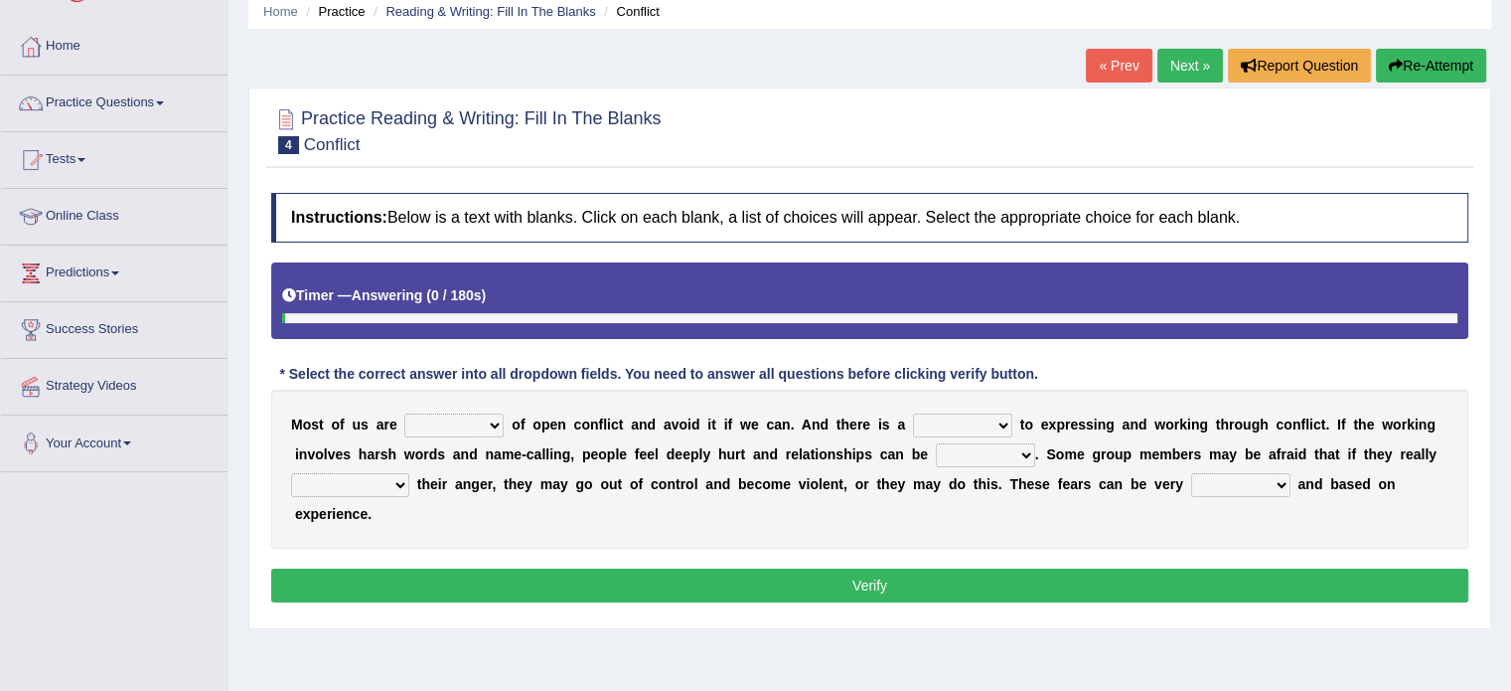
scroll to position [99, 0]
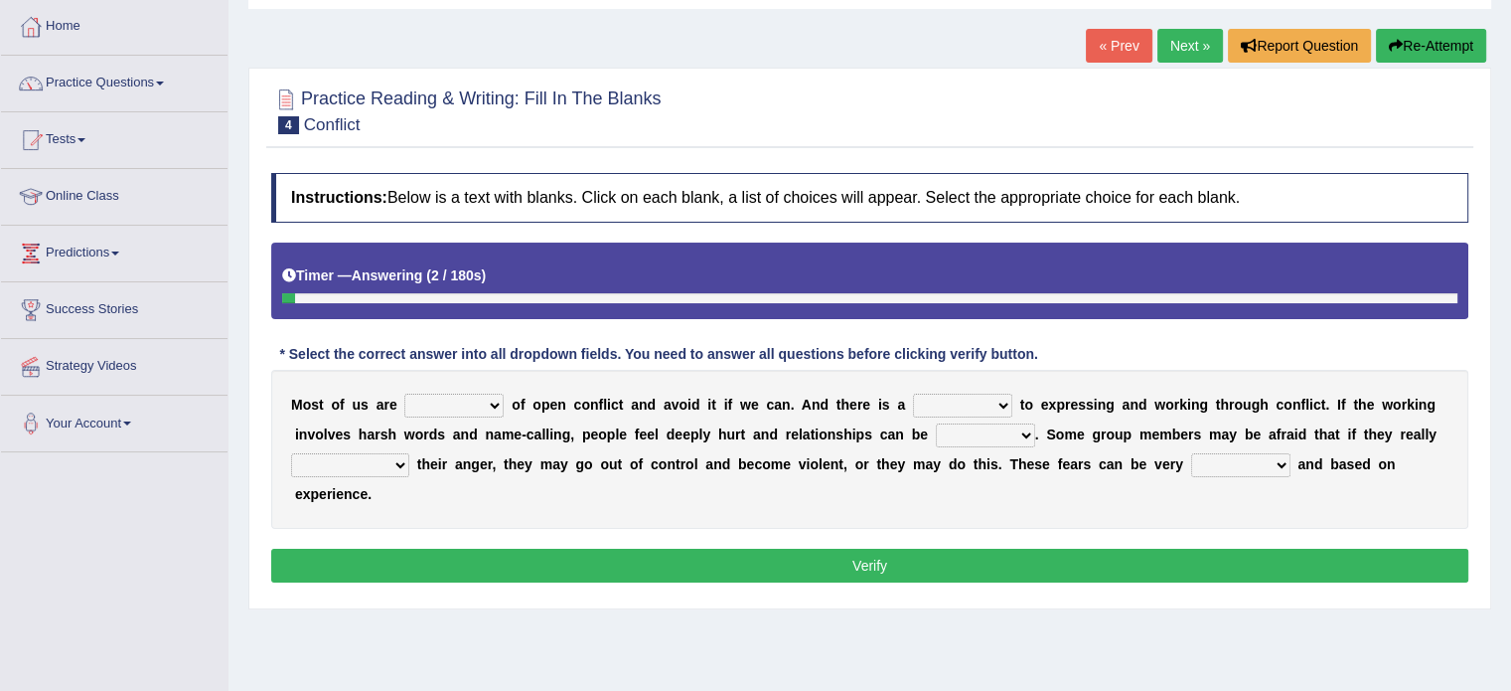
click at [457, 404] on select "panic scared horrible fear" at bounding box center [453, 405] width 99 height 24
click at [472, 403] on select "panic scared horrible fear" at bounding box center [453, 405] width 99 height 24
select select "fear"
click at [404, 393] on select "panic scared horrible fear" at bounding box center [453, 405] width 99 height 24
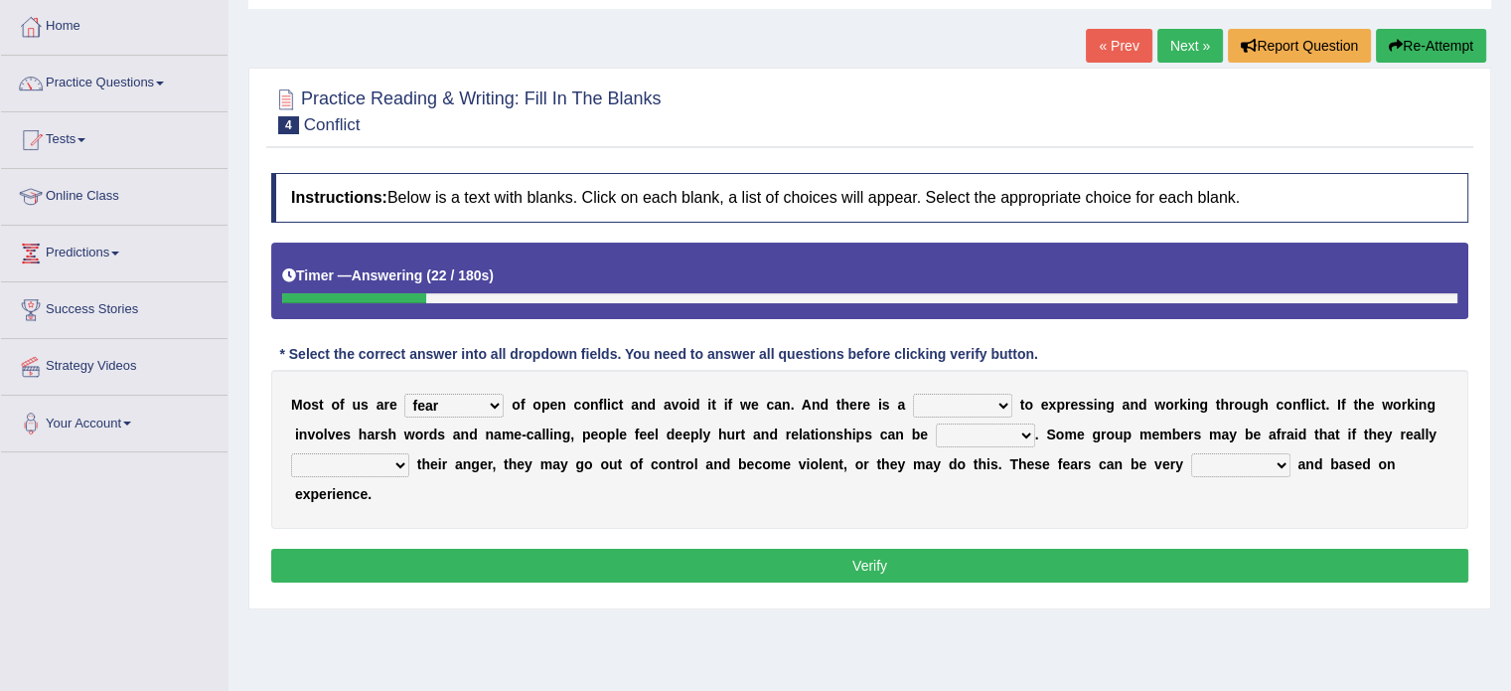
click at [930, 393] on select "hazard challenge risk danger" at bounding box center [962, 405] width 99 height 24
click at [975, 394] on select "hazard challenge risk danger" at bounding box center [962, 405] width 99 height 24
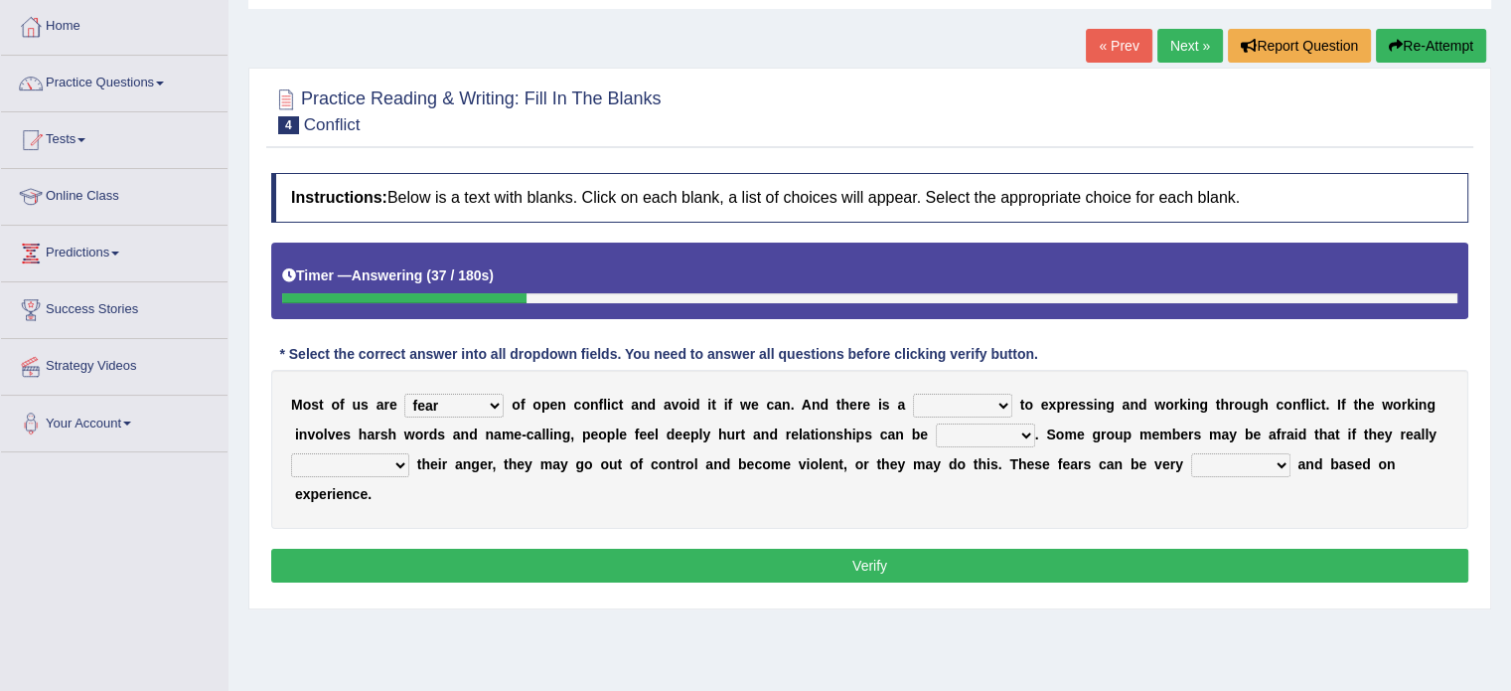
select select "challenge"
click at [913, 393] on select "hazard challenge risk danger" at bounding box center [962, 405] width 99 height 24
click at [973, 438] on select "injured opted impaired damaged" at bounding box center [985, 435] width 99 height 24
select select "damaged"
click at [936, 423] on select "injured opted impaired damaged" at bounding box center [985, 435] width 99 height 24
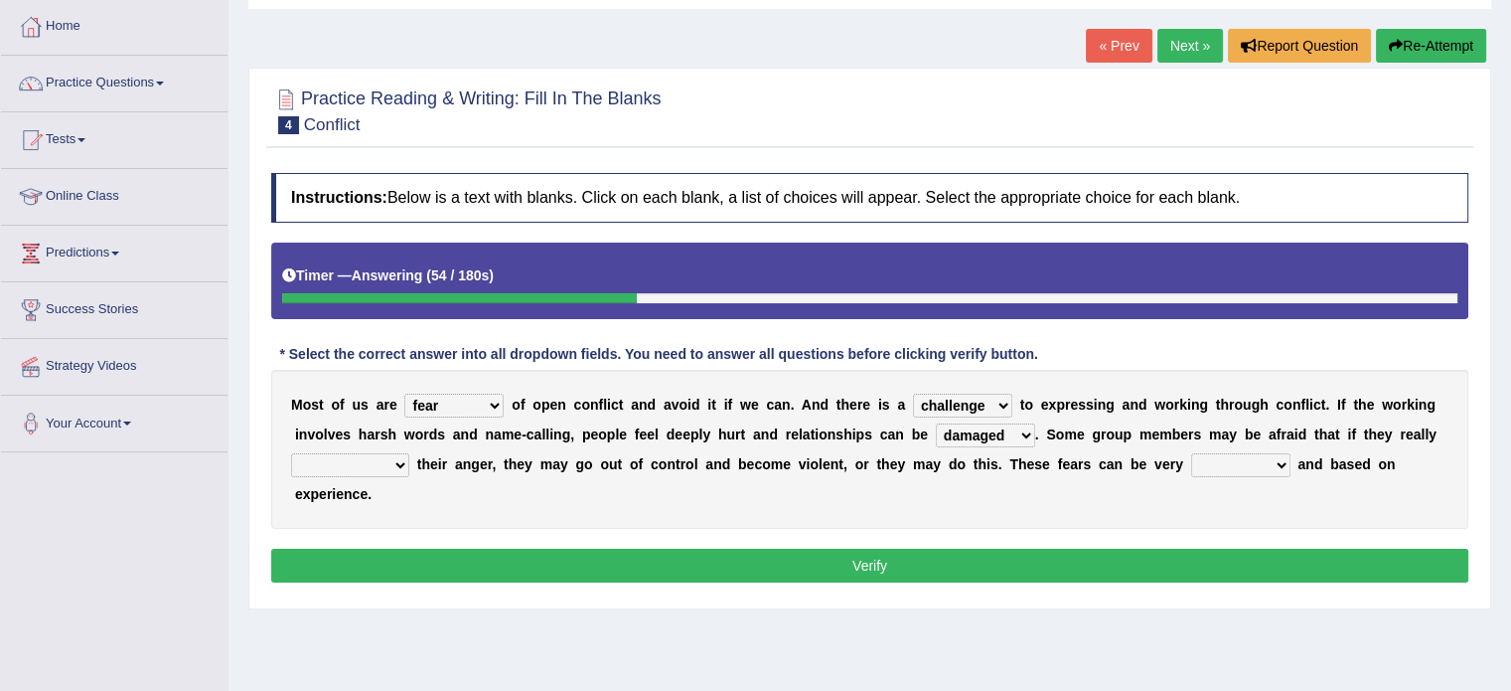
click at [350, 462] on select "express say communicate hide" at bounding box center [350, 465] width 118 height 24
select select "express"
click at [291, 453] on select "express say communicate hide" at bounding box center [350, 465] width 118 height 24
click at [392, 464] on select "express say communicate hide" at bounding box center [350, 465] width 118 height 24
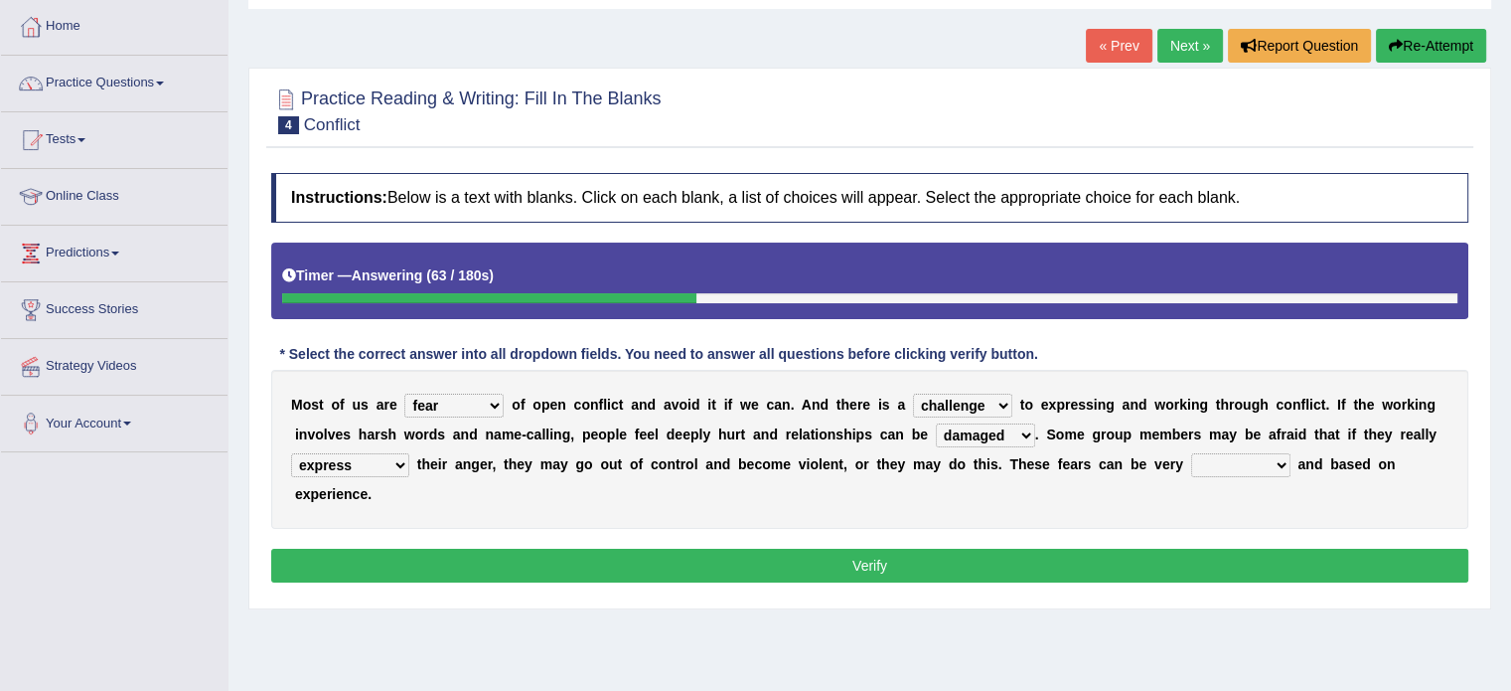
click at [1200, 460] on select "real vivid tangible concrete" at bounding box center [1240, 465] width 99 height 24
select select "real"
click at [1191, 453] on select "real vivid tangible concrete" at bounding box center [1240, 465] width 99 height 24
click at [791, 559] on button "Verify" at bounding box center [869, 565] width 1197 height 34
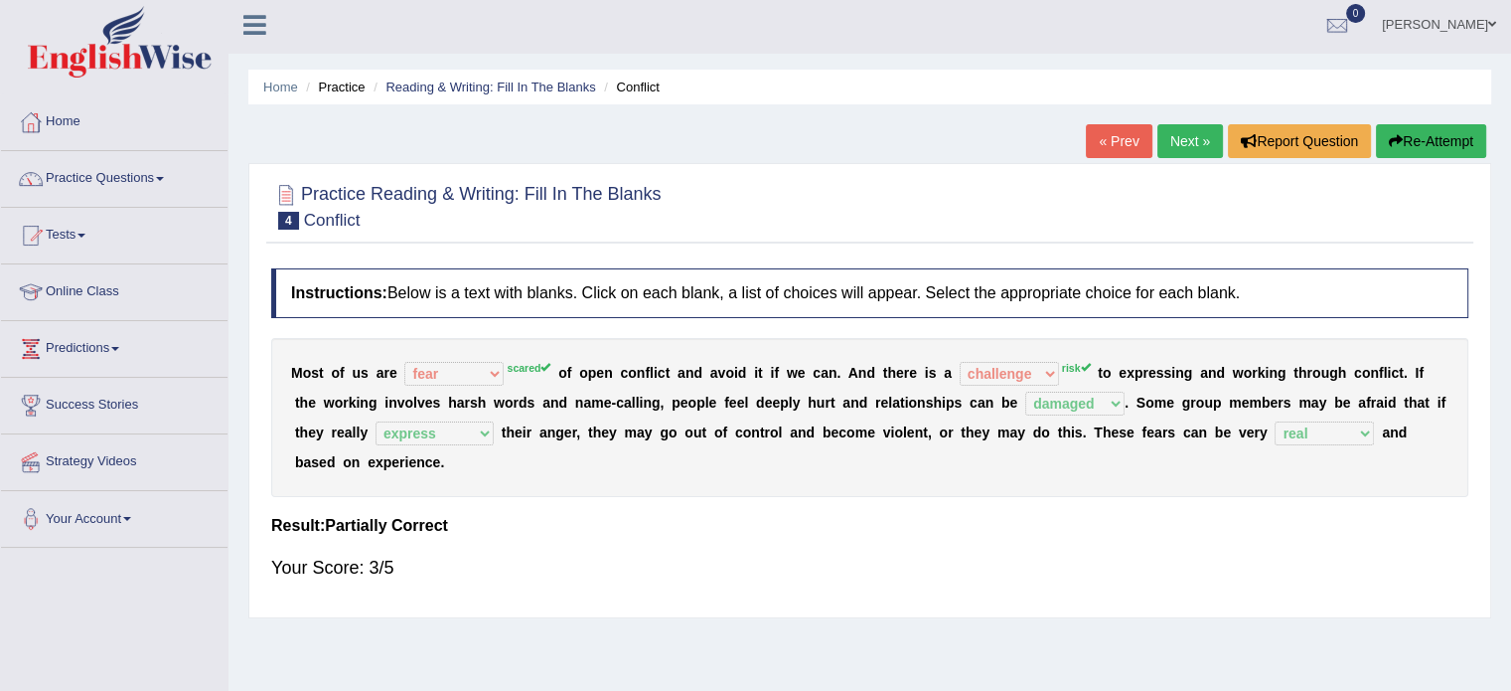
scroll to position [0, 0]
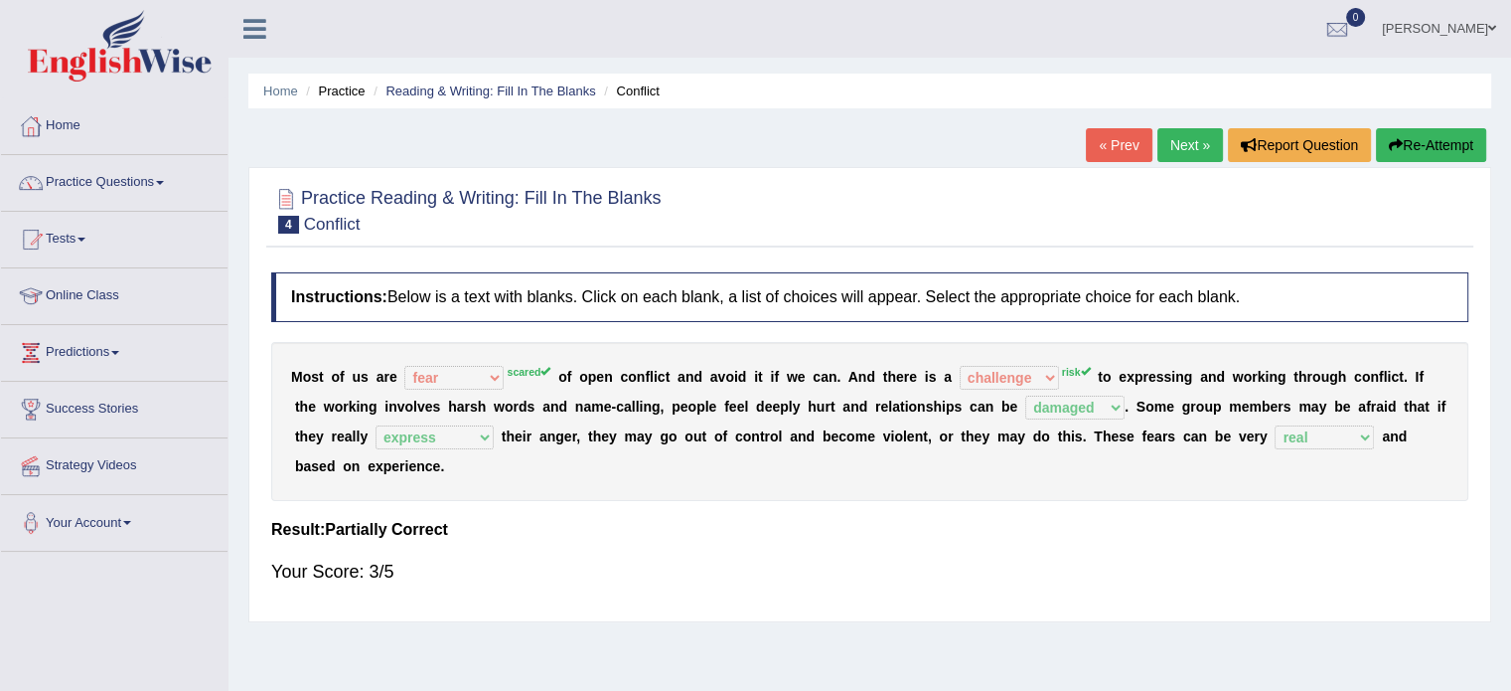
click at [1162, 140] on link "Next »" at bounding box center [1191, 145] width 66 height 34
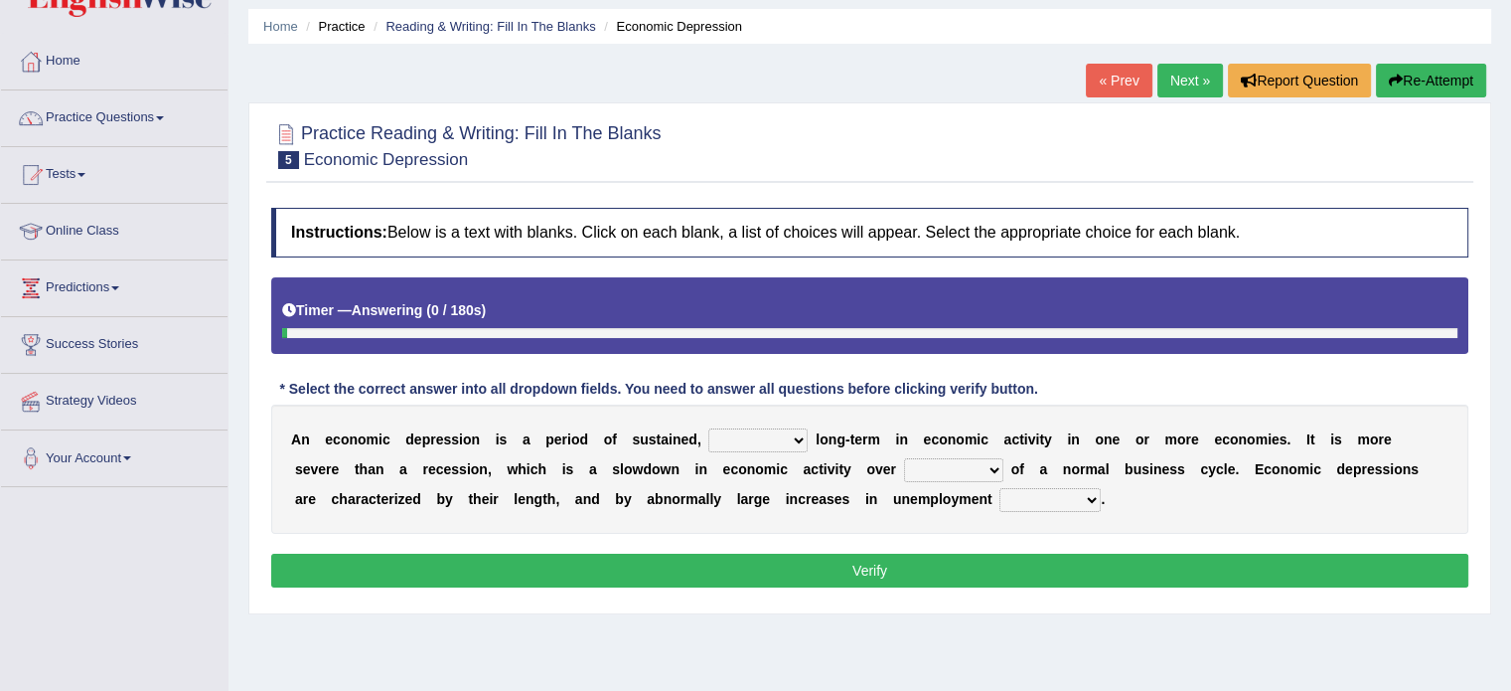
scroll to position [66, 0]
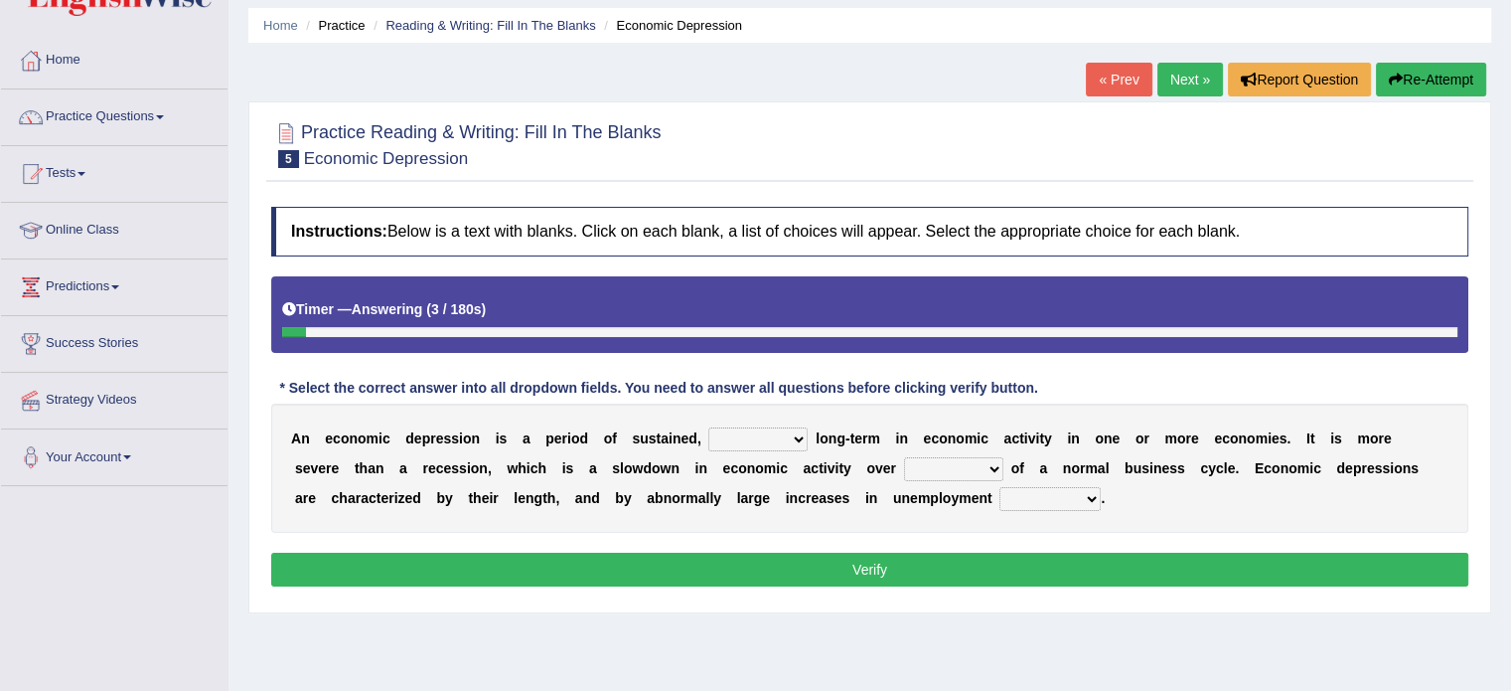
click at [731, 441] on select "variation promotion downturn reduction" at bounding box center [757, 439] width 99 height 24
select select "variation"
click at [708, 427] on select "variation promotion downturn reduction" at bounding box center [757, 439] width 99 height 24
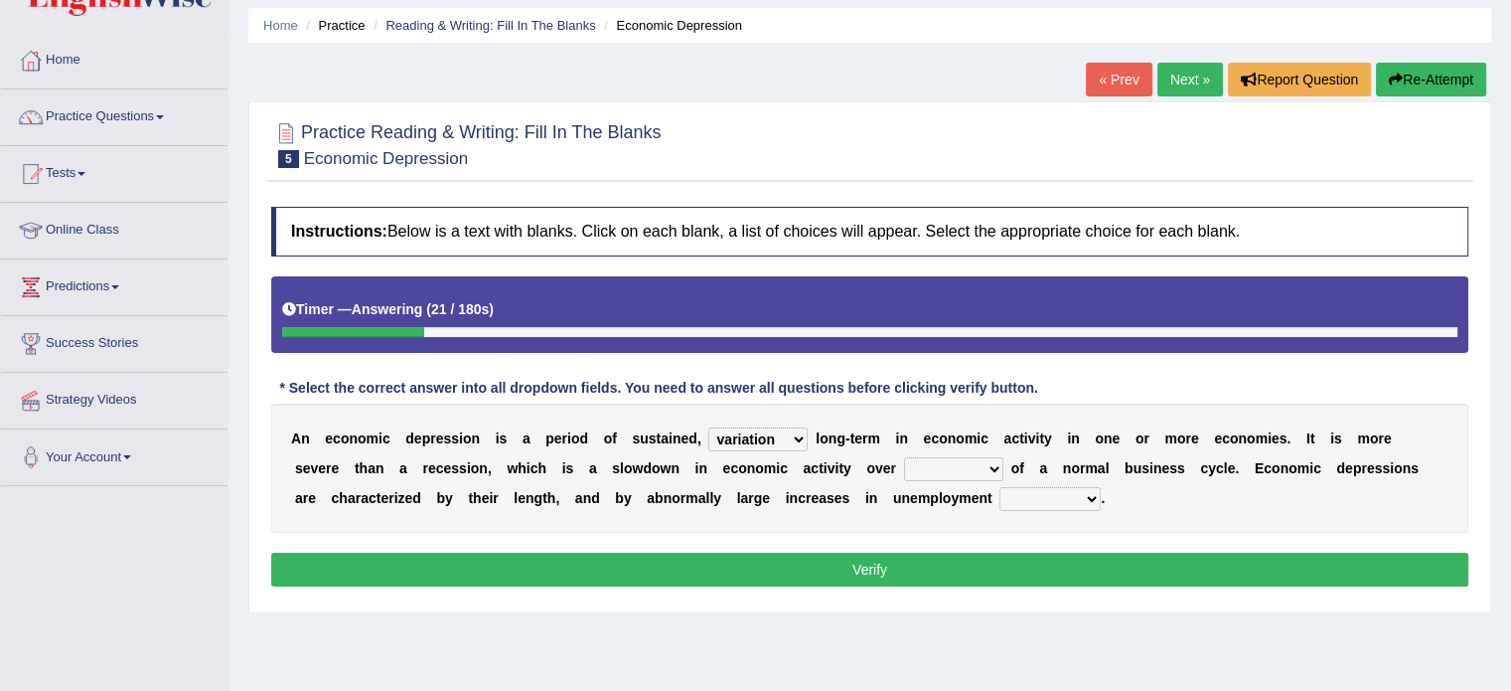
click at [915, 465] on select "an era the course a tally the year" at bounding box center [953, 469] width 99 height 24
select select "an era"
click at [904, 457] on select "an era the course a tally the year" at bounding box center [953, 469] width 99 height 24
click at [1012, 496] on select "calculation bias ratio rate" at bounding box center [1050, 499] width 101 height 24
select select "ratio"
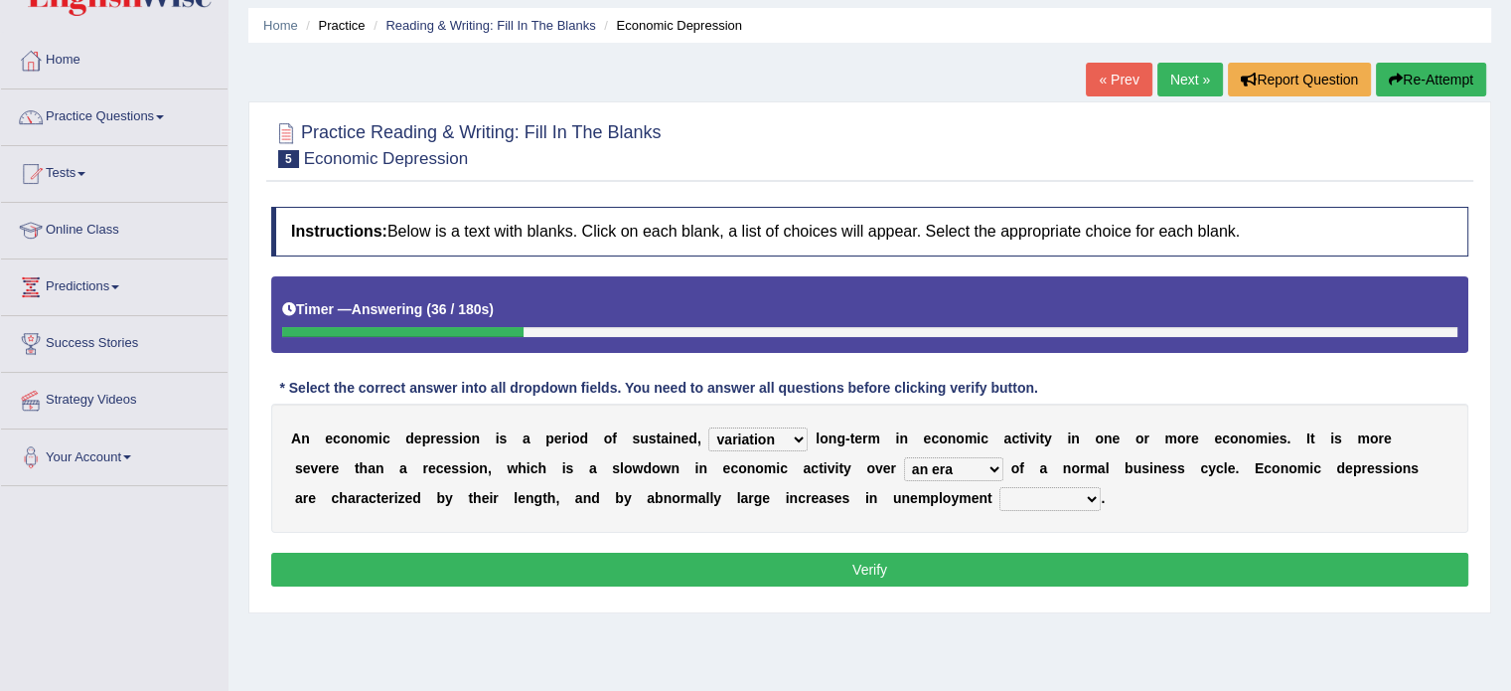
click at [1000, 487] on select "calculation bias ratio rate" at bounding box center [1050, 499] width 101 height 24
click at [889, 563] on button "Verify" at bounding box center [869, 569] width 1197 height 34
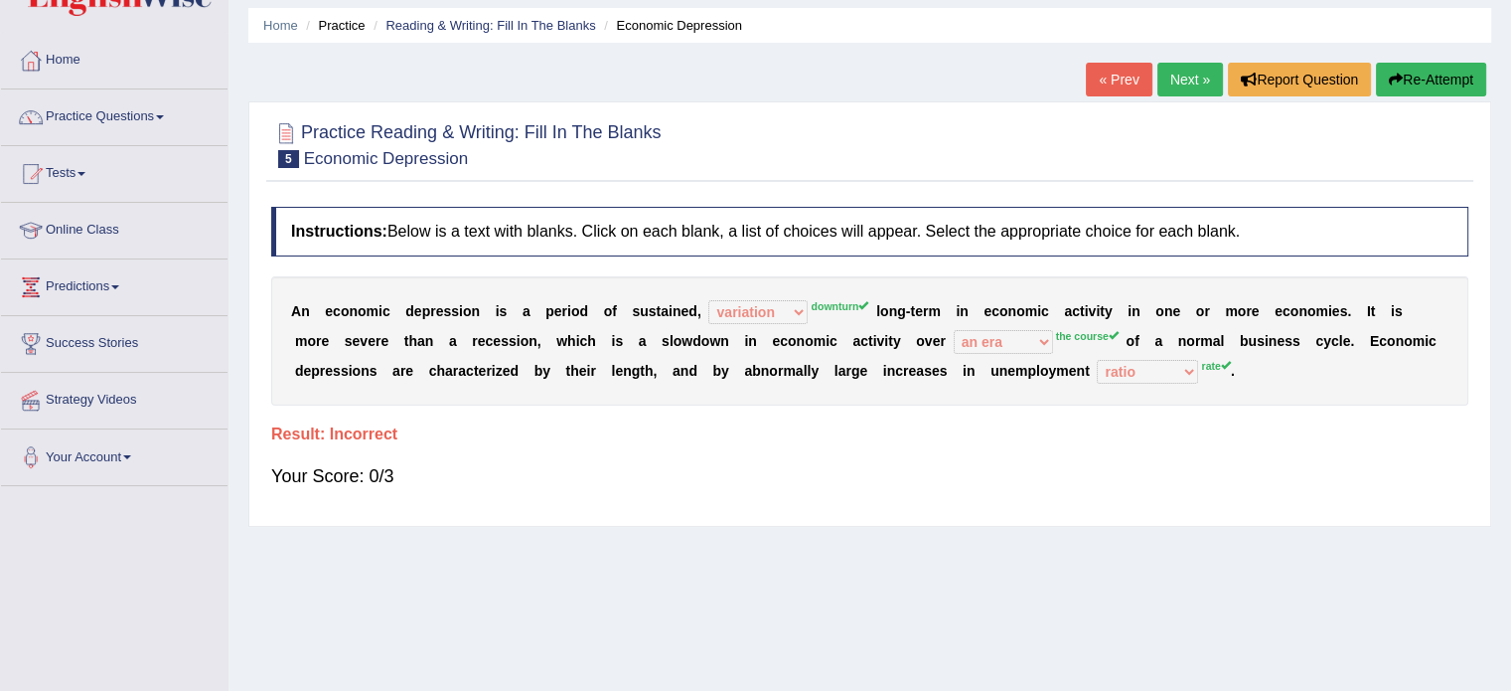
click at [1178, 68] on link "Next »" at bounding box center [1191, 80] width 66 height 34
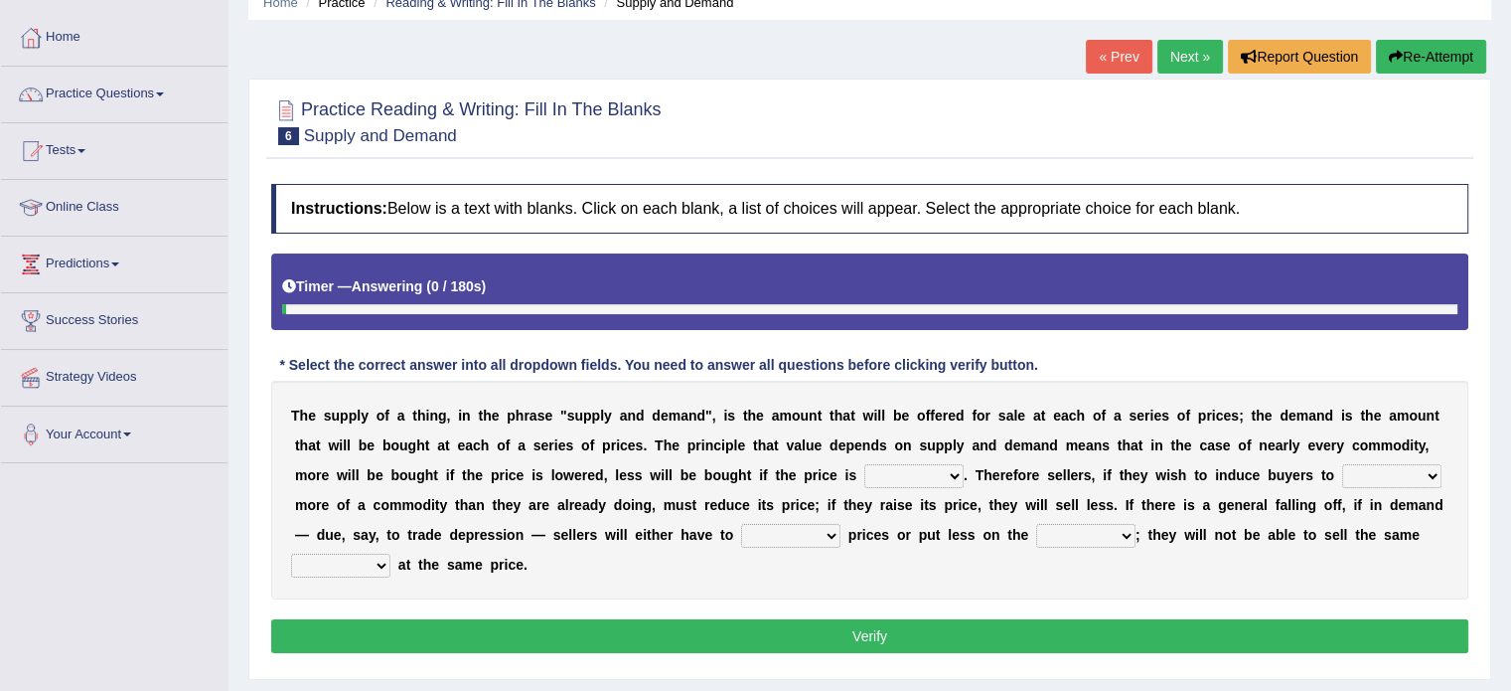
scroll to position [132, 0]
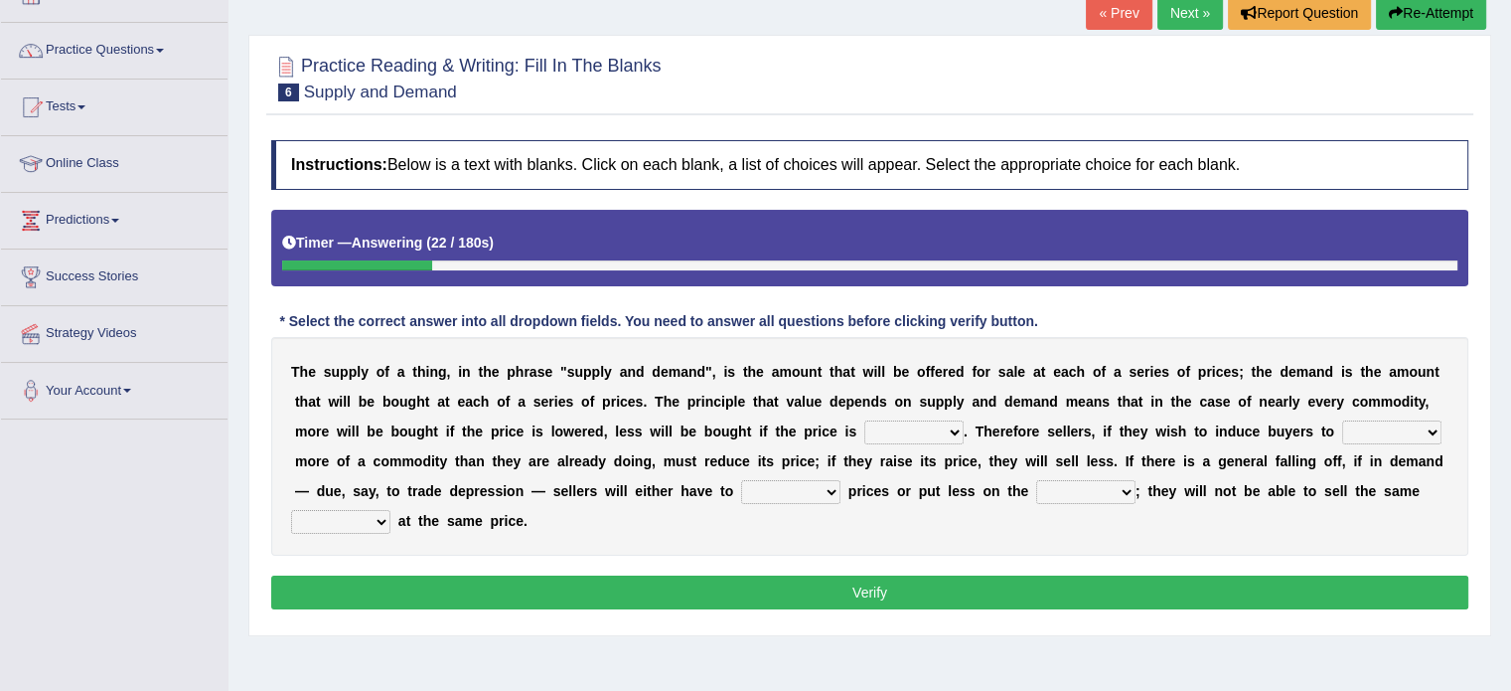
click at [915, 432] on select "higher kept folded raised" at bounding box center [913, 432] width 99 height 24
click at [928, 432] on select "higher kept folded raised" at bounding box center [913, 432] width 99 height 24
select select "higher"
click at [864, 420] on select "higher kept folded raised" at bounding box center [913, 432] width 99 height 24
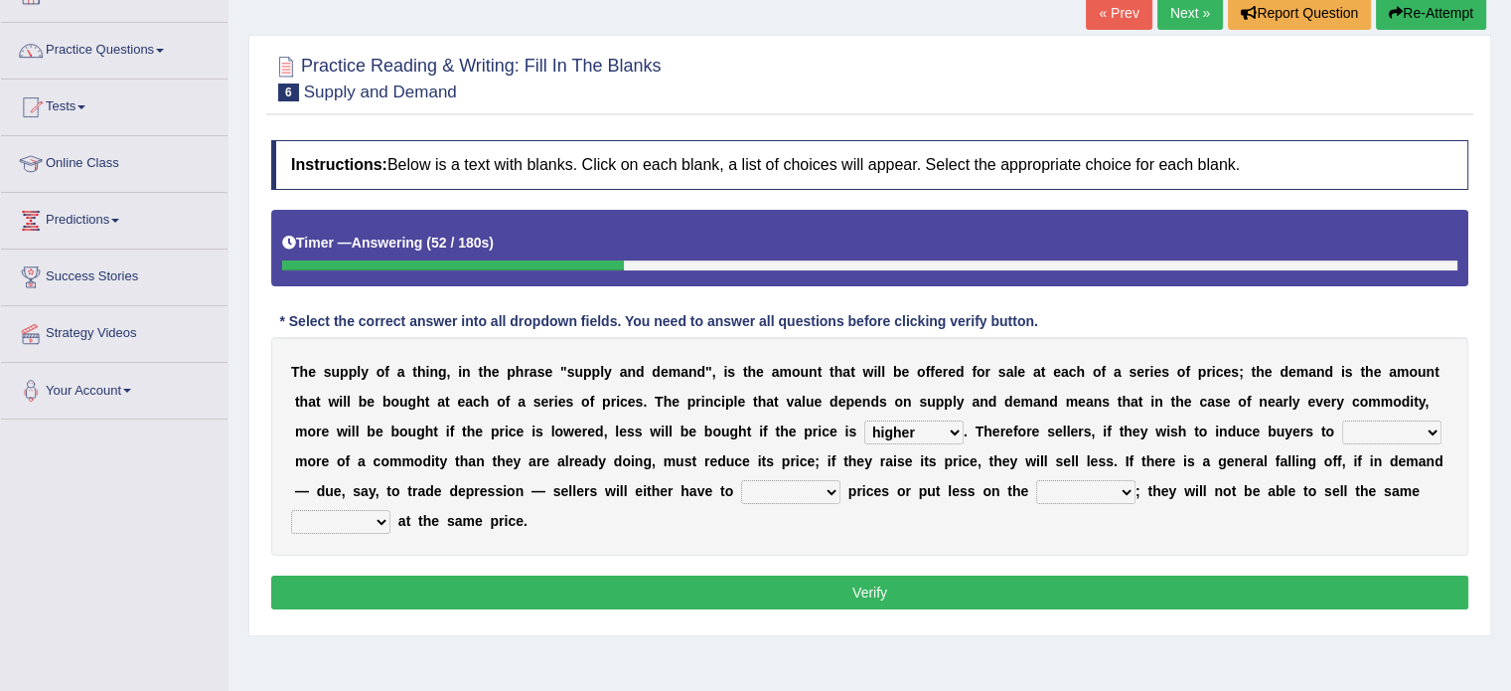
click at [1377, 430] on select "remove judge hide take" at bounding box center [1391, 432] width 99 height 24
click at [1383, 429] on select "remove judge hide take" at bounding box center [1391, 432] width 99 height 24
select select "hide"
click at [1342, 420] on select "remove judge hide take" at bounding box center [1391, 432] width 99 height 24
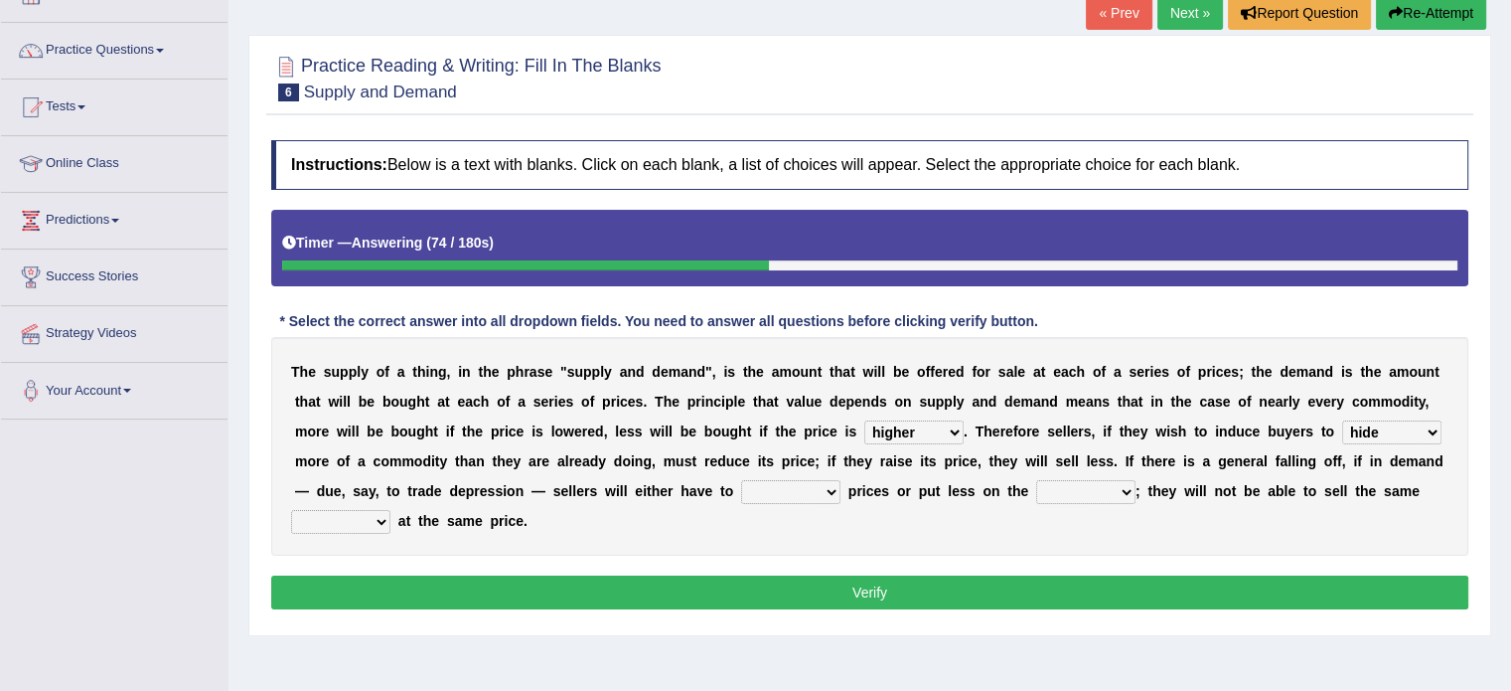
click at [760, 495] on select "trade treat describe reduce" at bounding box center [790, 492] width 99 height 24
select select "reduce"
click at [741, 480] on select "trade treat describe reduce" at bounding box center [790, 492] width 99 height 24
click at [1073, 496] on select "store way market panel" at bounding box center [1085, 492] width 99 height 24
select select "market"
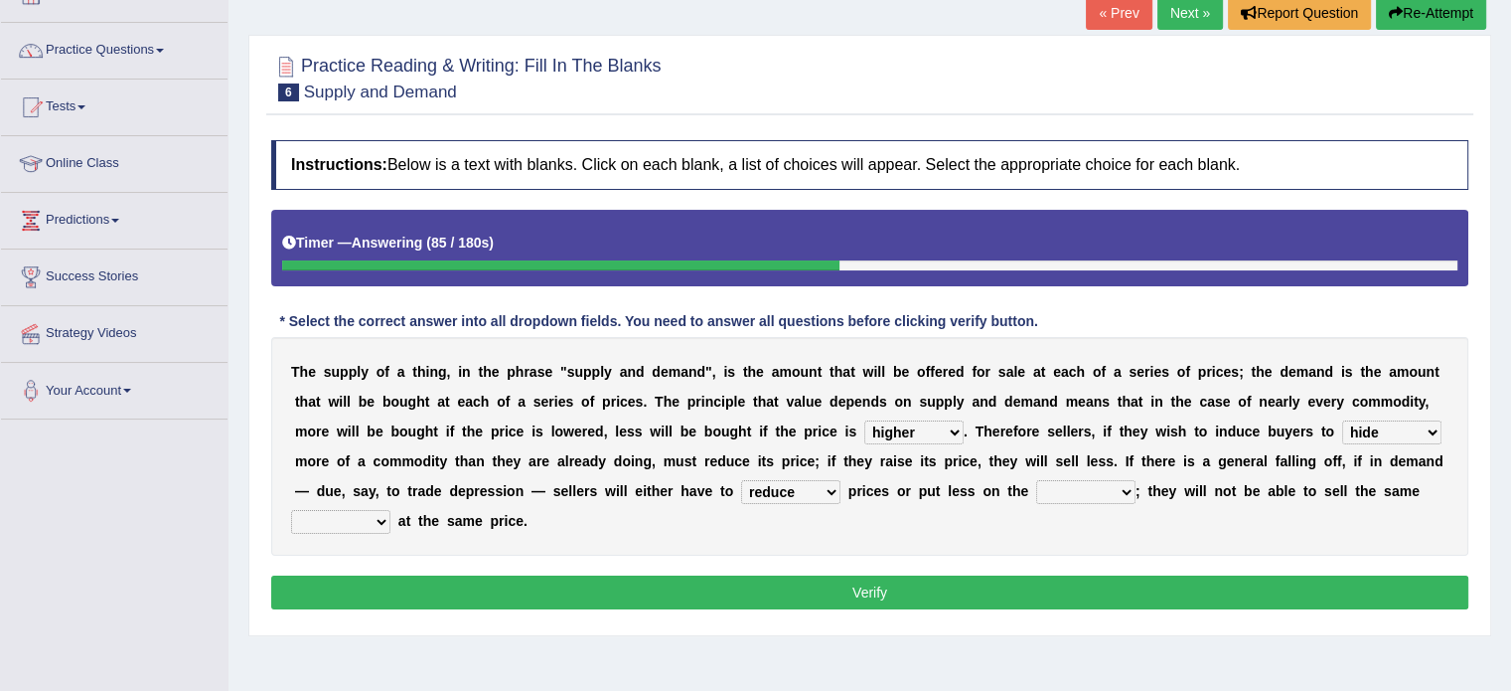
click at [1036, 480] on select "store way market panel" at bounding box center [1085, 492] width 99 height 24
click at [369, 512] on select "quality patch amount deal" at bounding box center [340, 522] width 99 height 24
select select "amount"
click at [291, 510] on select "quality patch amount deal" at bounding box center [340, 522] width 99 height 24
click at [357, 533] on div "T h e s u p p l y o f a t h i n g , i n t h e p h r a s e " s u p p l y a n d d…" at bounding box center [869, 446] width 1197 height 219
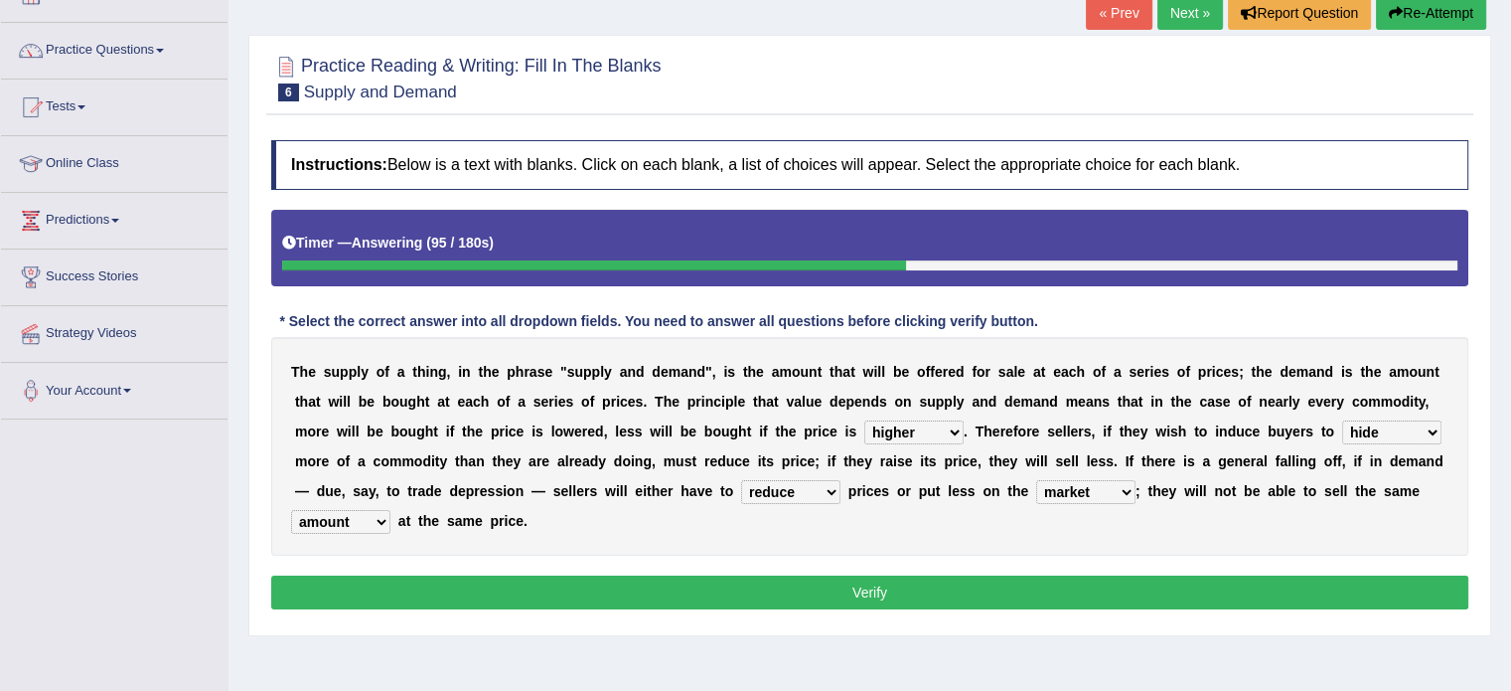
click at [362, 519] on select "quality patch amount deal" at bounding box center [340, 522] width 99 height 24
click at [563, 587] on button "Verify" at bounding box center [869, 592] width 1197 height 34
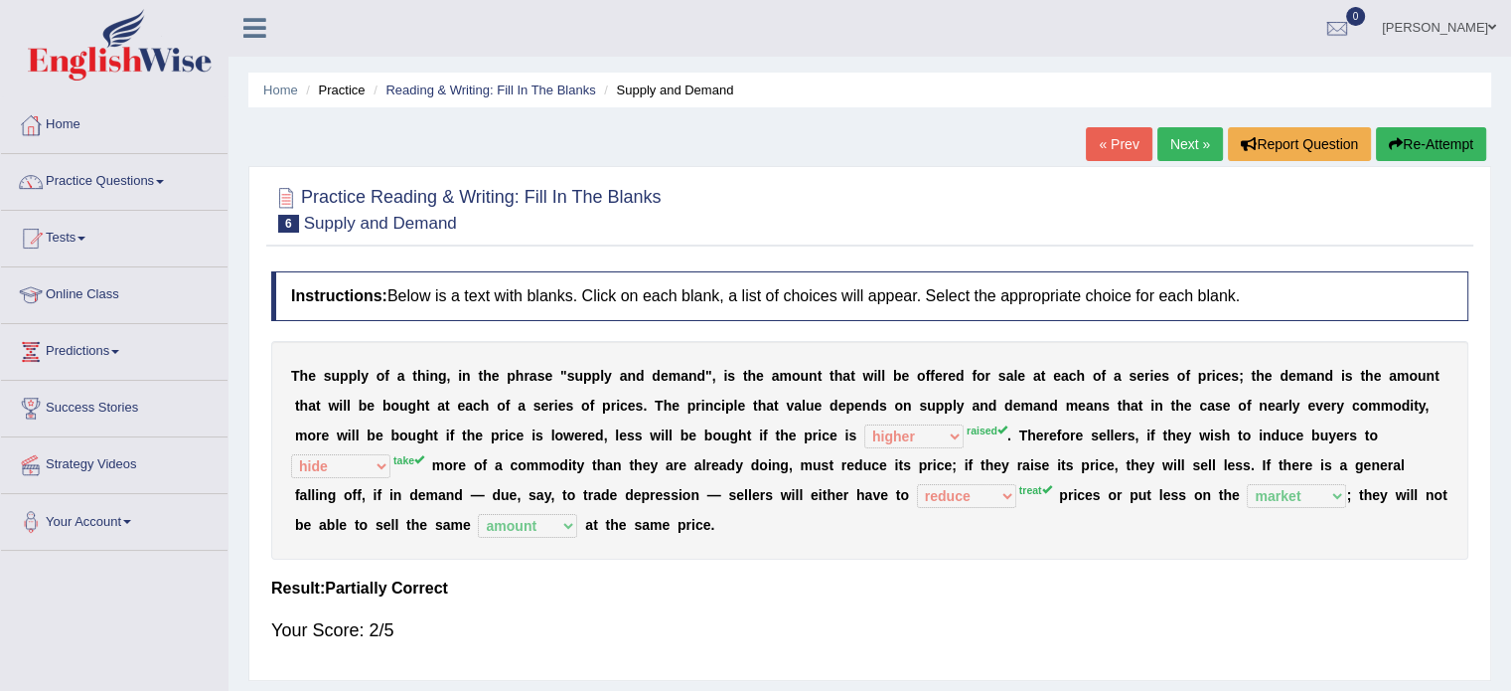
scroll to position [0, 0]
click at [1171, 149] on link "Next »" at bounding box center [1191, 145] width 66 height 34
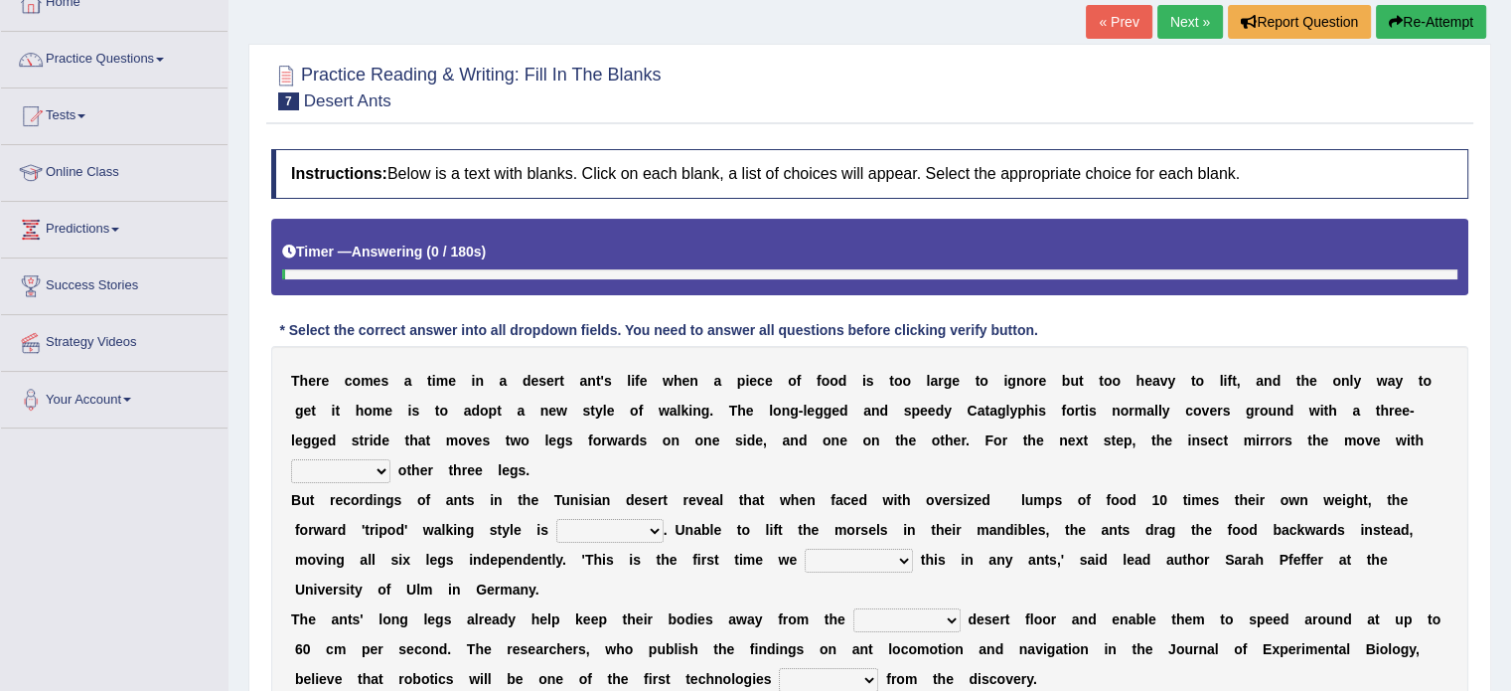
scroll to position [132, 0]
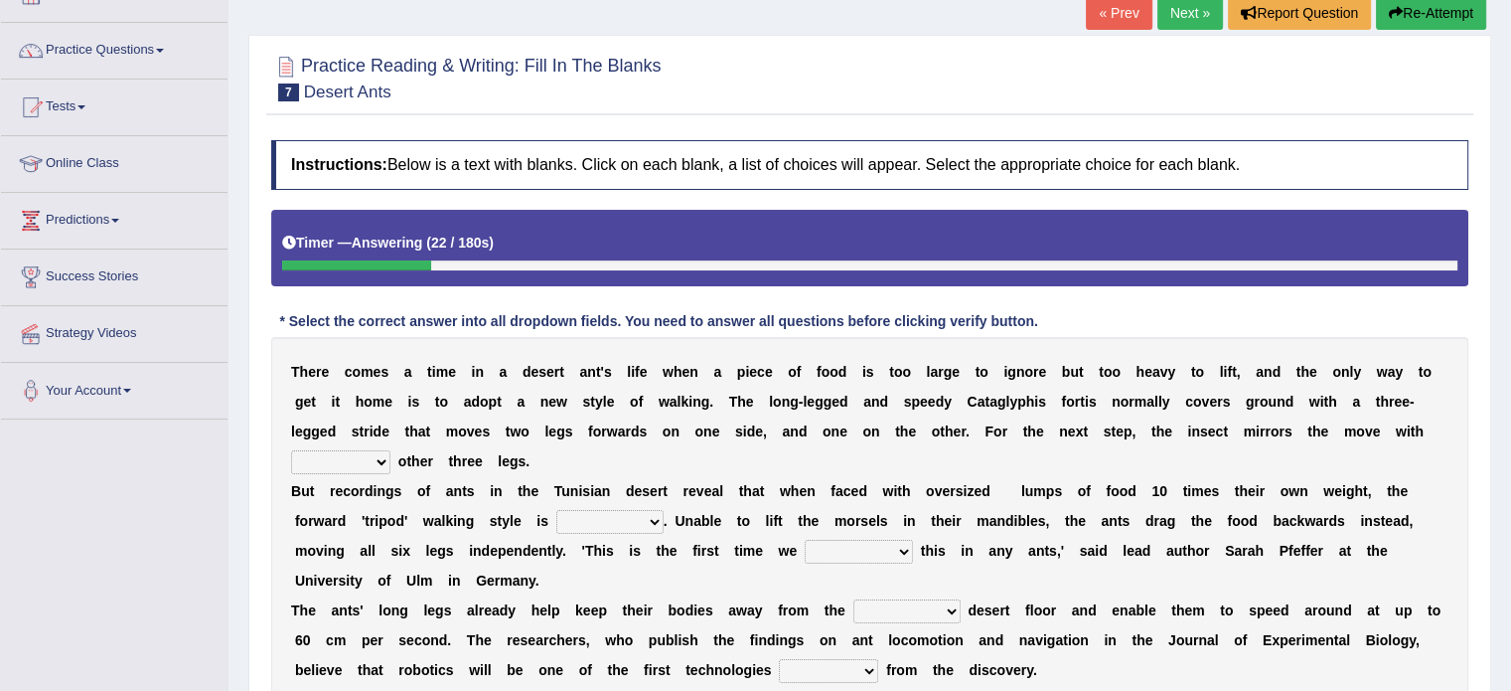
click at [341, 460] on select "her its there his" at bounding box center [340, 462] width 99 height 24
select select "there"
click at [291, 450] on select "her its there his" at bounding box center [340, 462] width 99 height 24
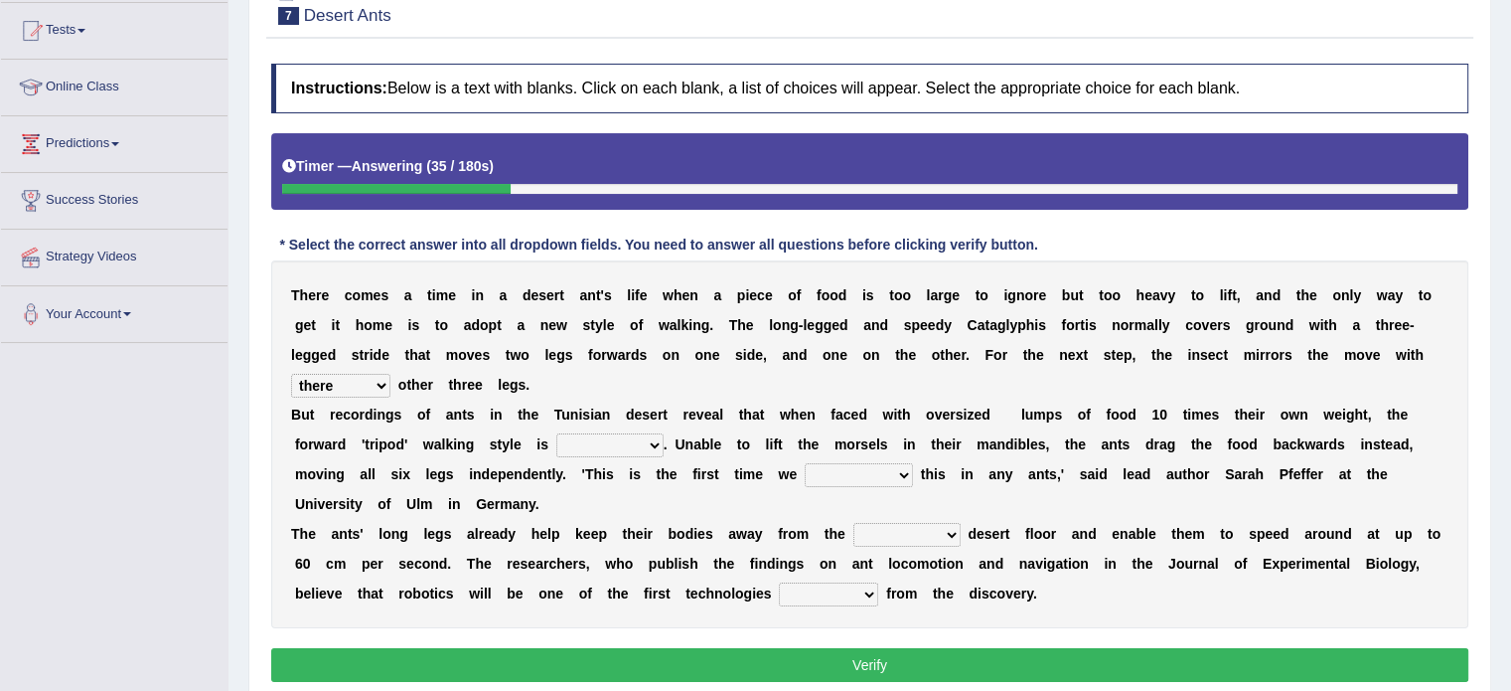
scroll to position [232, 0]
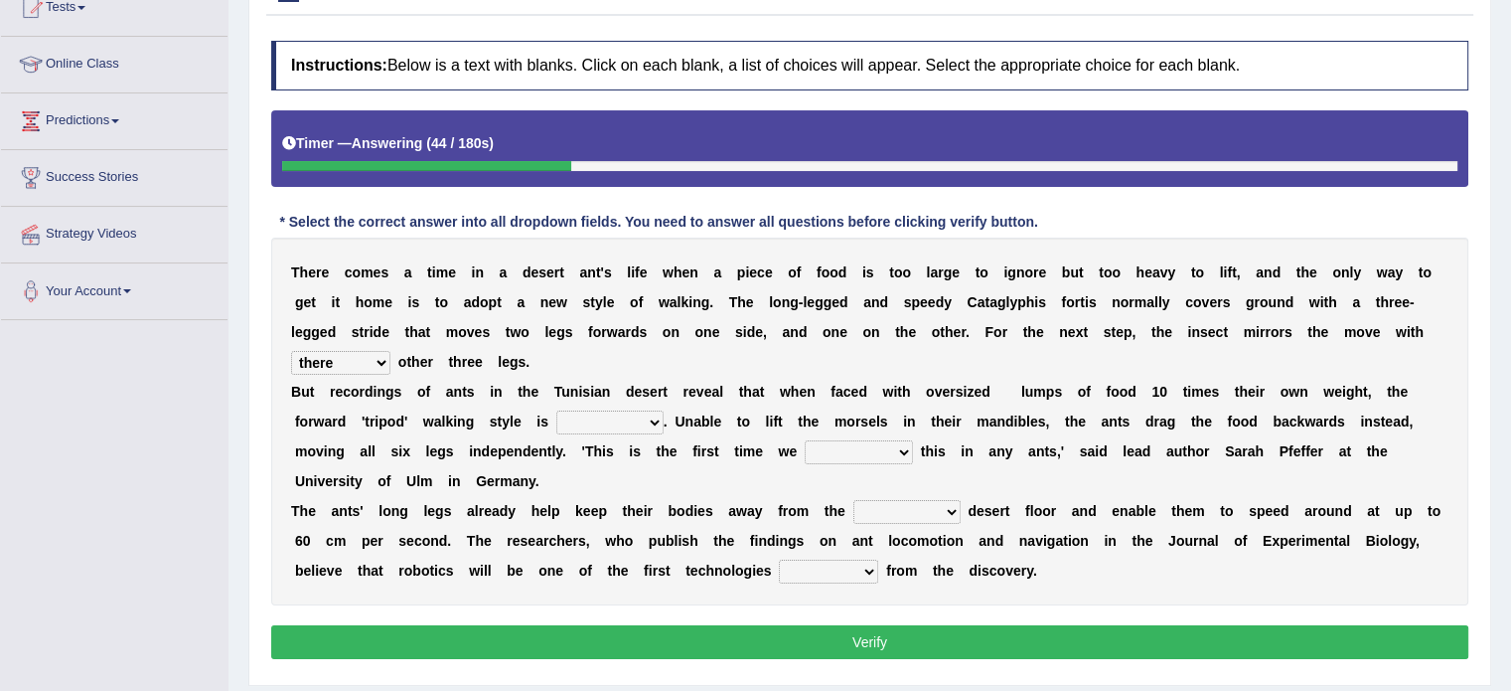
click at [583, 421] on select "abandoned abandon abandoning abandoned" at bounding box center [609, 422] width 107 height 24
select select "abandon"
click at [556, 410] on select "abandoned abandon abandoning abandoned" at bounding box center [609, 422] width 107 height 24
click at [867, 440] on select "saw seen having seen have seen" at bounding box center [859, 452] width 108 height 24
select select "have seen"
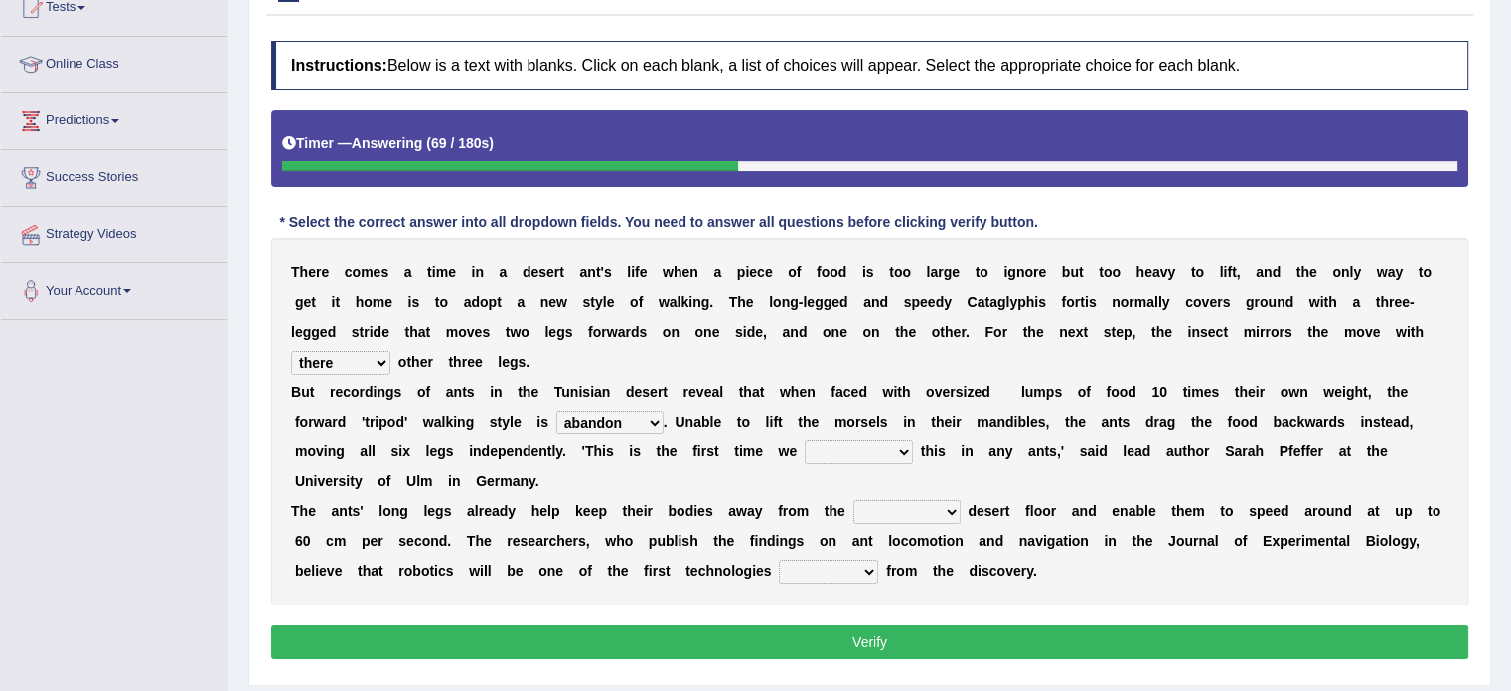
click at [805, 440] on select "saw seen having seen have seen" at bounding box center [859, 452] width 108 height 24
click at [911, 512] on select "emotional stuck unsensored scorching" at bounding box center [907, 512] width 107 height 24
select select "stuck"
click at [854, 500] on select "emotional stuck unsensored scorching" at bounding box center [907, 512] width 107 height 24
click at [833, 568] on select "benefited benefit to benefit benefits" at bounding box center [828, 571] width 99 height 24
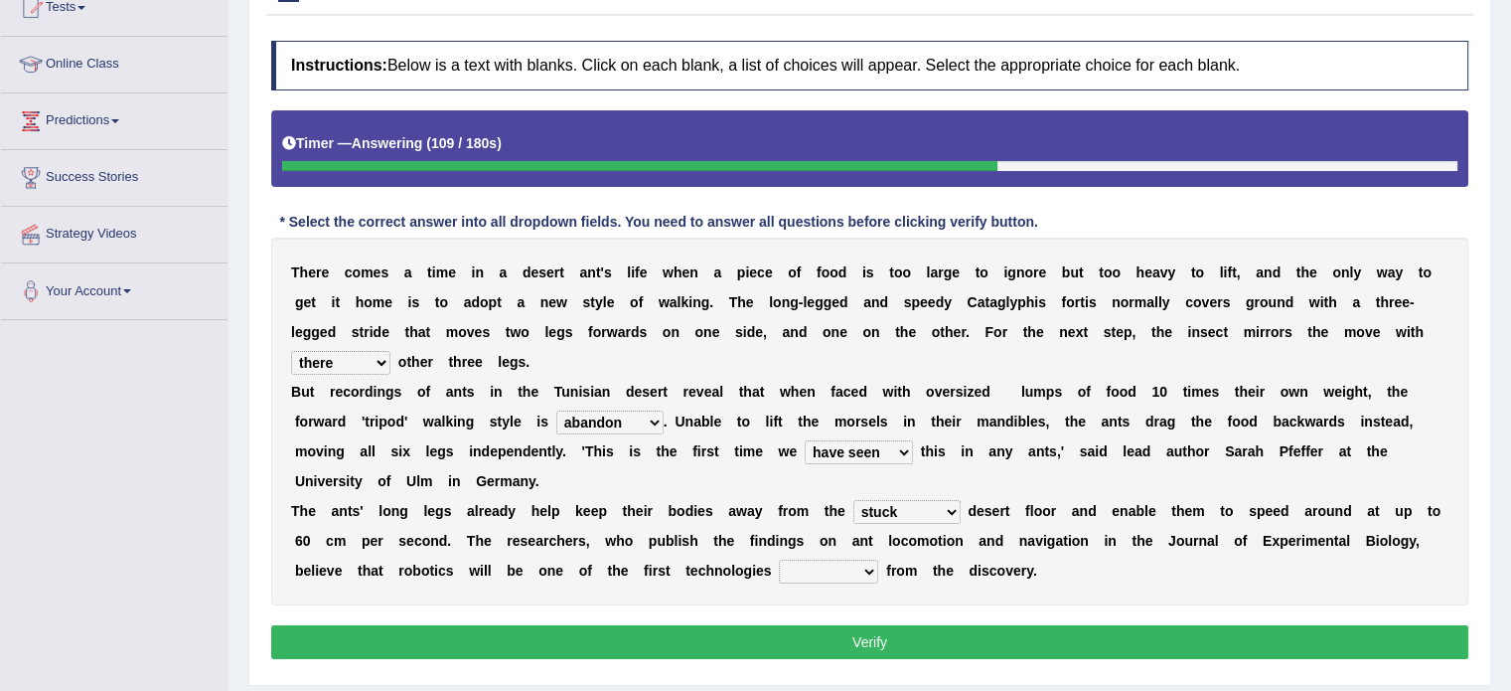
select select "benefit"
click at [779, 559] on select "benefited benefit to benefit benefits" at bounding box center [828, 571] width 99 height 24
click at [868, 643] on button "Verify" at bounding box center [869, 642] width 1197 height 34
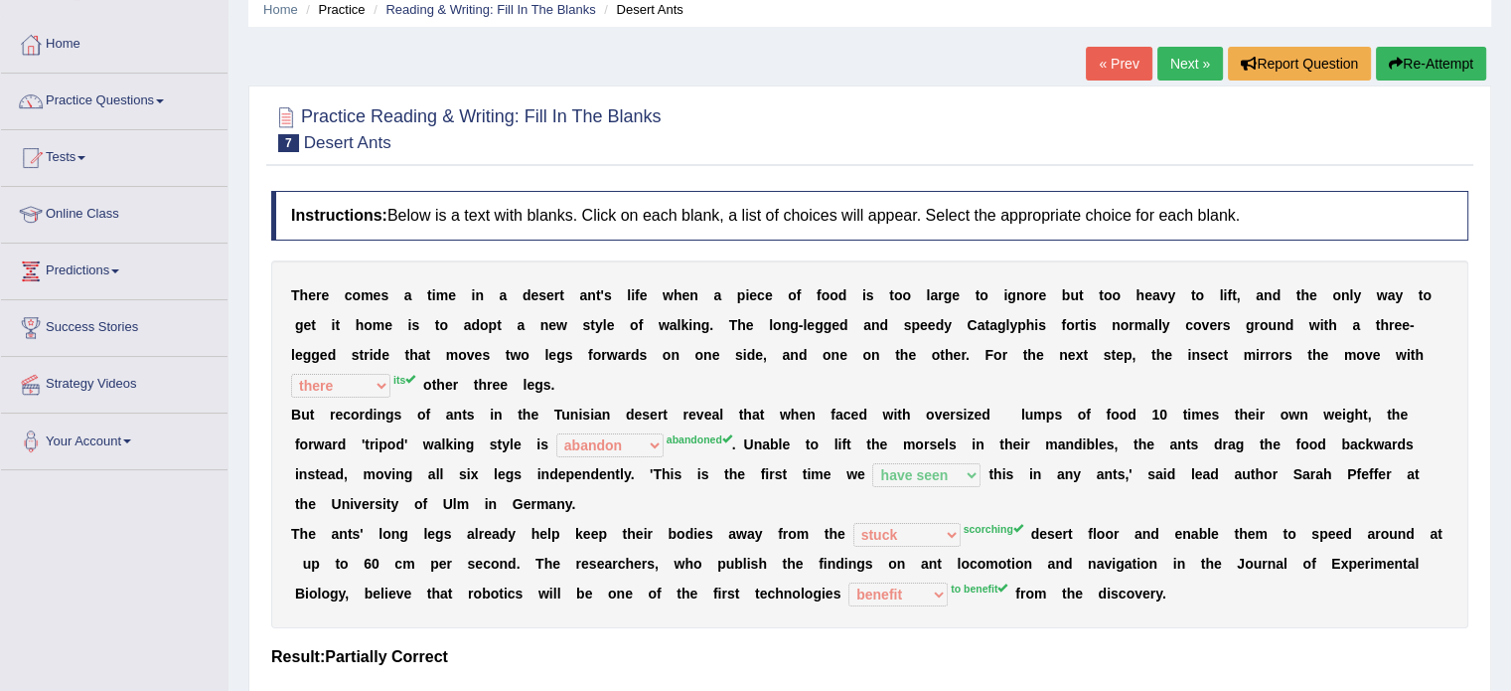
scroll to position [0, 0]
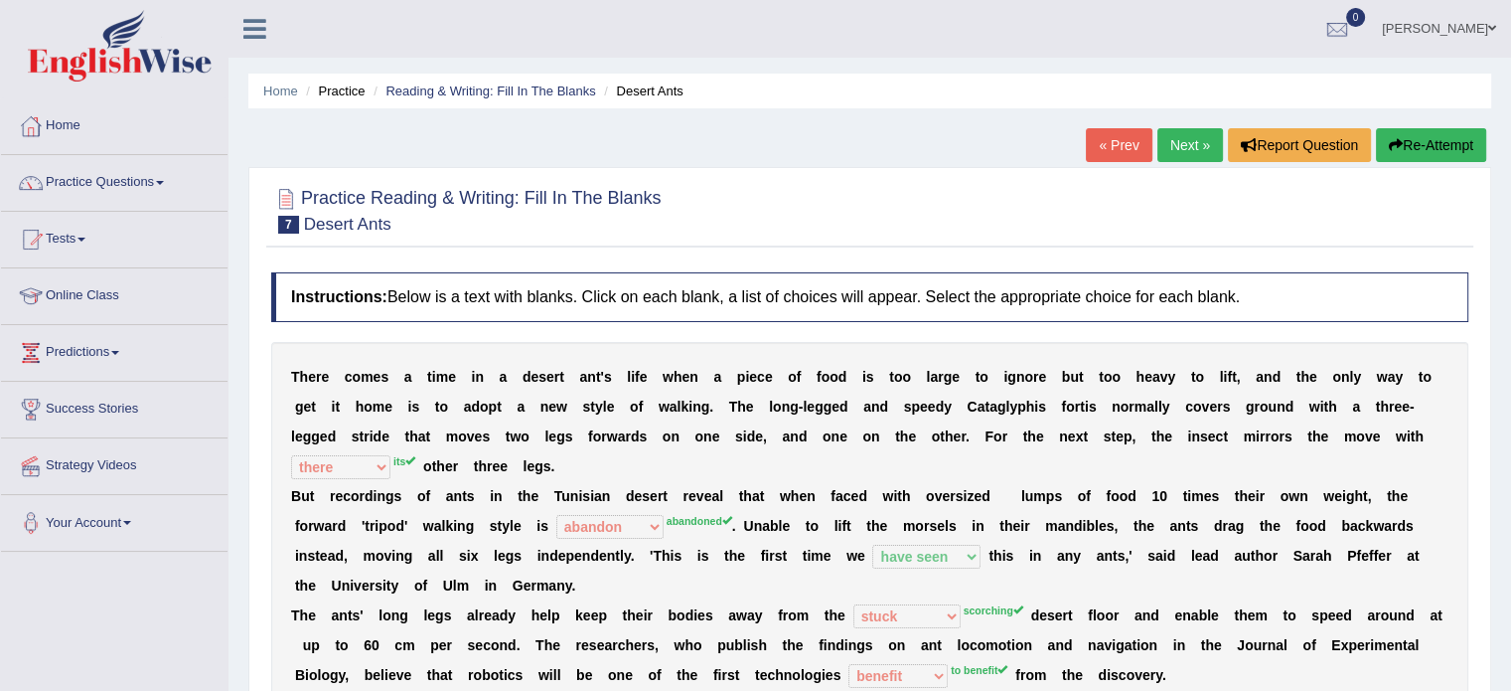
click at [1169, 156] on link "Next »" at bounding box center [1191, 145] width 66 height 34
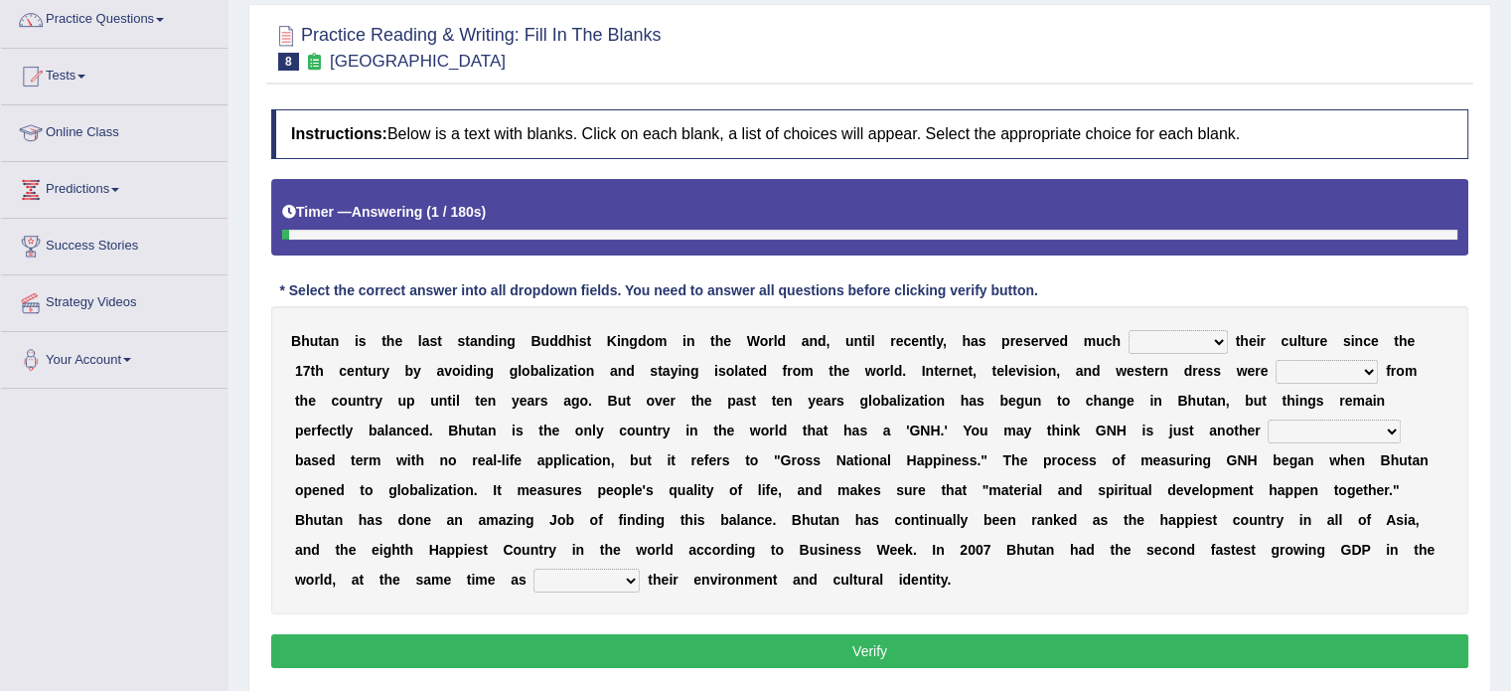
scroll to position [165, 0]
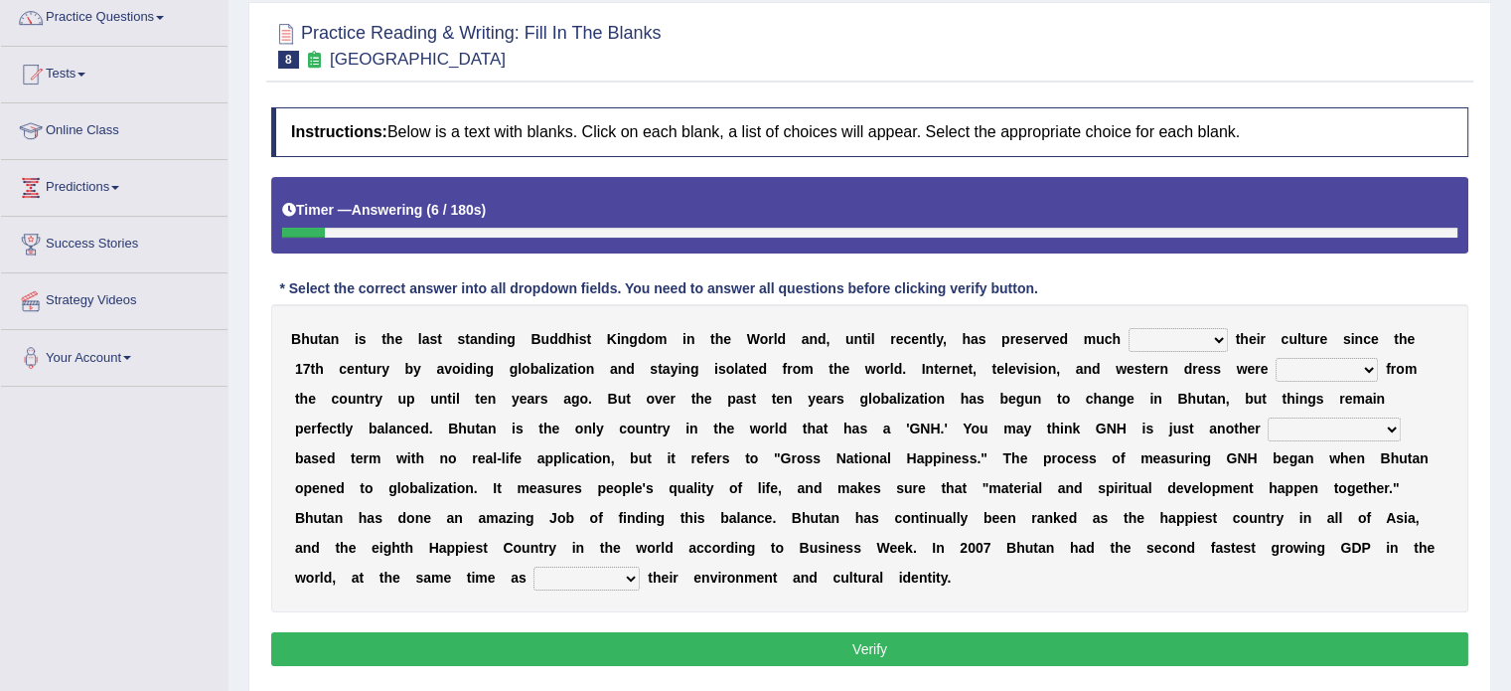
click at [1133, 339] on select "of about to for" at bounding box center [1178, 340] width 99 height 24
select select "about"
click at [1129, 328] on select "of about to for" at bounding box center [1178, 340] width 99 height 24
click at [1311, 373] on select "summoned observed displayed banned" at bounding box center [1327, 370] width 102 height 24
select select "displayed"
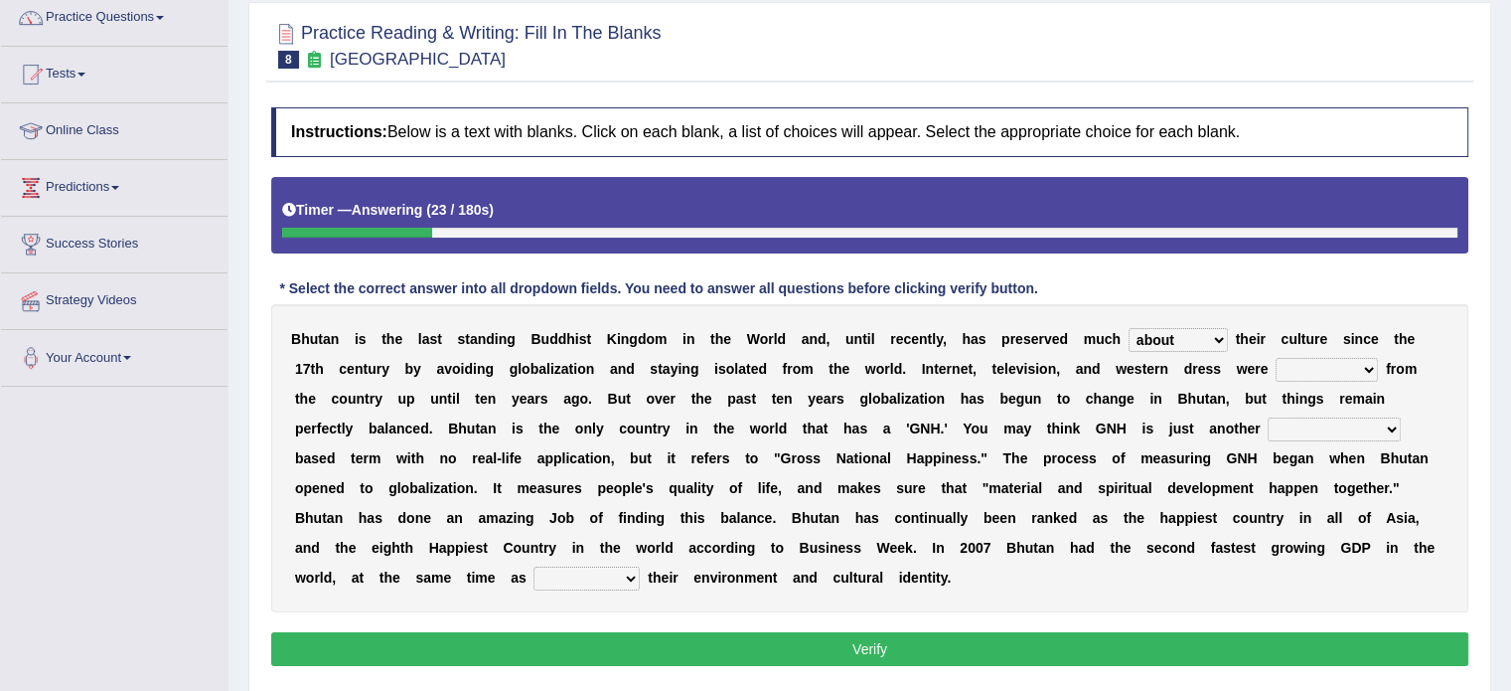
click at [1276, 358] on select "summoned observed displayed banned" at bounding box center [1327, 370] width 102 height 24
click at [1349, 431] on select "statistically barely overwhelmingly roughly" at bounding box center [1334, 429] width 133 height 24
select select "statistically"
click at [1268, 417] on select "statistically barely overwhelmingly roughly" at bounding box center [1334, 429] width 133 height 24
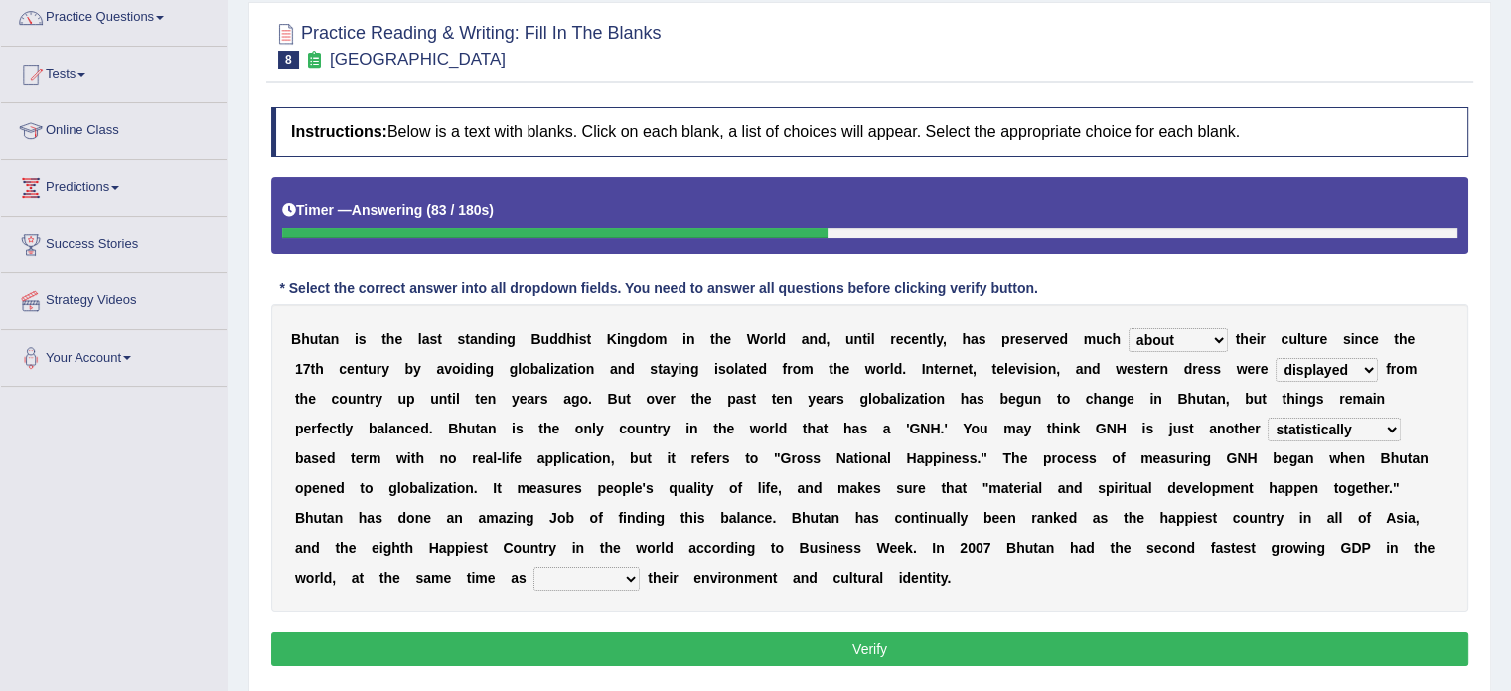
click at [534, 570] on select "demeaning intruding maintaining mourning" at bounding box center [587, 578] width 106 height 24
select select "maintaining"
click at [534, 566] on select "demeaning intruding maintaining mourning" at bounding box center [587, 578] width 106 height 24
click at [808, 635] on button "Verify" at bounding box center [869, 649] width 1197 height 34
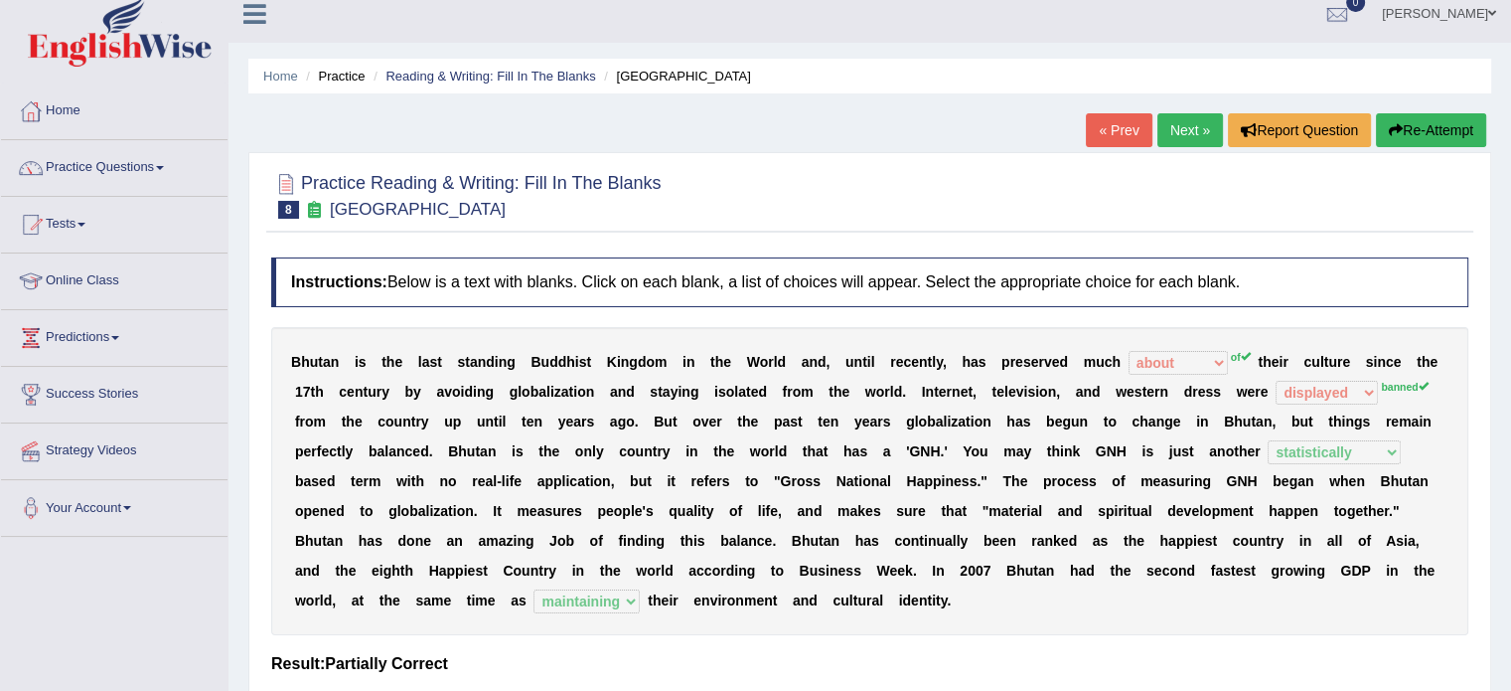
scroll to position [0, 0]
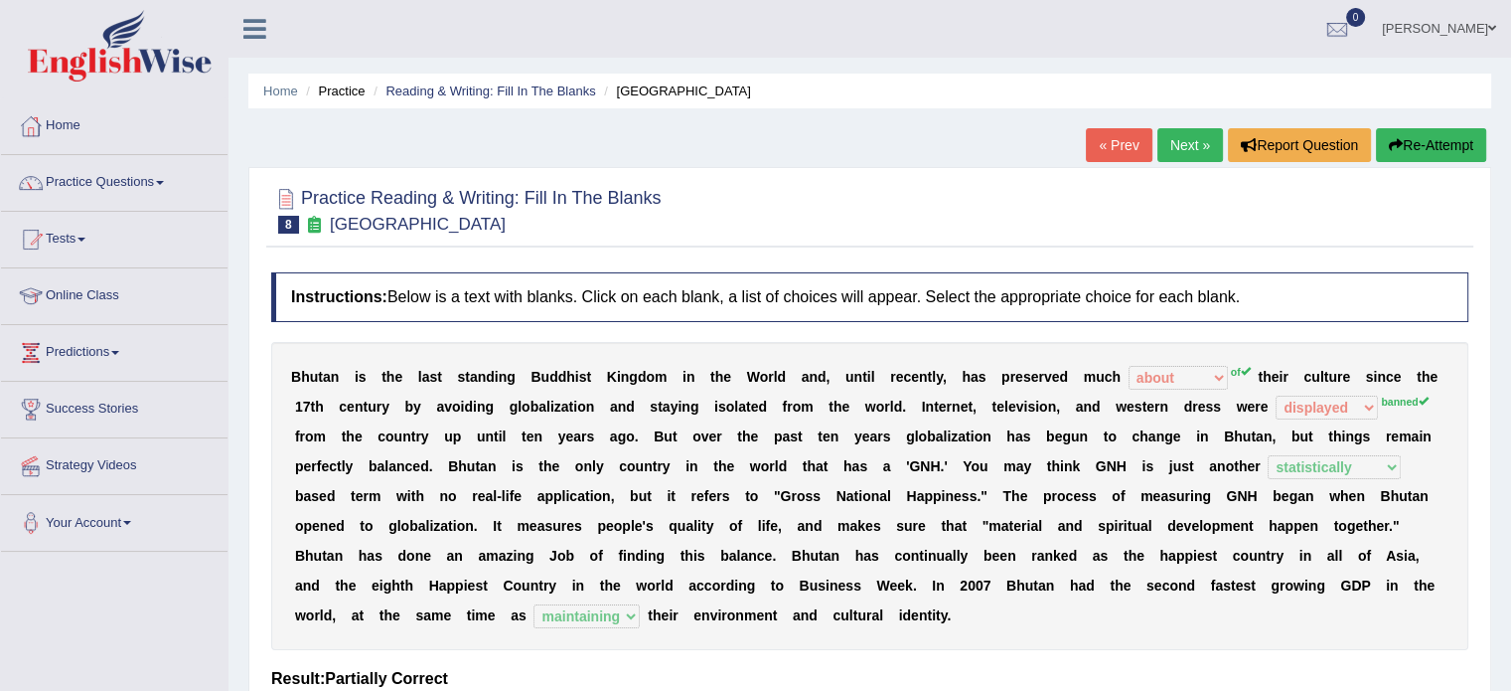
click at [1168, 147] on link "Next »" at bounding box center [1191, 145] width 66 height 34
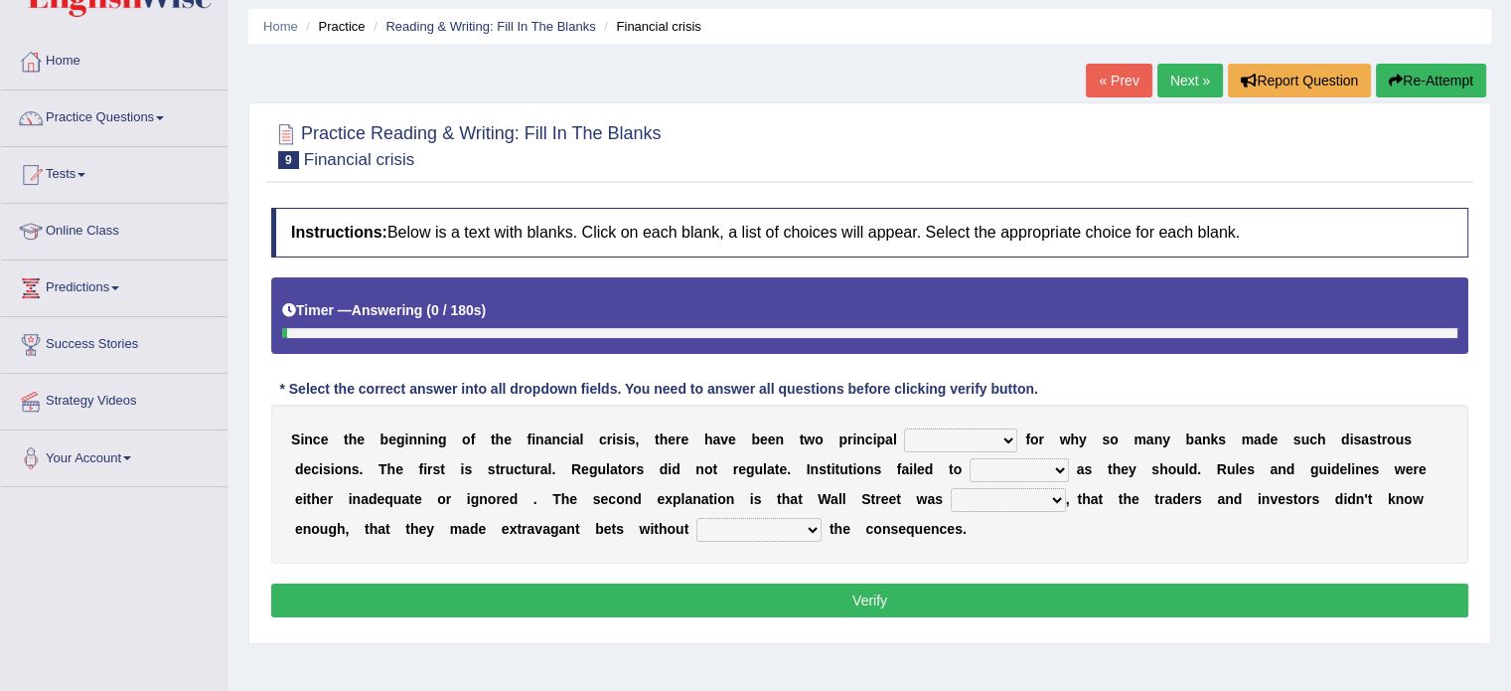
scroll to position [66, 0]
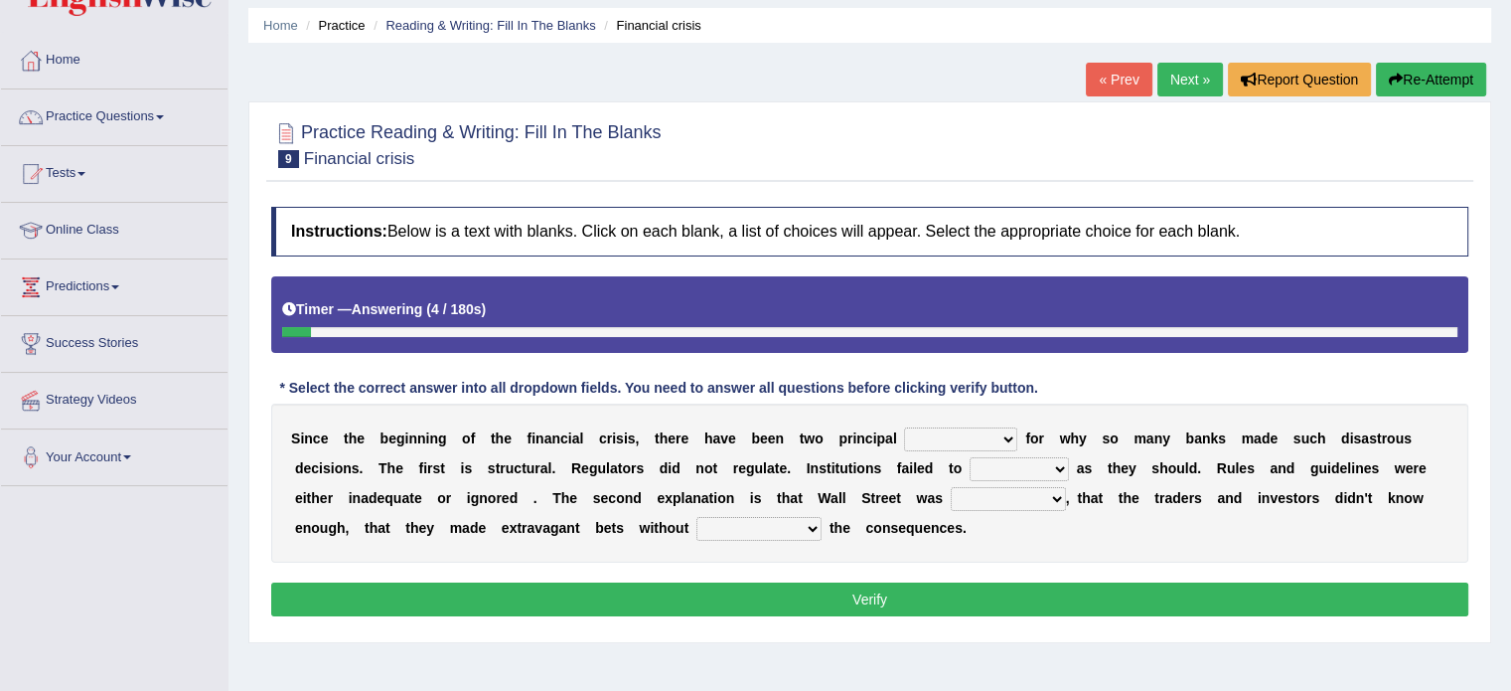
click at [922, 431] on select "explanations debates excuses examples" at bounding box center [960, 439] width 113 height 24
select select "examples"
click at [904, 427] on select "explanations debates excuses examples" at bounding box center [960, 439] width 113 height 24
click at [990, 436] on select "explanations debates excuses examples" at bounding box center [960, 439] width 113 height 24
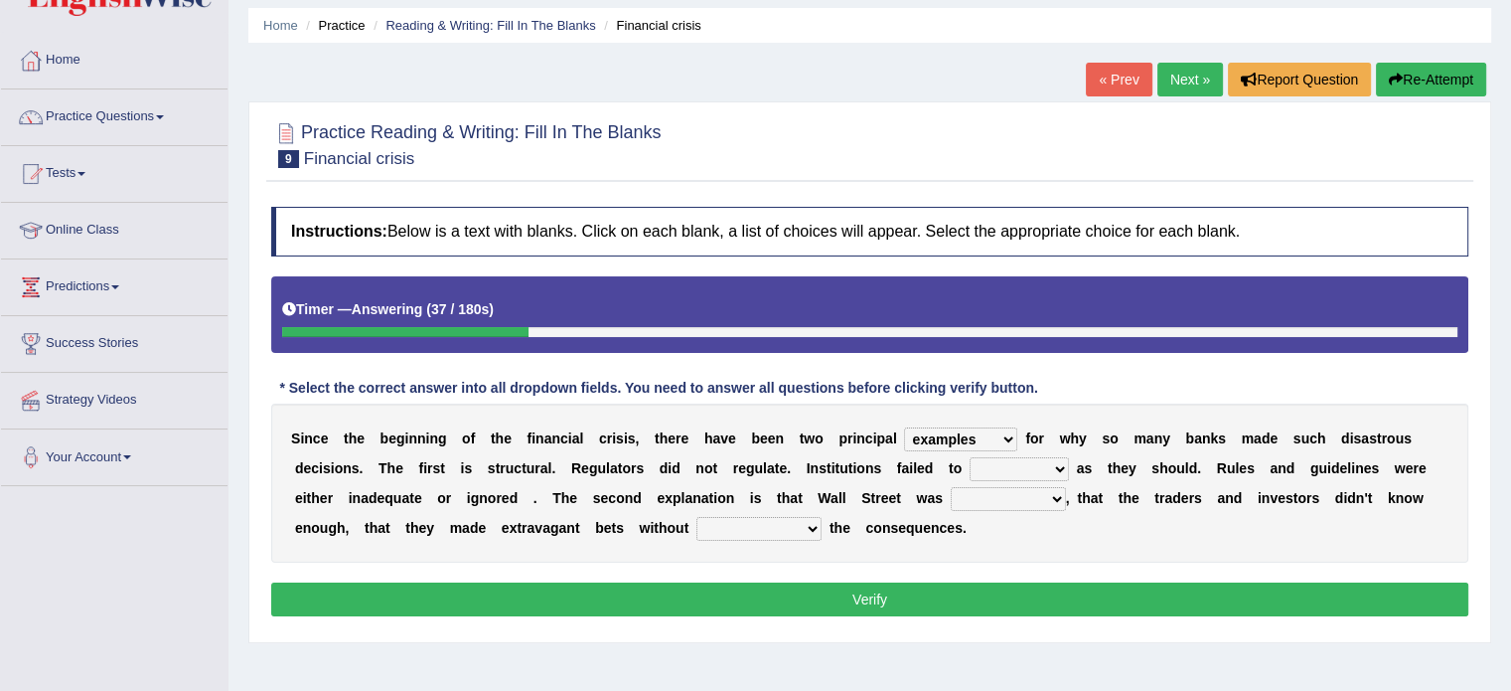
click at [990, 468] on select "function use stabilize maintain" at bounding box center [1019, 469] width 99 height 24
select select "maintain"
click at [970, 457] on select "function use stabilize maintain" at bounding box center [1019, 469] width 99 height 24
click at [986, 499] on select "rough rampant incompetent irresponsible" at bounding box center [1008, 499] width 115 height 24
select select "rough"
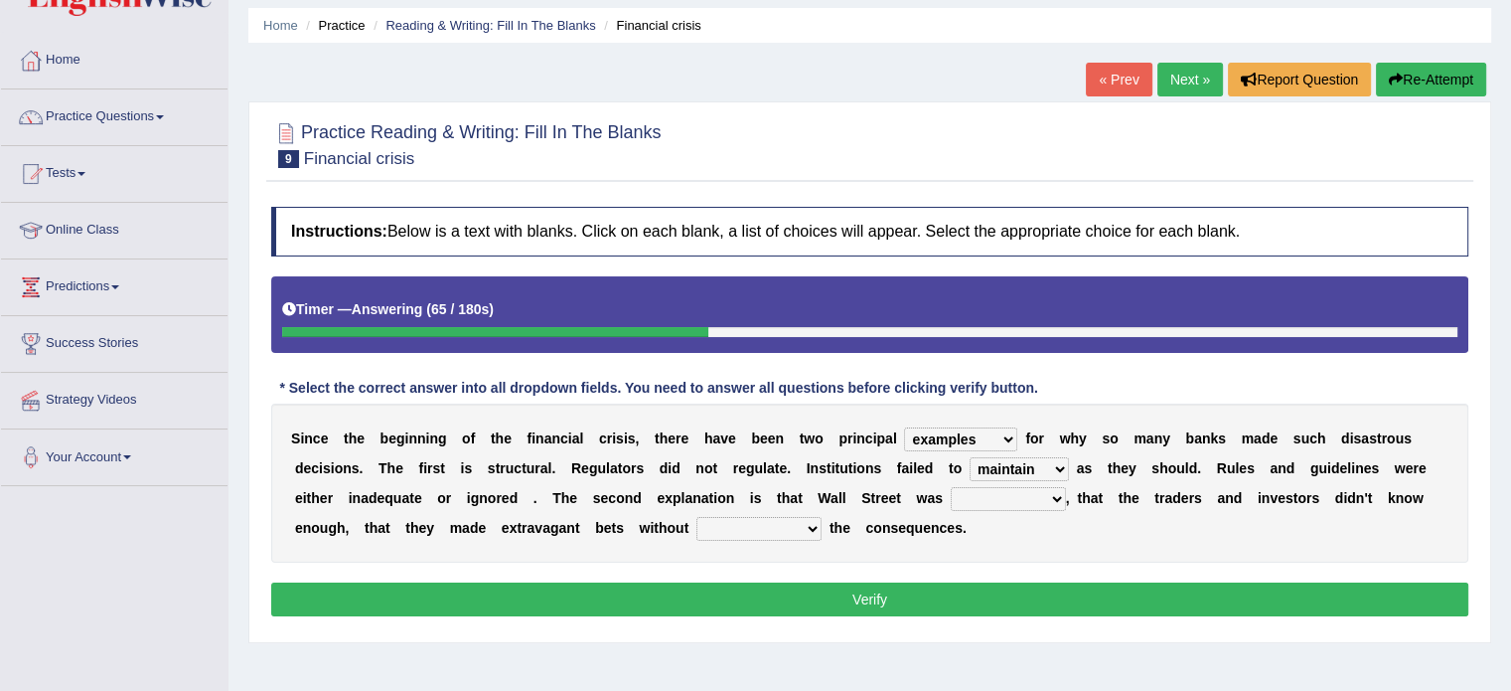
click at [951, 487] on select "rough rampant incompetent irresponsible" at bounding box center [1008, 499] width 115 height 24
click at [780, 528] on select "counting understanding correcting valuing" at bounding box center [759, 529] width 125 height 24
select select "understanding"
click at [697, 517] on select "counting understanding correcting valuing" at bounding box center [759, 529] width 125 height 24
click at [825, 599] on button "Verify" at bounding box center [869, 599] width 1197 height 34
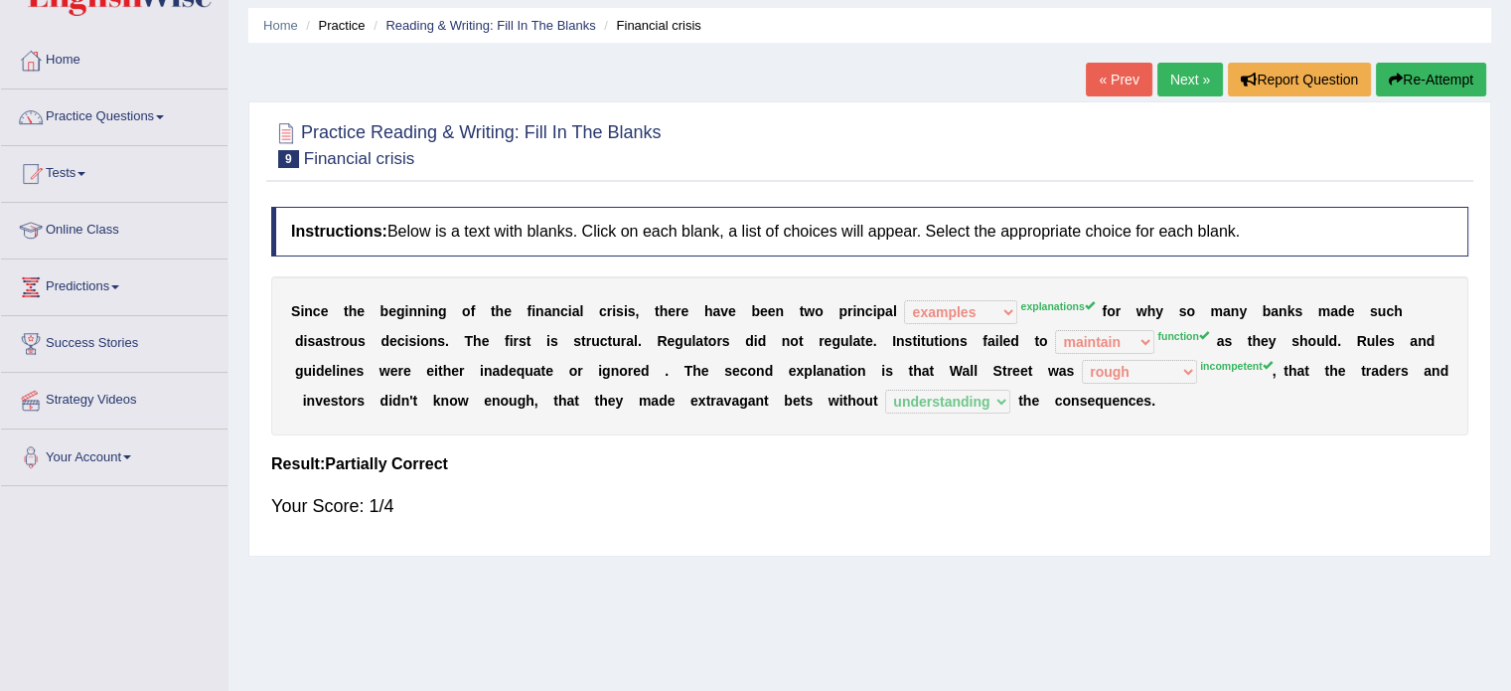
click at [1170, 86] on link "Next »" at bounding box center [1191, 80] width 66 height 34
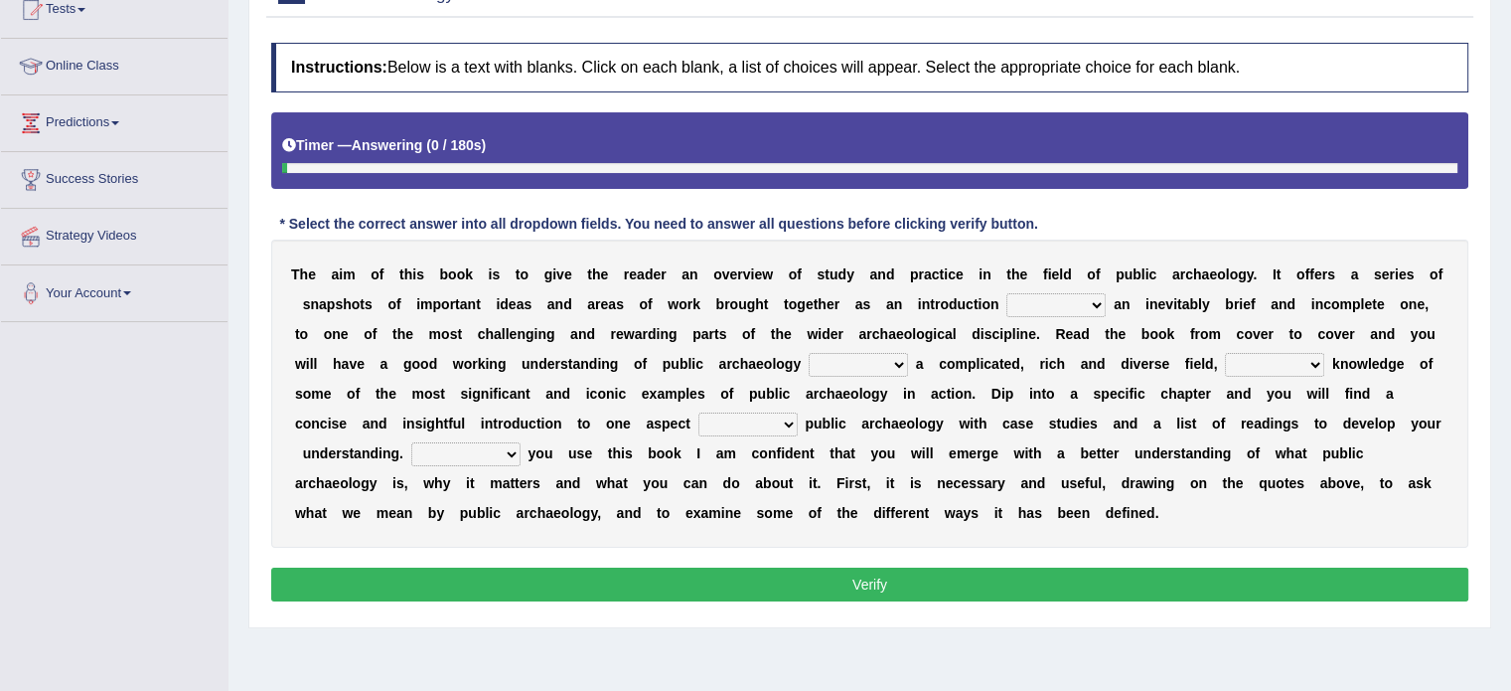
scroll to position [232, 0]
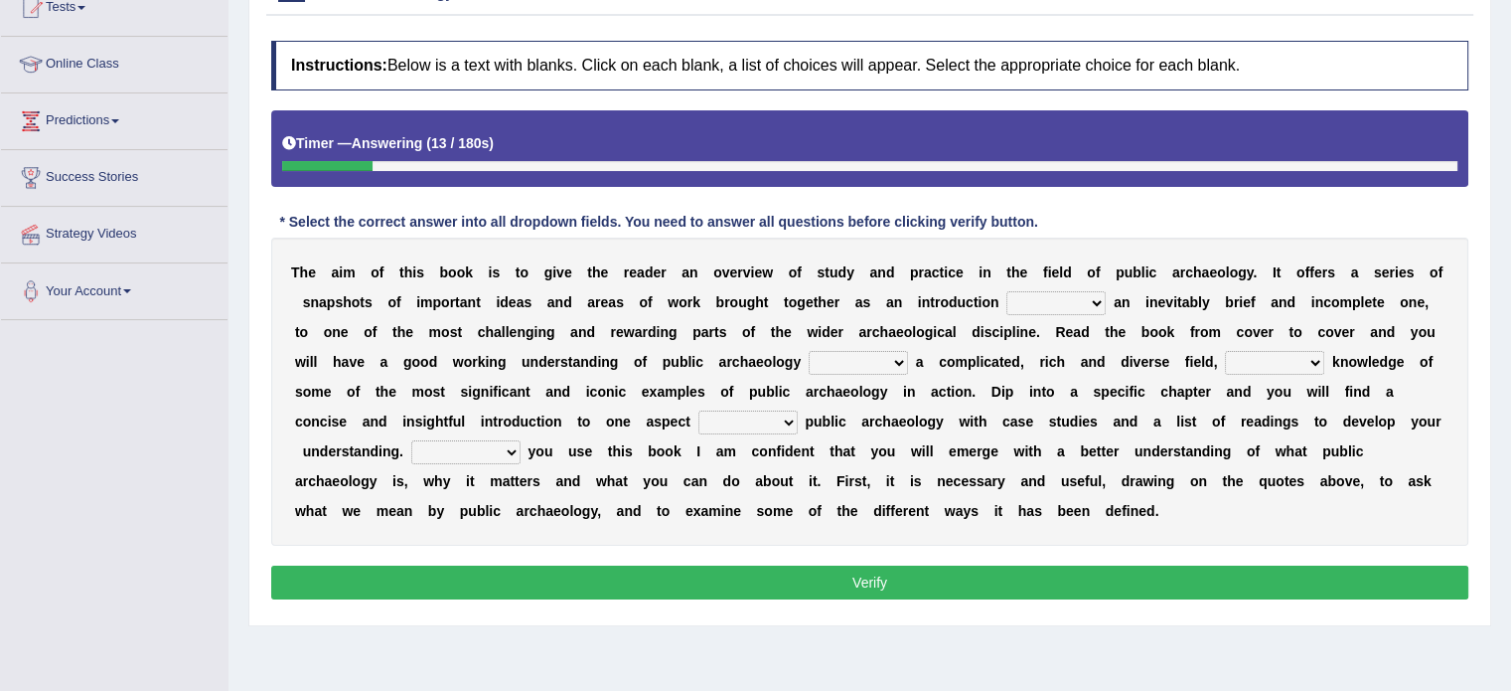
click at [1065, 309] on select "because albeit unless despite" at bounding box center [1056, 303] width 99 height 24
select select "because"
click at [1007, 291] on select "because albeit unless despite" at bounding box center [1056, 303] width 99 height 24
click at [846, 357] on select "for along with as" at bounding box center [858, 363] width 99 height 24
select select "as"
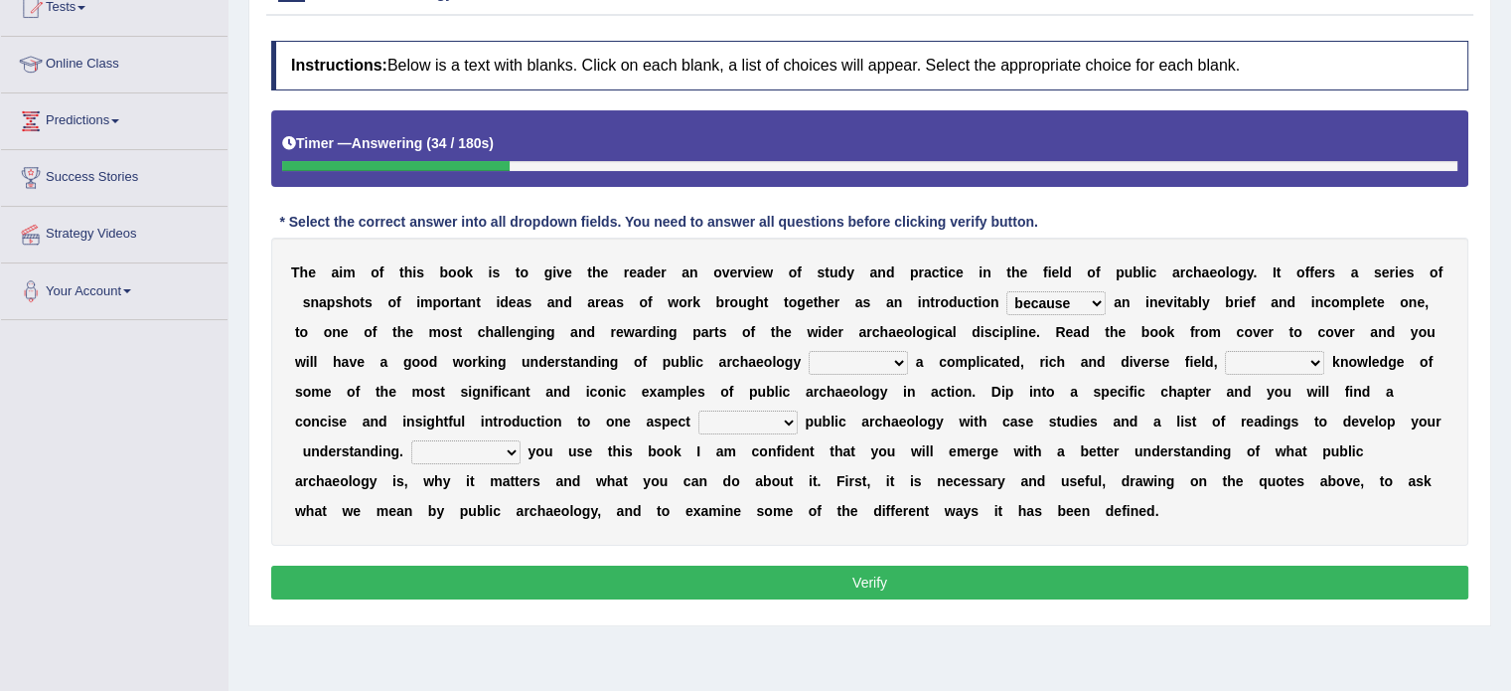
click at [809, 351] on select "for along with as" at bounding box center [858, 363] width 99 height 24
click at [872, 353] on select "for along with as" at bounding box center [858, 363] width 99 height 24
click at [1264, 357] on select "despite of whatever as well as as though" at bounding box center [1274, 363] width 99 height 24
click at [1225, 351] on select "despite of whatever as well as as though" at bounding box center [1274, 363] width 99 height 24
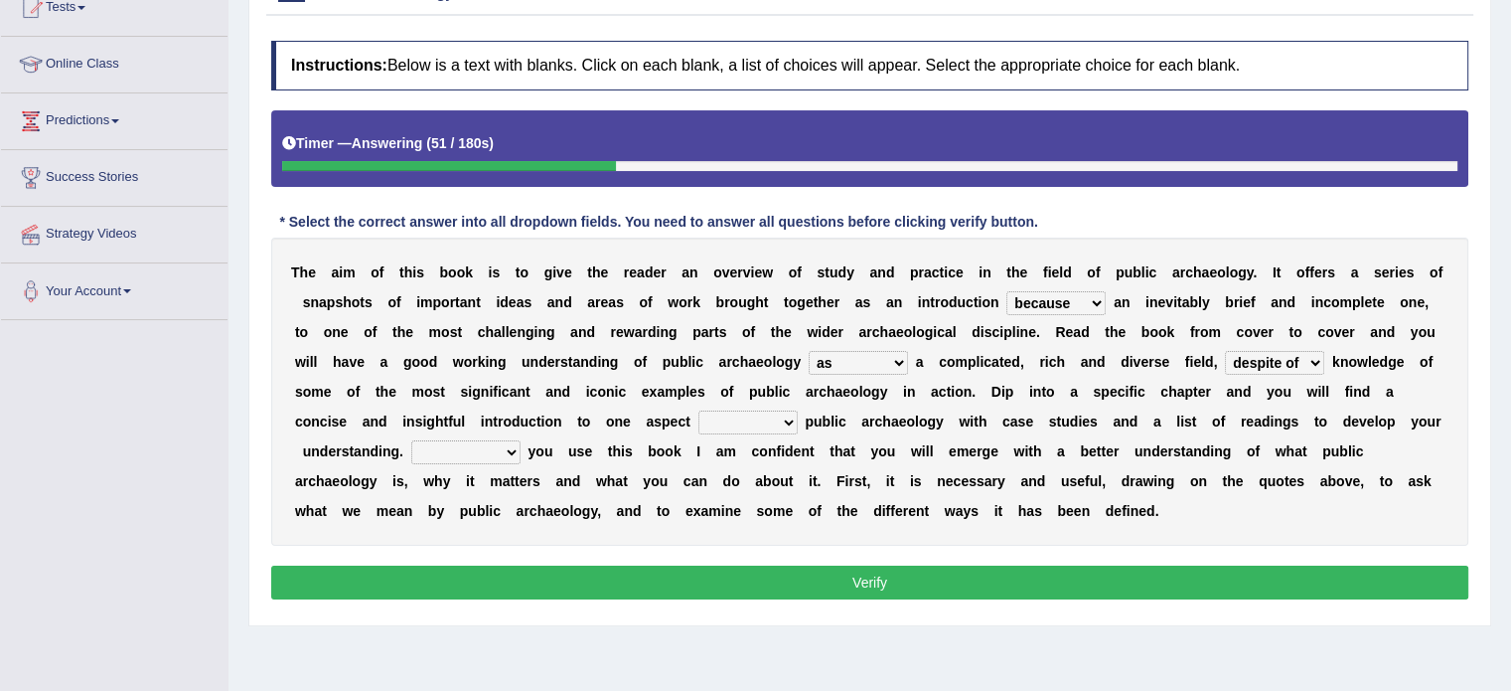
click at [1295, 362] on select "despite of whatever as well as as though" at bounding box center [1274, 363] width 99 height 24
select select "whatever"
click at [1225, 351] on select "despite of whatever as well as as though" at bounding box center [1274, 363] width 99 height 24
click at [739, 424] on select "in on by of" at bounding box center [748, 422] width 99 height 24
select select "in"
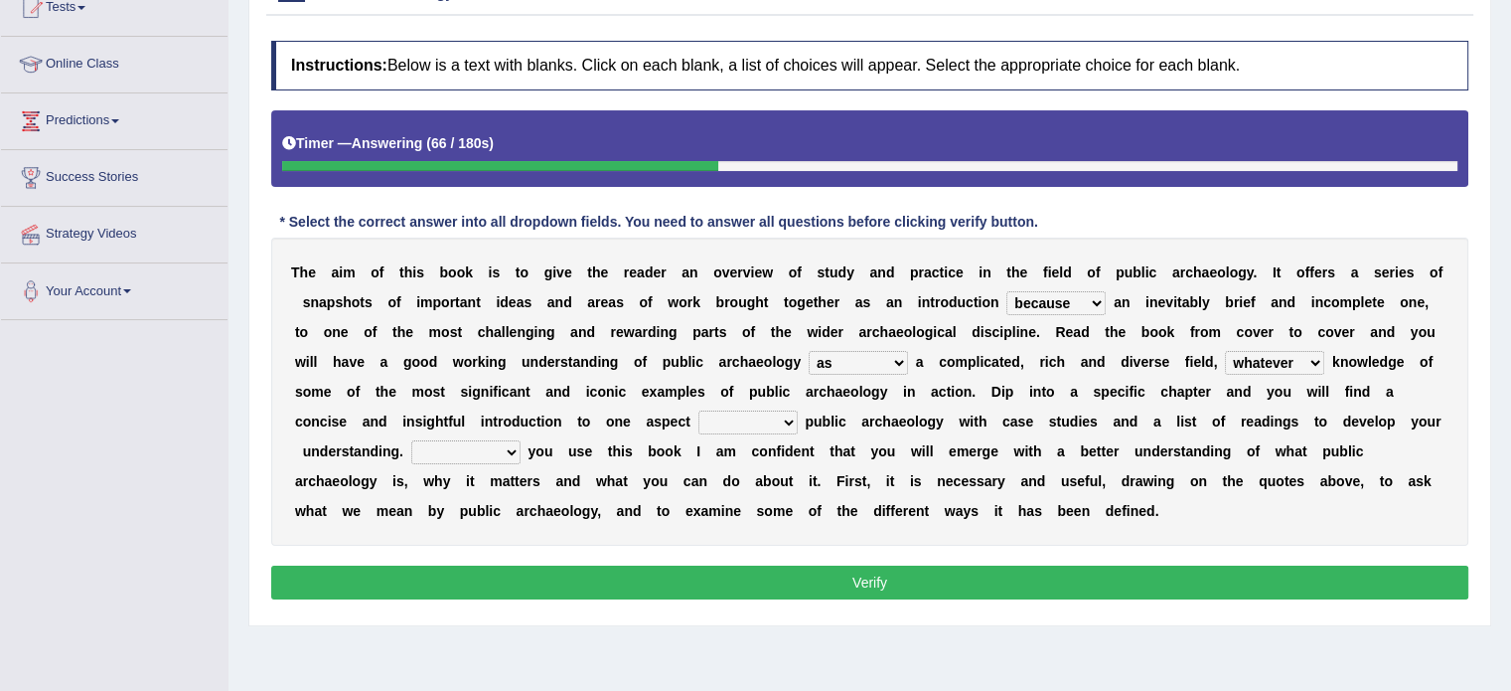
click at [699, 410] on select "in on by of" at bounding box center [748, 422] width 99 height 24
click at [441, 446] on select "Even That However Considering" at bounding box center [465, 452] width 109 height 24
click at [411, 440] on select "Even That However Considering" at bounding box center [465, 452] width 109 height 24
click at [501, 455] on select "Even That However Considering" at bounding box center [465, 452] width 109 height 24
select select "Even"
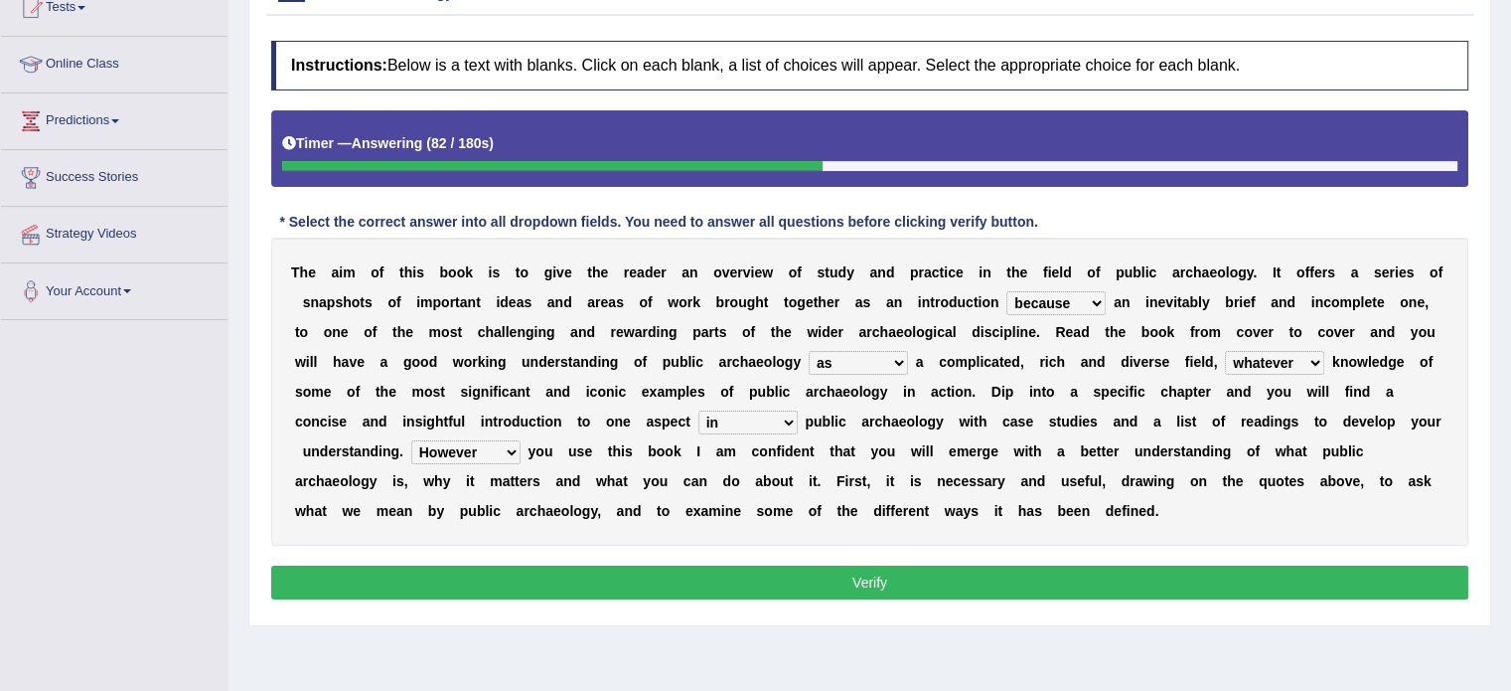
click at [411, 440] on select "Even That However Considering" at bounding box center [465, 452] width 109 height 24
click at [708, 577] on button "Verify" at bounding box center [869, 582] width 1197 height 34
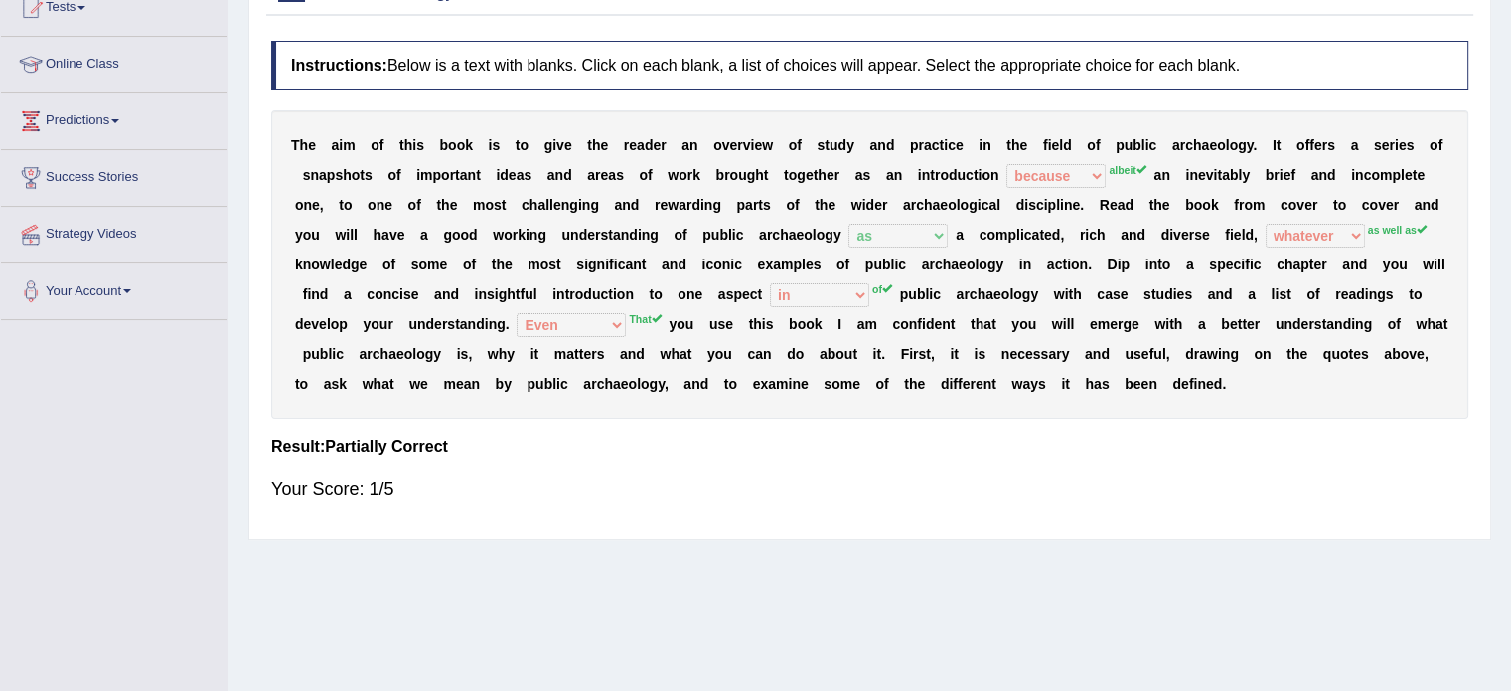
click at [640, 313] on sup "That" at bounding box center [645, 319] width 32 height 12
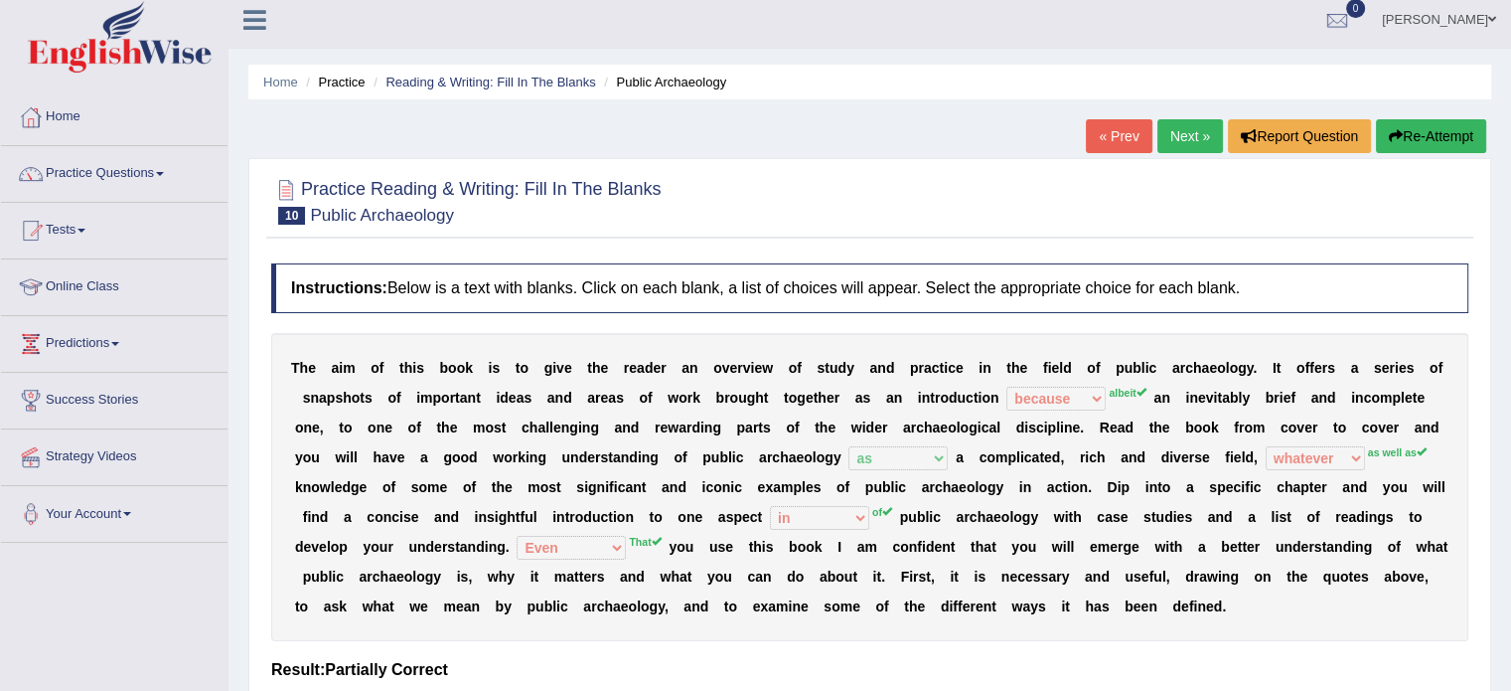
scroll to position [0, 0]
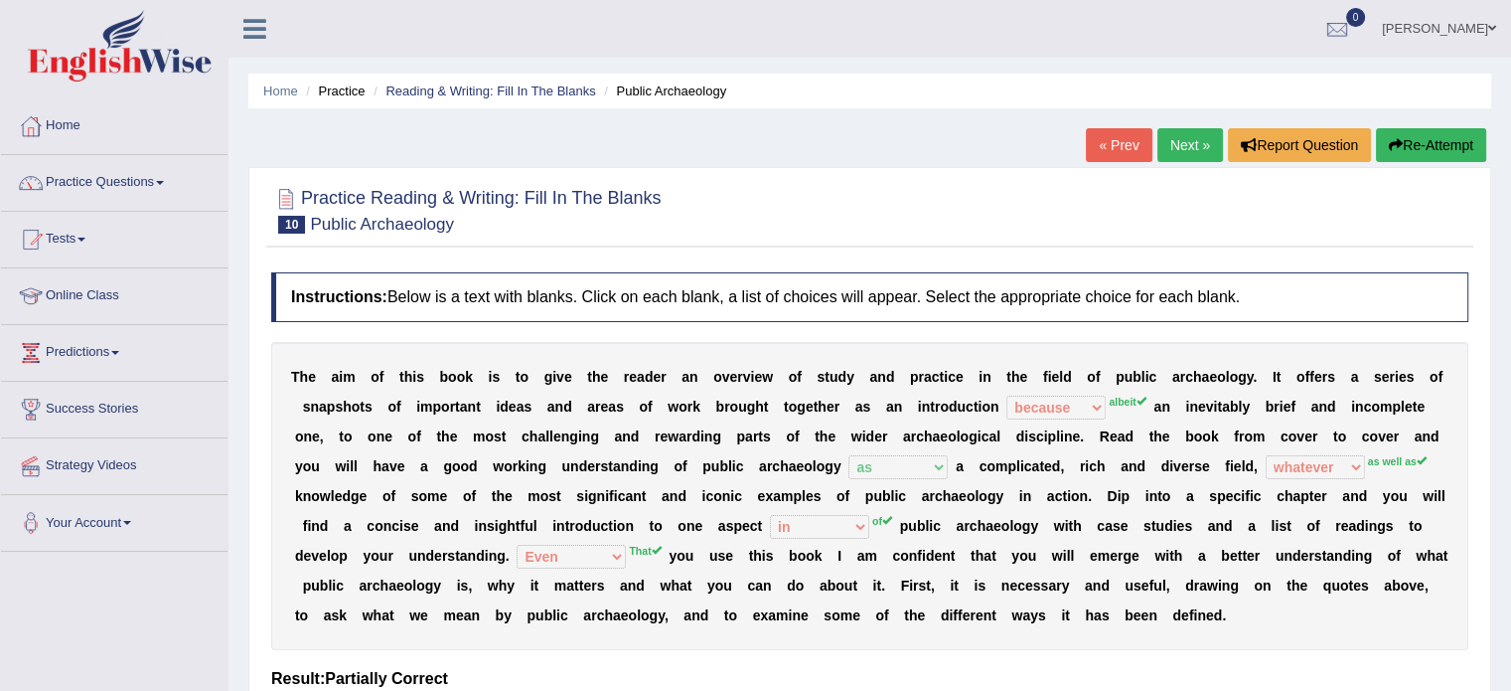
click at [1168, 142] on link "Next »" at bounding box center [1191, 145] width 66 height 34
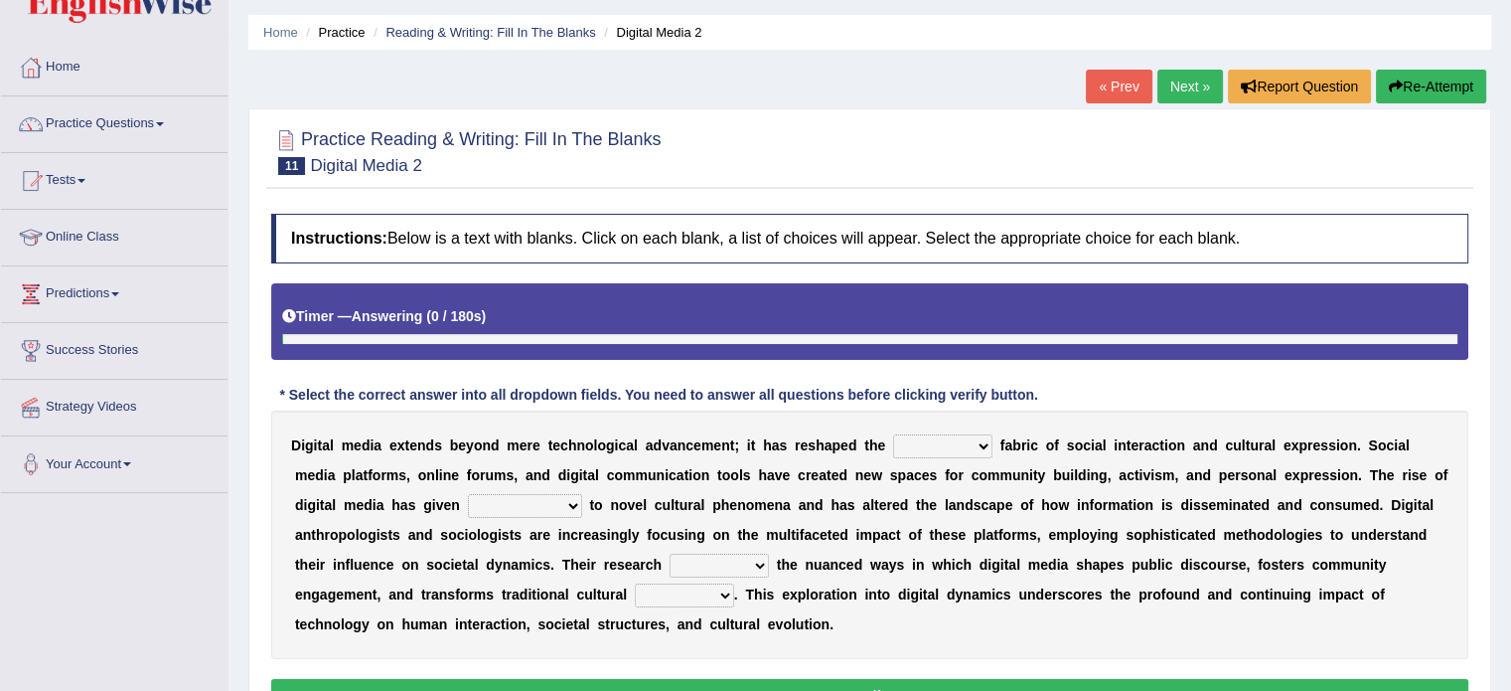
scroll to position [99, 0]
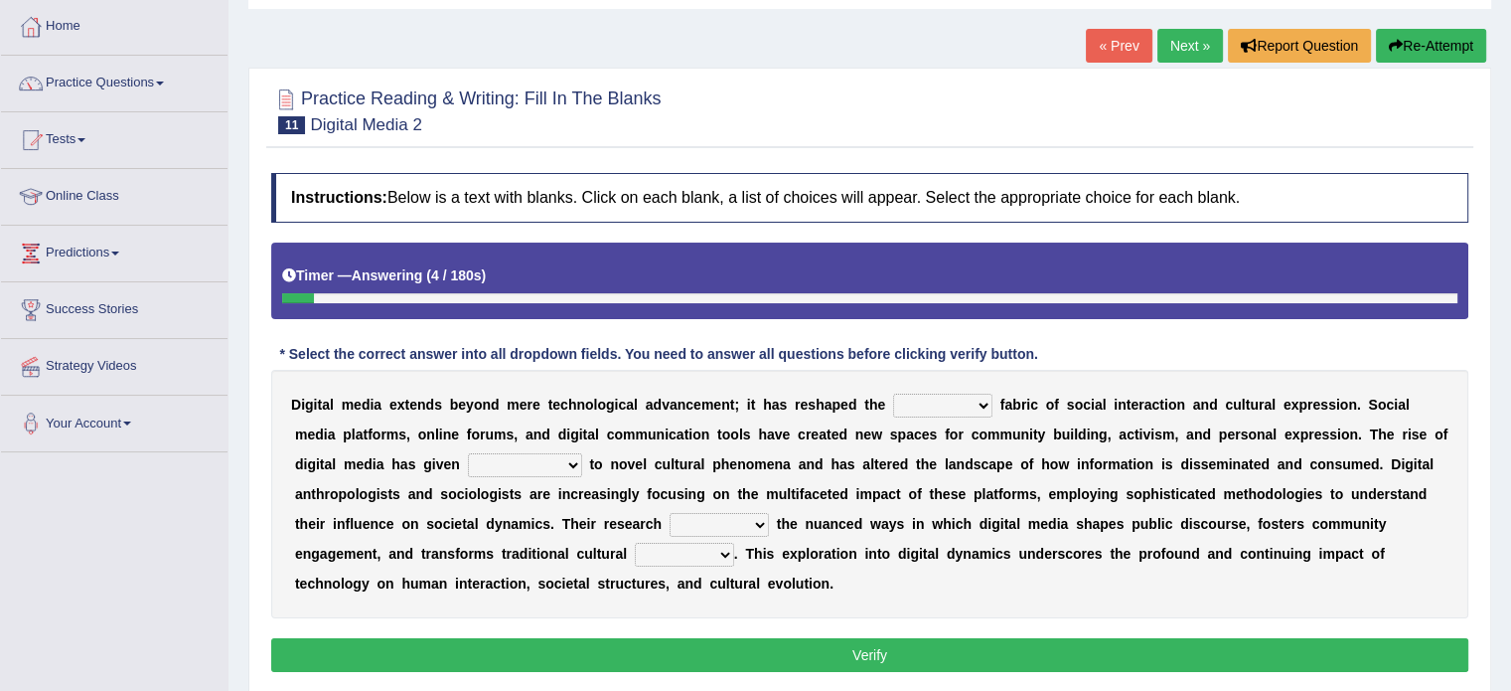
click at [937, 398] on select "very somehow somewhat both" at bounding box center [942, 405] width 99 height 24
select select "both"
click at [893, 393] on select "very somehow somewhat both" at bounding box center [942, 405] width 99 height 24
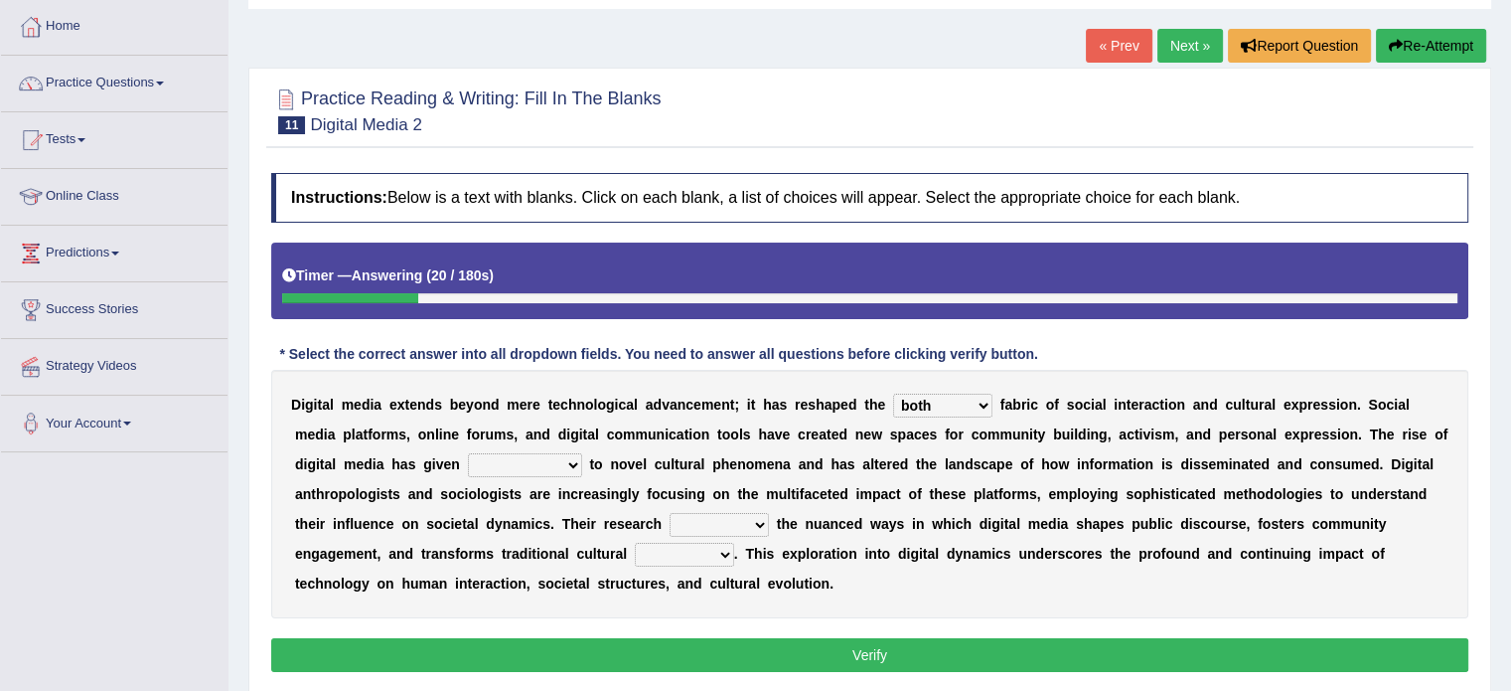
click at [493, 463] on select "movement sight development birth" at bounding box center [525, 465] width 114 height 24
click at [511, 463] on select "movement sight development birth" at bounding box center [525, 465] width 114 height 24
click at [465, 456] on b at bounding box center [464, 464] width 8 height 16
click at [576, 457] on select "movement sight development birth" at bounding box center [525, 465] width 114 height 24
select select "birth"
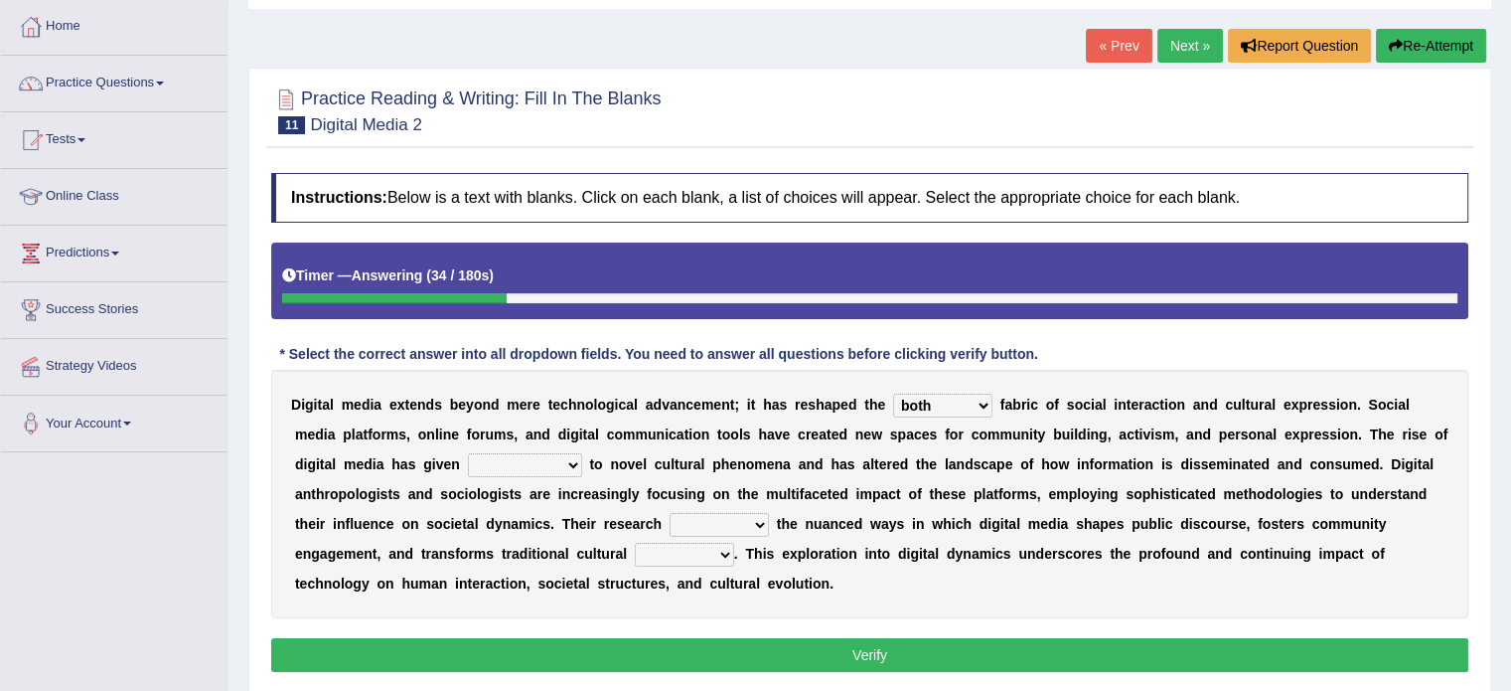
click at [468, 453] on select "movement sight development birth" at bounding box center [525, 465] width 114 height 24
click at [718, 519] on select "installs examines claims admits" at bounding box center [719, 525] width 99 height 24
click at [717, 519] on select "installs examines claims admits" at bounding box center [719, 525] width 99 height 24
click at [769, 520] on b at bounding box center [773, 524] width 8 height 16
click at [735, 521] on select "installs examines claims admits" at bounding box center [719, 525] width 99 height 24
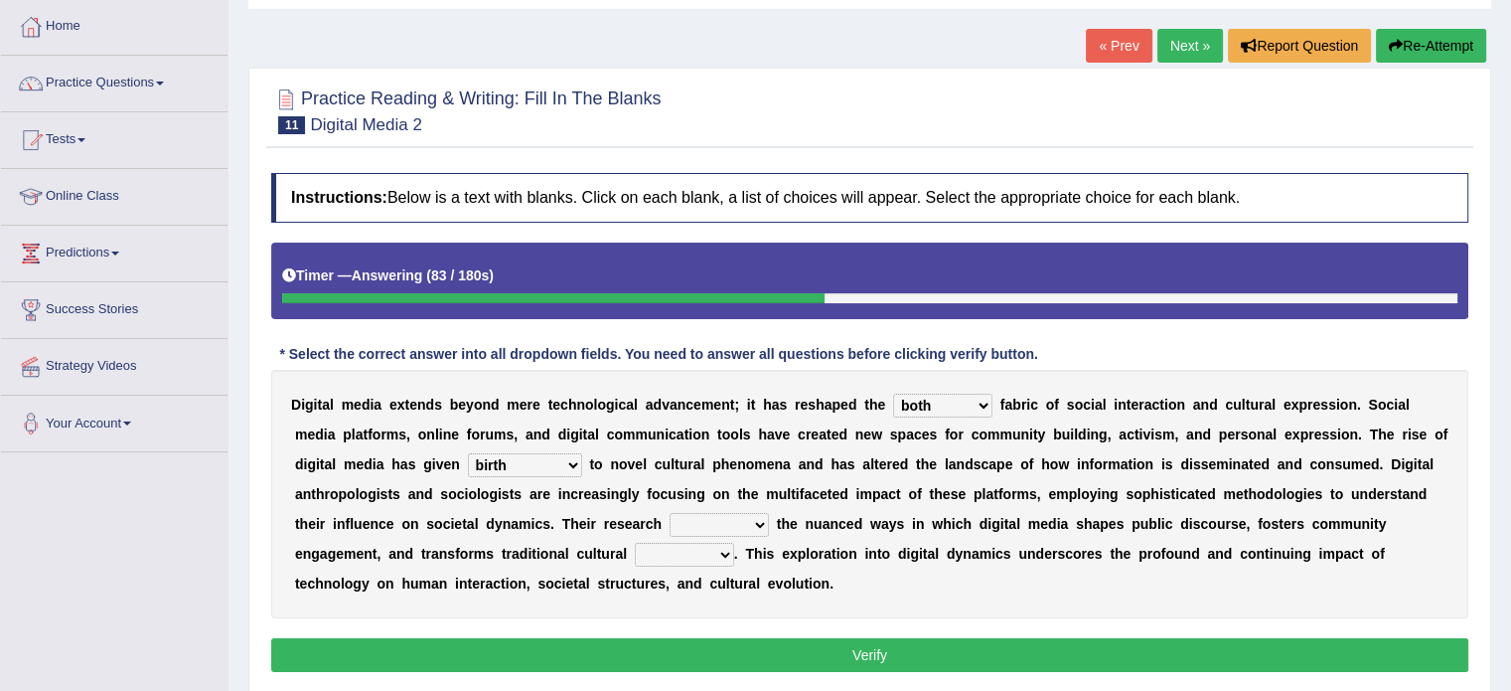
select select "admits"
click at [670, 513] on select "installs examines claims admits" at bounding box center [719, 525] width 99 height 24
click at [673, 562] on select "practices manuals cores comments" at bounding box center [684, 555] width 99 height 24
select select "practices"
click at [635, 543] on select "practices manuals cores comments" at bounding box center [684, 555] width 99 height 24
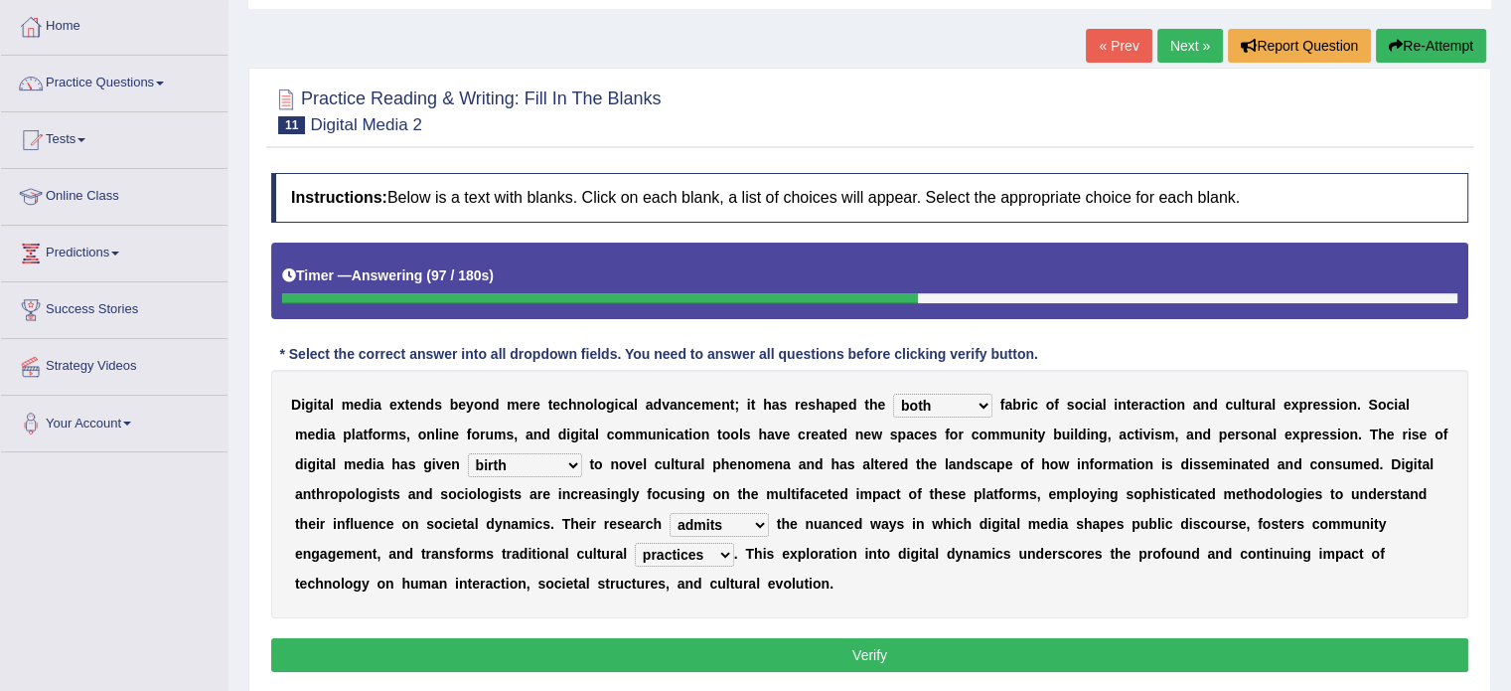
click at [696, 663] on button "Verify" at bounding box center [869, 655] width 1197 height 34
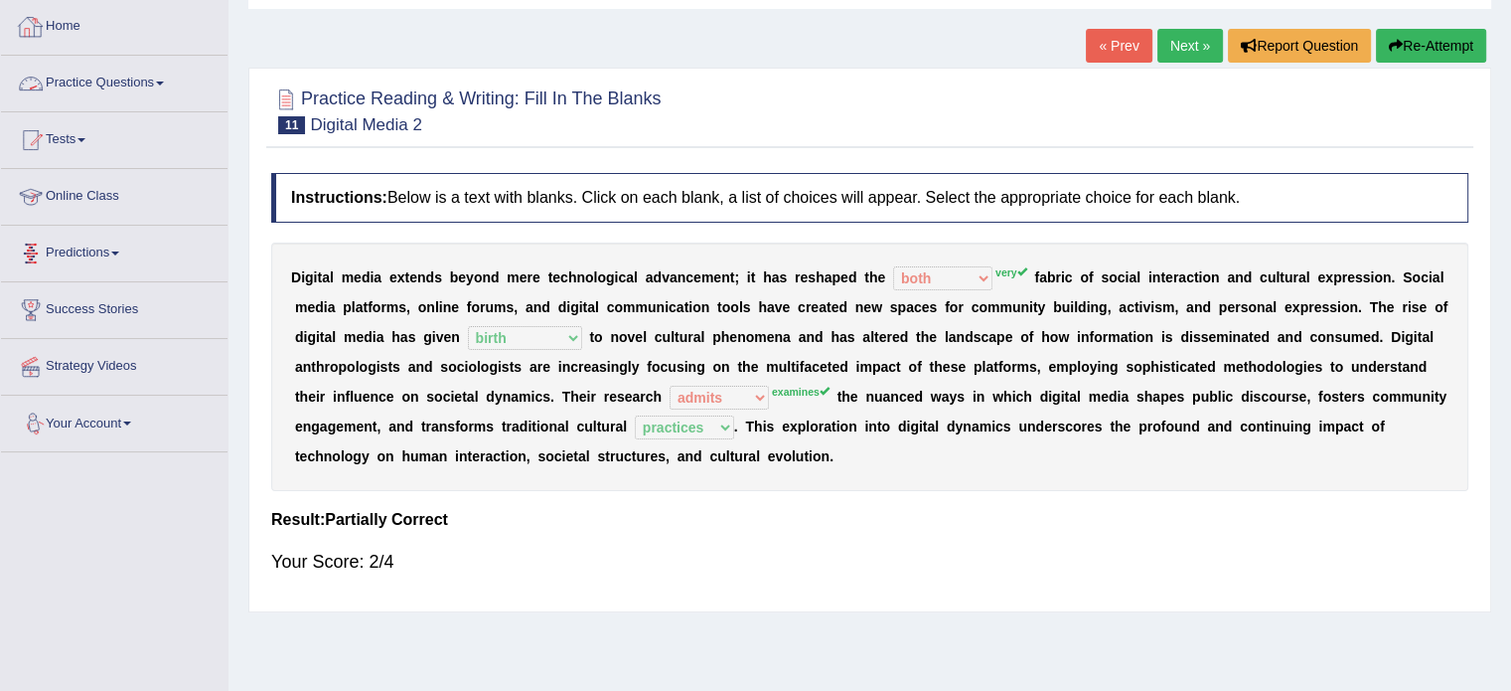
click at [78, 78] on link "Practice Questions" at bounding box center [114, 81] width 227 height 50
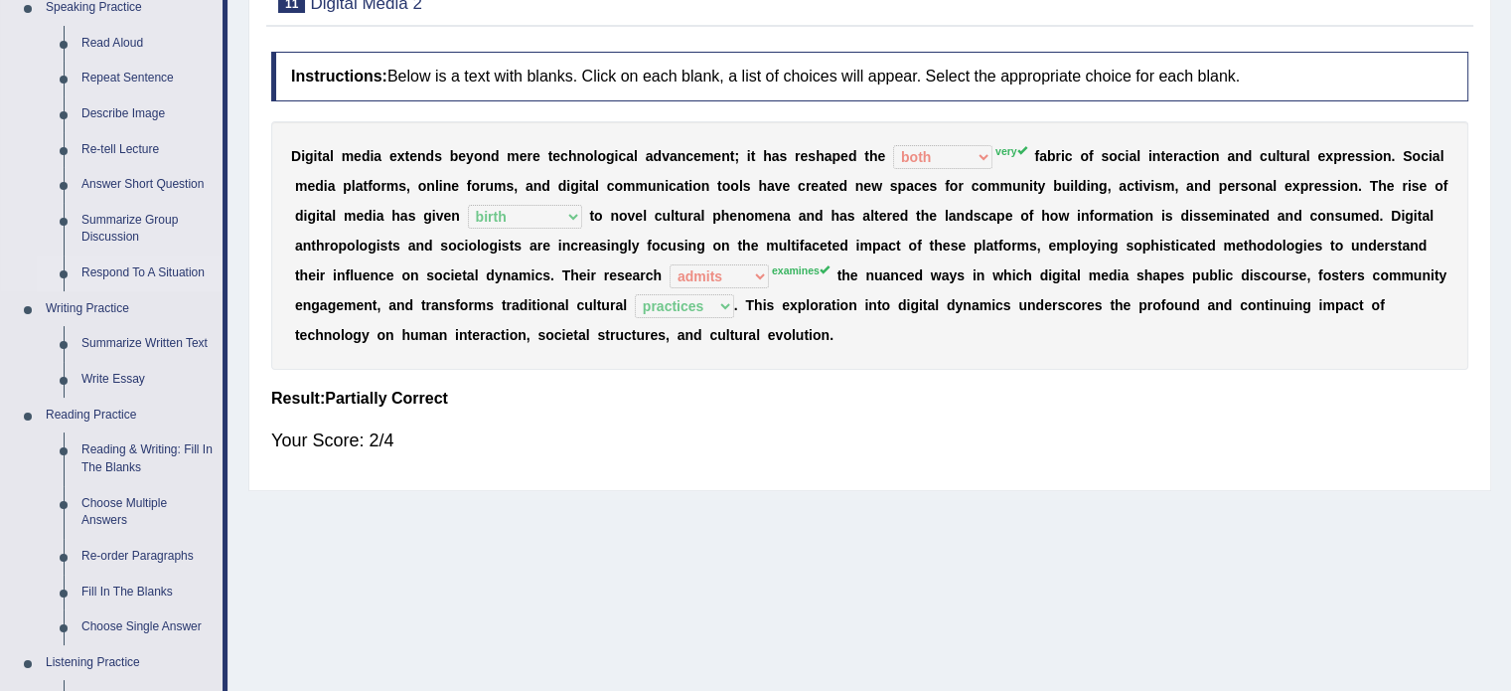
scroll to position [264, 0]
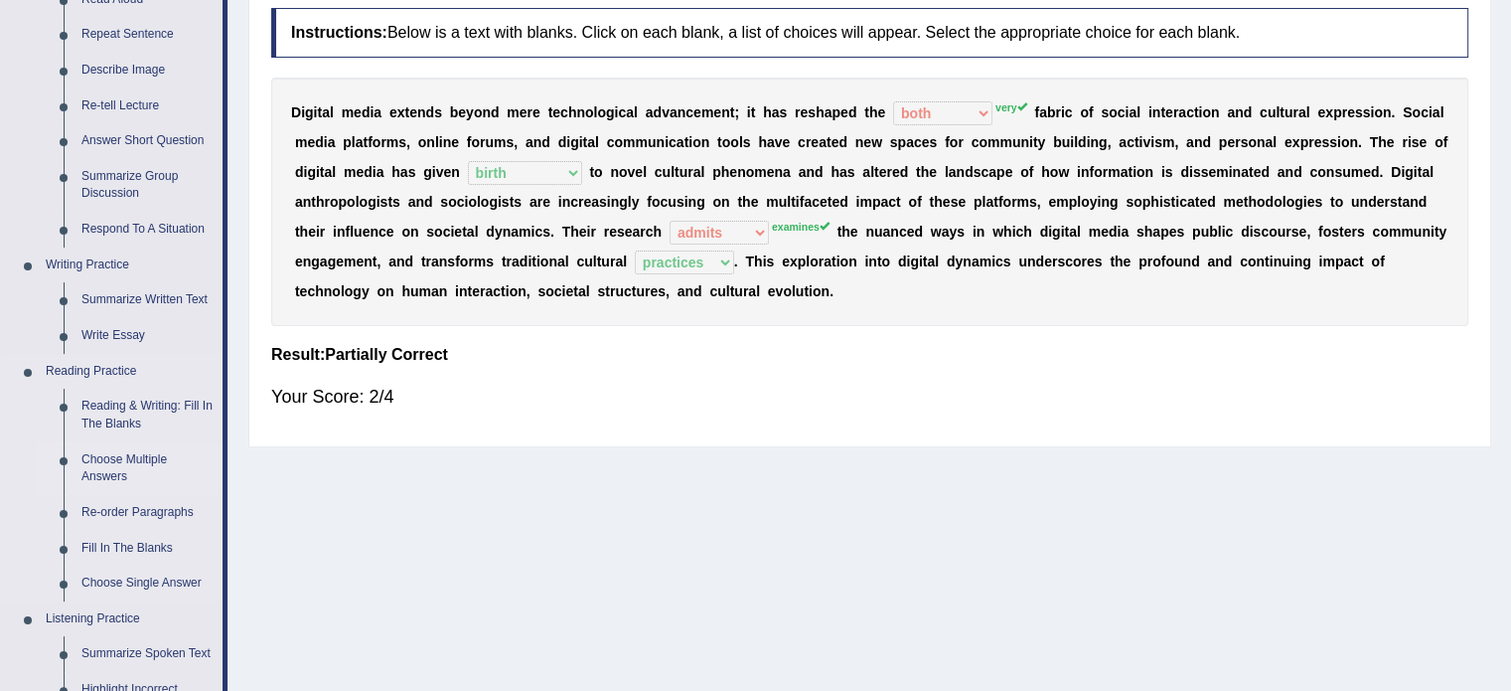
click at [103, 468] on link "Choose Multiple Answers" at bounding box center [148, 468] width 150 height 53
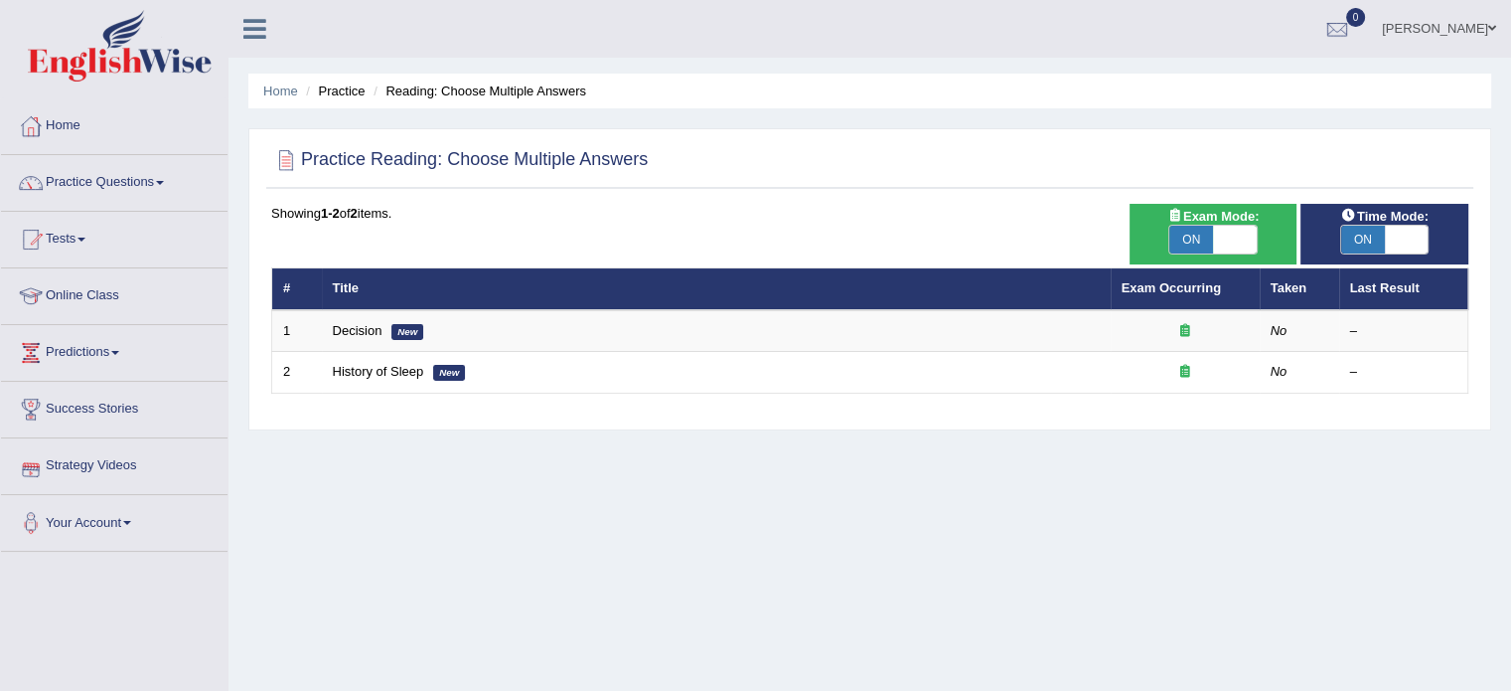
click at [1236, 230] on span at bounding box center [1235, 240] width 44 height 28
checkbox input "false"
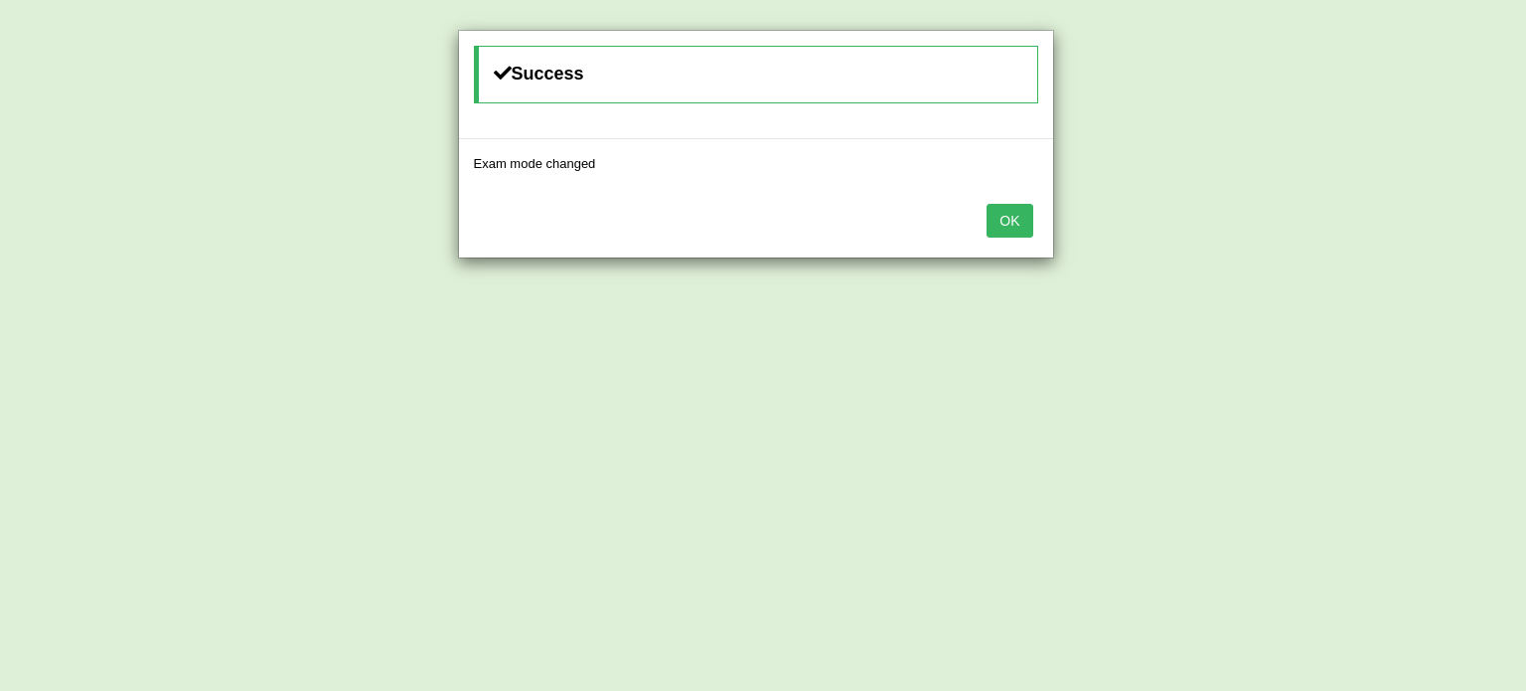
click at [1012, 217] on button "OK" at bounding box center [1010, 221] width 46 height 34
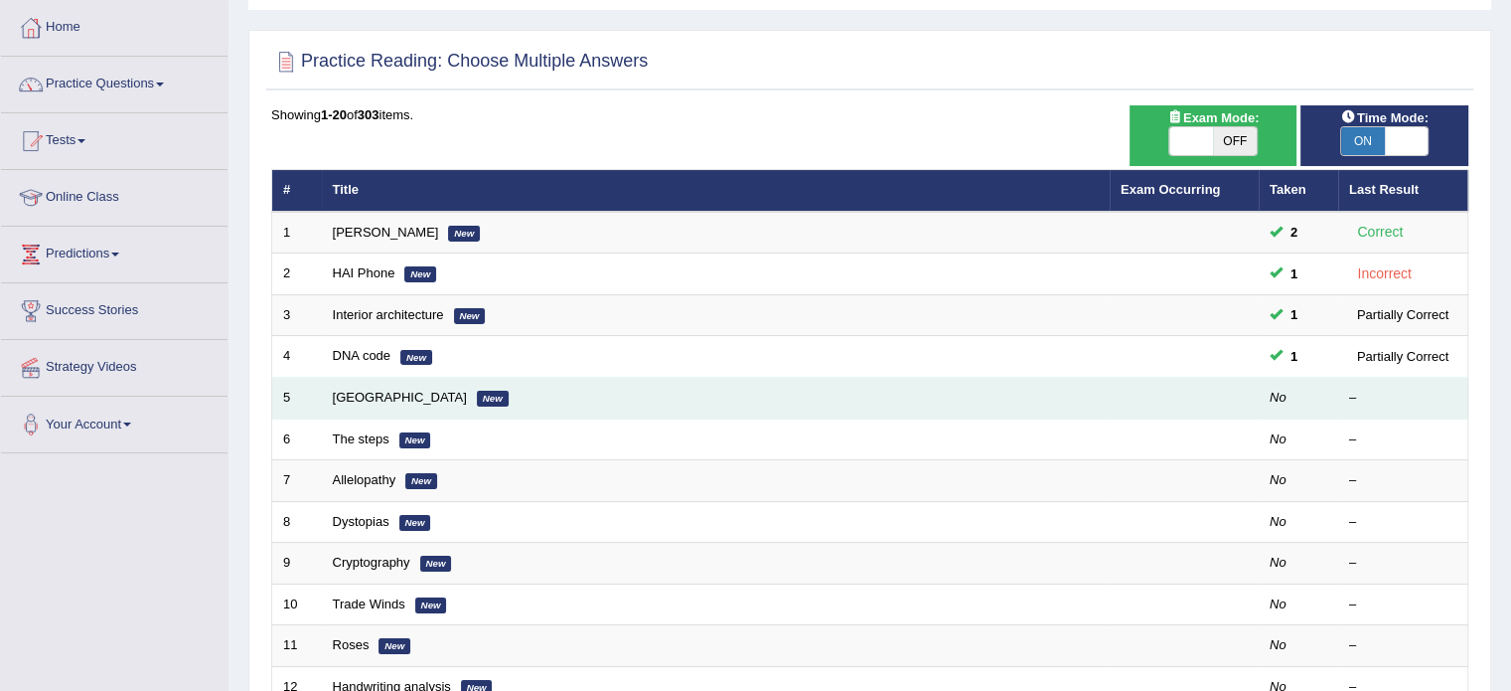
scroll to position [99, 0]
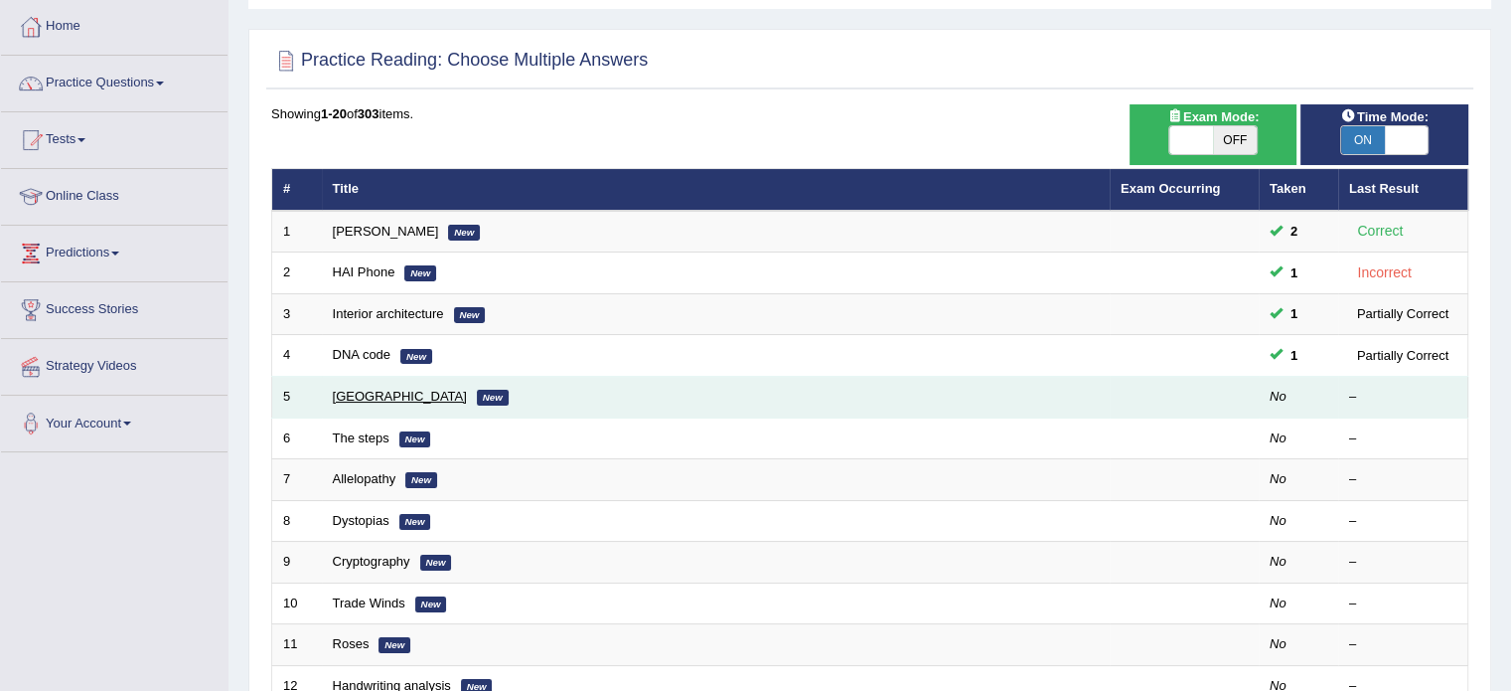
click at [364, 392] on link "[GEOGRAPHIC_DATA]" at bounding box center [400, 396] width 134 height 15
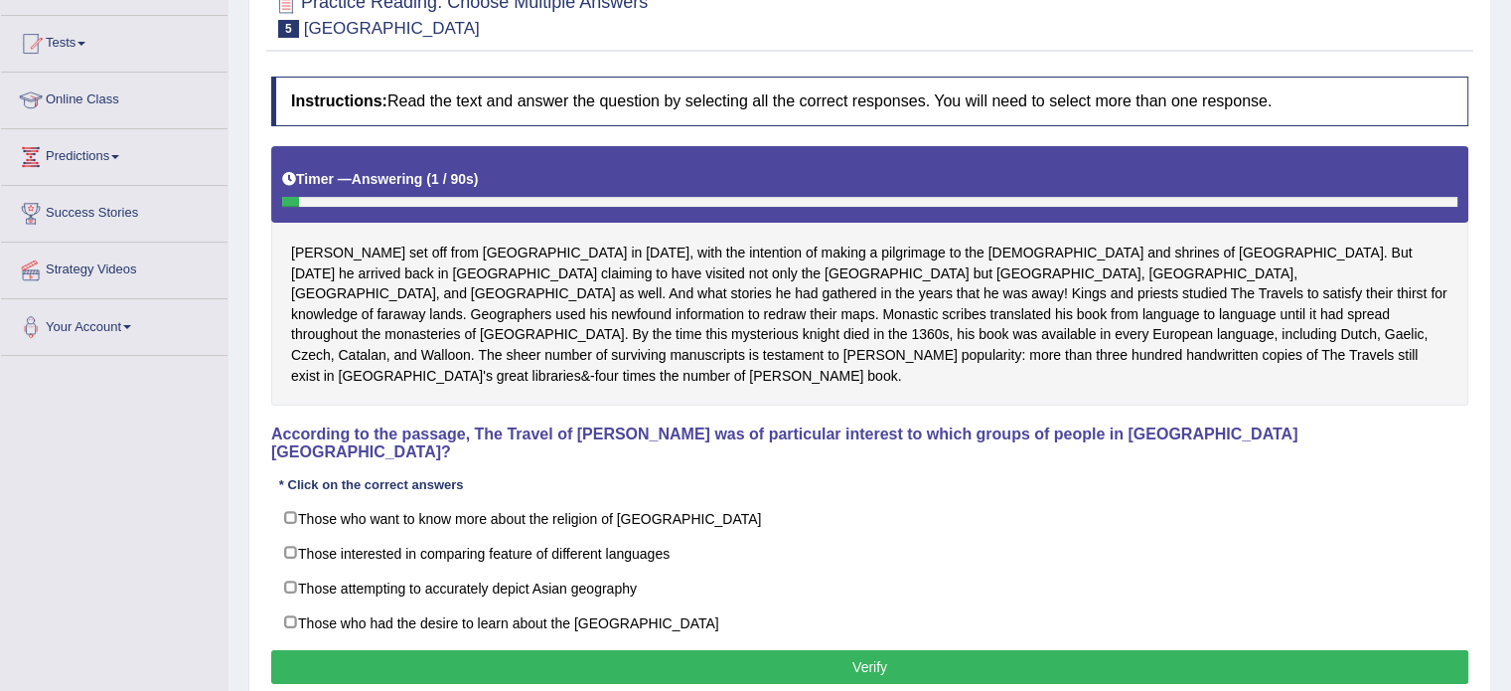
scroll to position [199, 0]
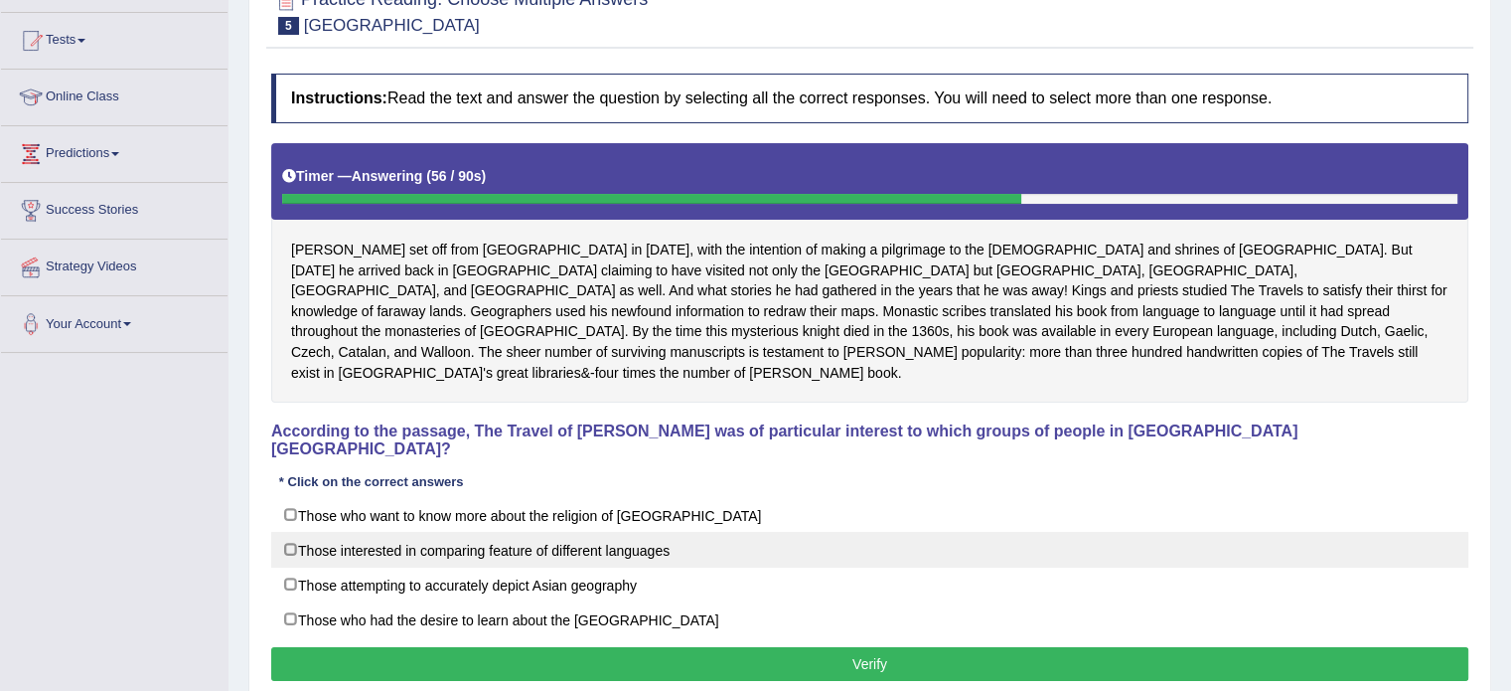
click at [508, 532] on label "Those interested in comparing feature of different languages" at bounding box center [869, 550] width 1197 height 36
checkbox input "true"
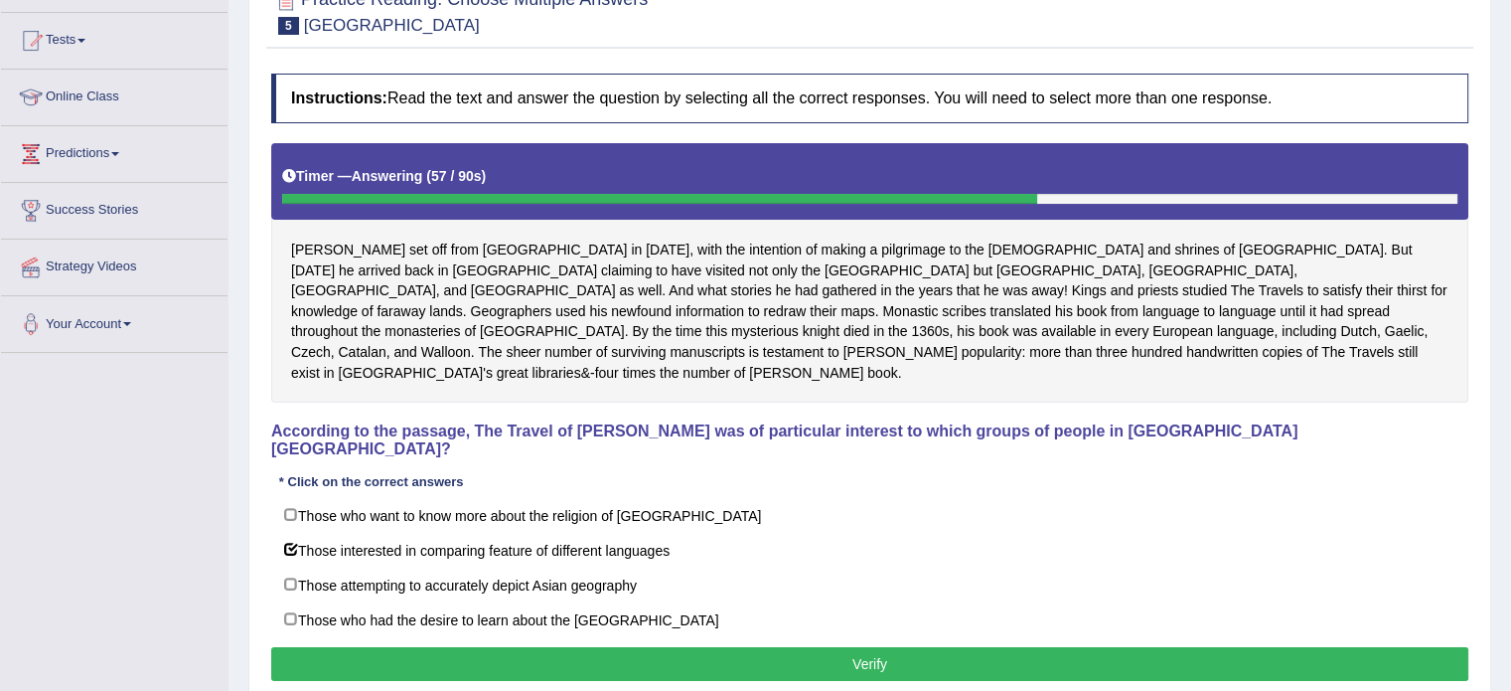
click at [547, 647] on button "Verify" at bounding box center [869, 664] width 1197 height 34
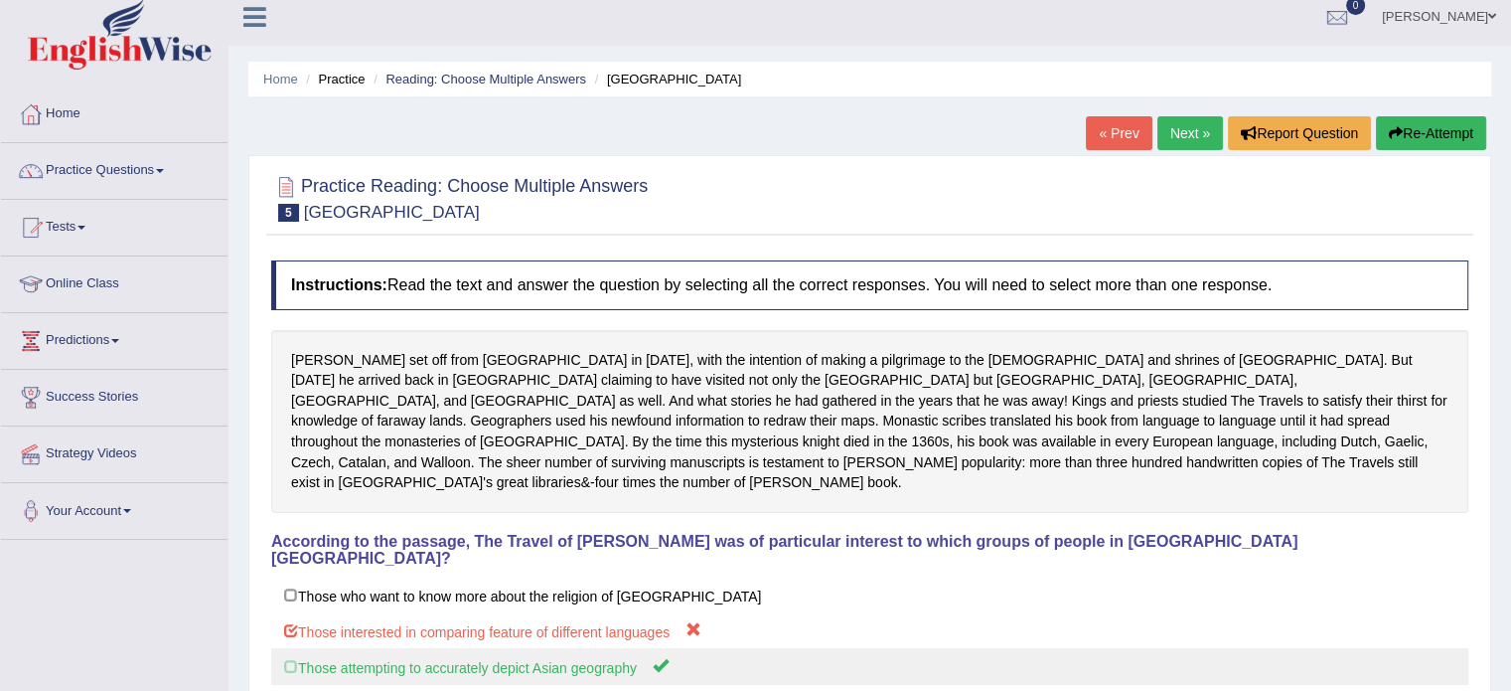
scroll to position [0, 0]
